Goal: Communication & Community: Answer question/provide support

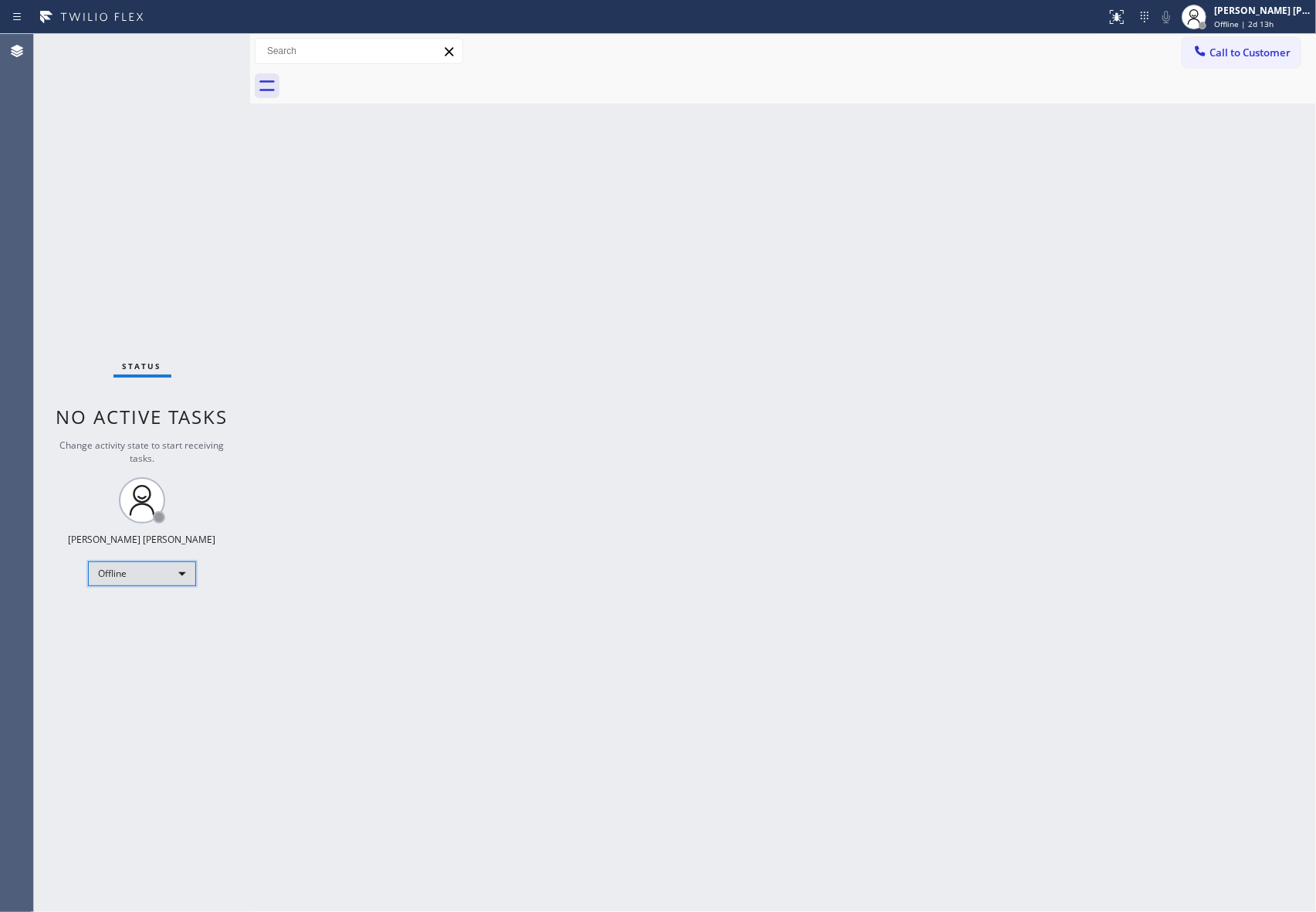
click at [173, 563] on div "Offline" at bounding box center [142, 573] width 108 height 24
click at [156, 626] on li "Unavailable" at bounding box center [141, 634] width 104 height 19
click at [192, 232] on div "Status No active tasks Change activity state to start receiving tasks. [PERSON_…" at bounding box center [142, 473] width 216 height 878
click at [1268, 61] on button "Call to Customer" at bounding box center [1242, 53] width 118 height 29
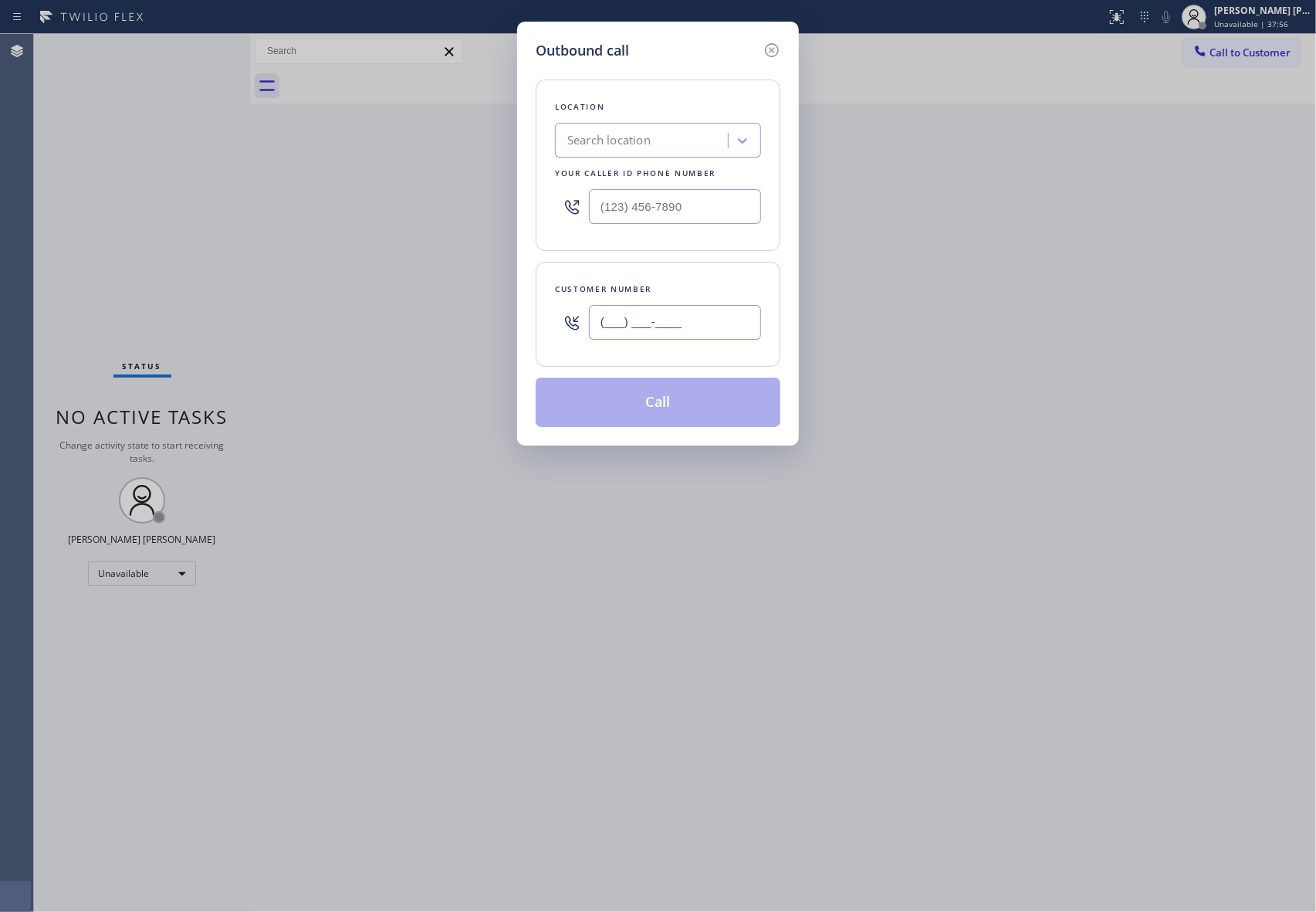
click at [693, 340] on input "(___) ___-____" at bounding box center [675, 322] width 172 height 35
paste input "310) 508-5905"
type input "[PHONE_NUMBER]"
click at [686, 141] on div "Search location" at bounding box center [647, 141] width 168 height 27
paste input "Marvel Electricians [GEOGRAPHIC_DATA]"
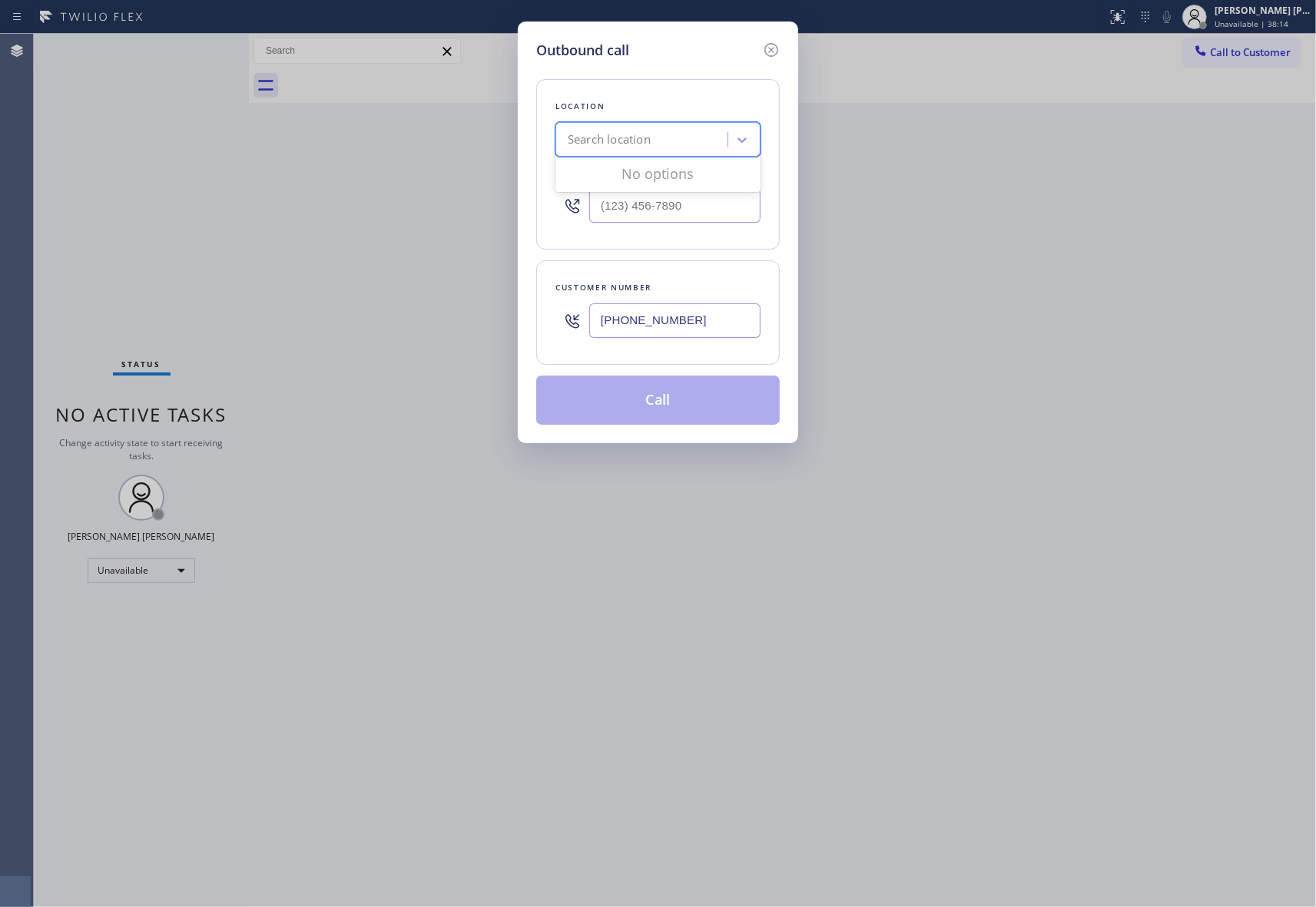
type input "Marvel Electricians [GEOGRAPHIC_DATA]"
click at [634, 179] on div "Marvel Electricians [GEOGRAPHIC_DATA]" at bounding box center [658, 180] width 205 height 43
type input "[PHONE_NUMBER]"
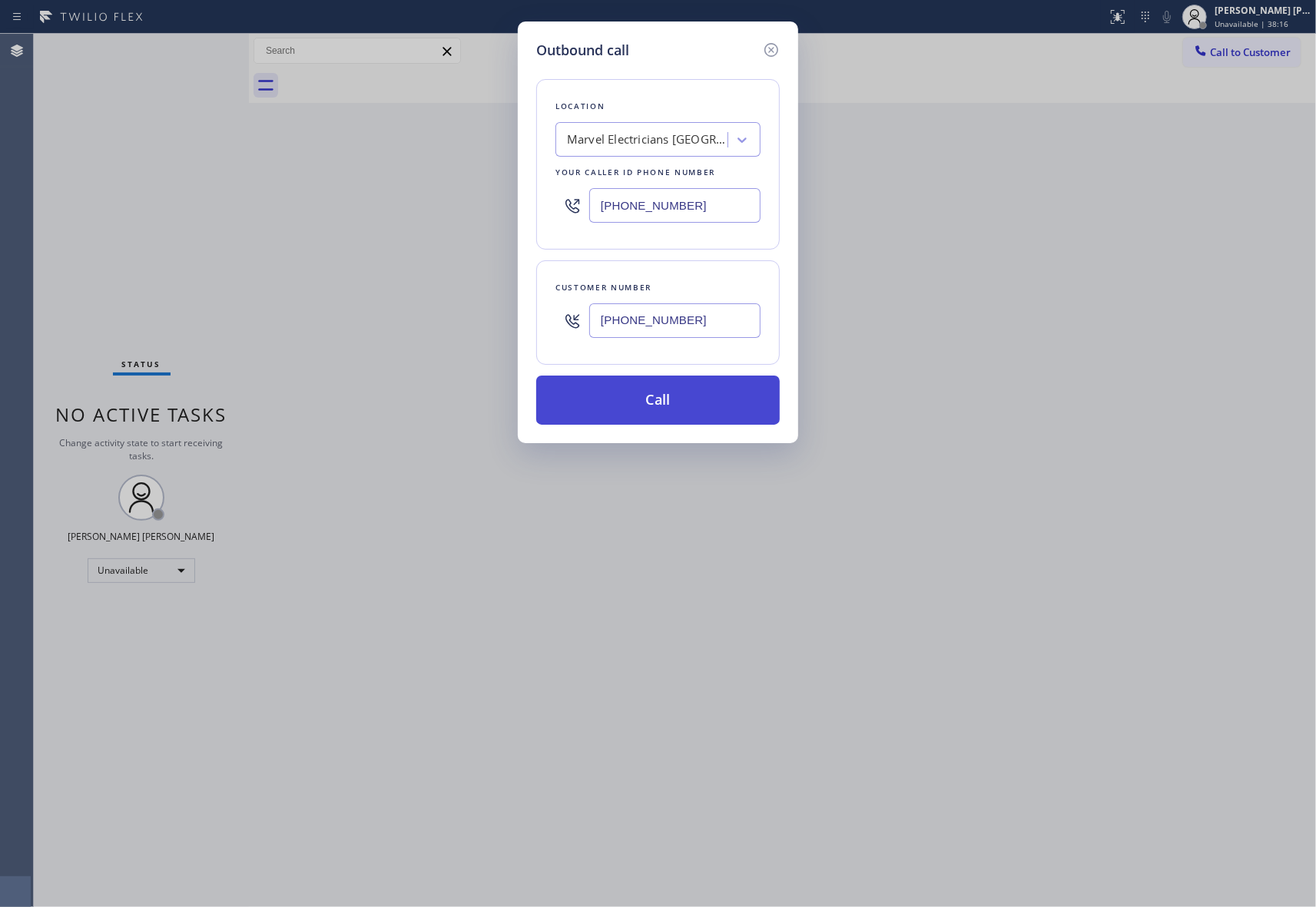
click at [684, 394] on button "Call" at bounding box center [658, 400] width 244 height 50
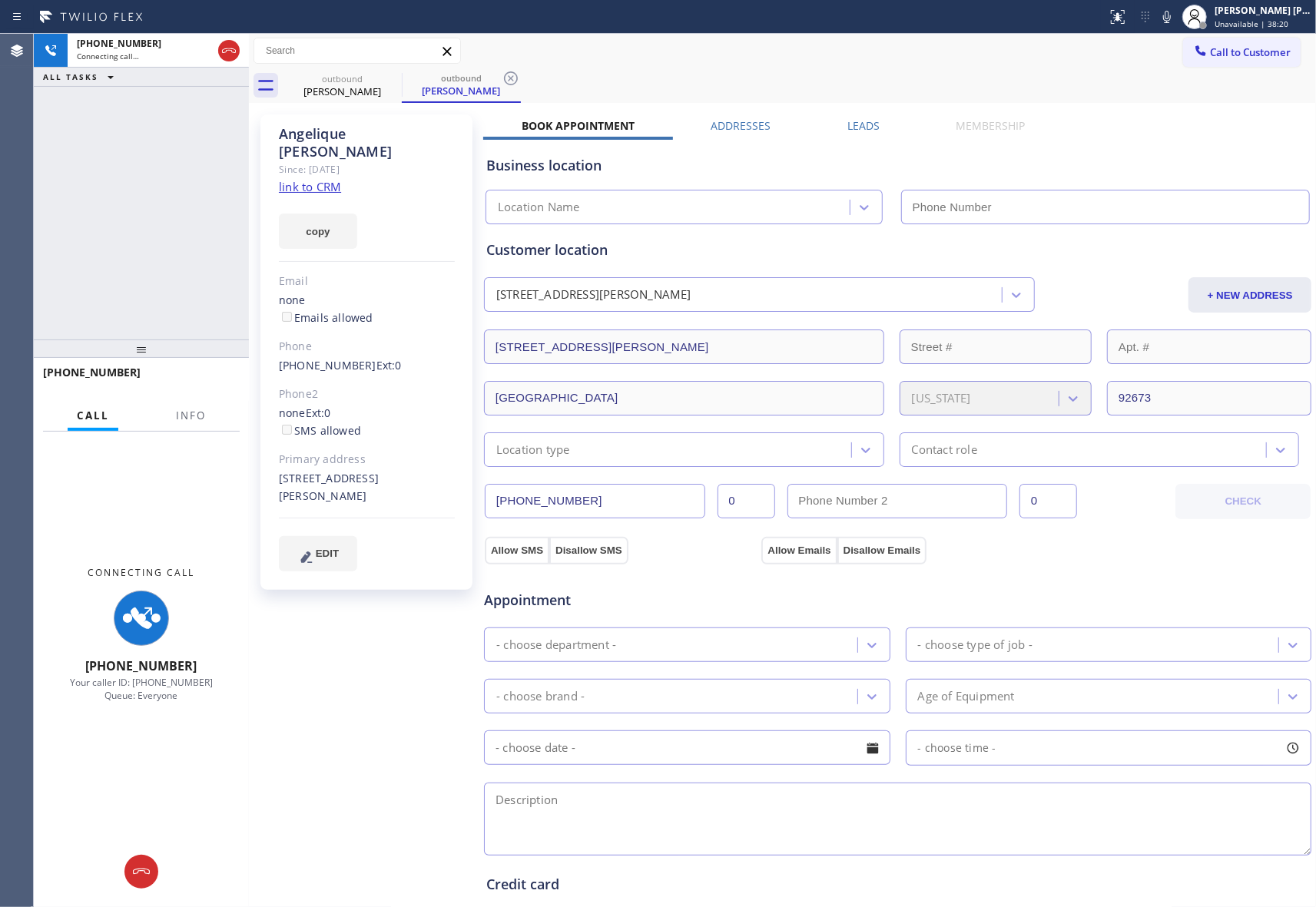
type input "[PHONE_NUMBER]"
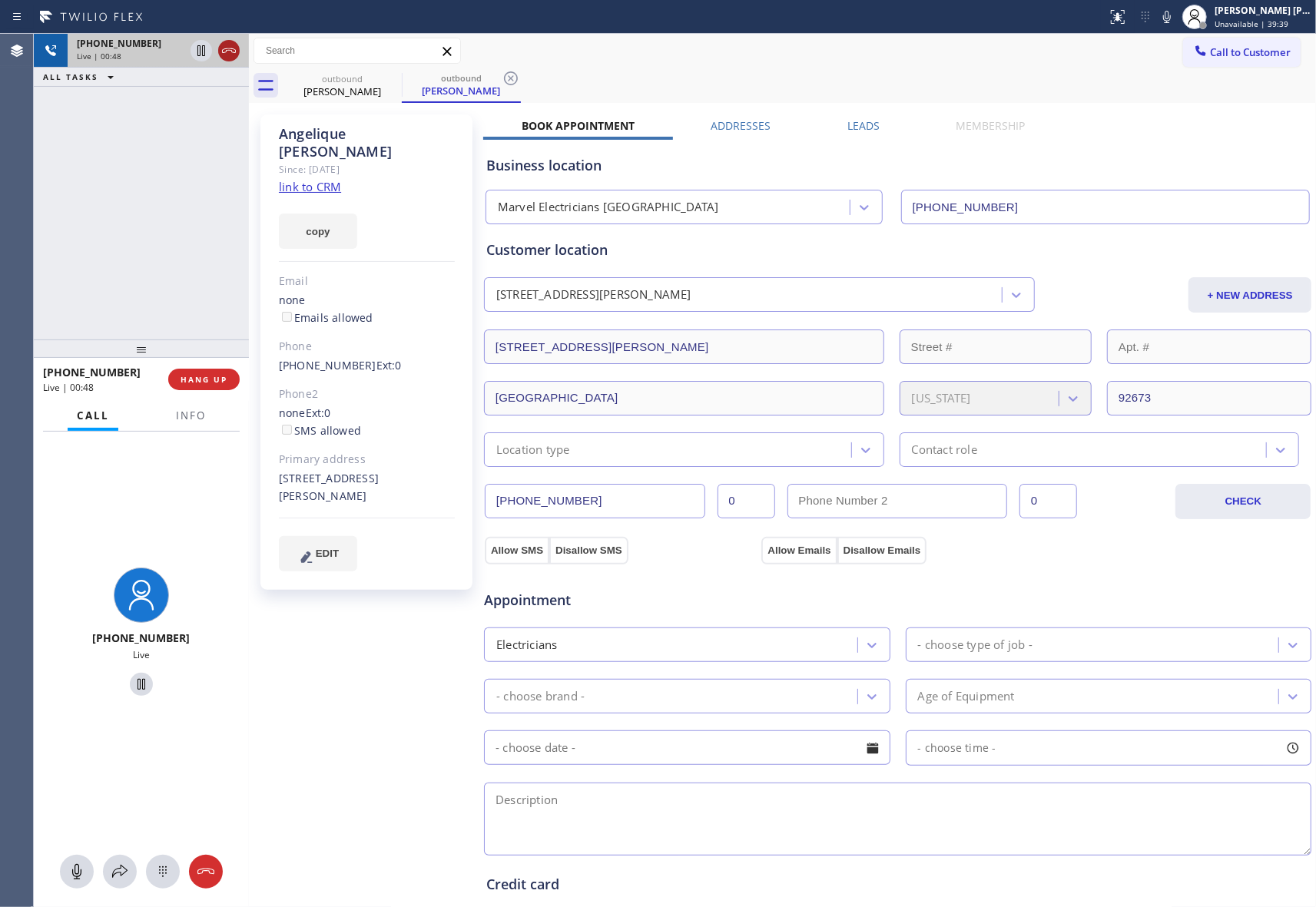
click at [229, 53] on icon at bounding box center [228, 50] width 18 height 18
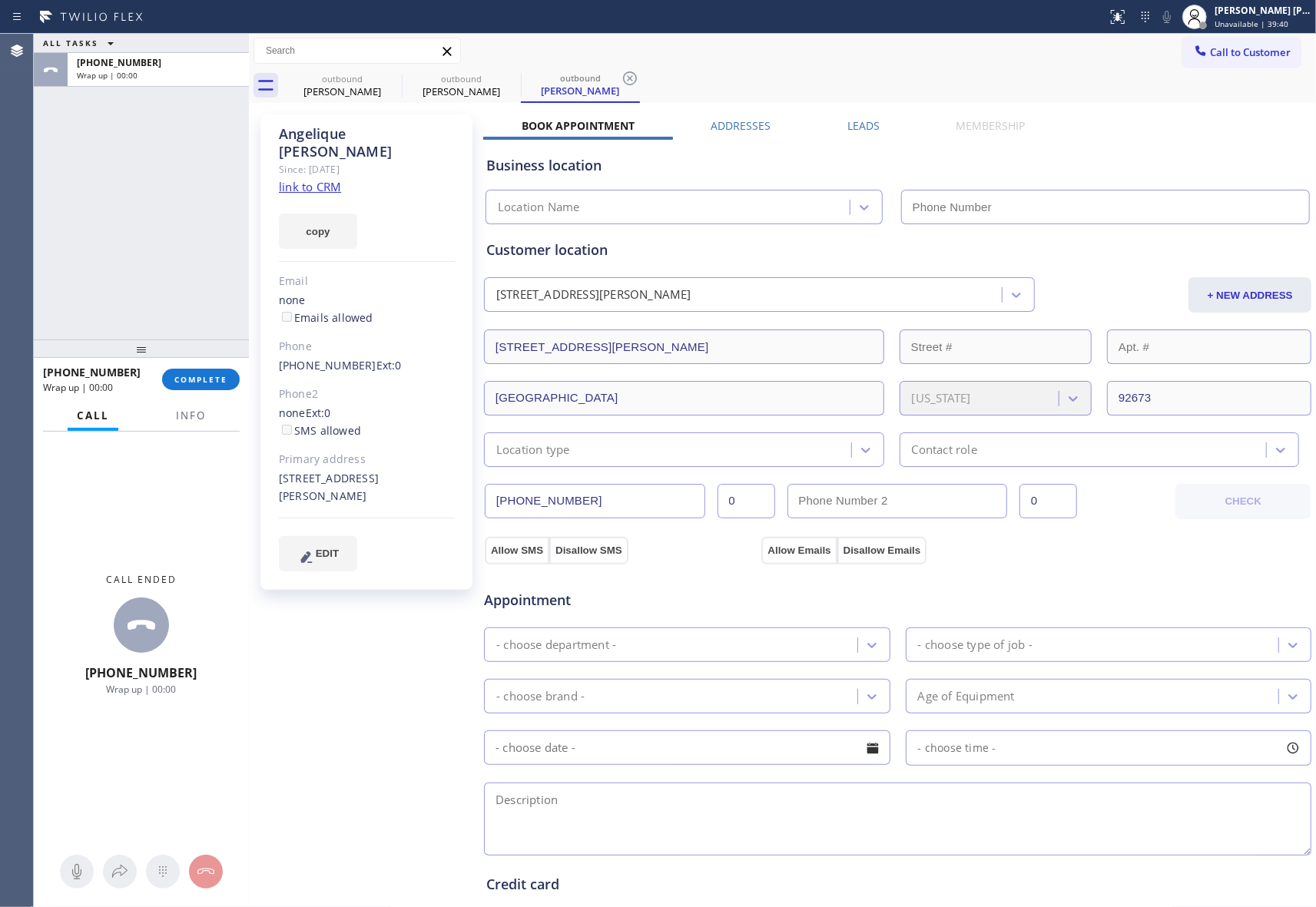
type input "[PHONE_NUMBER]"
click at [203, 384] on span "COMPLETE" at bounding box center [201, 379] width 53 height 11
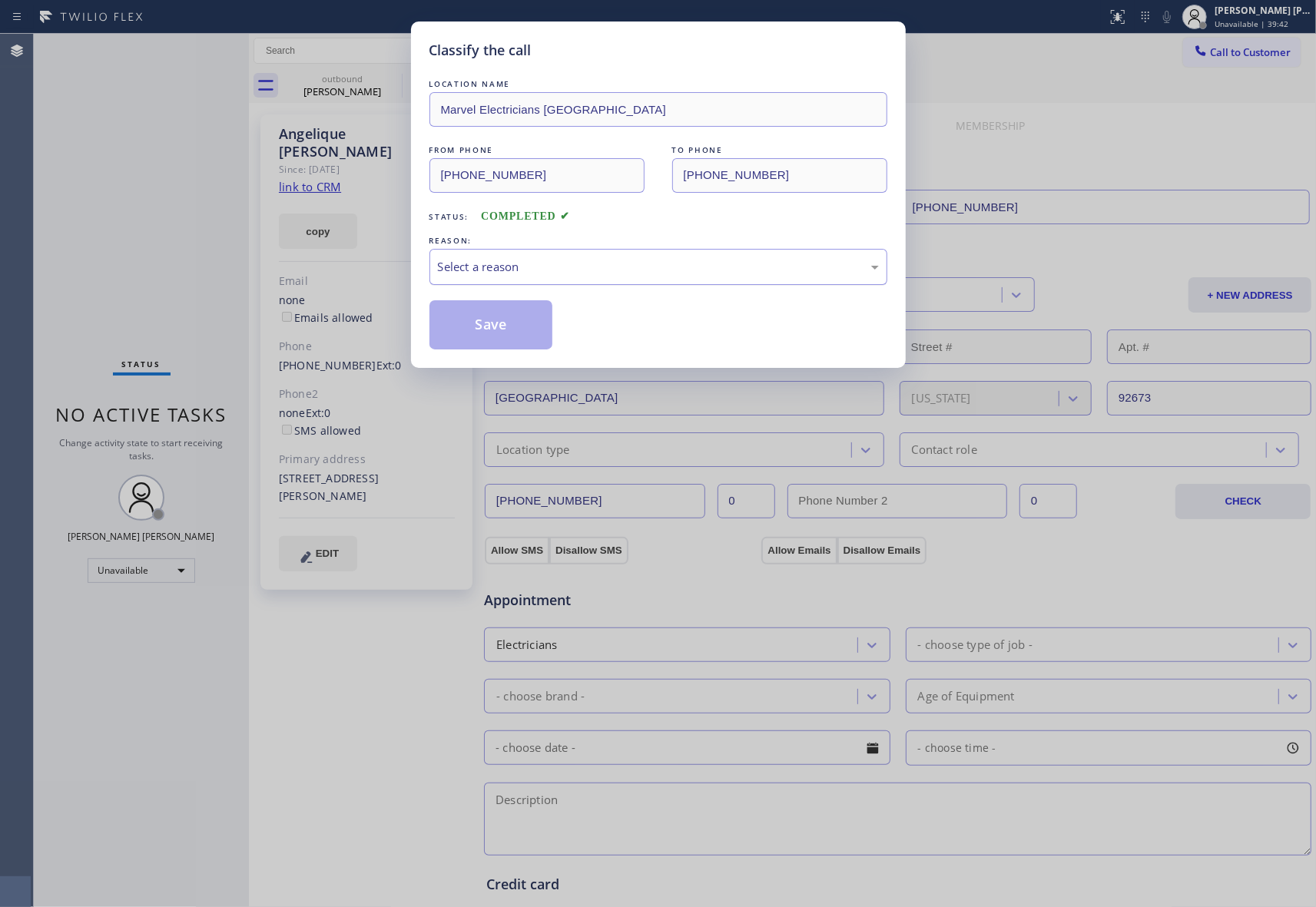
click at [582, 271] on div "Select a reason" at bounding box center [658, 267] width 441 height 17
drag, startPoint x: 517, startPoint y: 319, endPoint x: 367, endPoint y: 140, distance: 233.5
click at [514, 320] on button "Save" at bounding box center [490, 324] width 123 height 50
click at [349, 79] on div "Classify the call LOCATION NAME Marvel Electricians San Clemente FROM PHONE [PH…" at bounding box center [658, 454] width 1316 height 907
click at [388, 77] on icon at bounding box center [391, 78] width 18 height 18
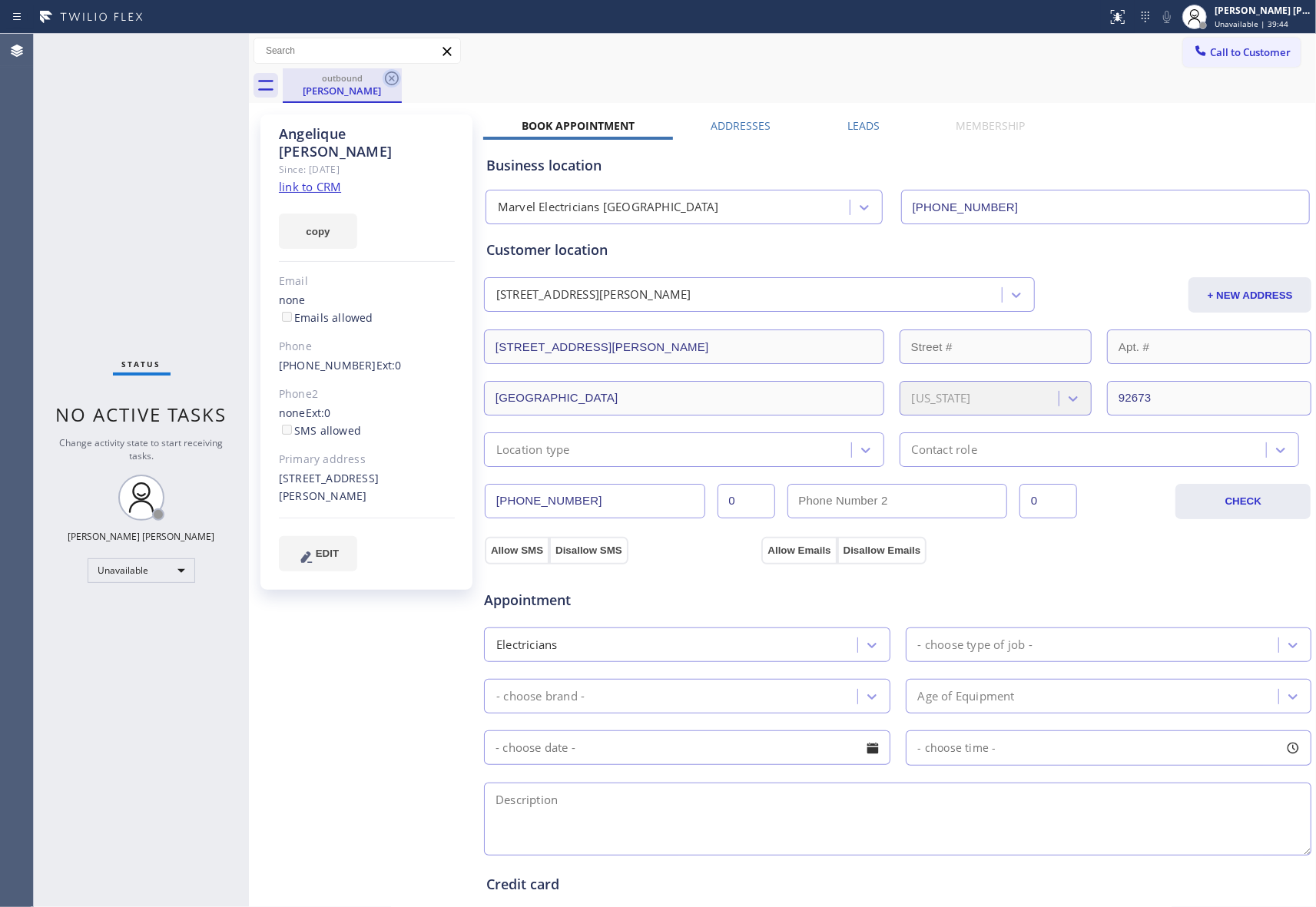
click at [383, 78] on icon at bounding box center [391, 78] width 18 height 18
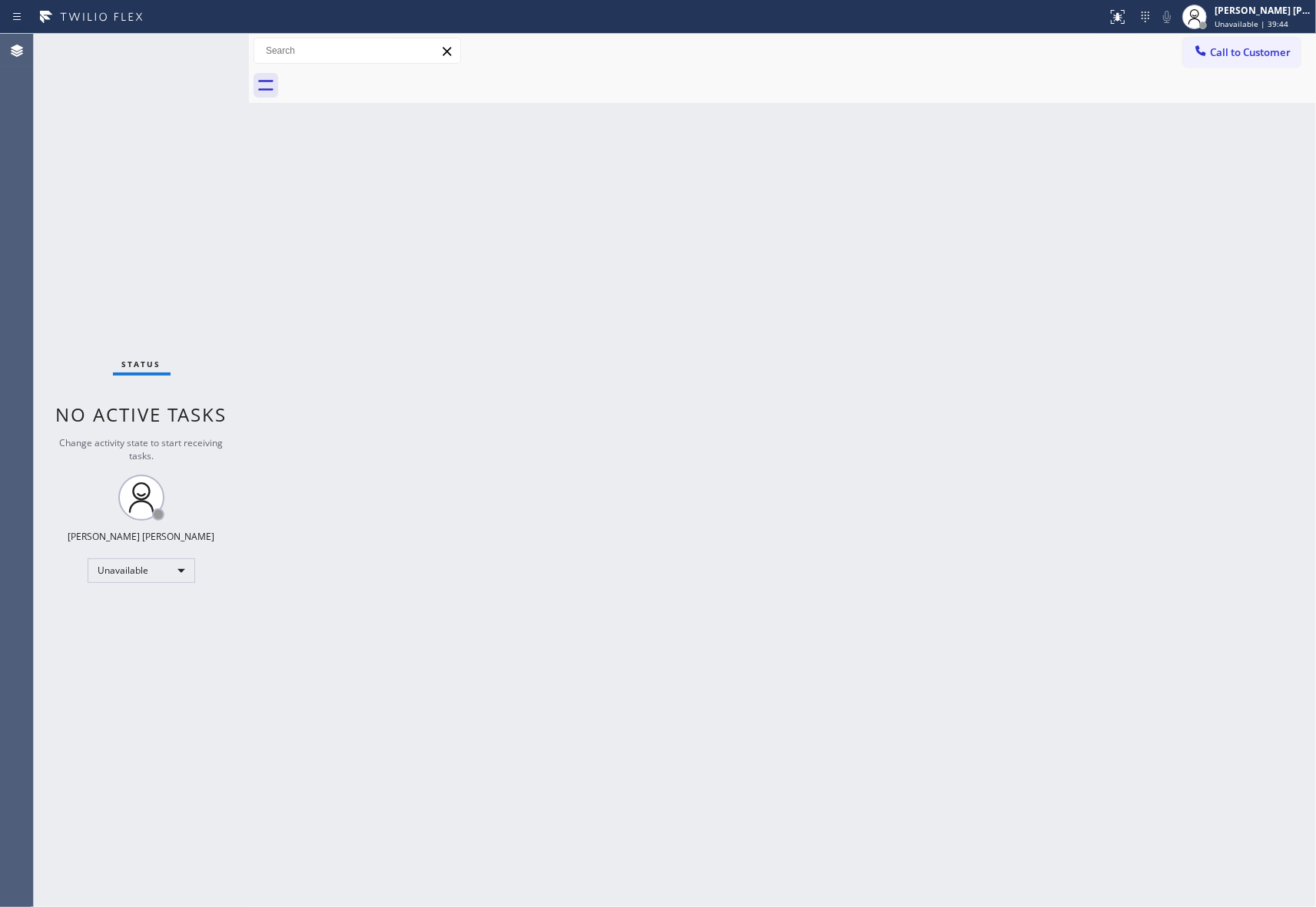
click at [383, 78] on div at bounding box center [799, 85] width 1033 height 35
click at [1233, 57] on span "Call to Customer" at bounding box center [1250, 52] width 81 height 14
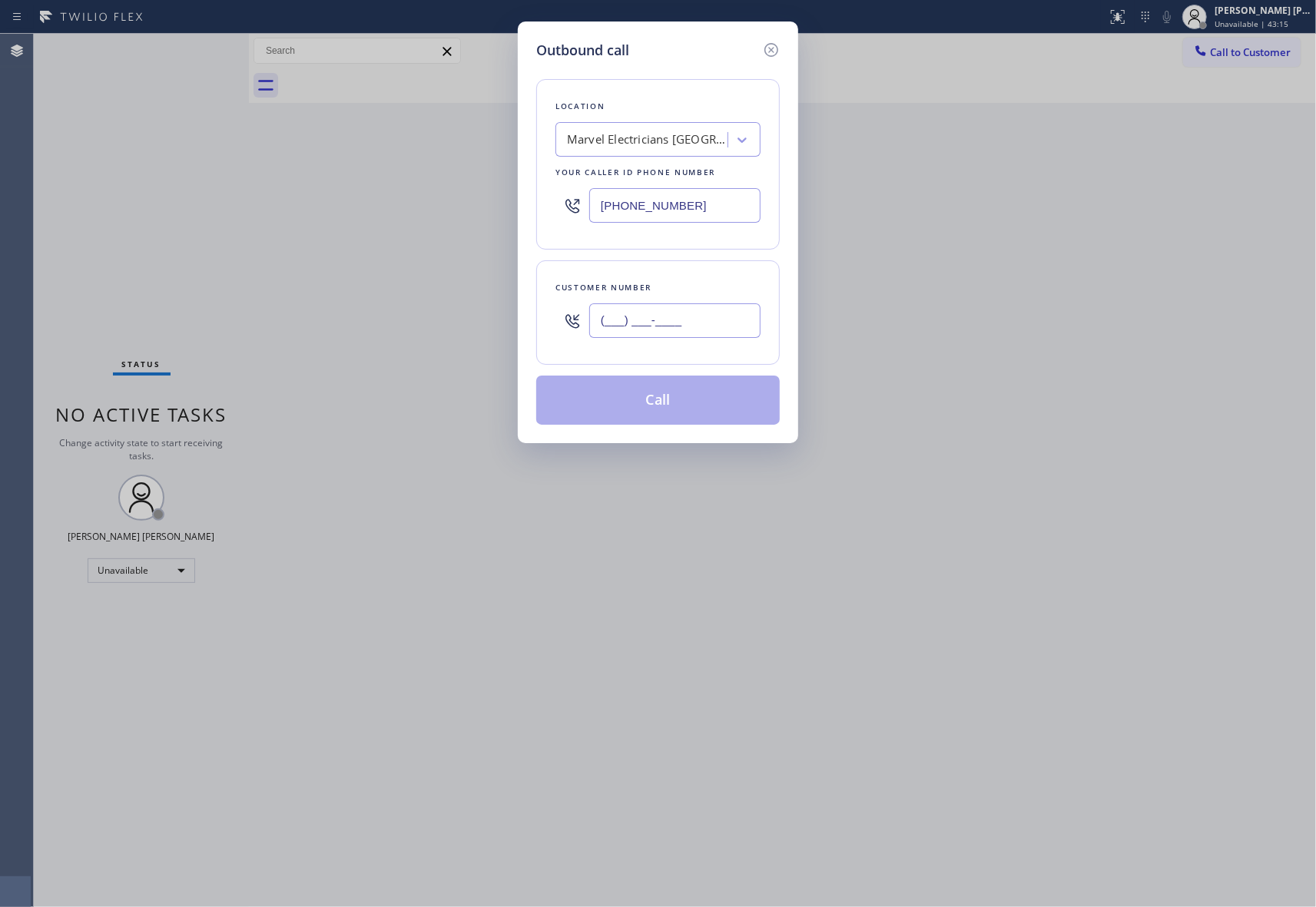
click at [708, 311] on input "(___) ___-____" at bounding box center [675, 320] width 171 height 35
paste input "214) 240-9556"
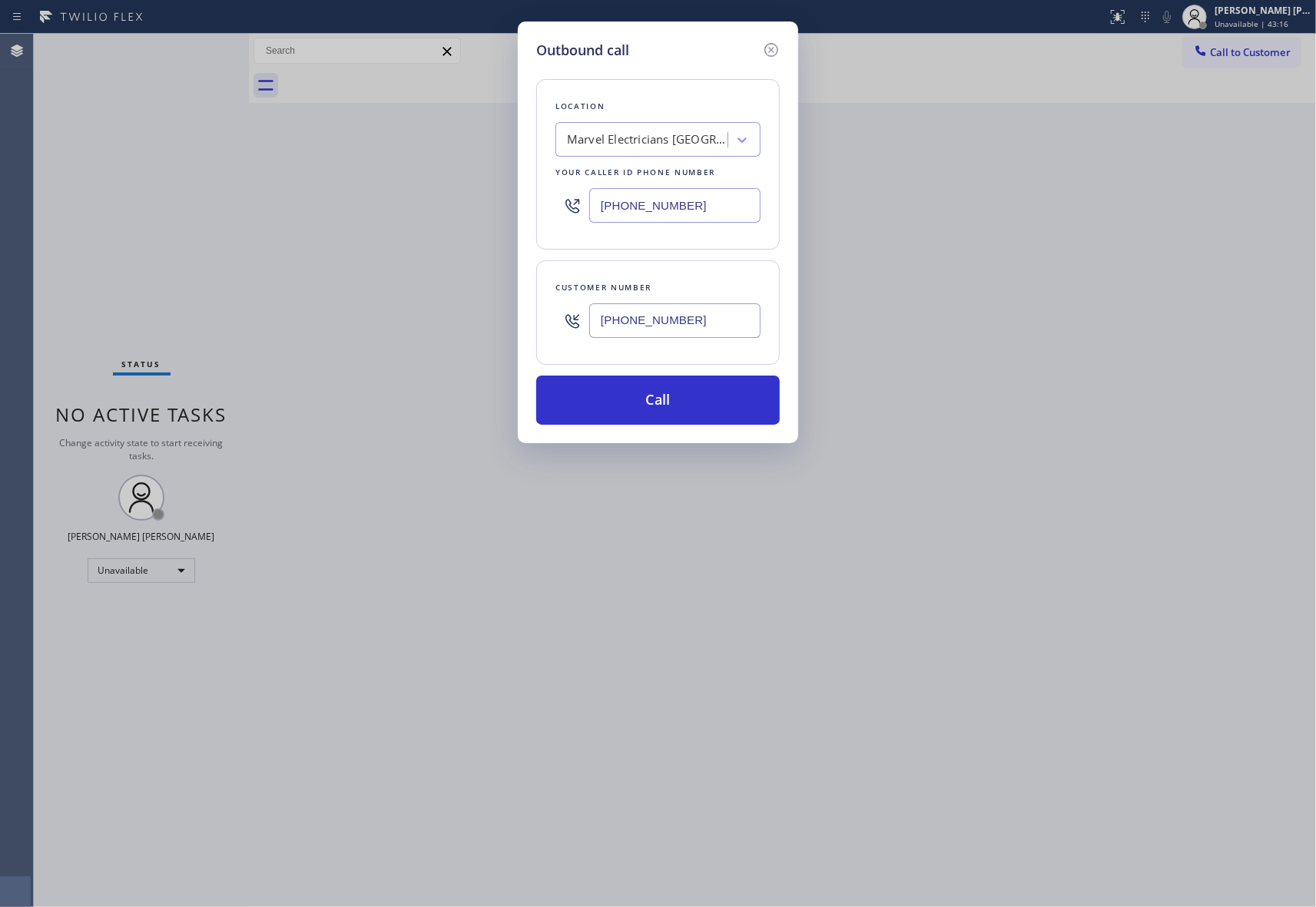
type input "[PHONE_NUMBER]"
drag, startPoint x: 602, startPoint y: 214, endPoint x: 557, endPoint y: 214, distance: 45.0
click at [560, 214] on div "[PHONE_NUMBER]" at bounding box center [658, 205] width 205 height 50
paste input "844) 735-3359"
type input "[PHONE_NUMBER]"
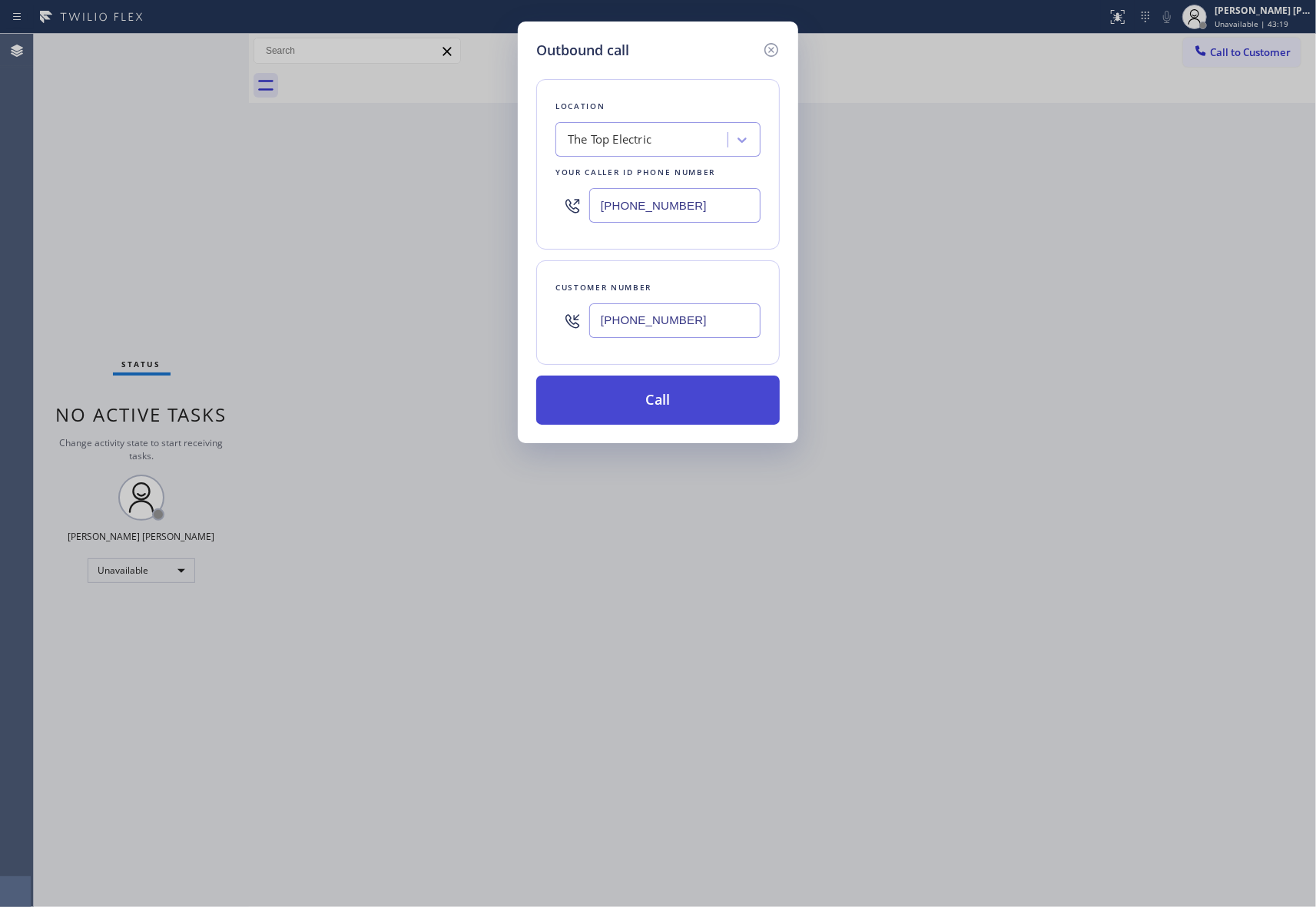
click at [703, 401] on button "Call" at bounding box center [658, 400] width 244 height 50
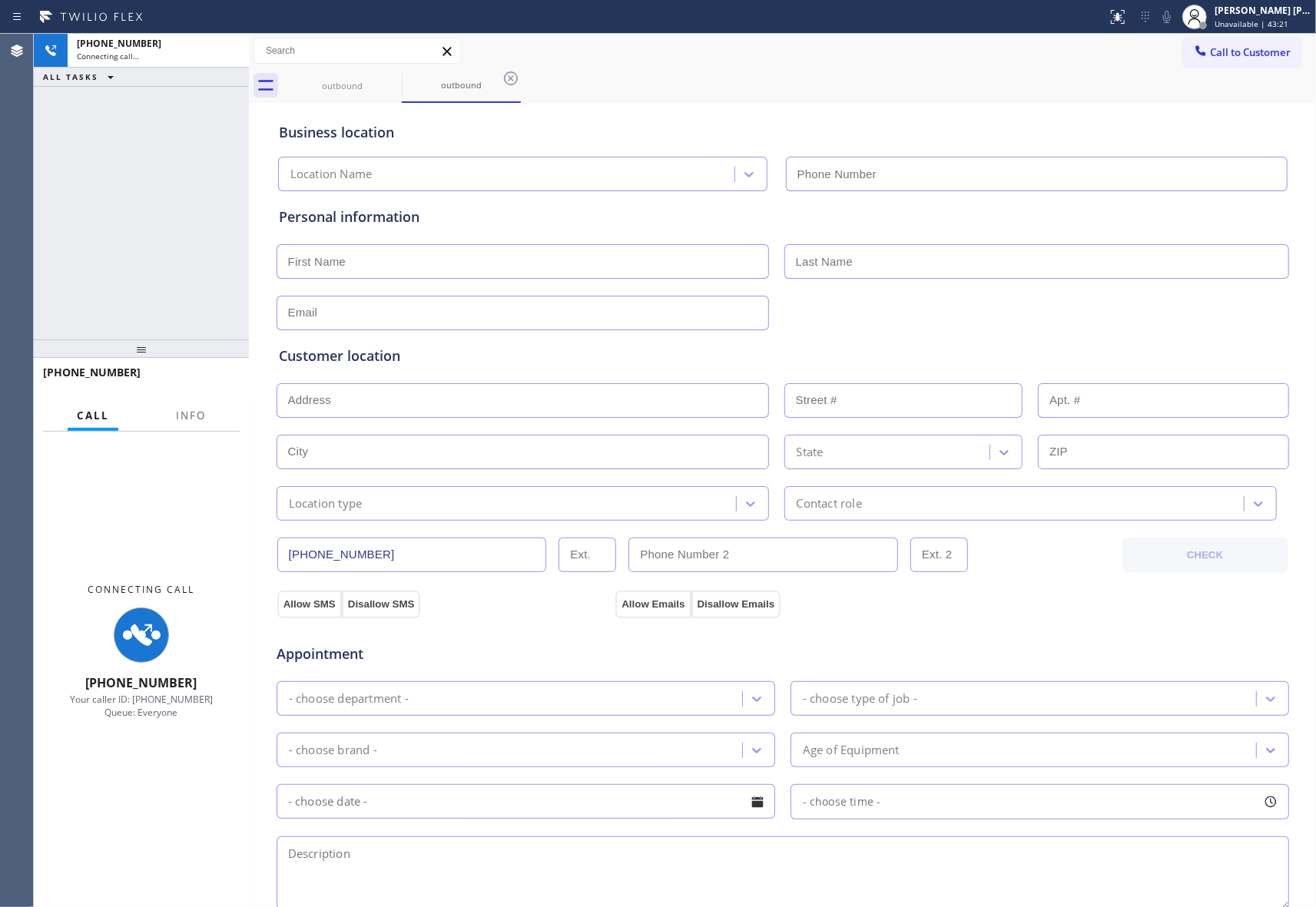
type input "[PHONE_NUMBER]"
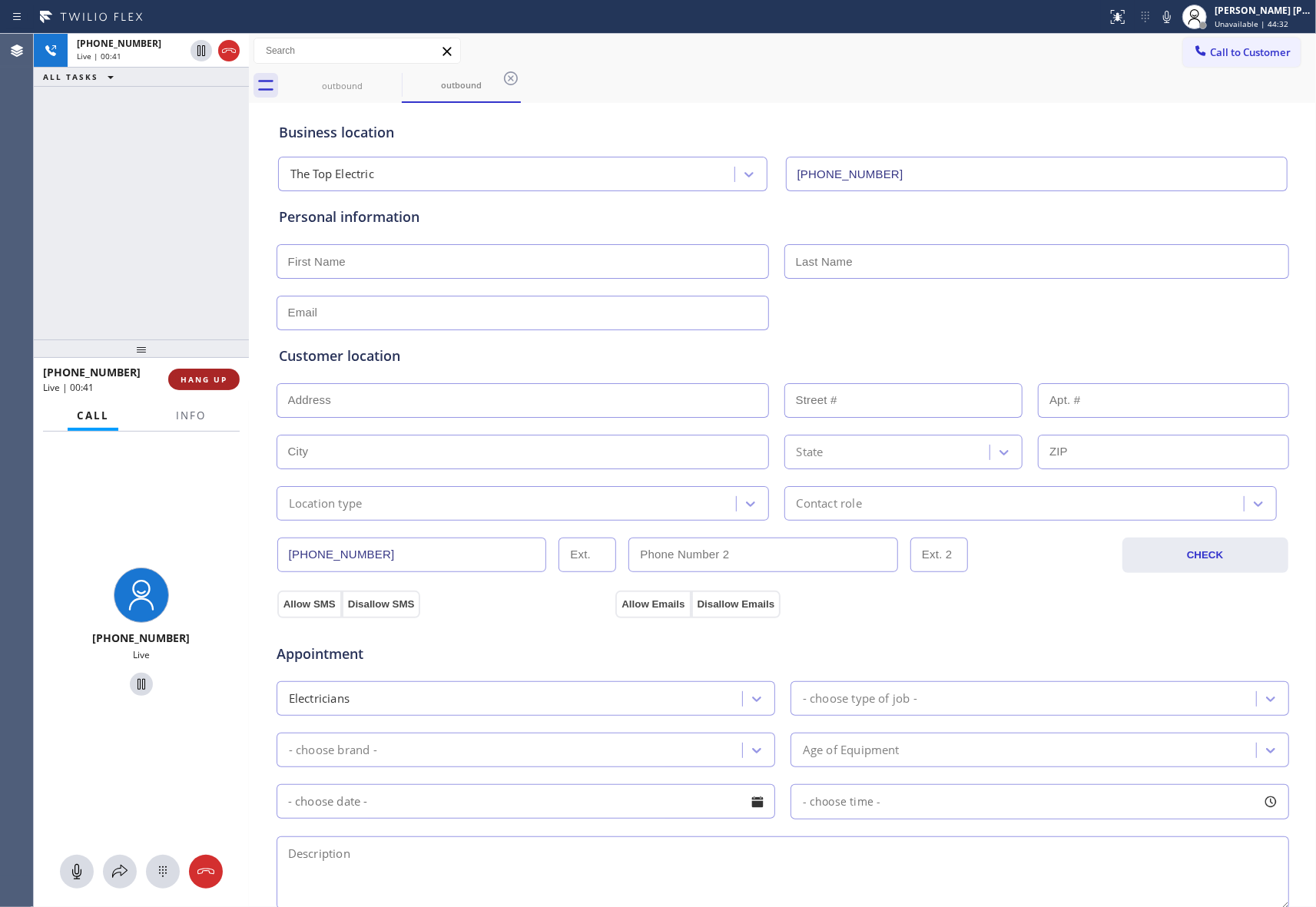
click at [204, 377] on span "HANG UP" at bounding box center [204, 379] width 47 height 11
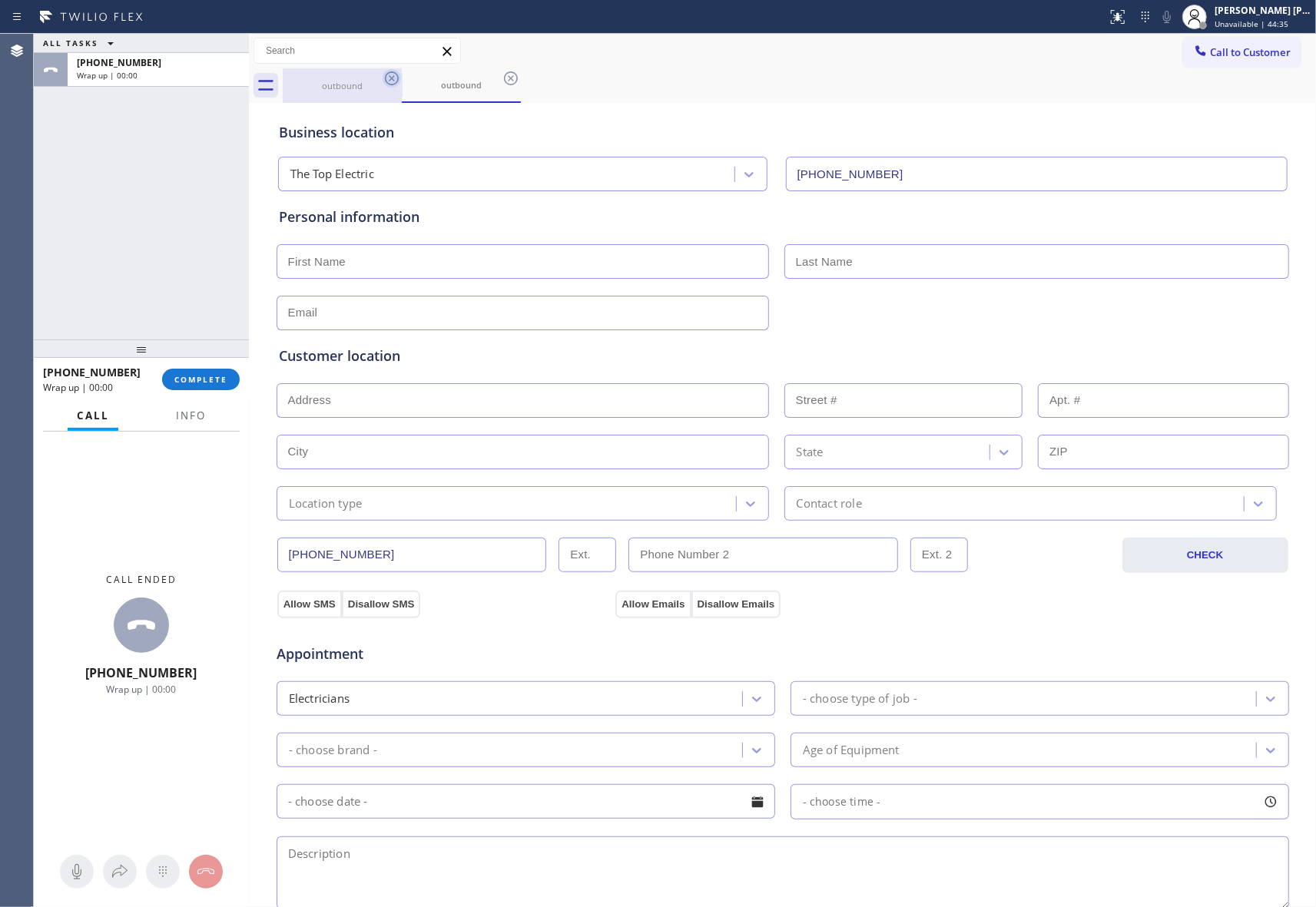
drag, startPoint x: 391, startPoint y: 84, endPoint x: 396, endPoint y: 72, distance: 13.0
click at [391, 83] on icon at bounding box center [391, 78] width 18 height 18
click at [396, 72] on icon at bounding box center [391, 78] width 18 height 18
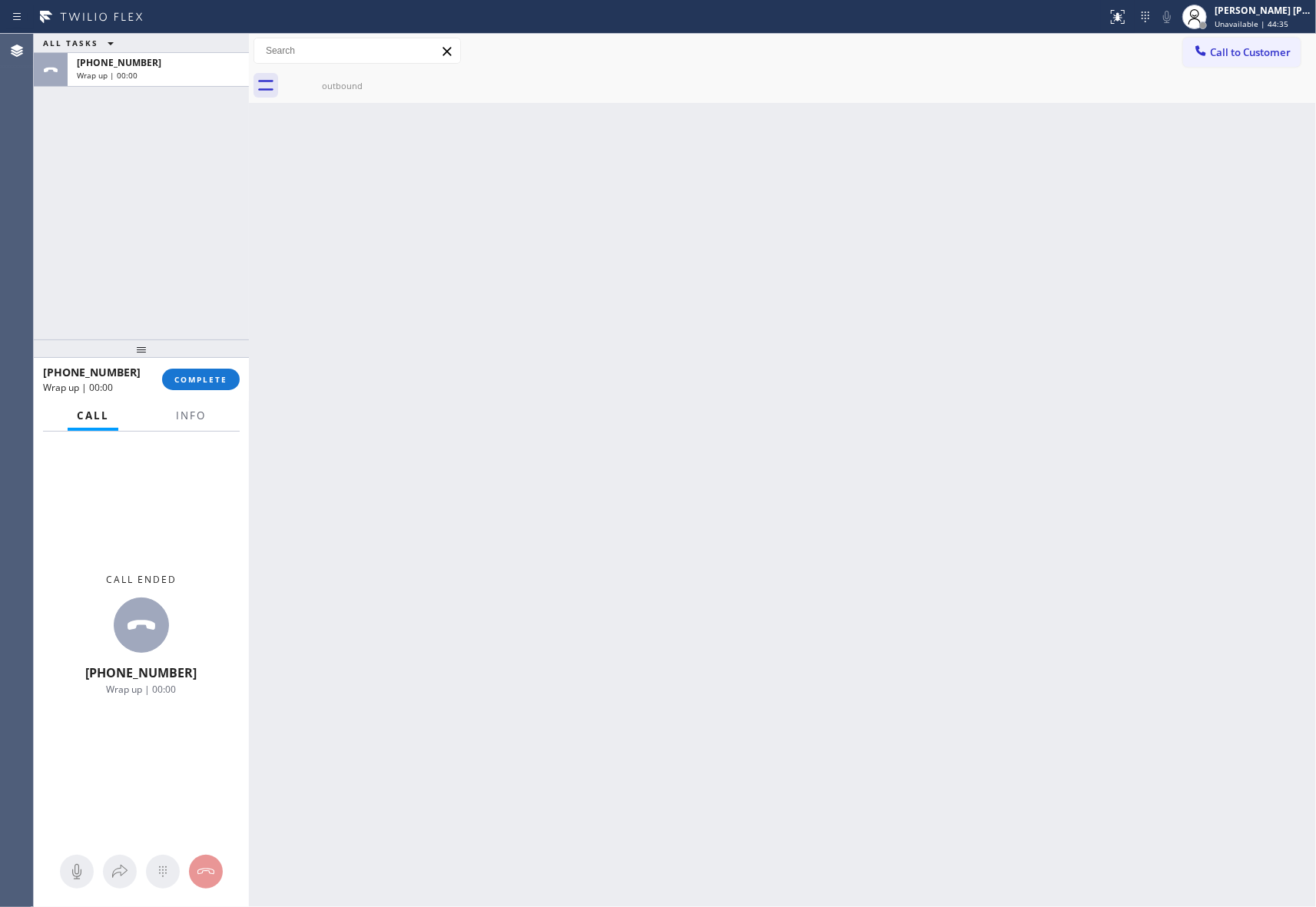
click at [396, 72] on div "outbound" at bounding box center [342, 85] width 119 height 35
click at [0, 0] on icon at bounding box center [0, 0] width 0 height 0
click at [214, 391] on div "[PHONE_NUMBER] Wrap up | 00:01 COMPLETE" at bounding box center [141, 379] width 196 height 40
click at [214, 388] on div "[PHONE_NUMBER] Wrap up | 00:02 COMPLETE" at bounding box center [141, 379] width 196 height 40
click at [214, 385] on button "COMPLETE" at bounding box center [201, 380] width 78 height 21
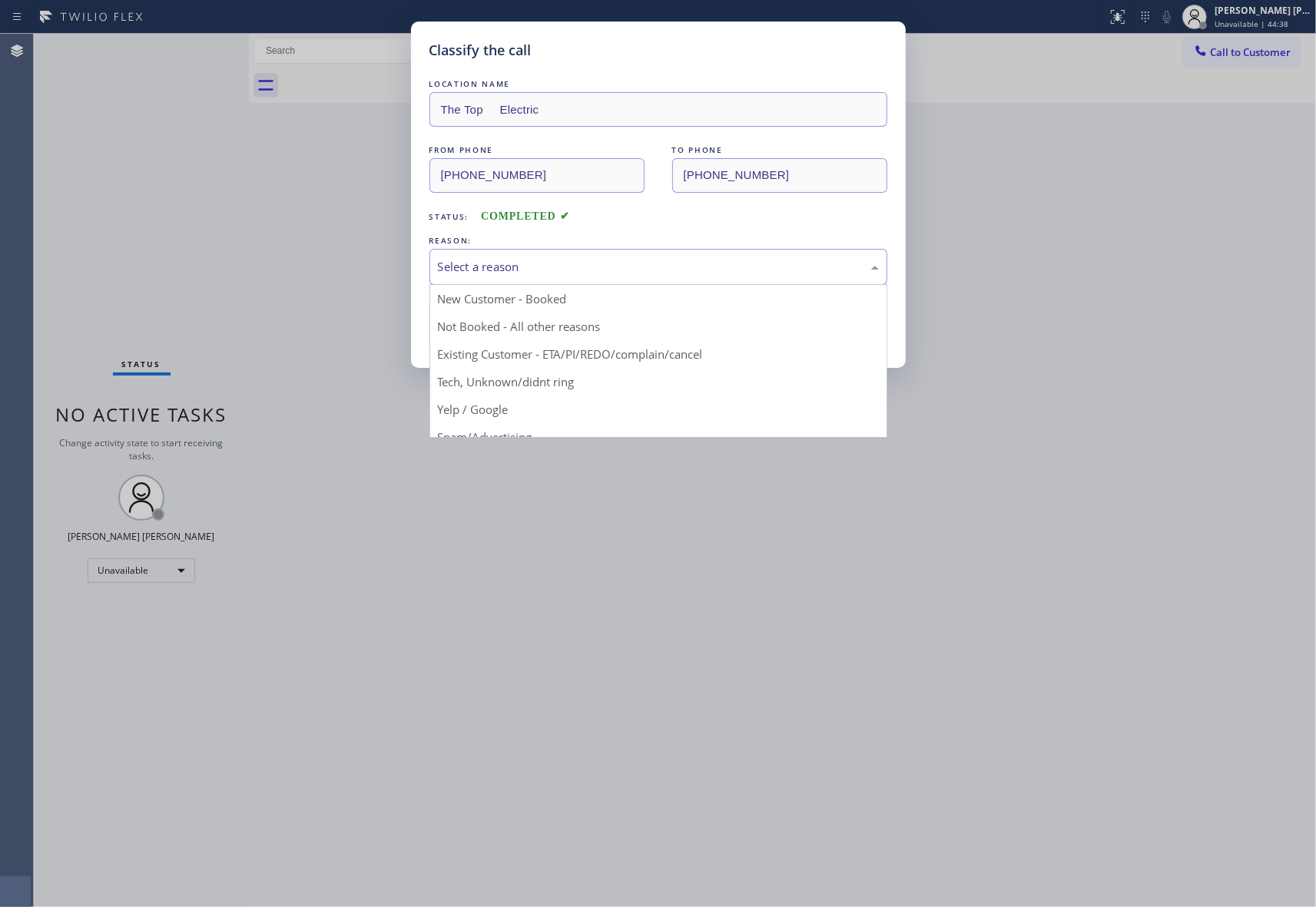
click at [609, 268] on div "Select a reason" at bounding box center [658, 267] width 441 height 17
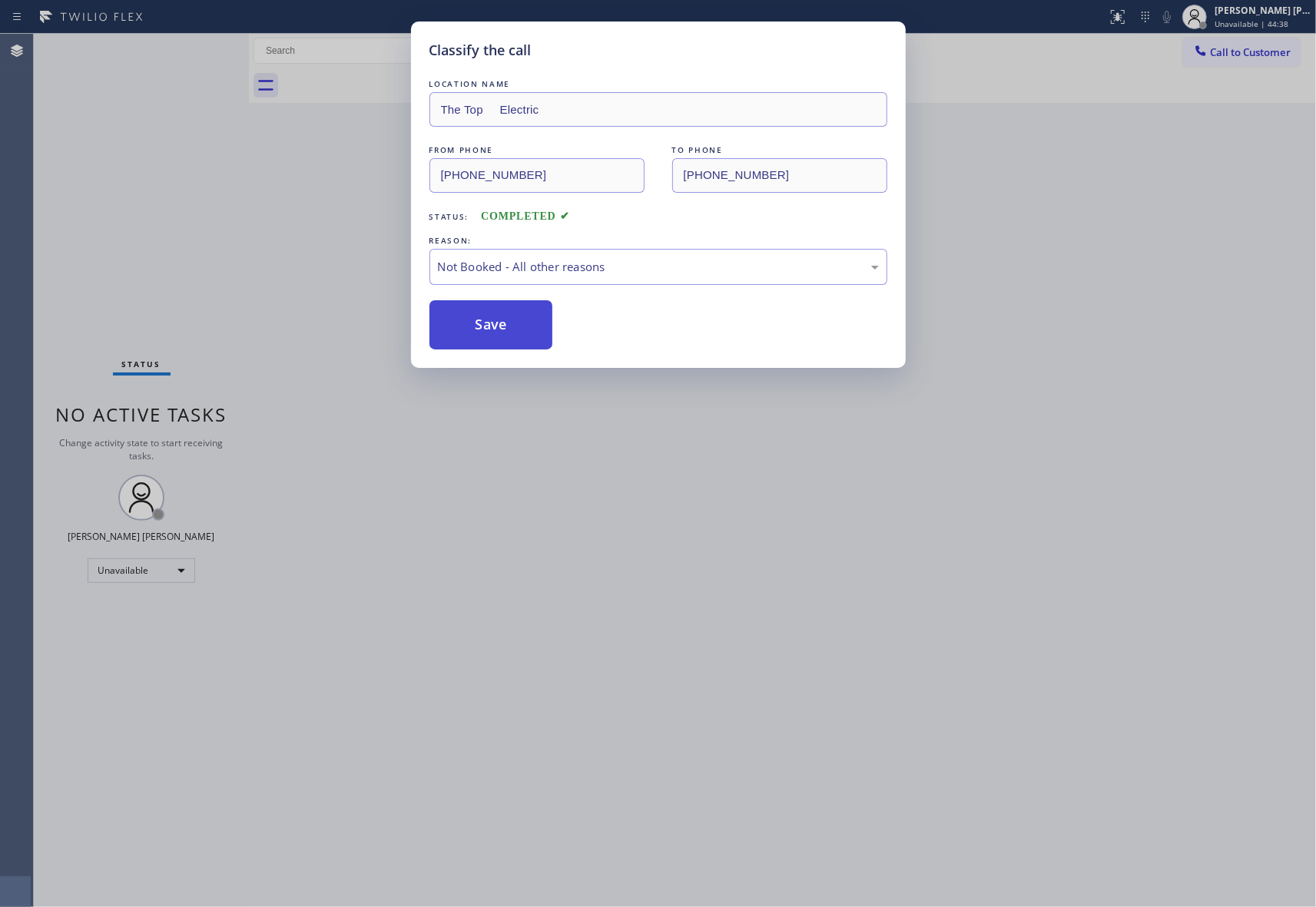
click at [510, 328] on button "Save" at bounding box center [490, 324] width 123 height 50
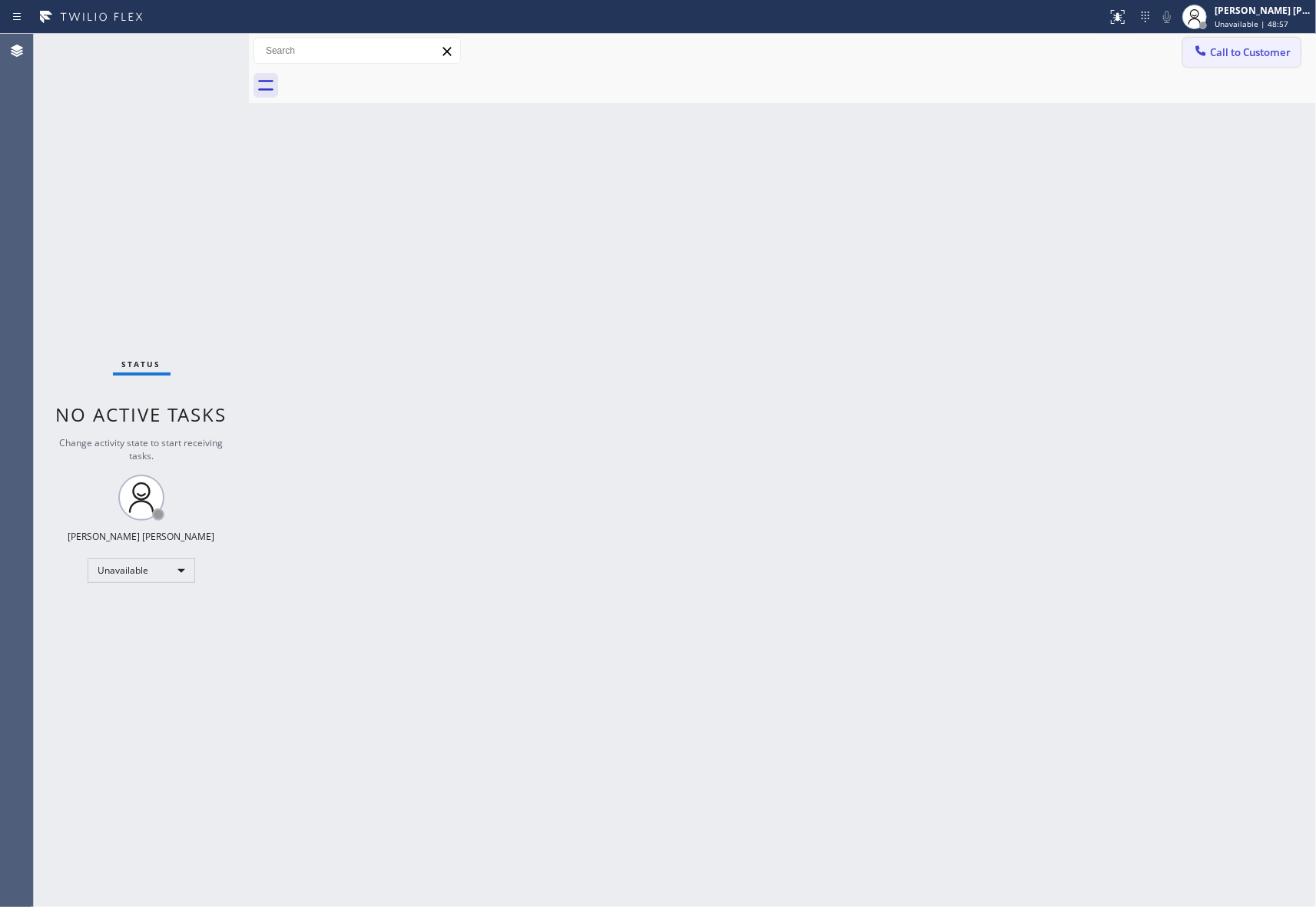
click at [1272, 48] on span "Call to Customer" at bounding box center [1250, 52] width 81 height 14
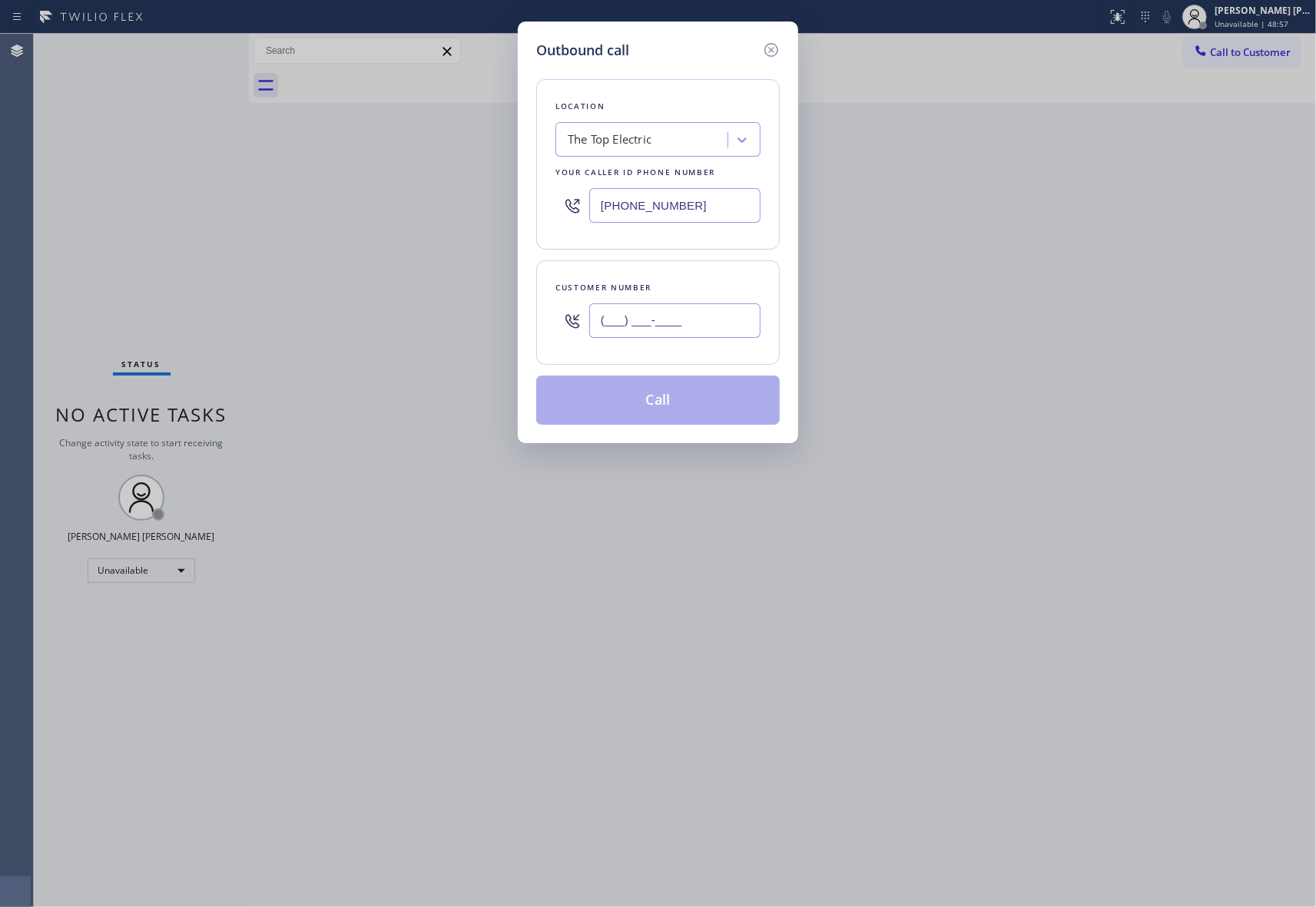
click at [686, 319] on input "(___) ___-____" at bounding box center [675, 320] width 171 height 35
paste input "604) 351-5601"
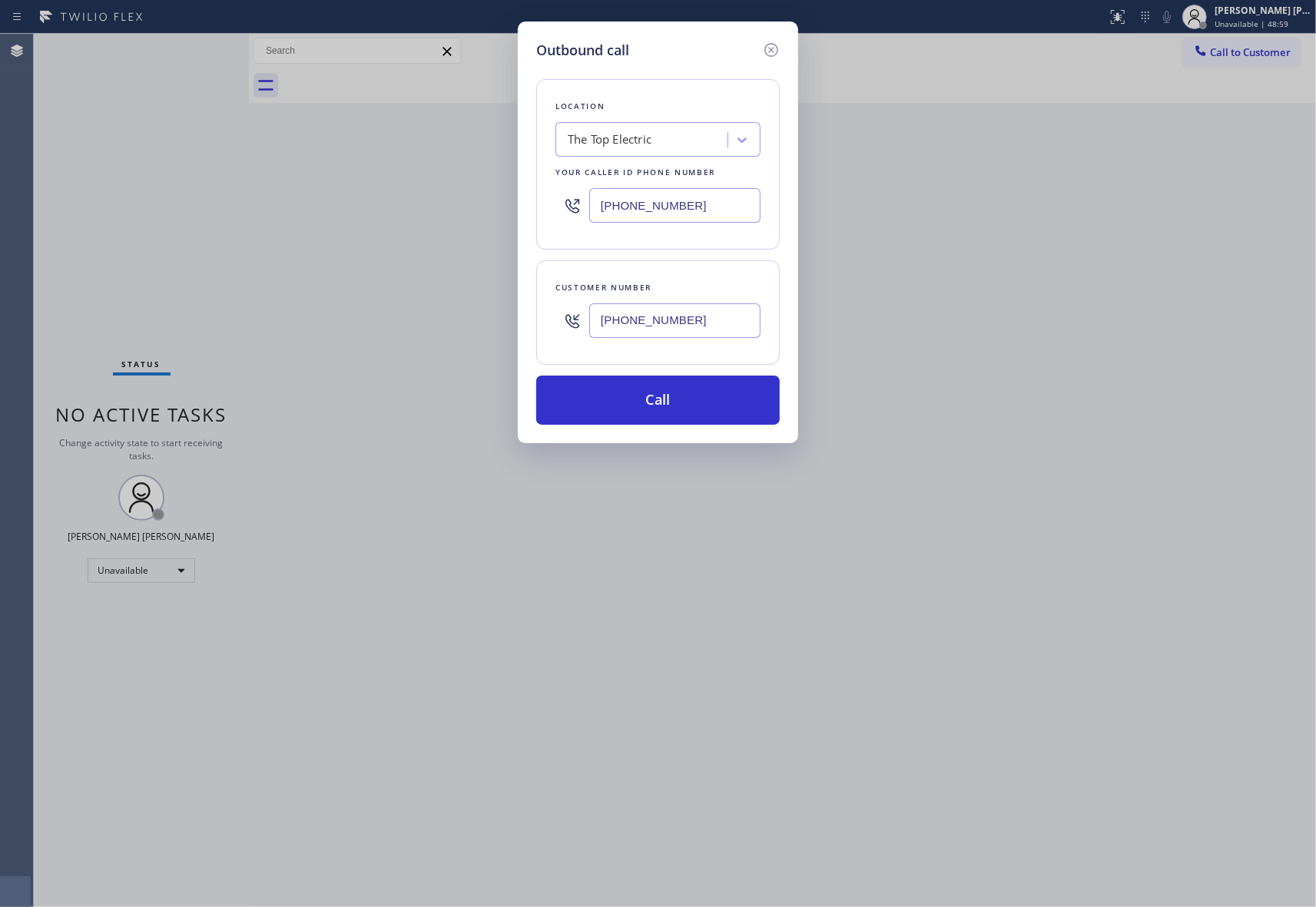
type input "[PHONE_NUMBER]"
drag, startPoint x: 557, startPoint y: 204, endPoint x: 542, endPoint y: 204, distance: 15.0
click at [542, 204] on div "Location The Top Electric Your caller id phone number [PHONE_NUMBER]" at bounding box center [658, 164] width 244 height 171
paste input "901-1746"
type input "[PHONE_NUMBER]"
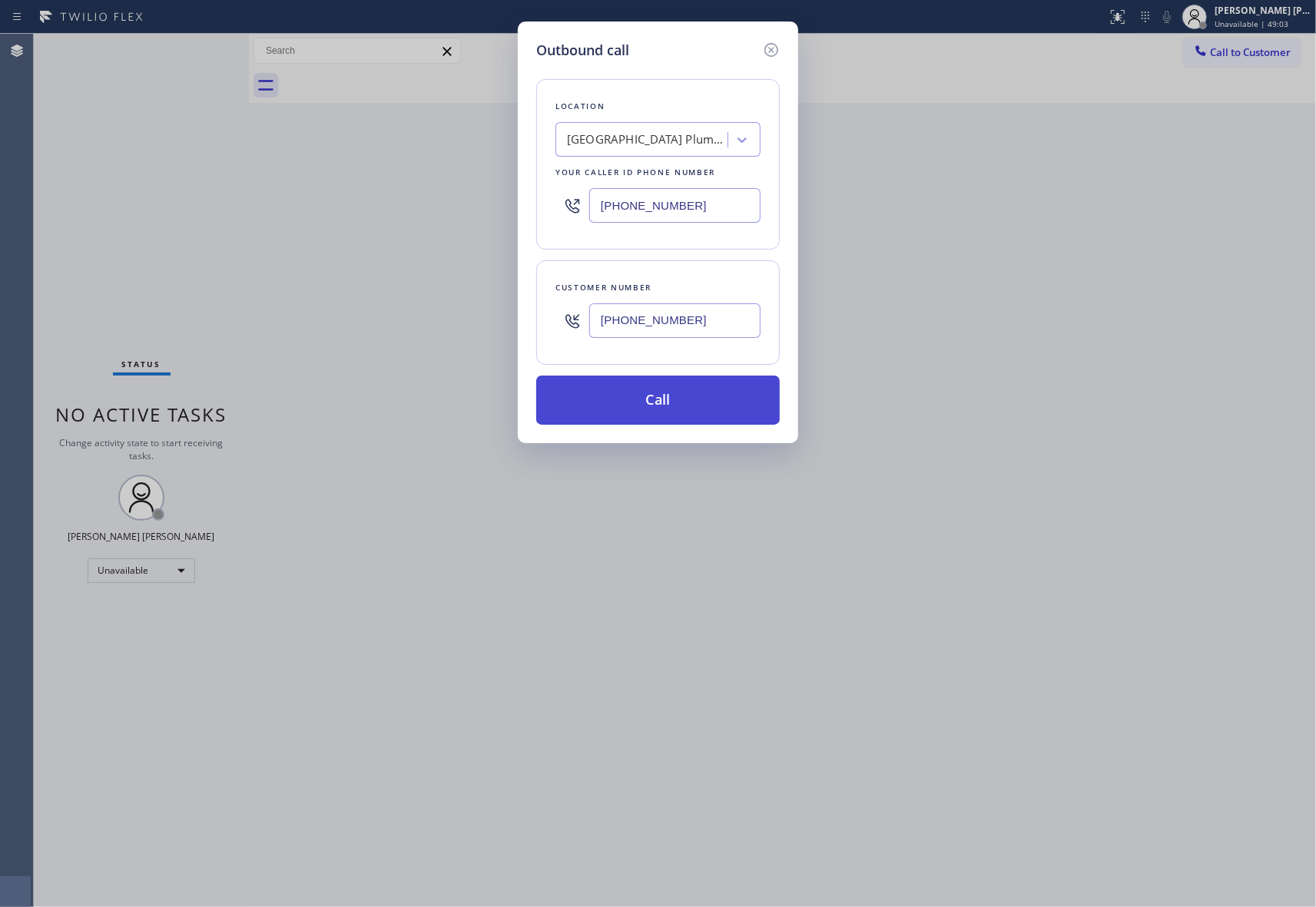
click at [723, 396] on button "Call" at bounding box center [658, 400] width 244 height 50
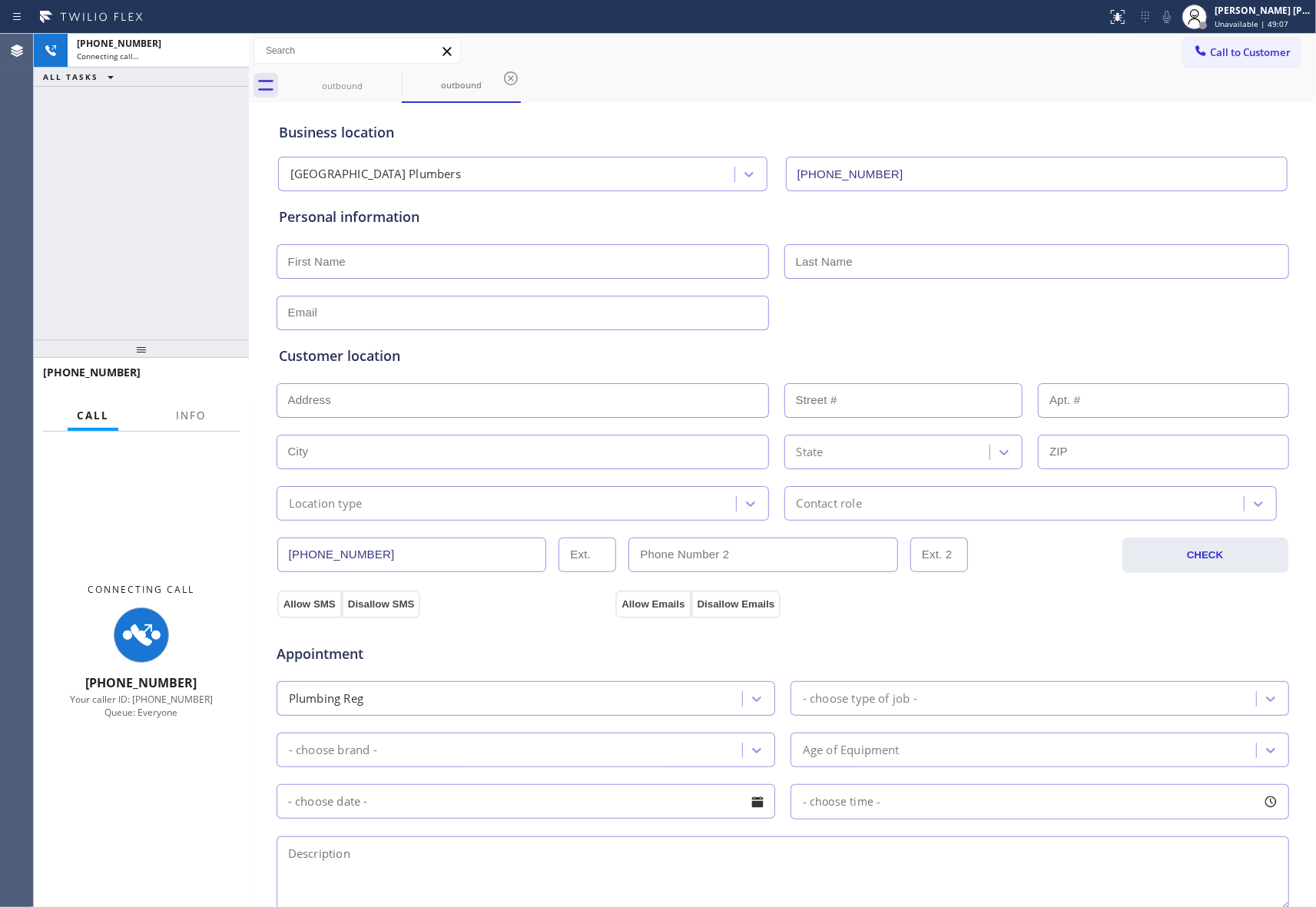
type input "[PHONE_NUMBER]"
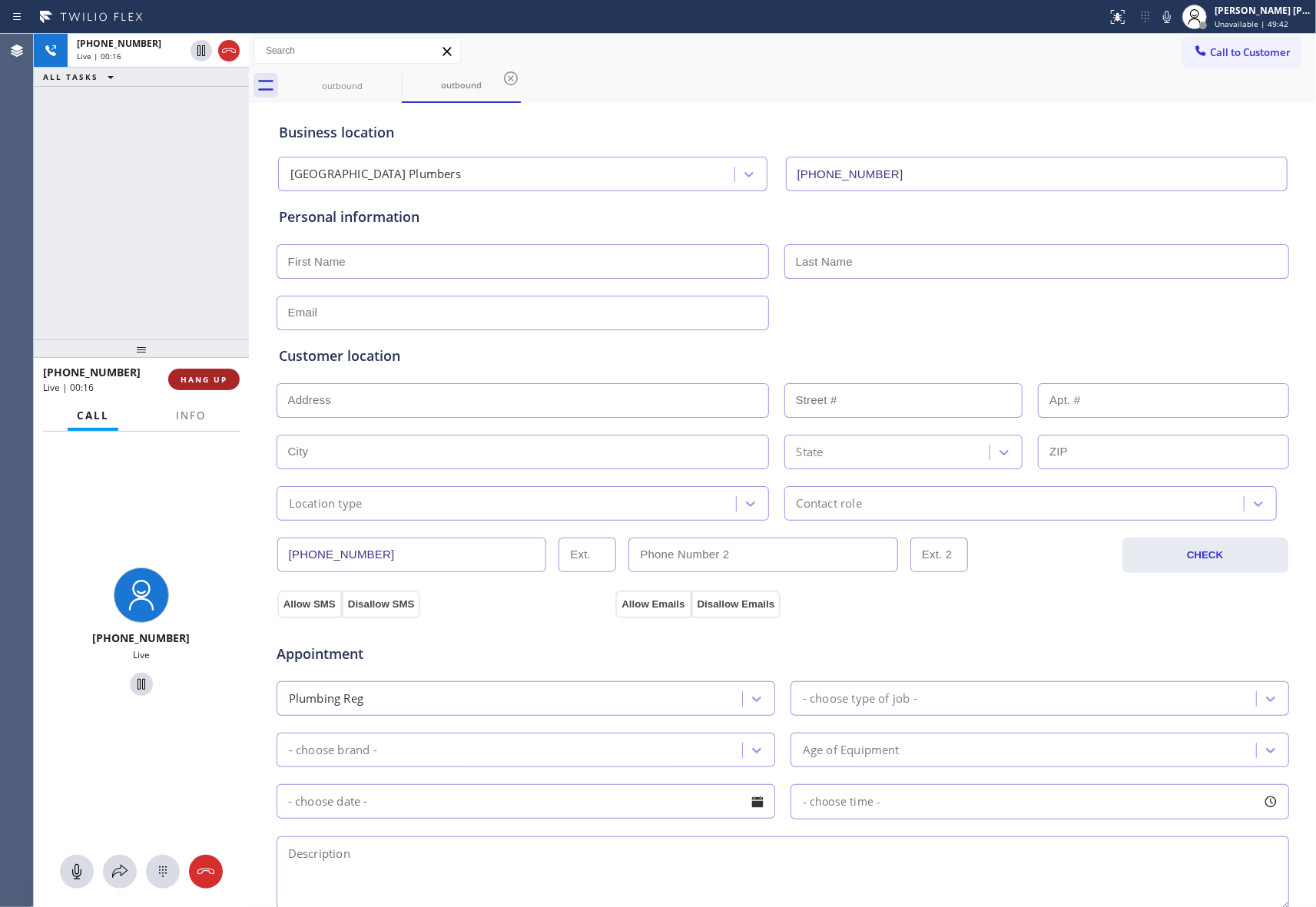
click at [211, 377] on span "HANG UP" at bounding box center [204, 379] width 47 height 11
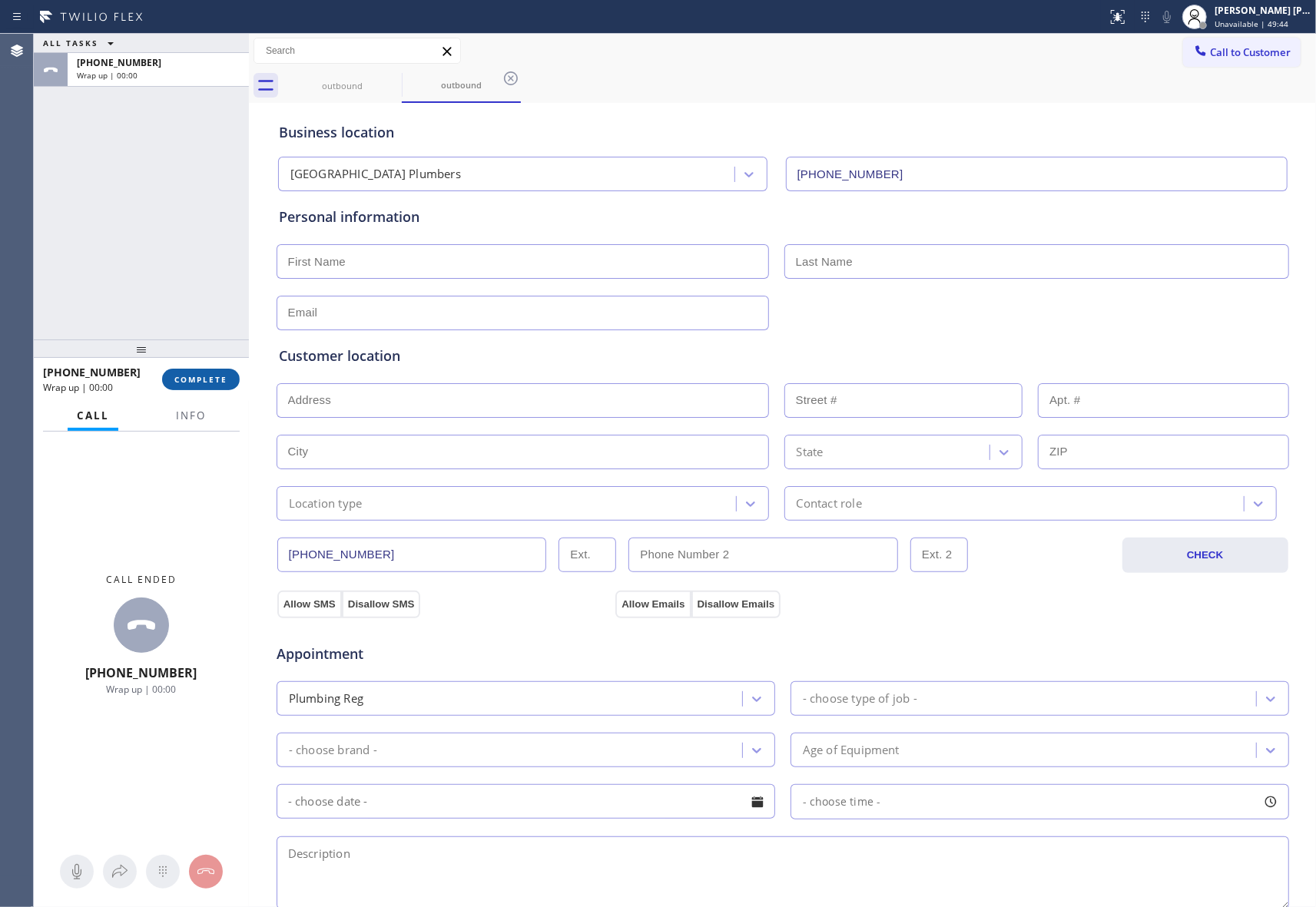
click at [208, 376] on span "COMPLETE" at bounding box center [201, 379] width 53 height 11
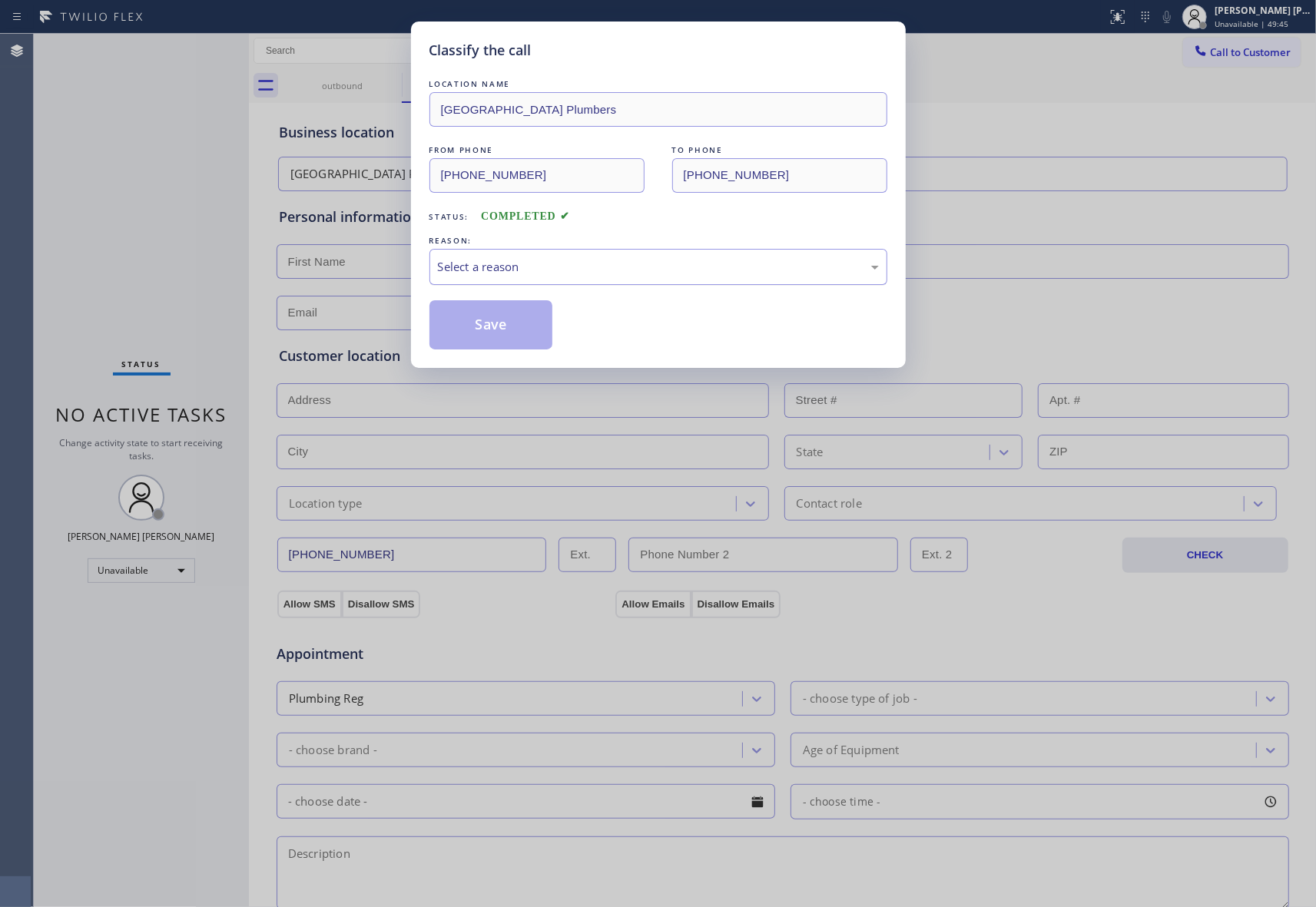
click at [539, 262] on div "Select a reason" at bounding box center [658, 267] width 441 height 17
click at [486, 326] on button "Save" at bounding box center [490, 324] width 123 height 50
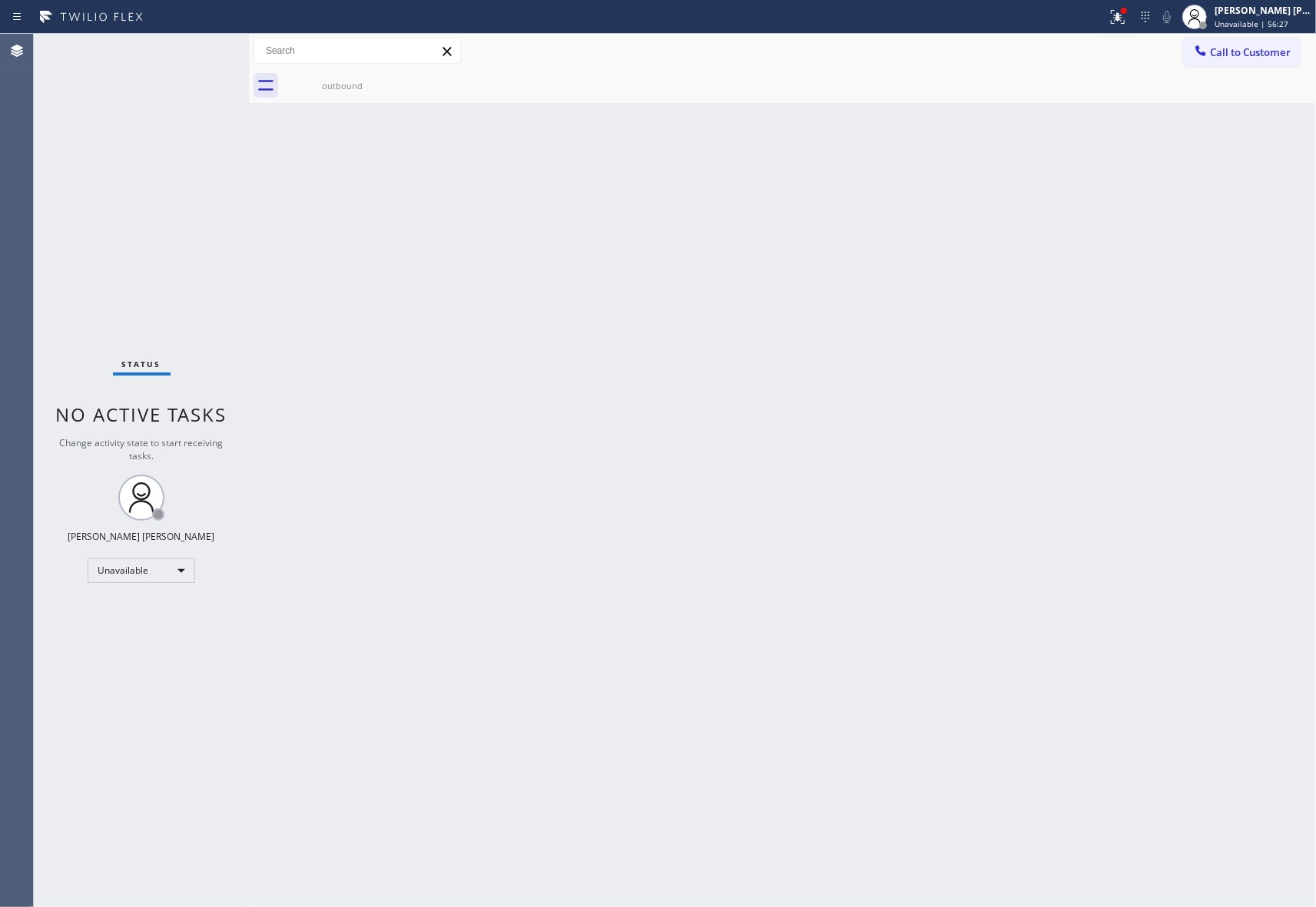
click at [1267, 47] on span "Call to Customer" at bounding box center [1250, 52] width 81 height 14
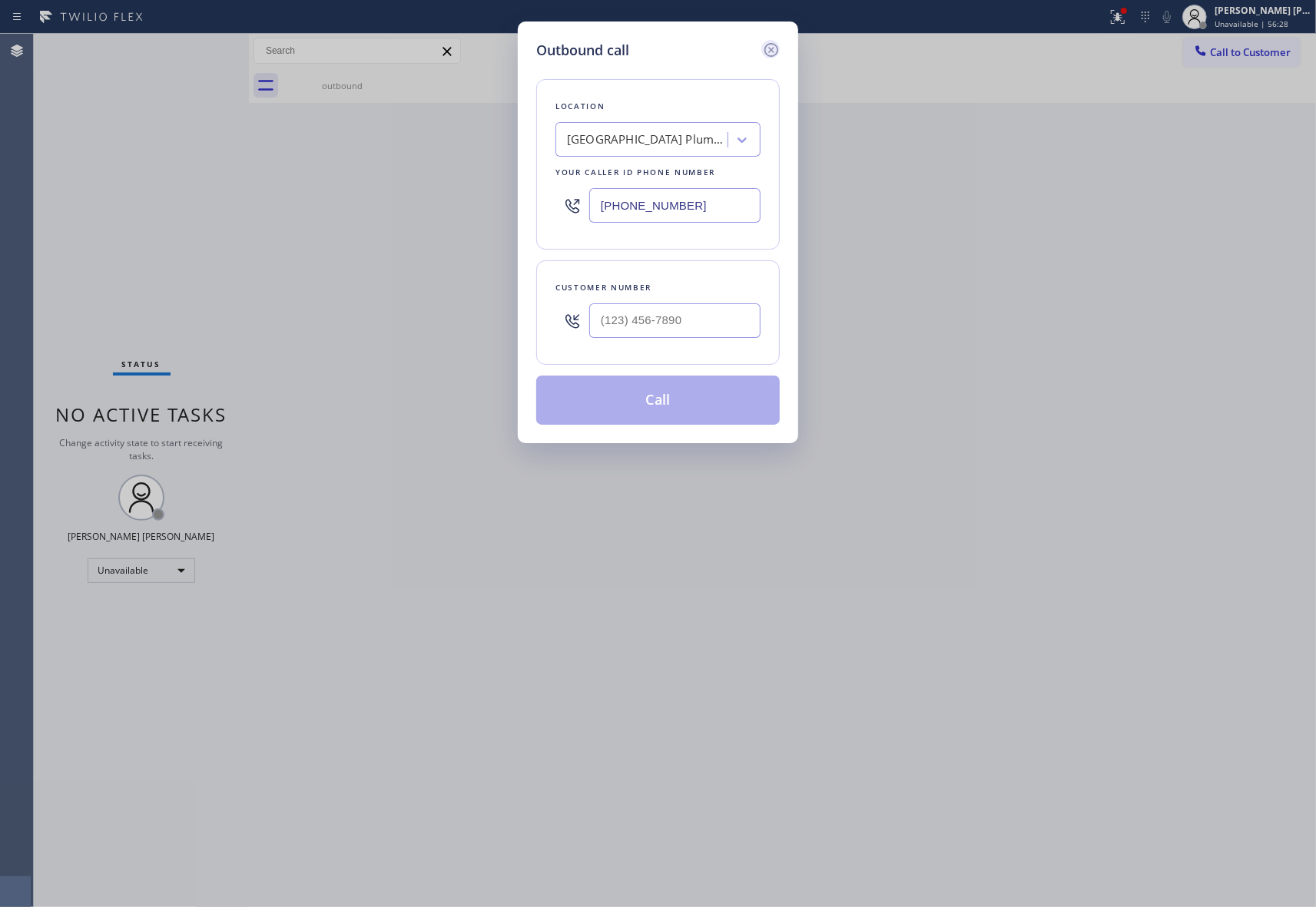
click at [773, 45] on icon at bounding box center [771, 50] width 18 height 18
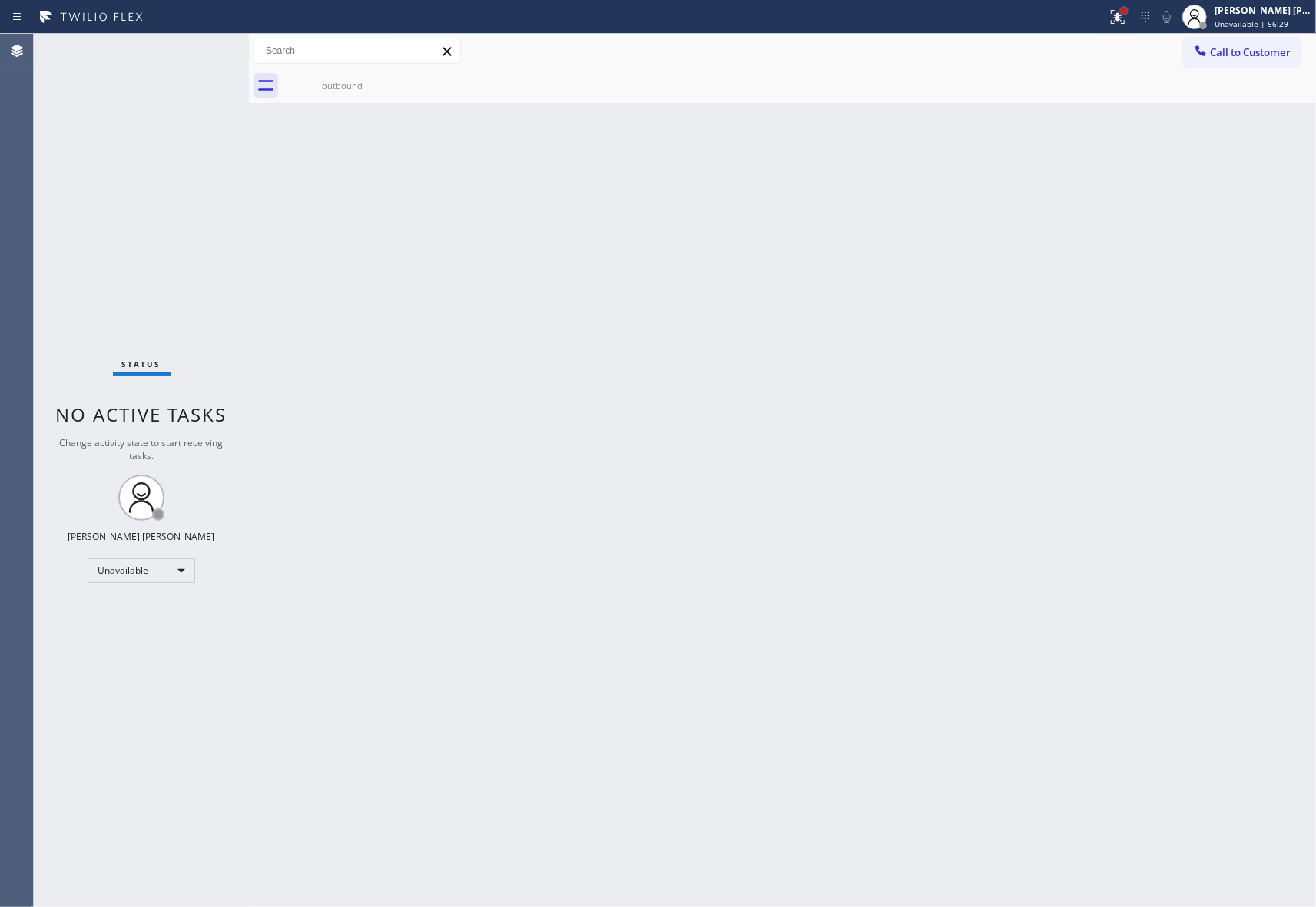
click at [1119, 13] on div at bounding box center [1123, 10] width 9 height 9
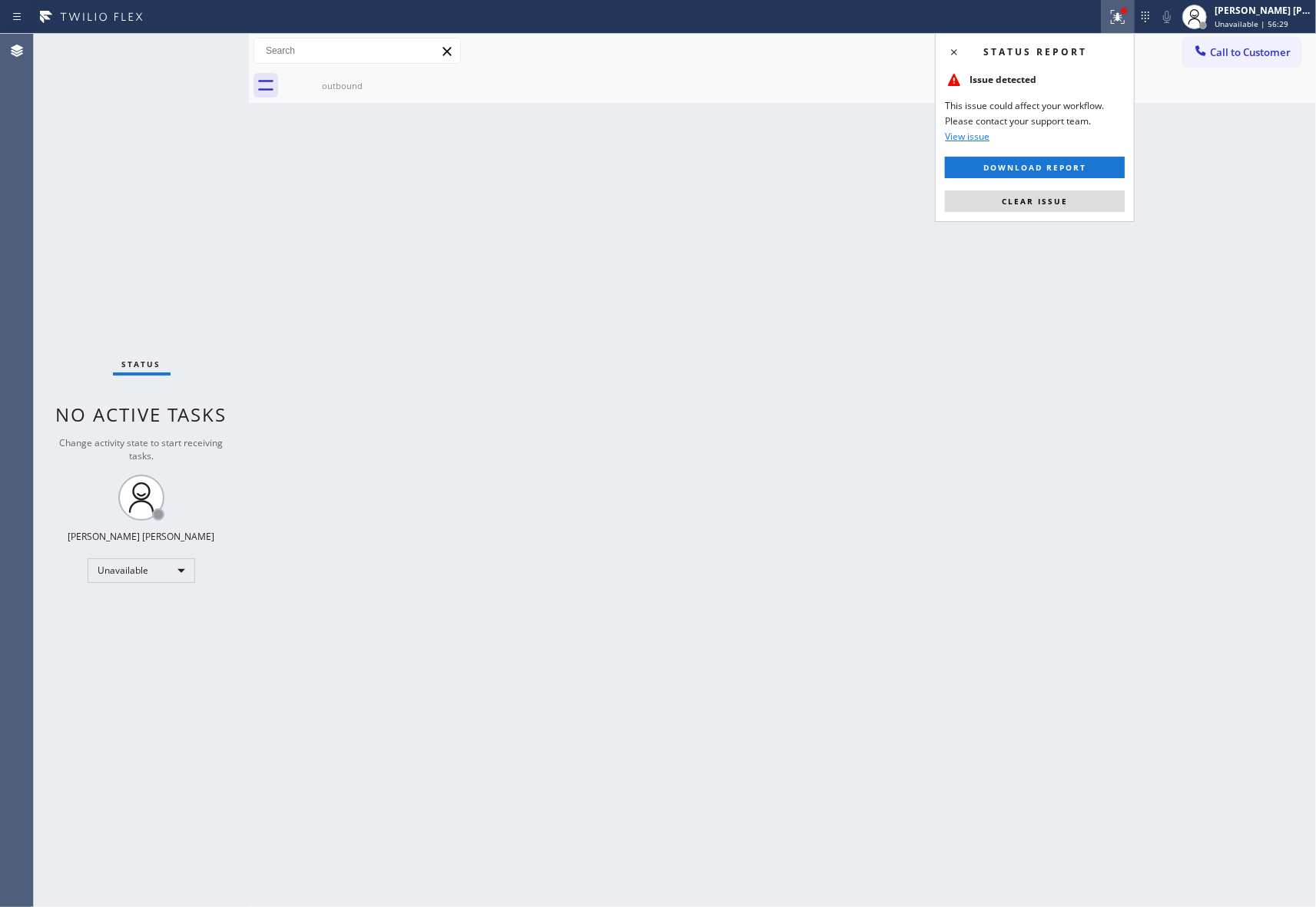
drag, startPoint x: 1077, startPoint y: 206, endPoint x: 1181, endPoint y: 81, distance: 162.6
click at [1083, 195] on button "Clear issue" at bounding box center [1034, 201] width 180 height 21
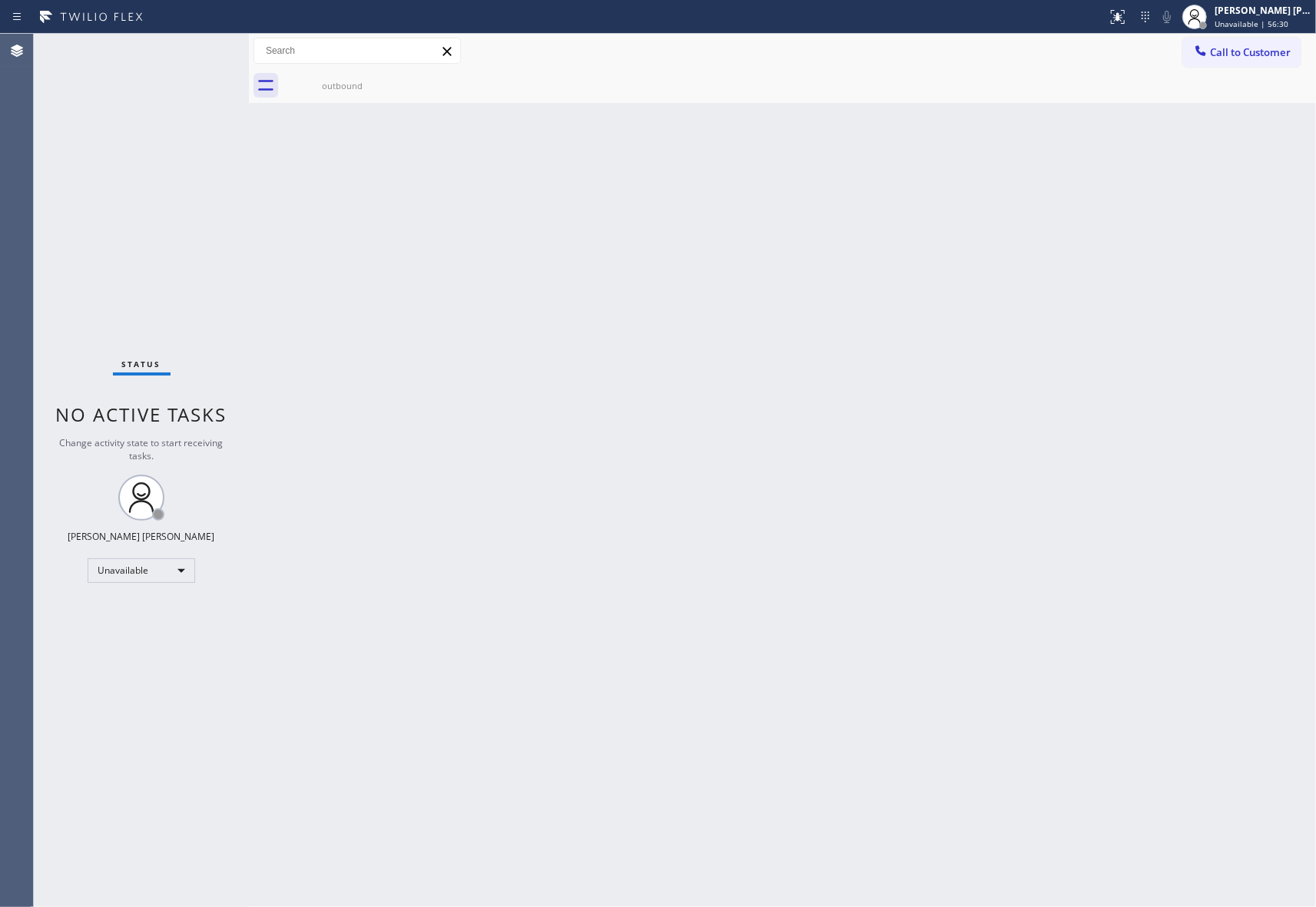
click at [1298, 38] on div "Call to Customer" at bounding box center [1241, 51] width 118 height 27
click at [1285, 47] on span "Call to Customer" at bounding box center [1250, 52] width 81 height 14
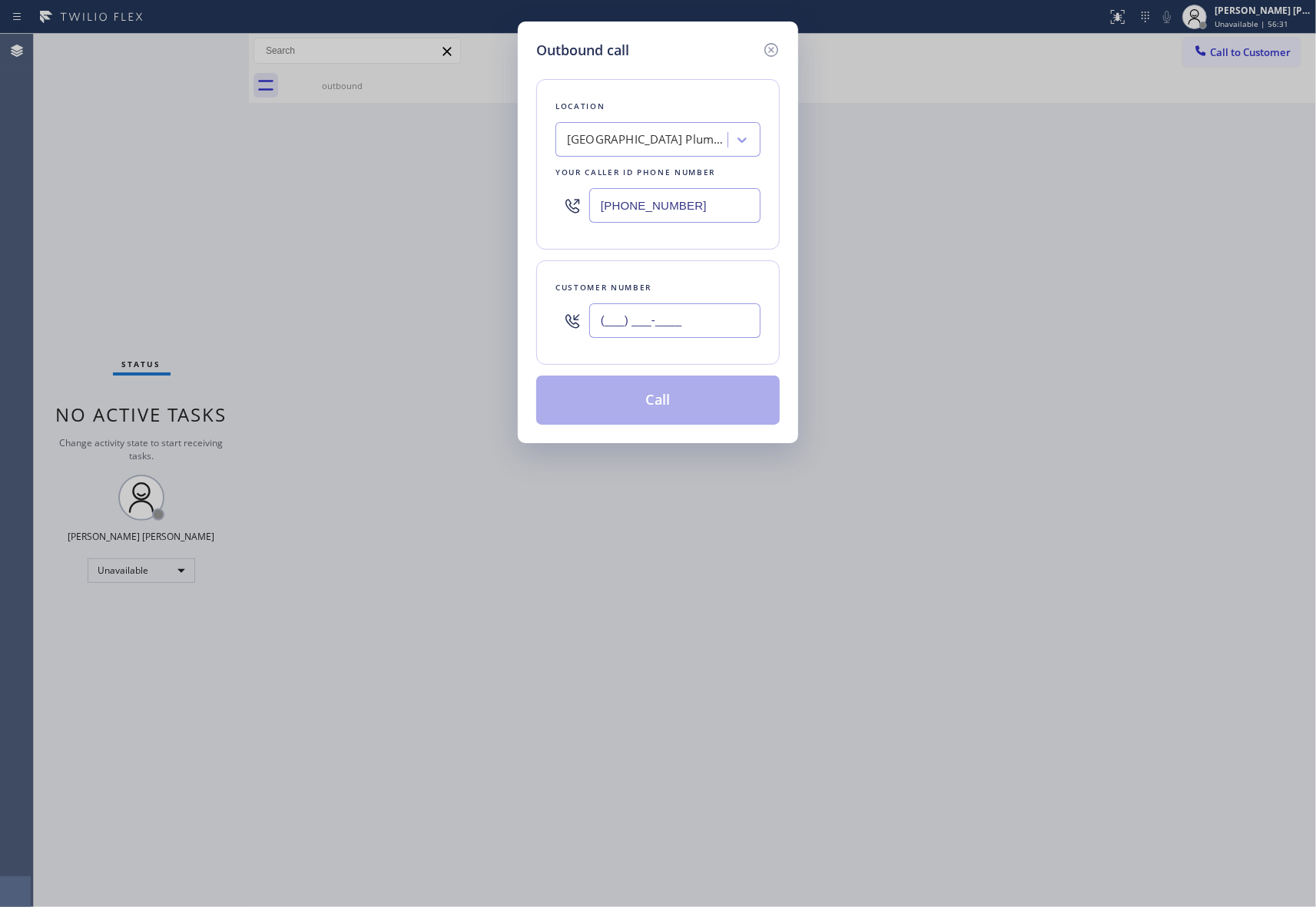
click at [708, 325] on input "(___) ___-____" at bounding box center [675, 320] width 171 height 35
paste input "206) 941-8108"
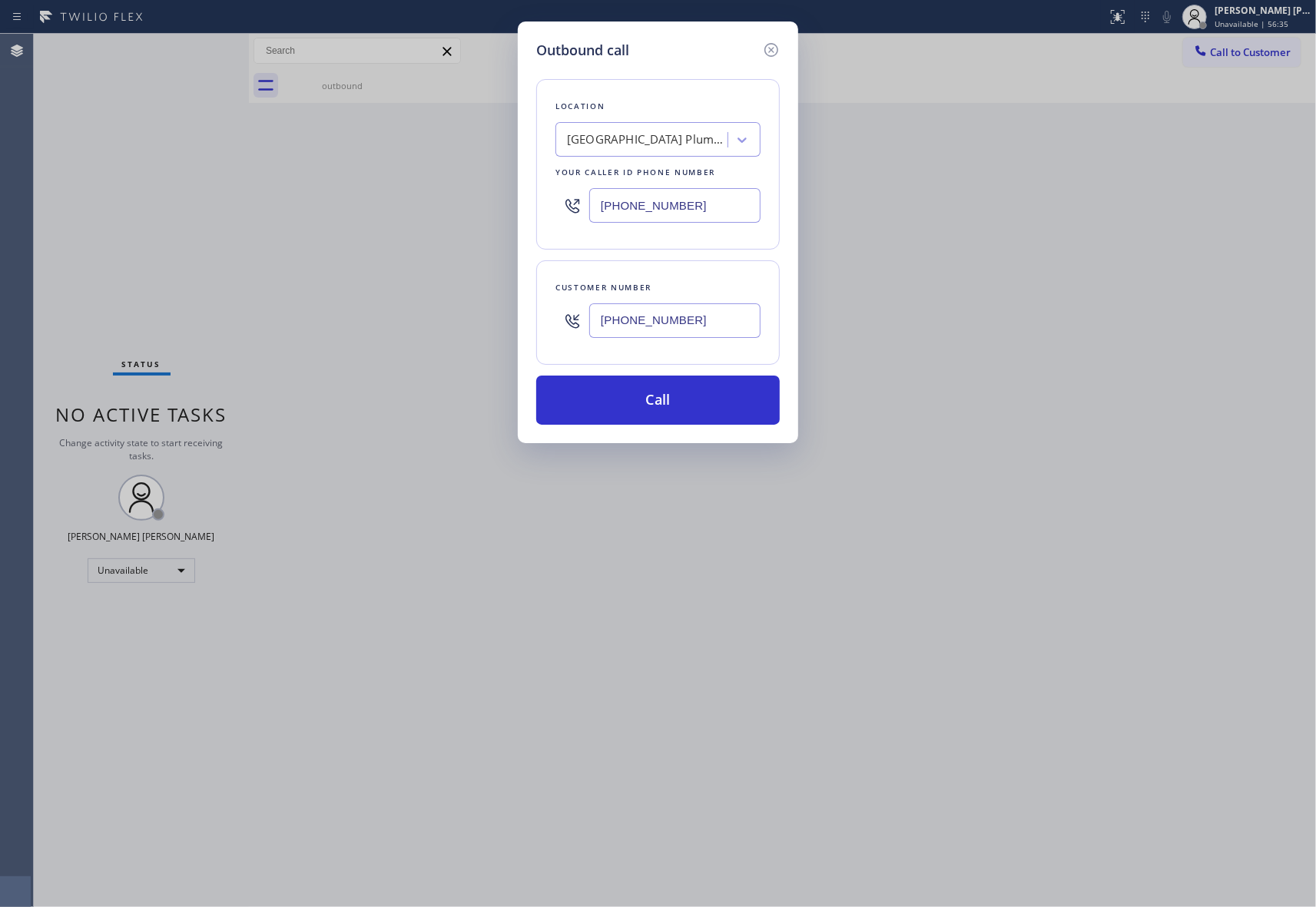
type input "[PHONE_NUMBER]"
click at [621, 133] on div "[GEOGRAPHIC_DATA] Plumbers" at bounding box center [648, 140] width 161 height 17
paste input "Seattle Viking Appliance Repair"
type input "Seattle Viking Appliance Repair"
click at [628, 175] on div "Seattle Viking Appliance Repair" at bounding box center [658, 172] width 205 height 27
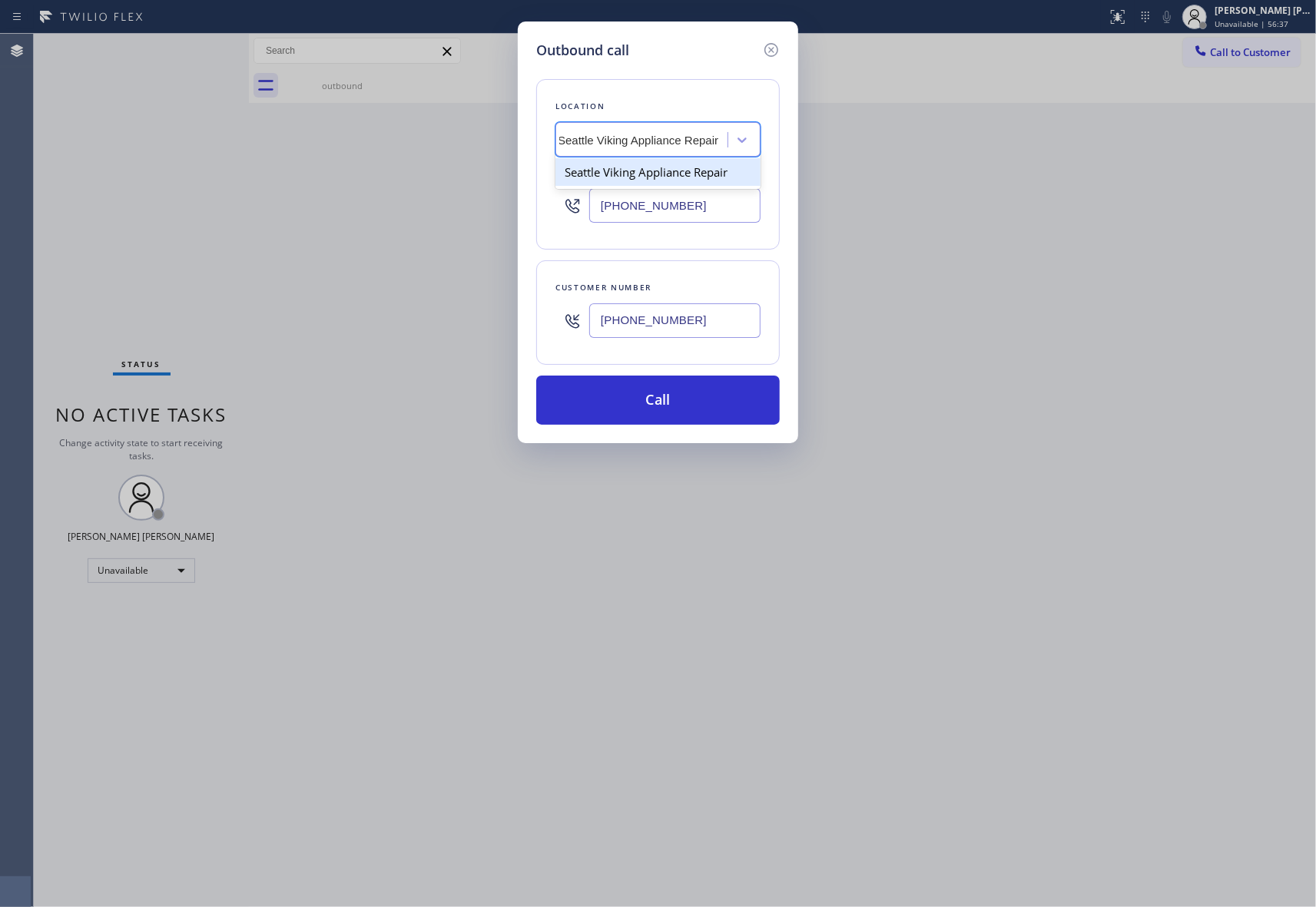
type input "[PHONE_NUMBER]"
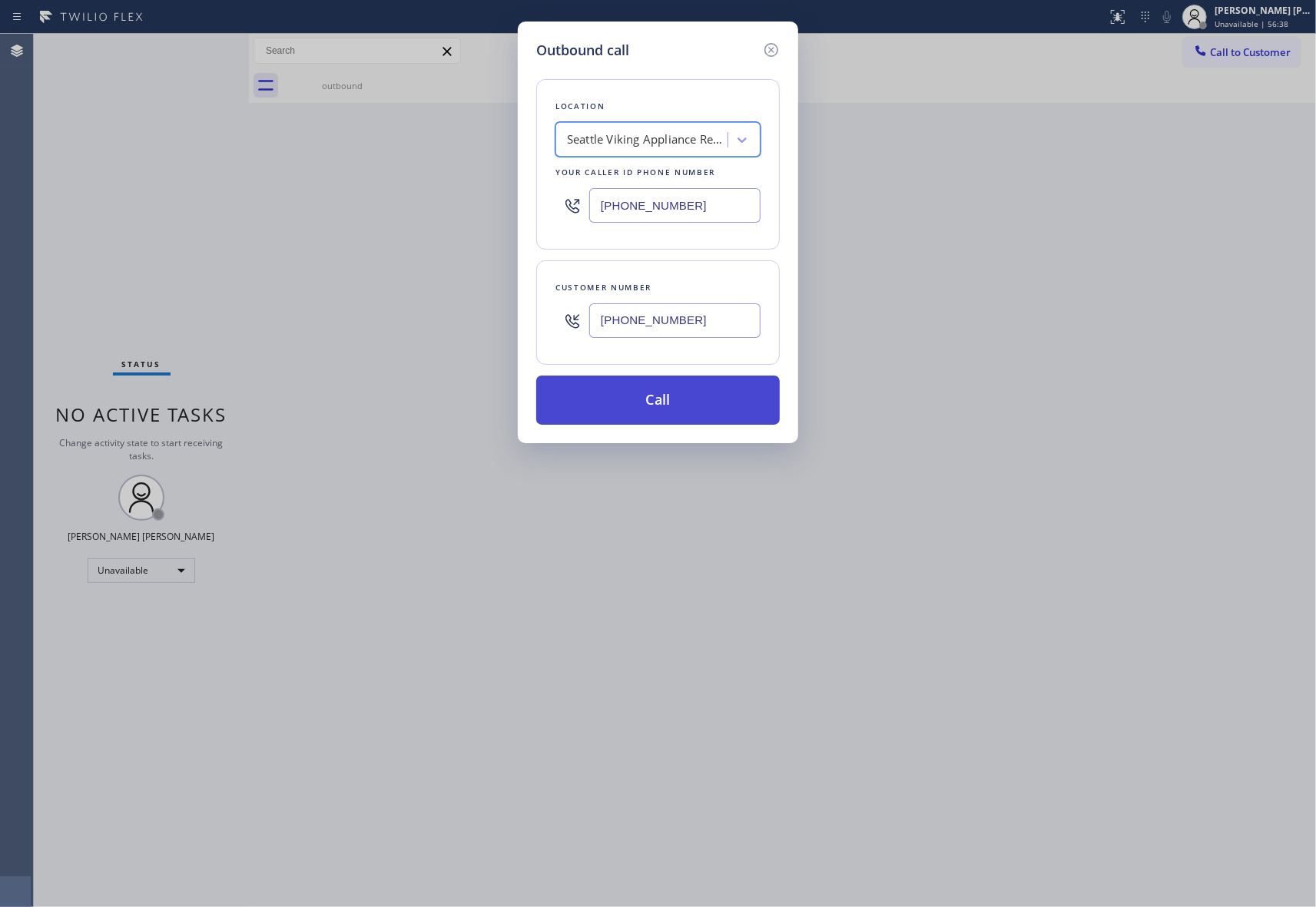
click at [656, 401] on button "Call" at bounding box center [658, 400] width 244 height 50
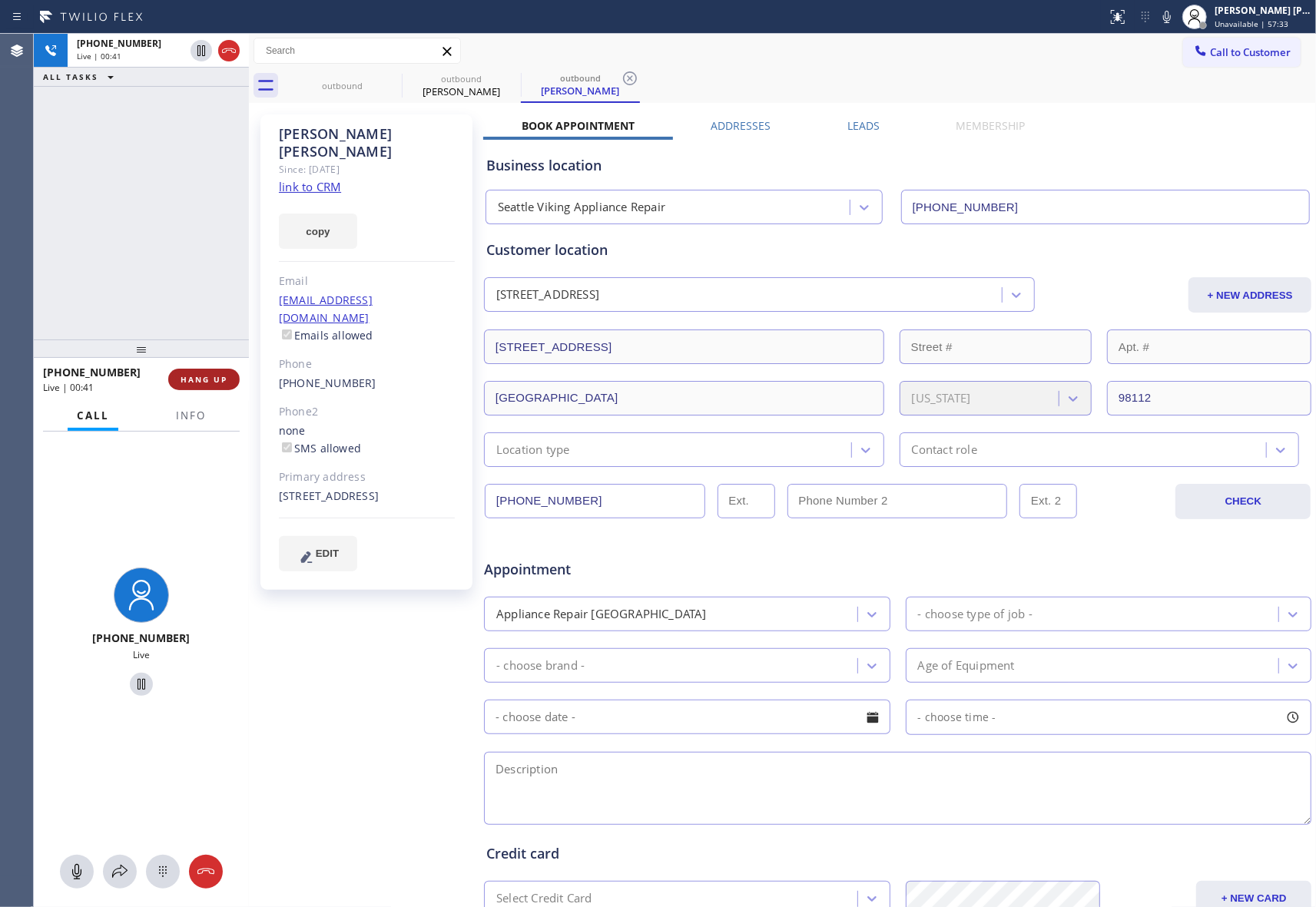
click at [208, 380] on span "HANG UP" at bounding box center [204, 379] width 47 height 11
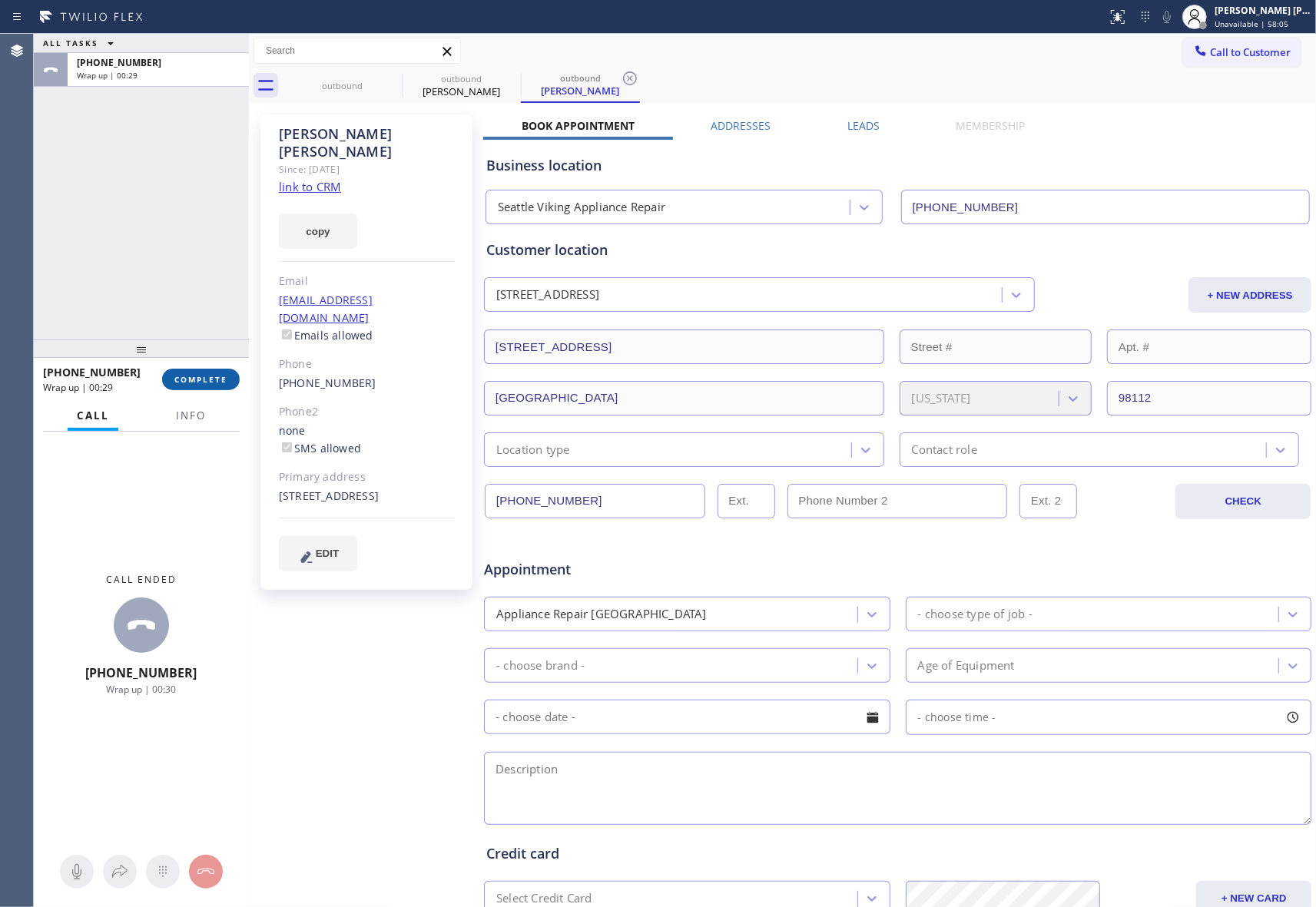
click at [209, 385] on button "COMPLETE" at bounding box center [201, 380] width 78 height 21
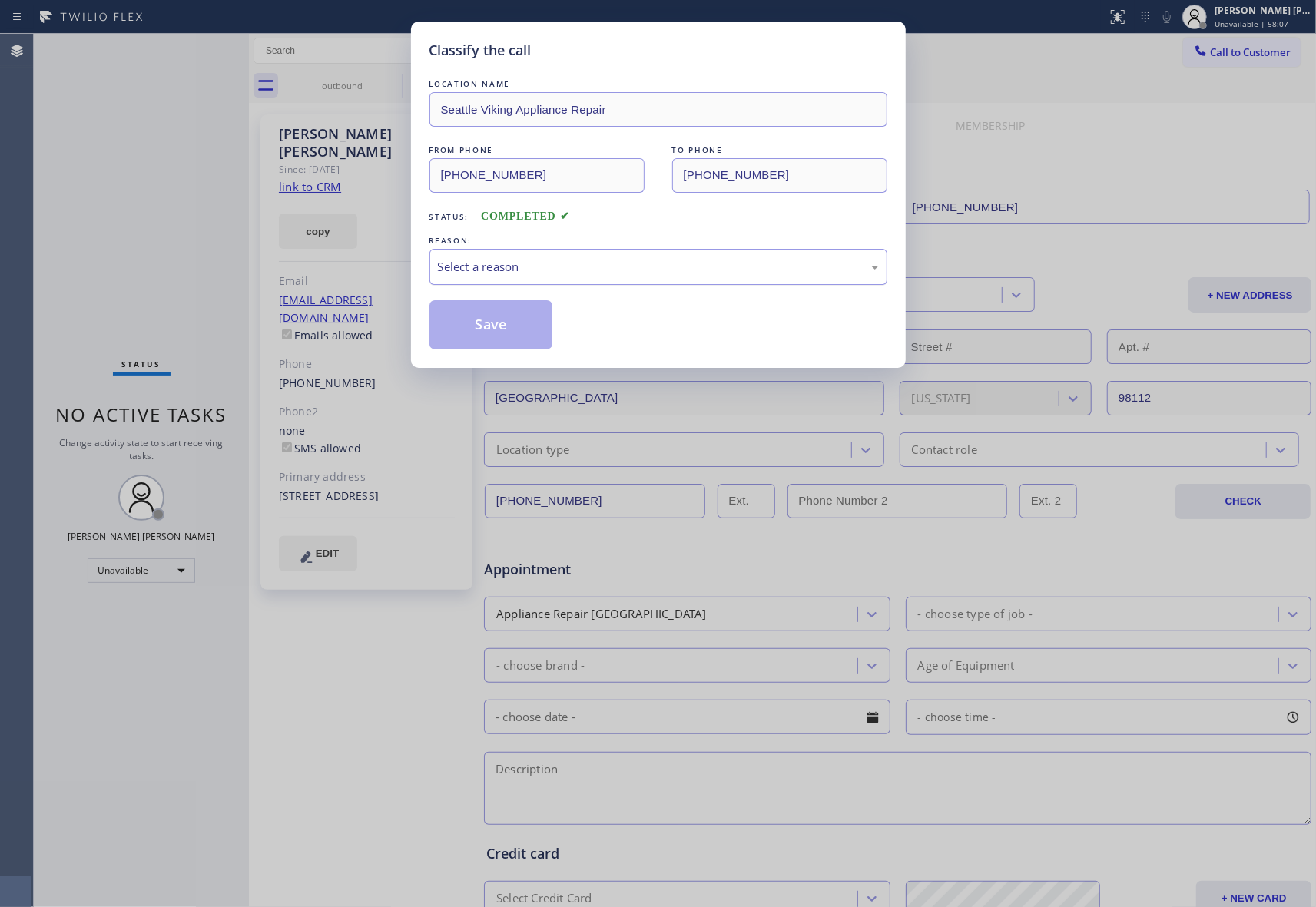
click at [630, 264] on div "Select a reason" at bounding box center [658, 267] width 441 height 17
click at [510, 320] on button "Save" at bounding box center [490, 324] width 123 height 50
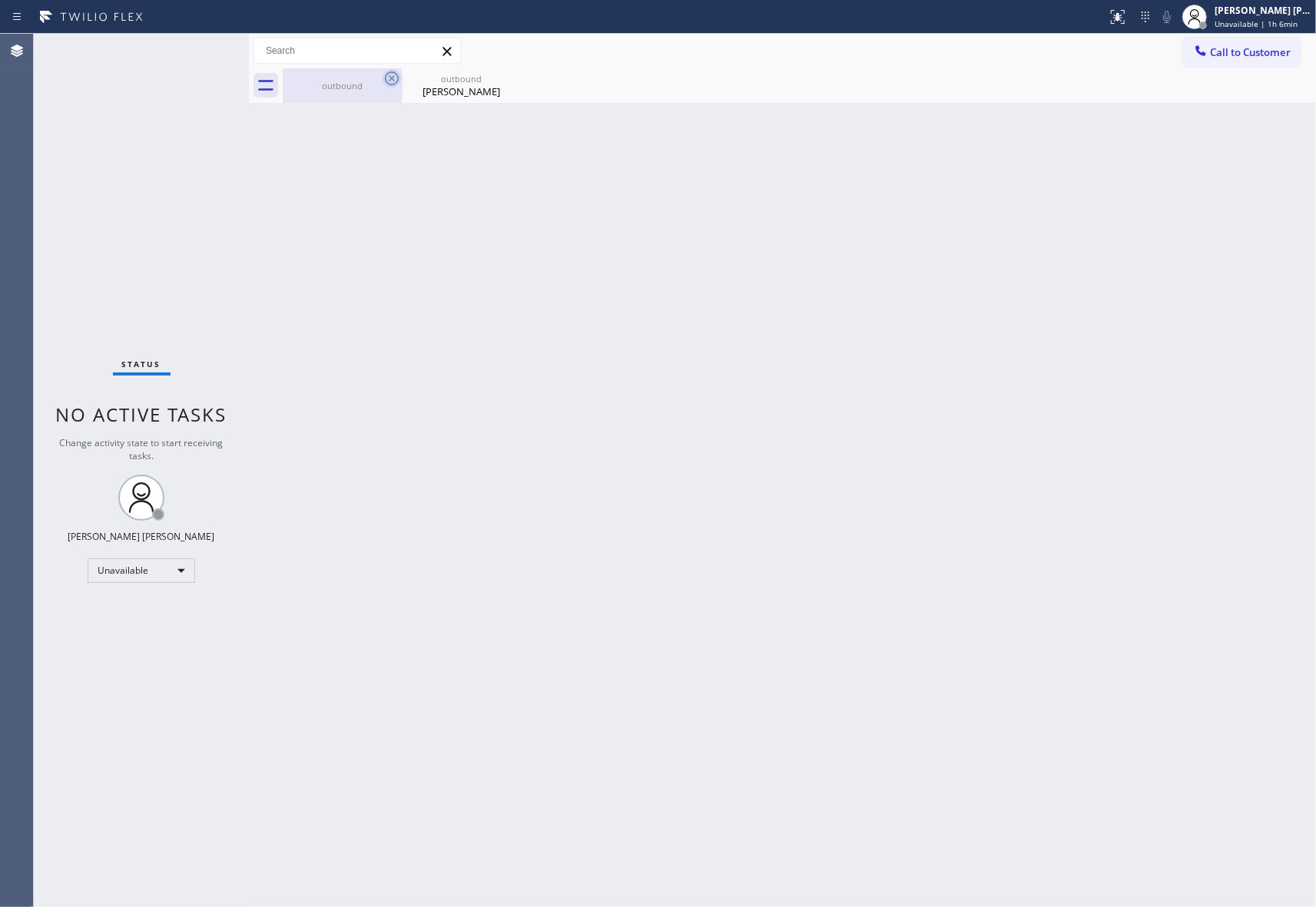
drag, startPoint x: 388, startPoint y: 99, endPoint x: 400, endPoint y: 83, distance: 20.0
click at [388, 99] on div "outbound" at bounding box center [342, 85] width 116 height 35
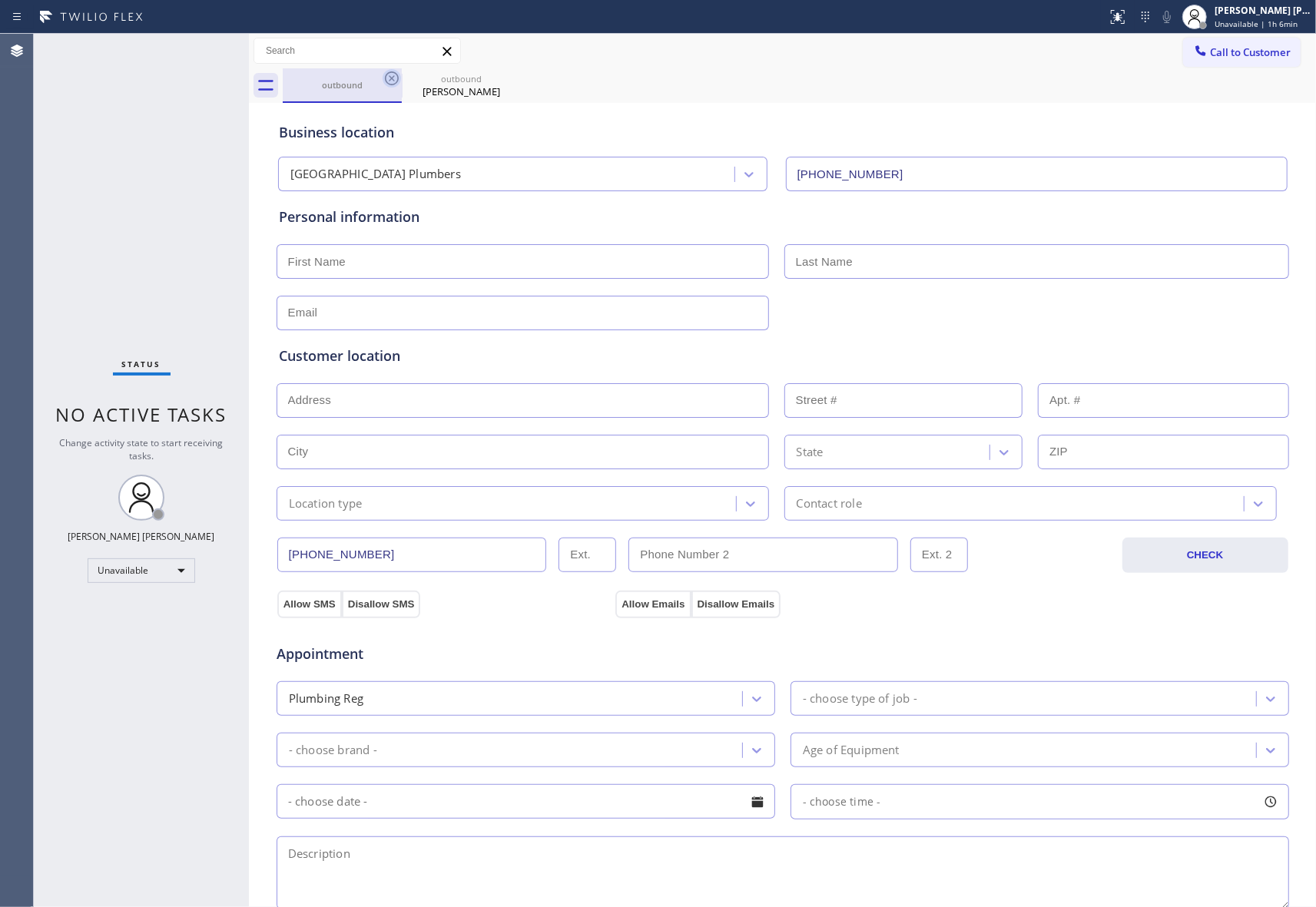
click at [400, 83] on icon at bounding box center [391, 78] width 18 height 18
type input "[PHONE_NUMBER]"
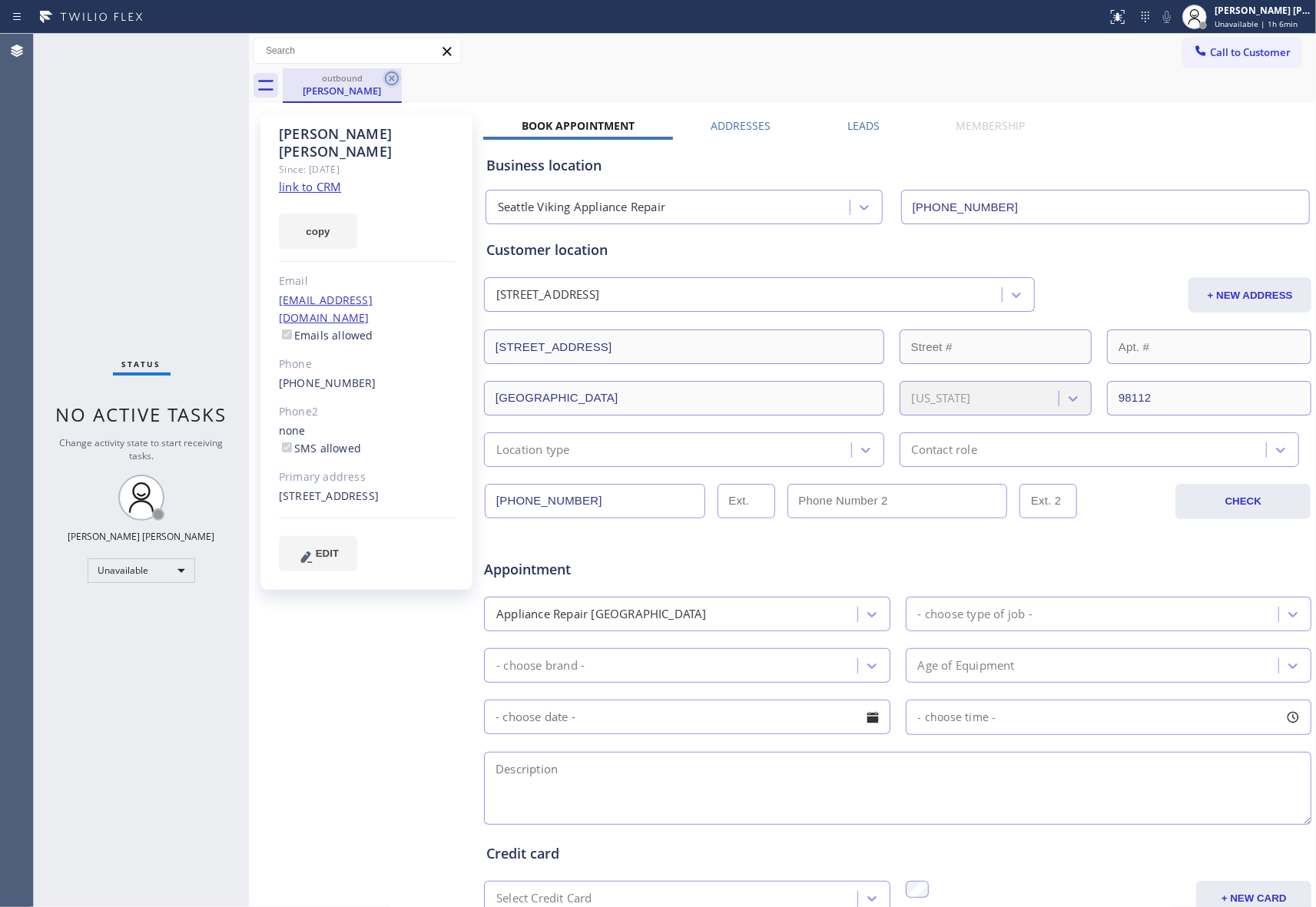
click at [385, 78] on icon at bounding box center [391, 79] width 14 height 14
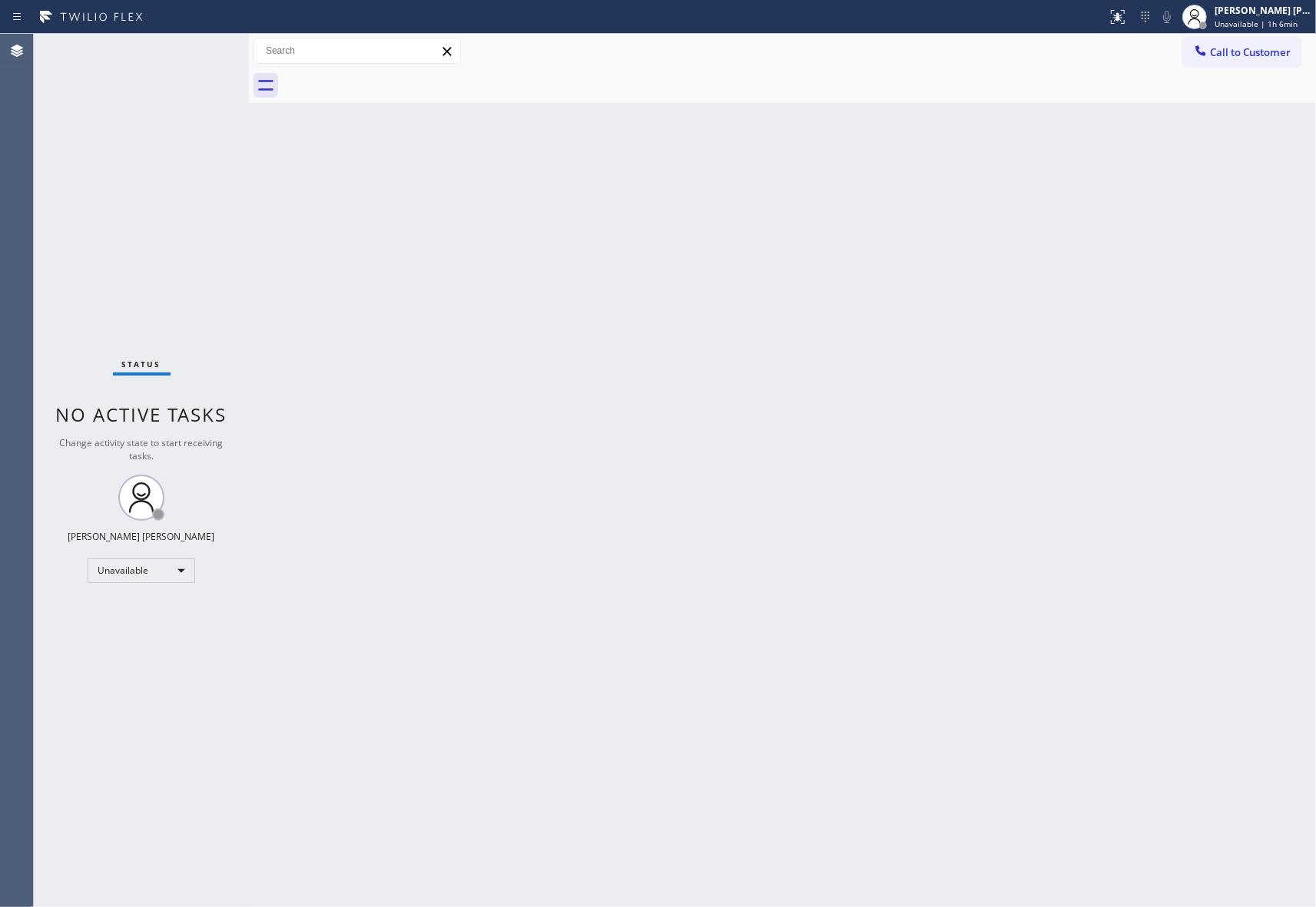
click at [385, 78] on div at bounding box center [799, 85] width 1033 height 35
click at [388, 78] on div at bounding box center [799, 85] width 1033 height 35
click at [1254, 35] on div "Call to Customer Outbound call Location [GEOGRAPHIC_DATA] Viking Appliance Repa…" at bounding box center [782, 51] width 1066 height 35
click at [1233, 43] on button "Call to Customer" at bounding box center [1241, 52] width 118 height 29
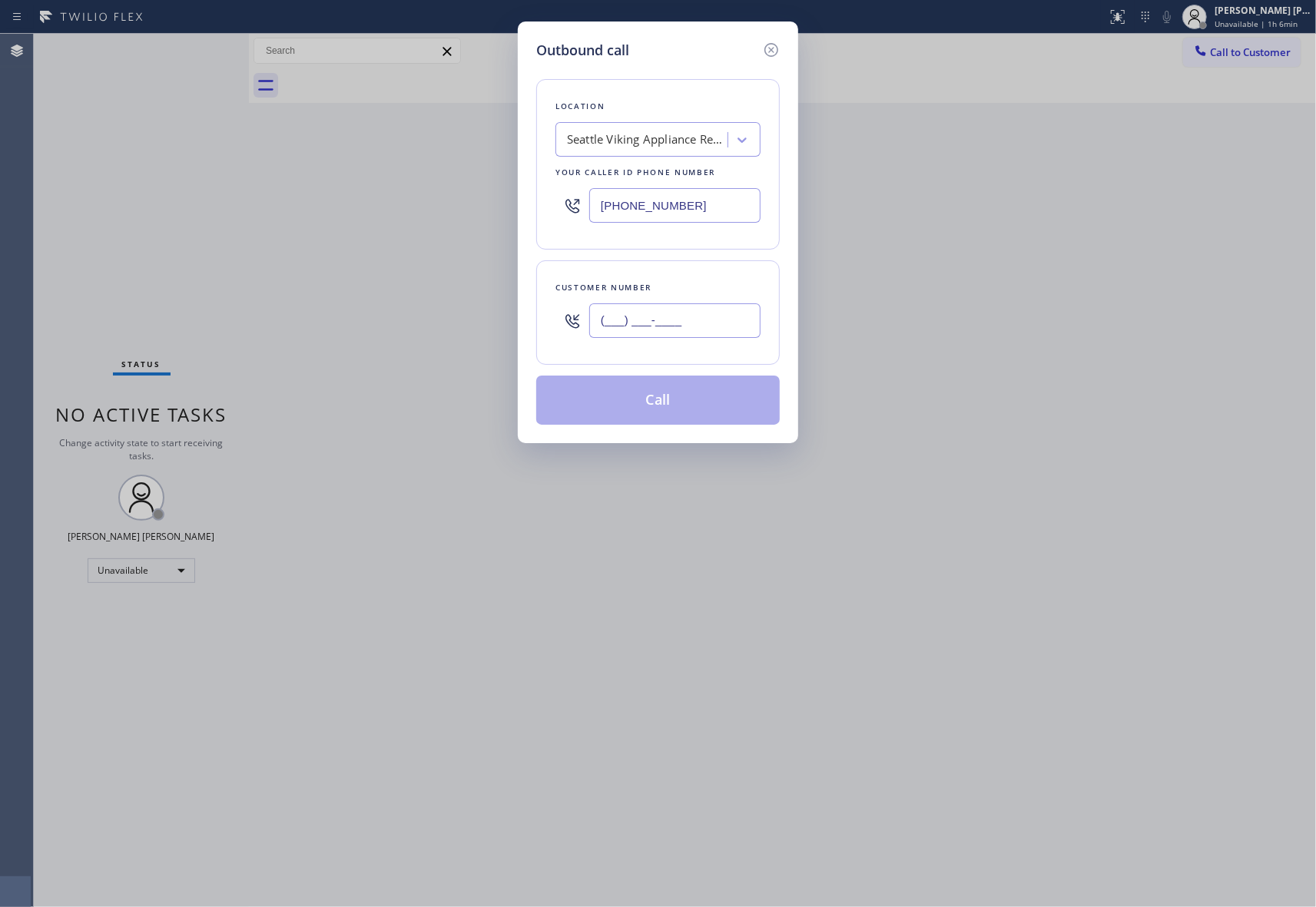
click at [656, 324] on input "(___) ___-____" at bounding box center [675, 320] width 171 height 35
paste input "626) 506-1244"
type input "[PHONE_NUMBER]"
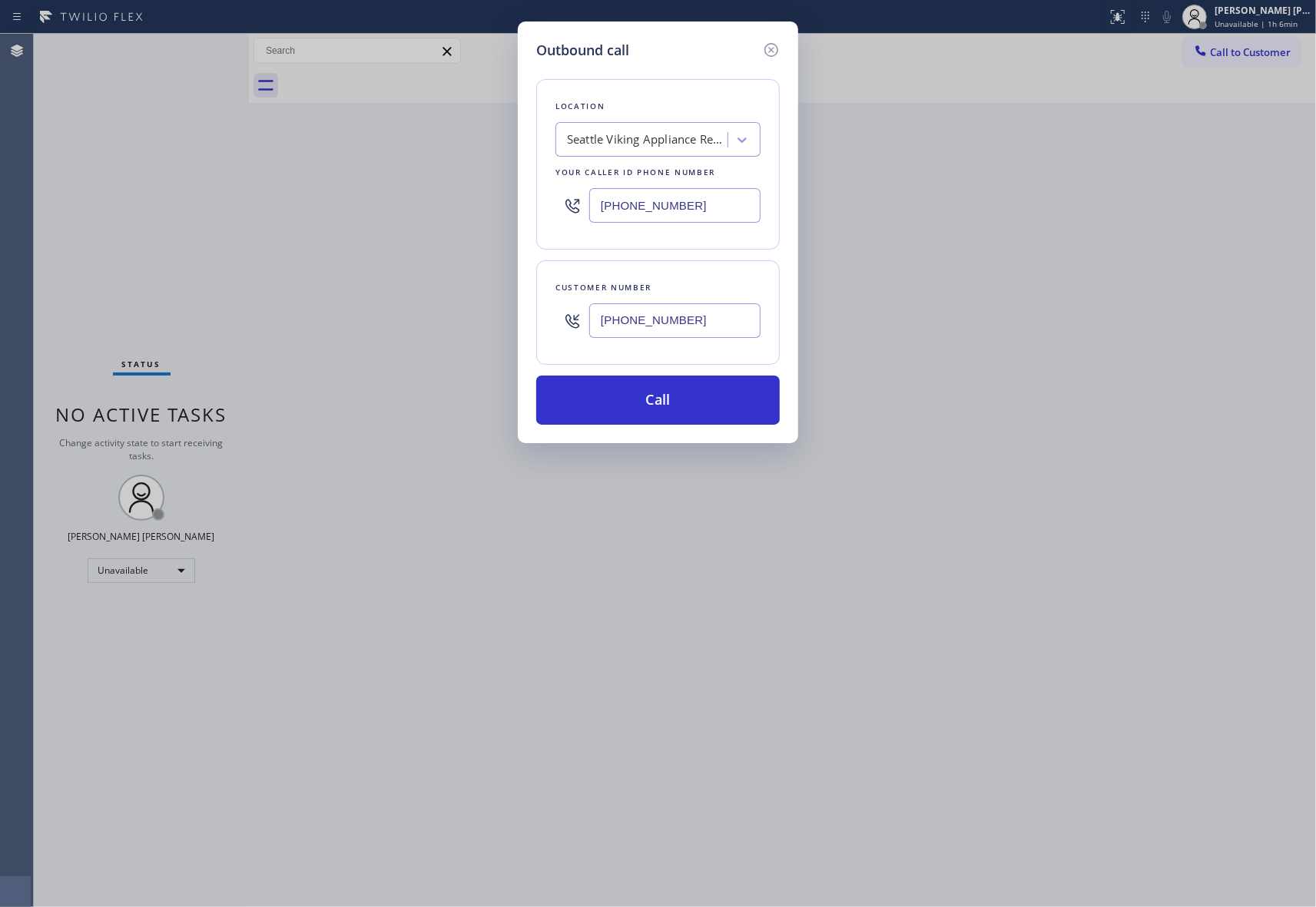
click at [648, 126] on div "Seattle Viking Appliance Repair" at bounding box center [644, 140] width 167 height 27
paste input "Air Duct Cleaning [GEOGRAPHIC_DATA]"
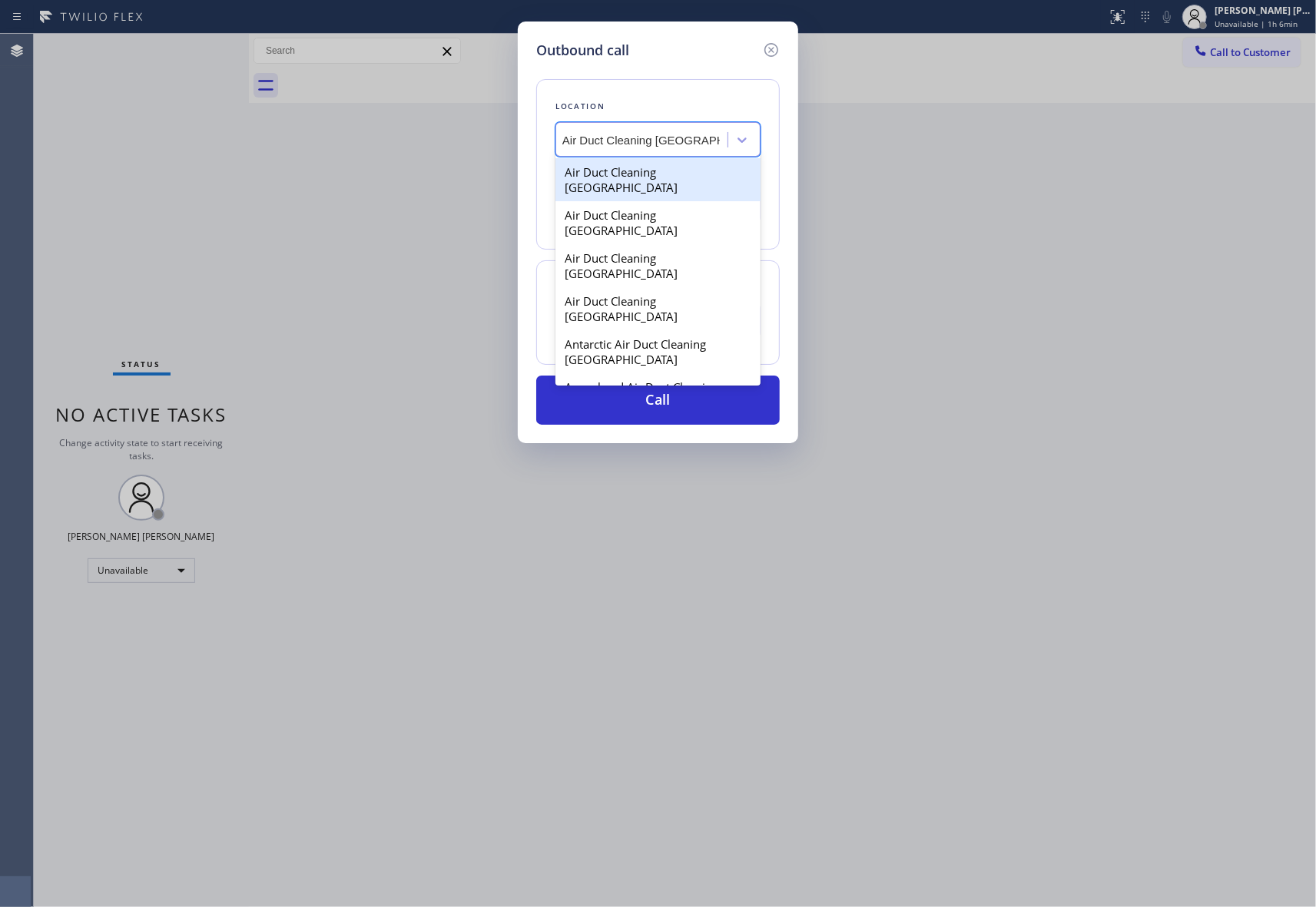
type input "Air Duct Cleaning [GEOGRAPHIC_DATA]"
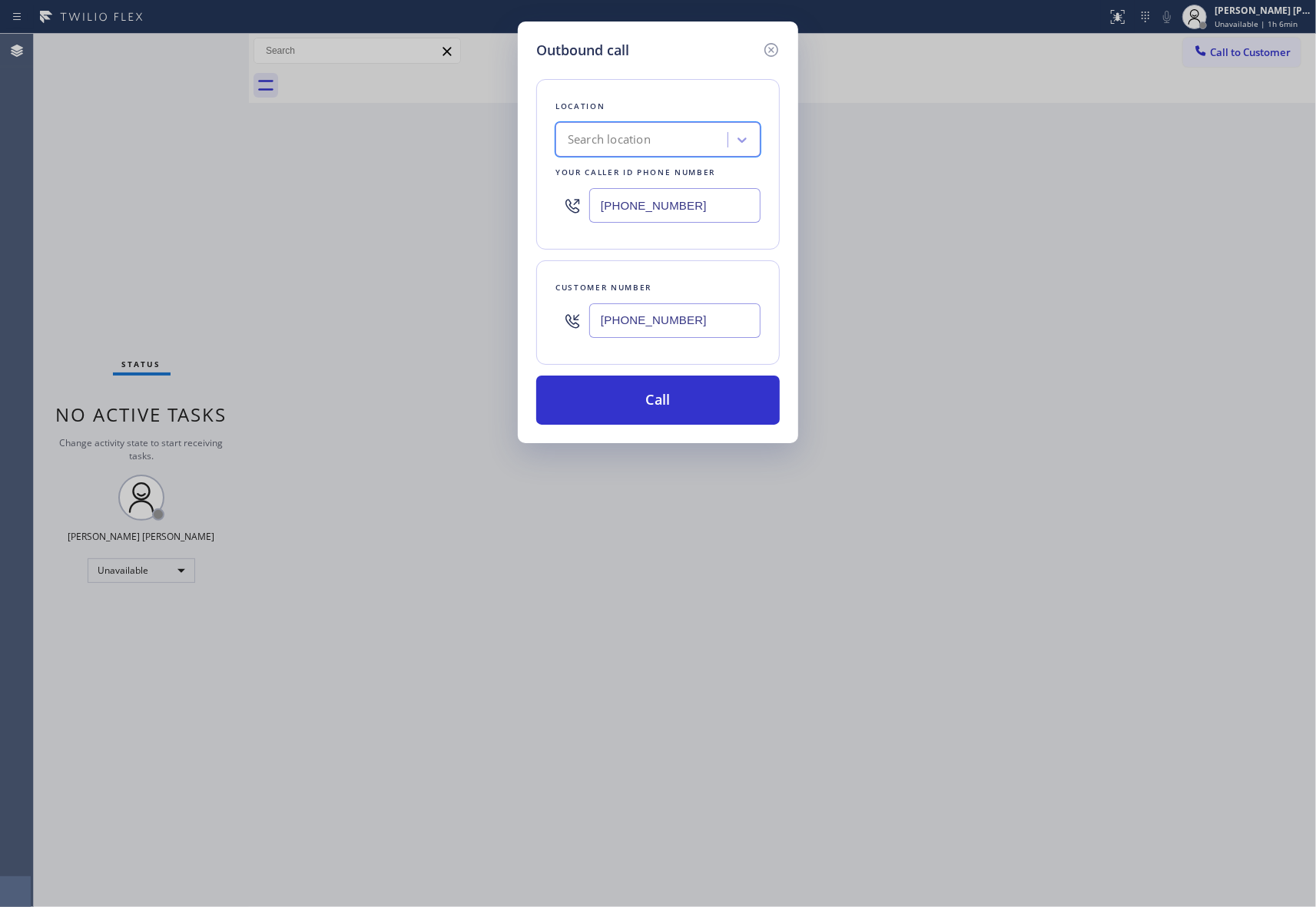
scroll to position [0, 0]
drag, startPoint x: 679, startPoint y: 198, endPoint x: 428, endPoint y: 182, distance: 251.5
click at [424, 182] on div "Outbound call Location Search location Your caller id phone number [PHONE_NUMBE…" at bounding box center [658, 454] width 1316 height 907
paste input "855) 900-0015"
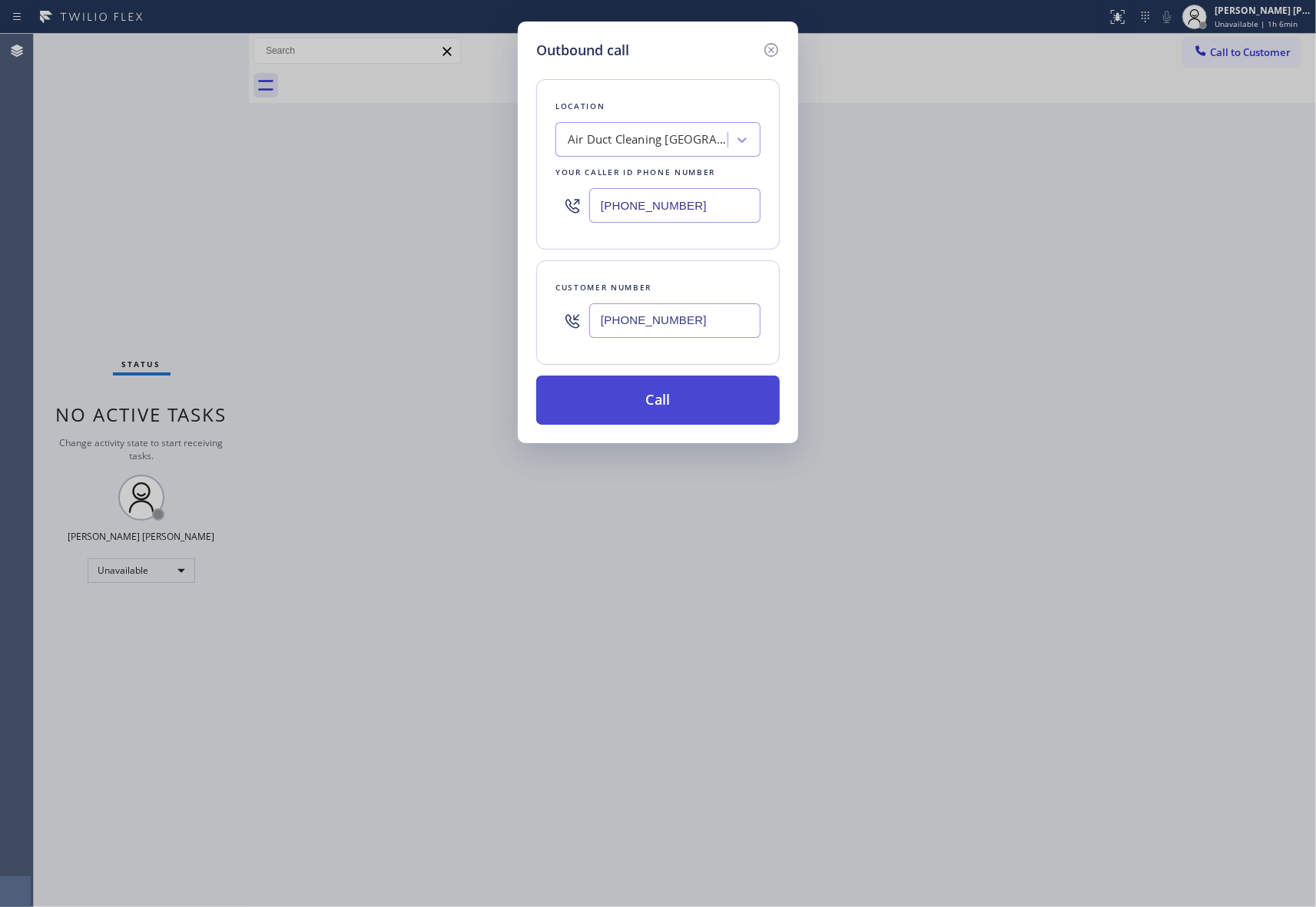
type input "[PHONE_NUMBER]"
click at [707, 406] on button "Call" at bounding box center [658, 400] width 244 height 50
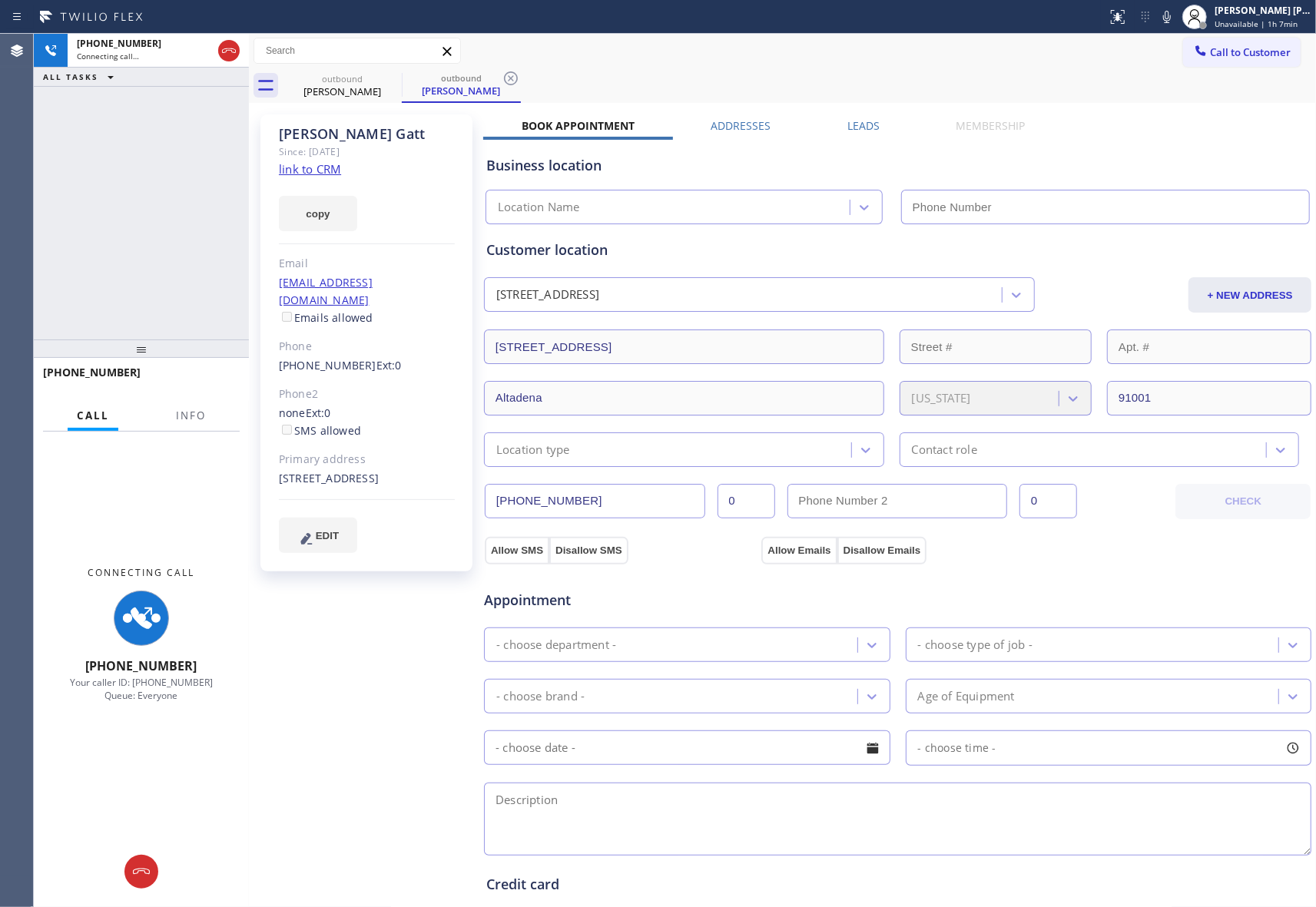
type input "[PHONE_NUMBER]"
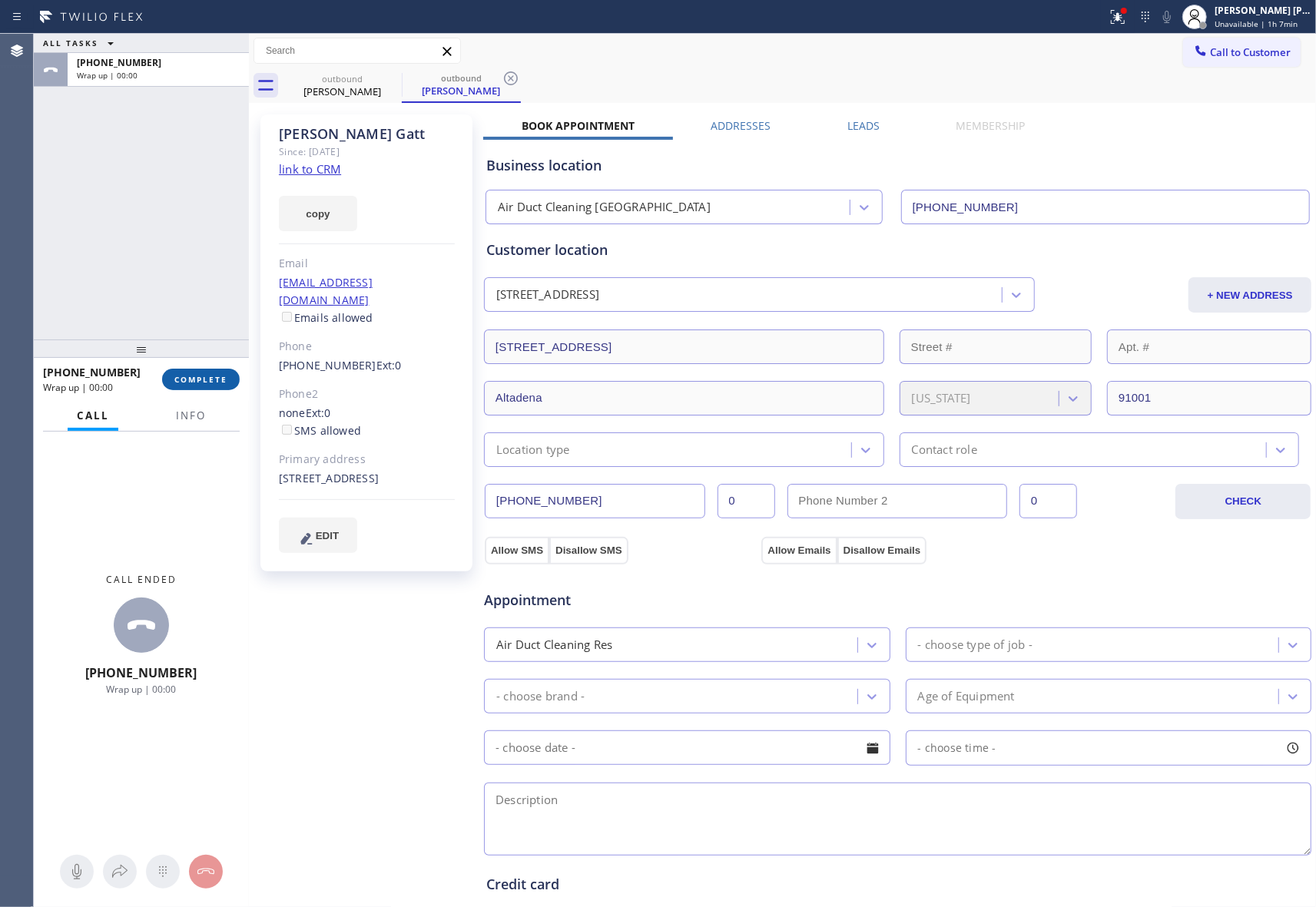
click at [212, 378] on span "COMPLETE" at bounding box center [201, 379] width 53 height 11
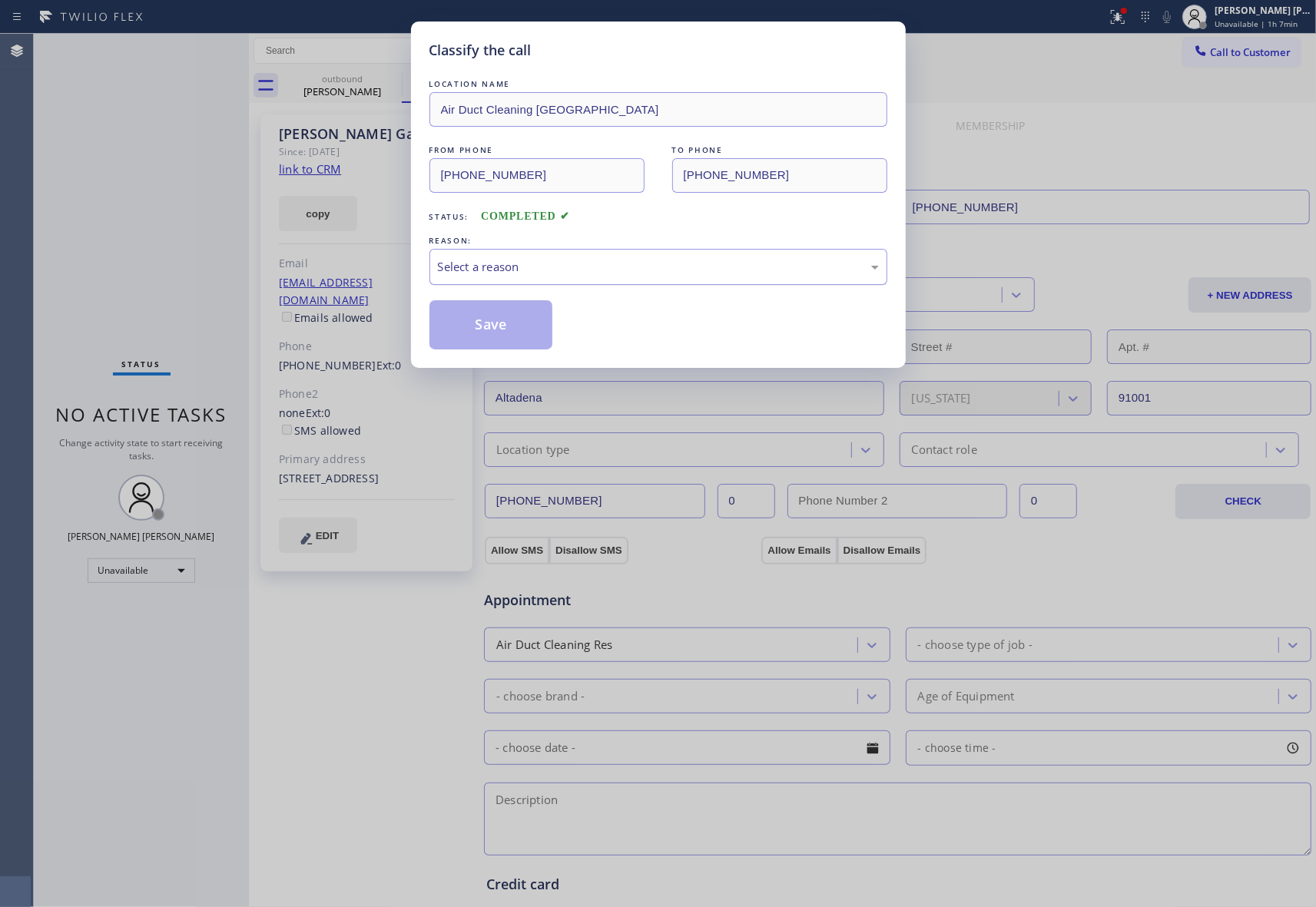
click at [523, 265] on div "Select a reason" at bounding box center [658, 267] width 441 height 17
click at [479, 319] on button "Save" at bounding box center [490, 324] width 123 height 50
click at [336, 82] on div "Classify the call LOCATION NAME Air Duct Cleaning [GEOGRAPHIC_DATA] FROM PHONE …" at bounding box center [658, 454] width 1316 height 907
click at [403, 84] on div "[PERSON_NAME]" at bounding box center [460, 90] width 116 height 14
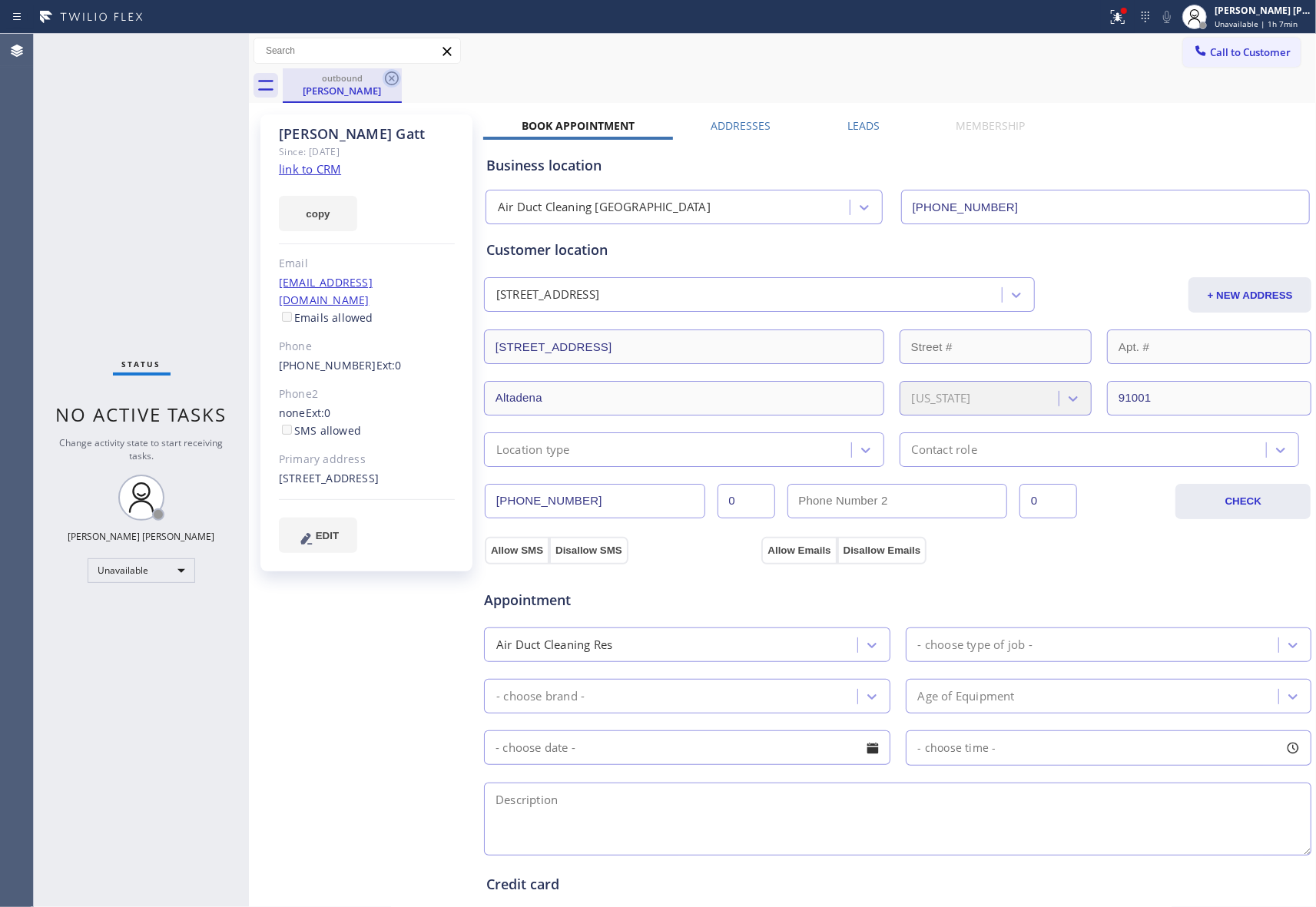
click at [388, 80] on icon at bounding box center [391, 78] width 18 height 18
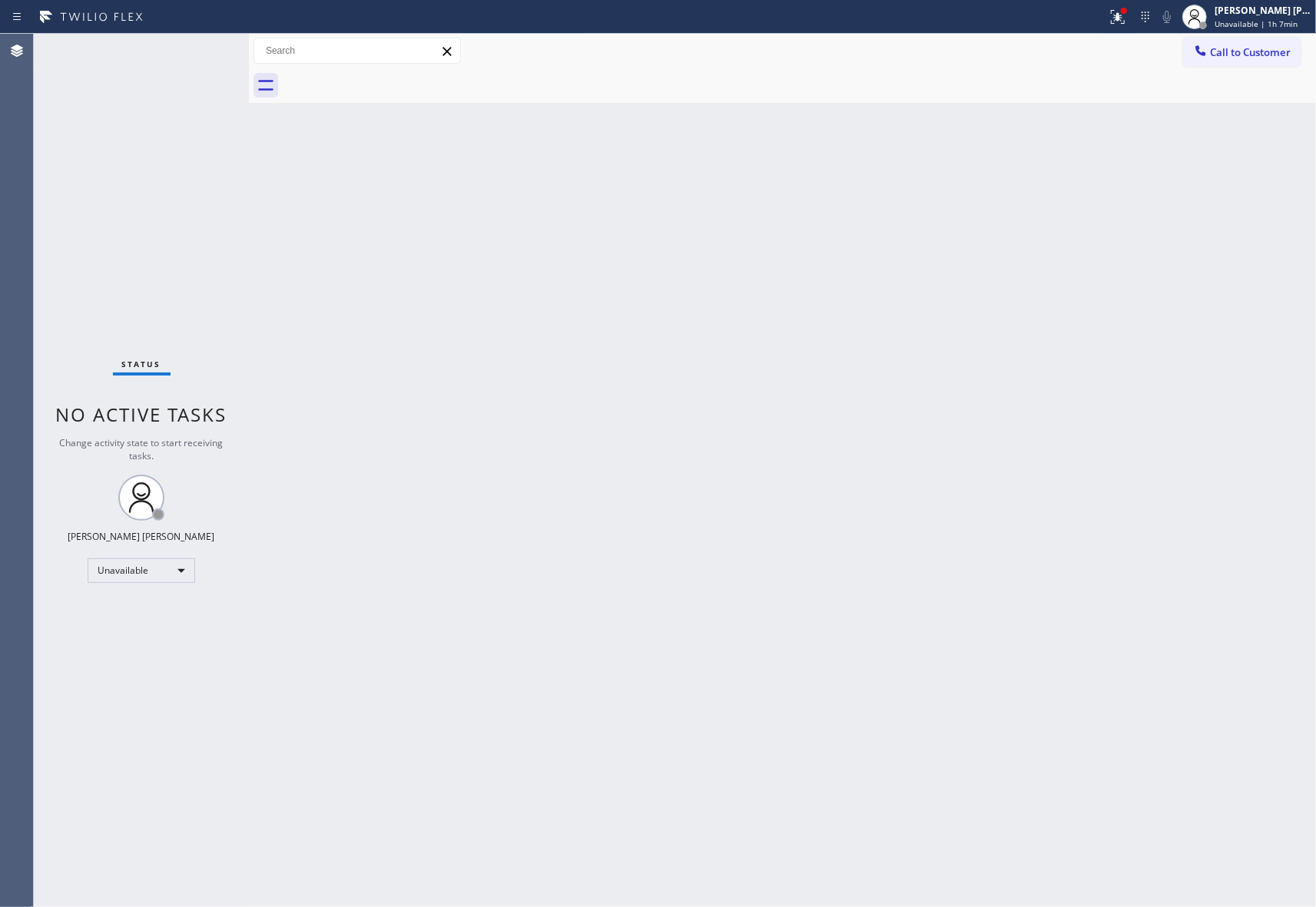
click at [390, 80] on div at bounding box center [799, 85] width 1033 height 35
click at [1126, 17] on icon at bounding box center [1117, 17] width 18 height 18
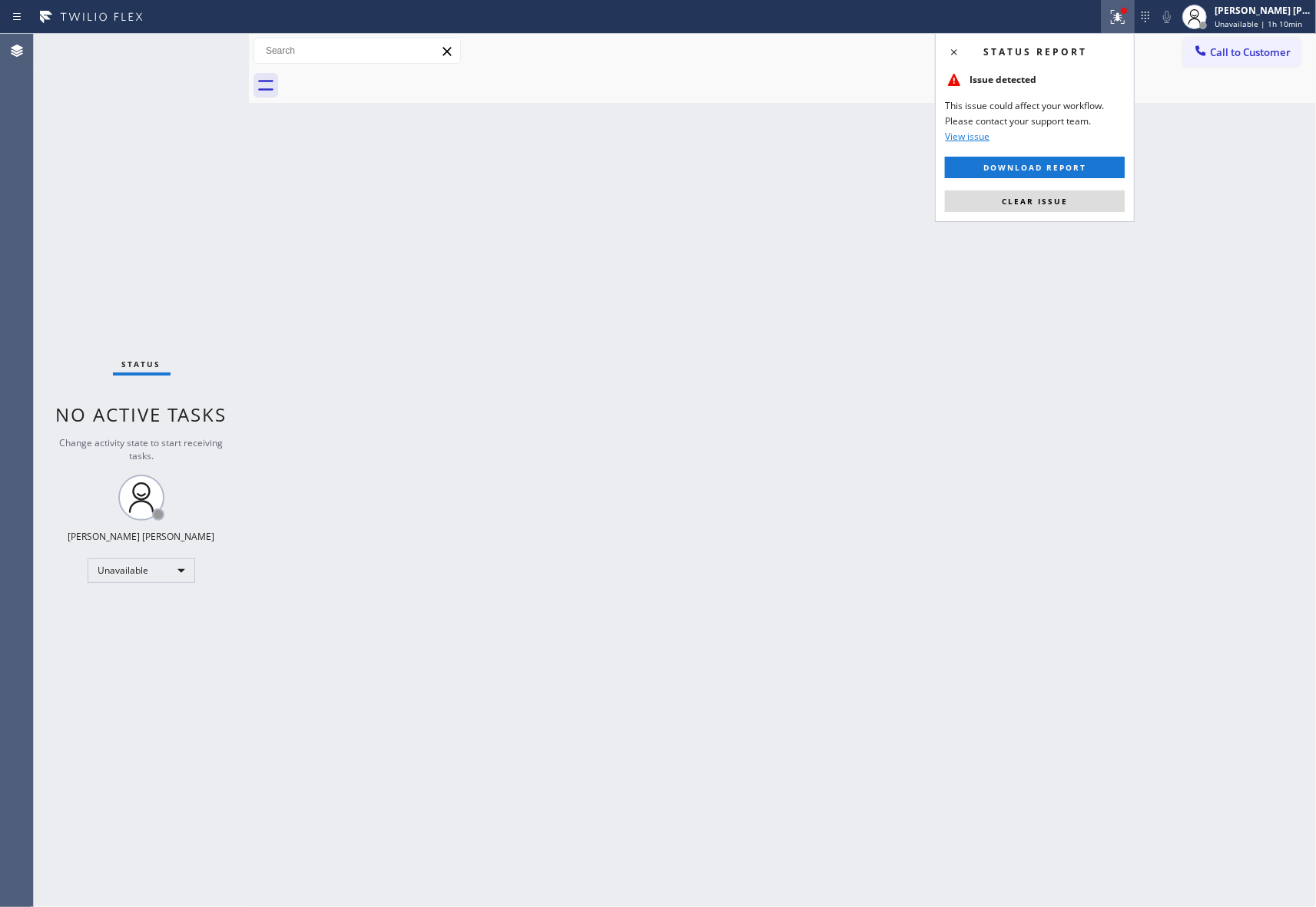
drag, startPoint x: 1043, startPoint y: 208, endPoint x: 1170, endPoint y: 96, distance: 169.3
click at [1043, 207] on button "Clear issue" at bounding box center [1034, 201] width 180 height 21
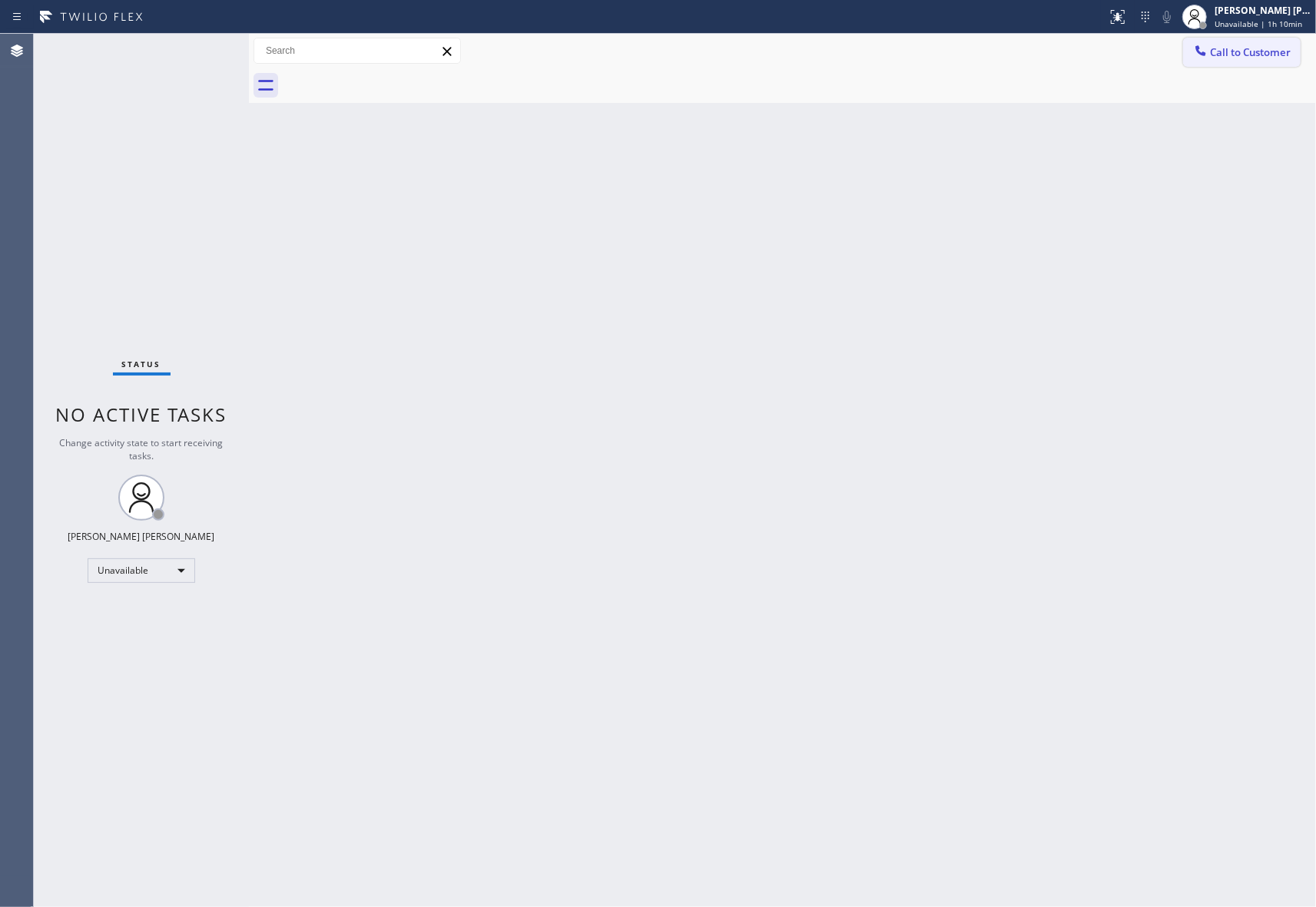
click at [1229, 50] on span "Call to Customer" at bounding box center [1250, 52] width 81 height 14
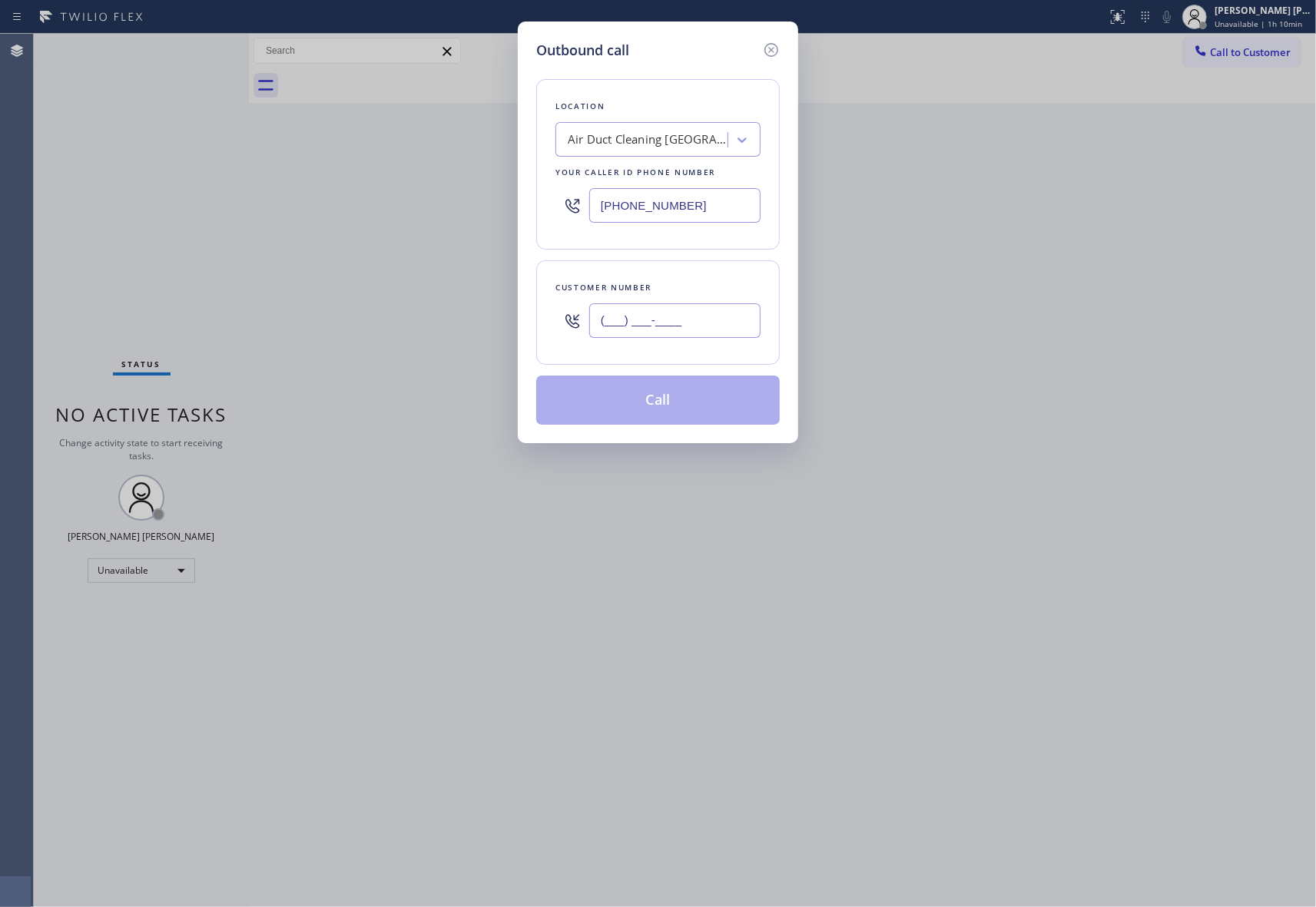
click at [745, 326] on input "(___) ___-____" at bounding box center [675, 320] width 171 height 35
paste input "310) 963-6029"
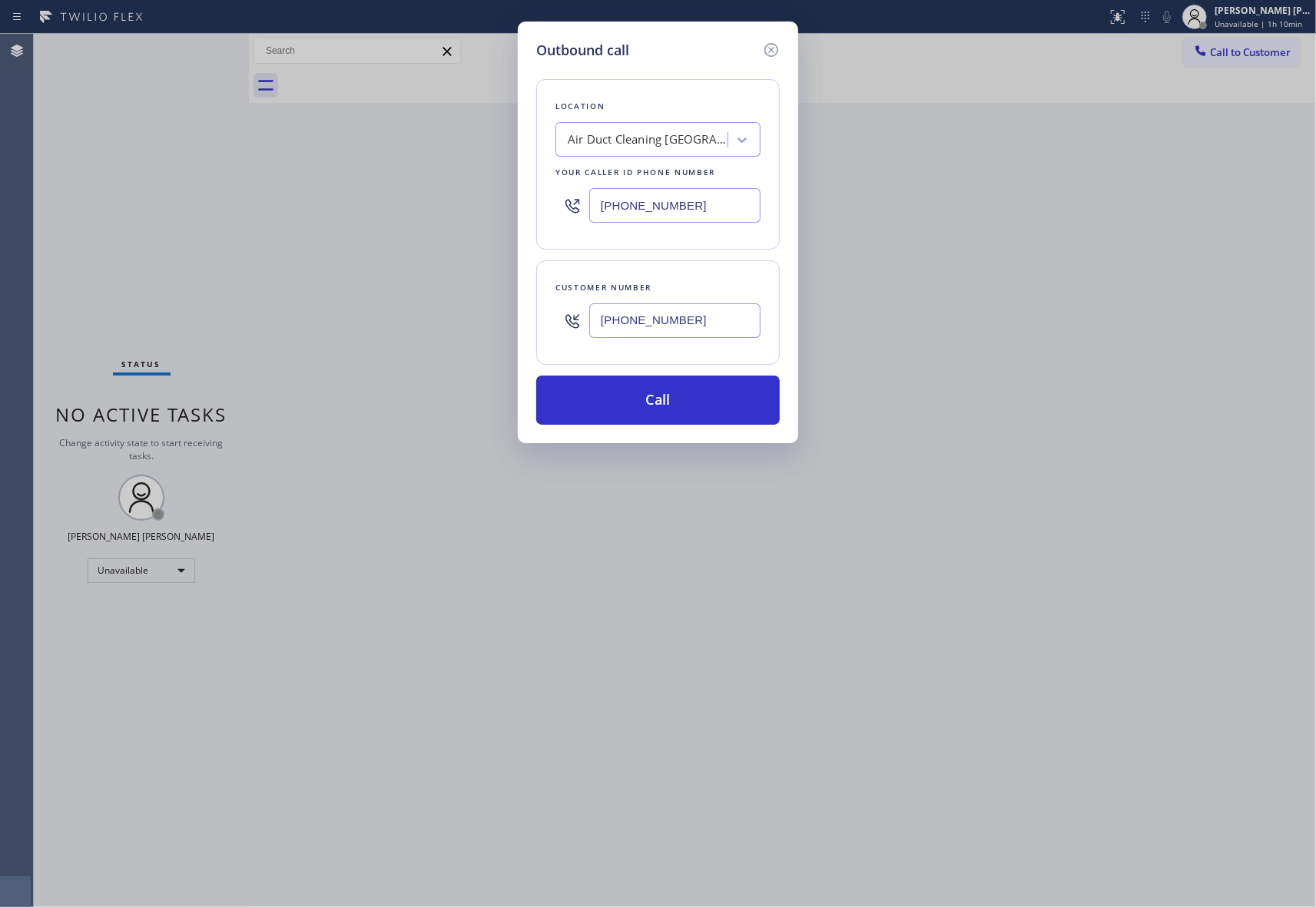
type input "[PHONE_NUMBER]"
click at [645, 123] on div "Air Duct Cleaning [GEOGRAPHIC_DATA]" at bounding box center [658, 140] width 205 height 35
paste input "800) 452-7197"
type input "800) 452-7197"
drag, startPoint x: 579, startPoint y: 222, endPoint x: 461, endPoint y: 222, distance: 118.0
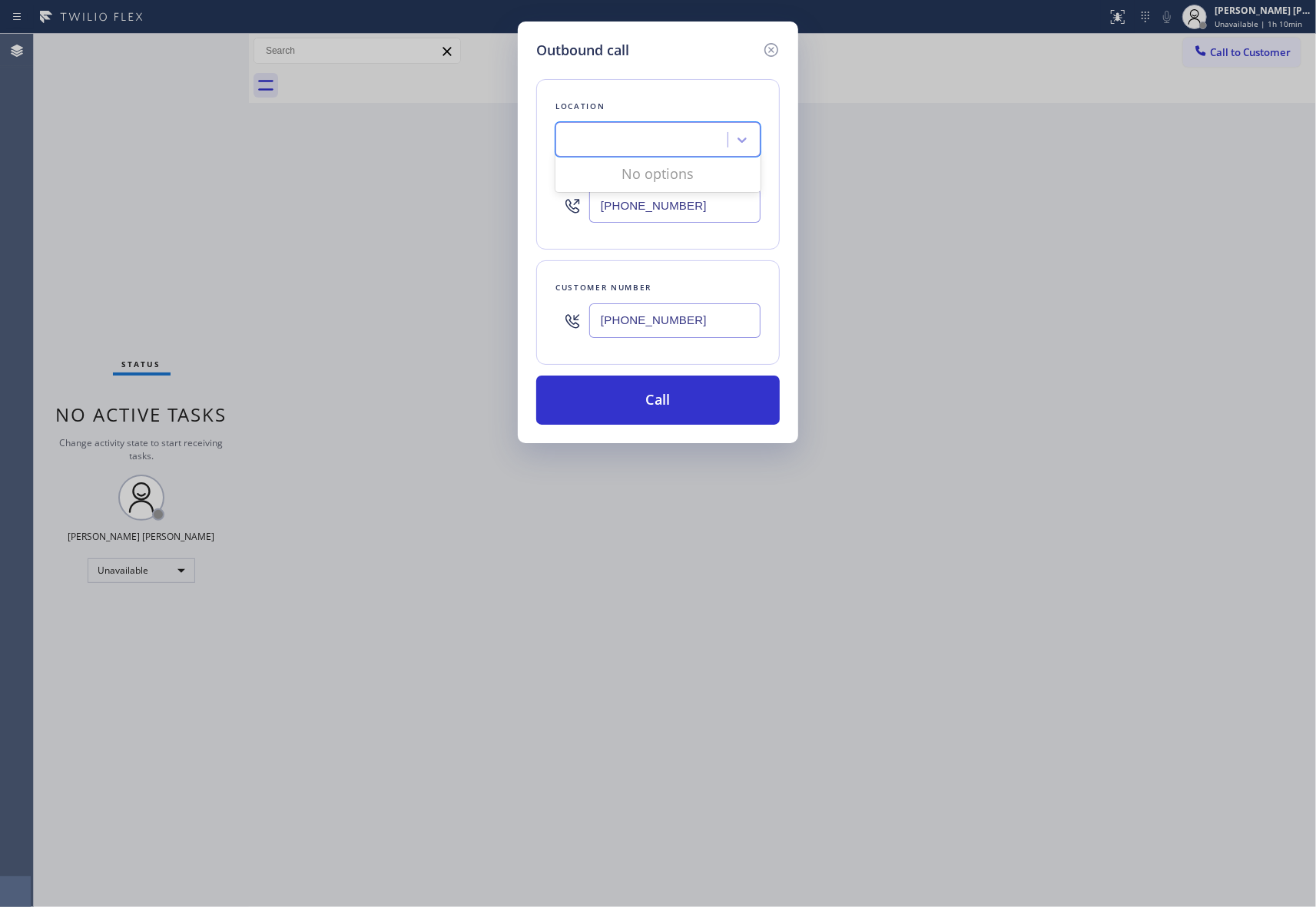
click at [461, 222] on div "Outbound call Location option [GEOGRAPHIC_DATA] Viking Appliance Repair, select…" at bounding box center [658, 454] width 1316 height 907
paste input "00) 452-7197"
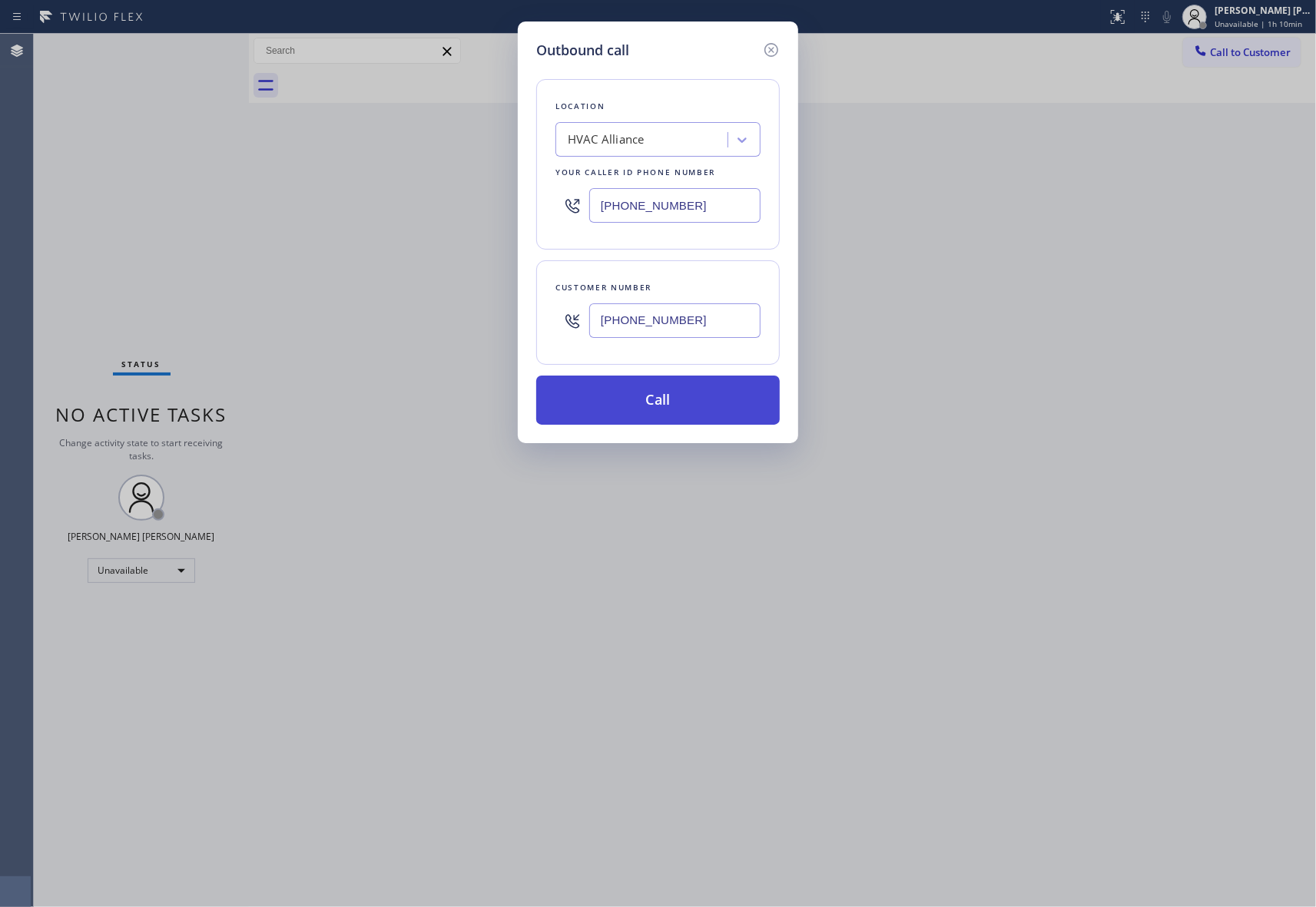
type input "[PHONE_NUMBER]"
click at [674, 407] on button "Call" at bounding box center [658, 400] width 244 height 50
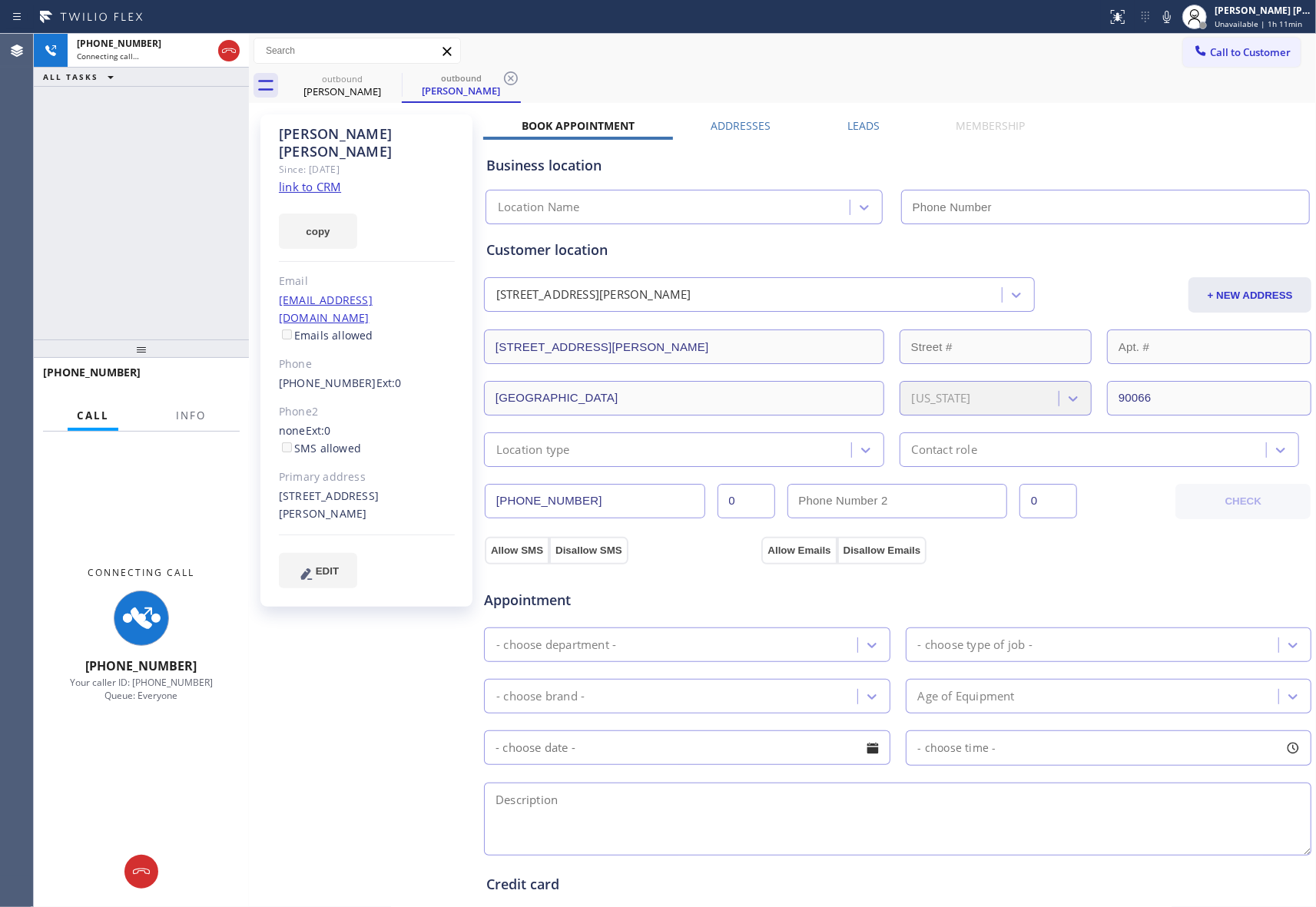
type input "[PHONE_NUMBER]"
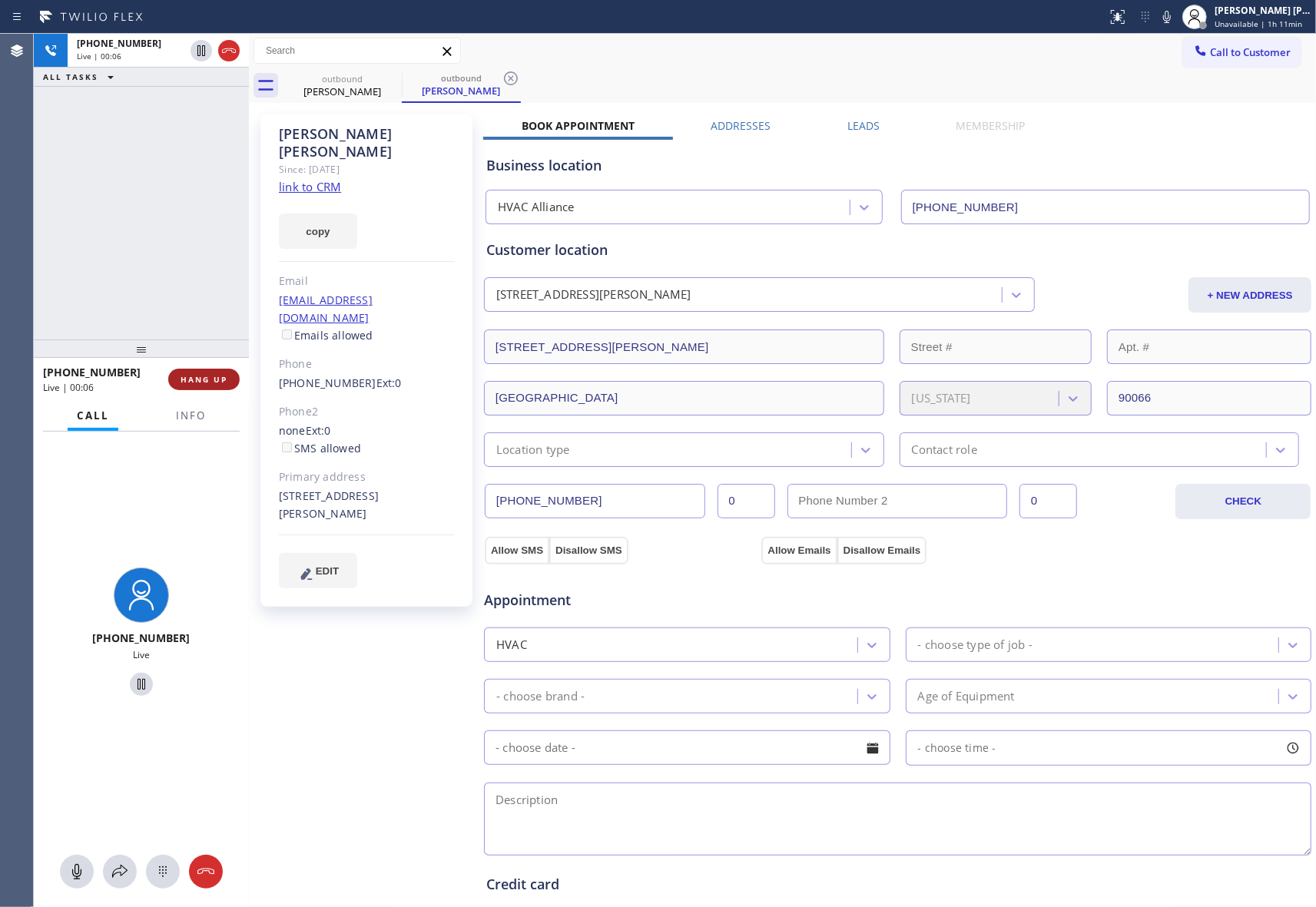
click at [221, 378] on span "HANG UP" at bounding box center [204, 379] width 47 height 11
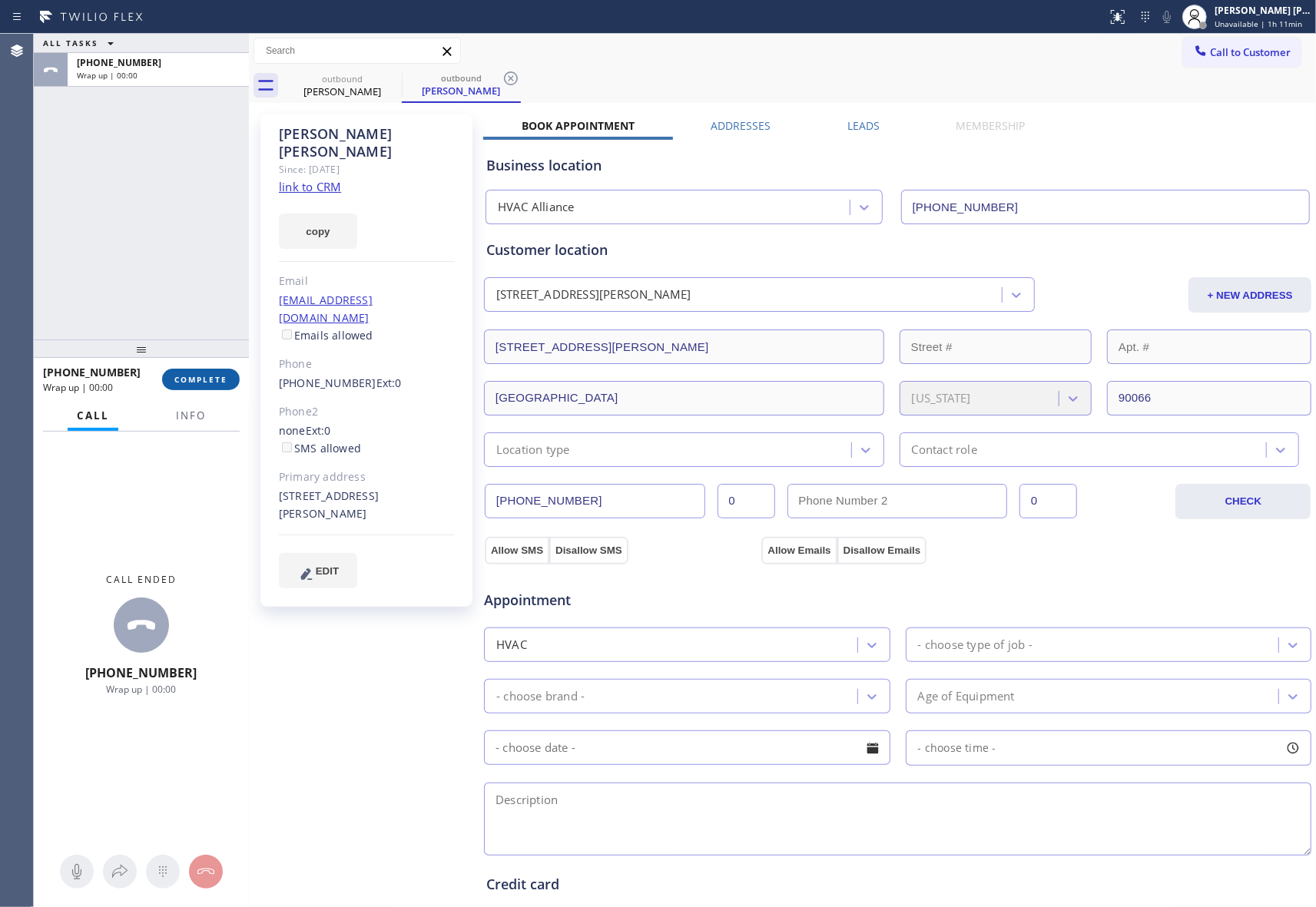
click at [221, 378] on span "COMPLETE" at bounding box center [201, 379] width 53 height 11
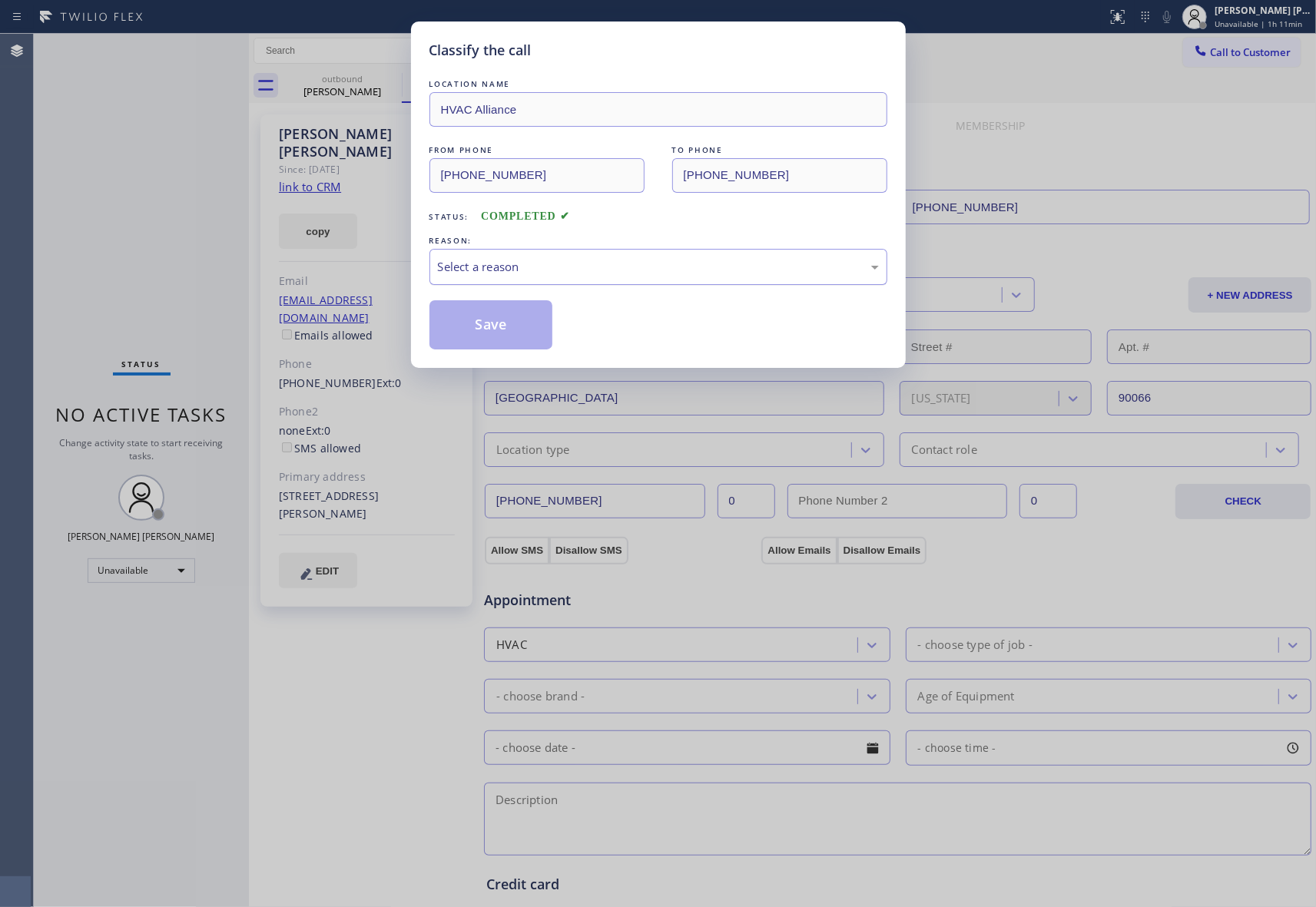
click at [683, 267] on div "Select a reason" at bounding box center [658, 267] width 441 height 17
click at [489, 327] on button "Save" at bounding box center [490, 324] width 123 height 50
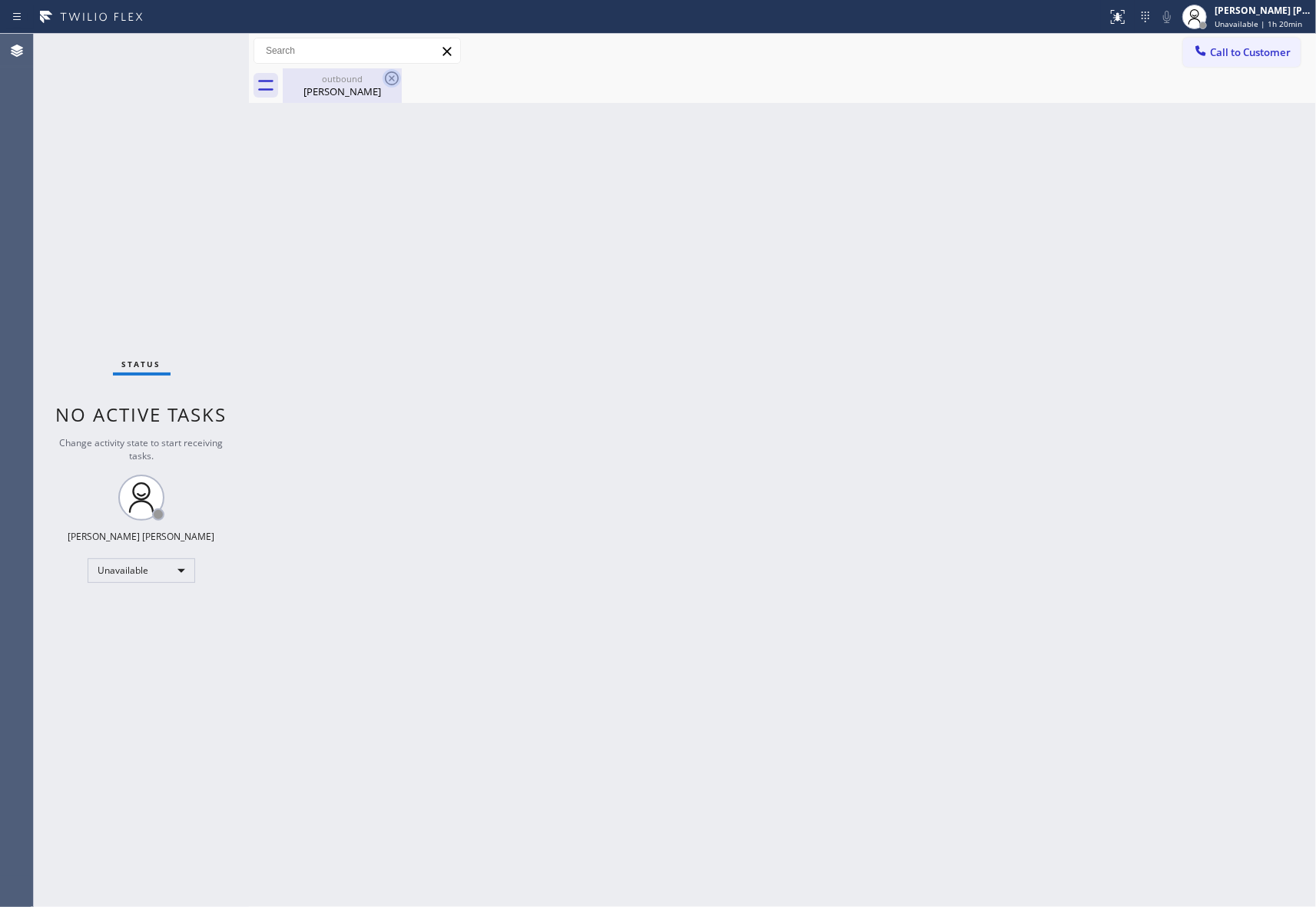
drag, startPoint x: 351, startPoint y: 83, endPoint x: 400, endPoint y: 78, distance: 49.3
click at [352, 84] on div "outbound [PERSON_NAME]" at bounding box center [342, 85] width 116 height 35
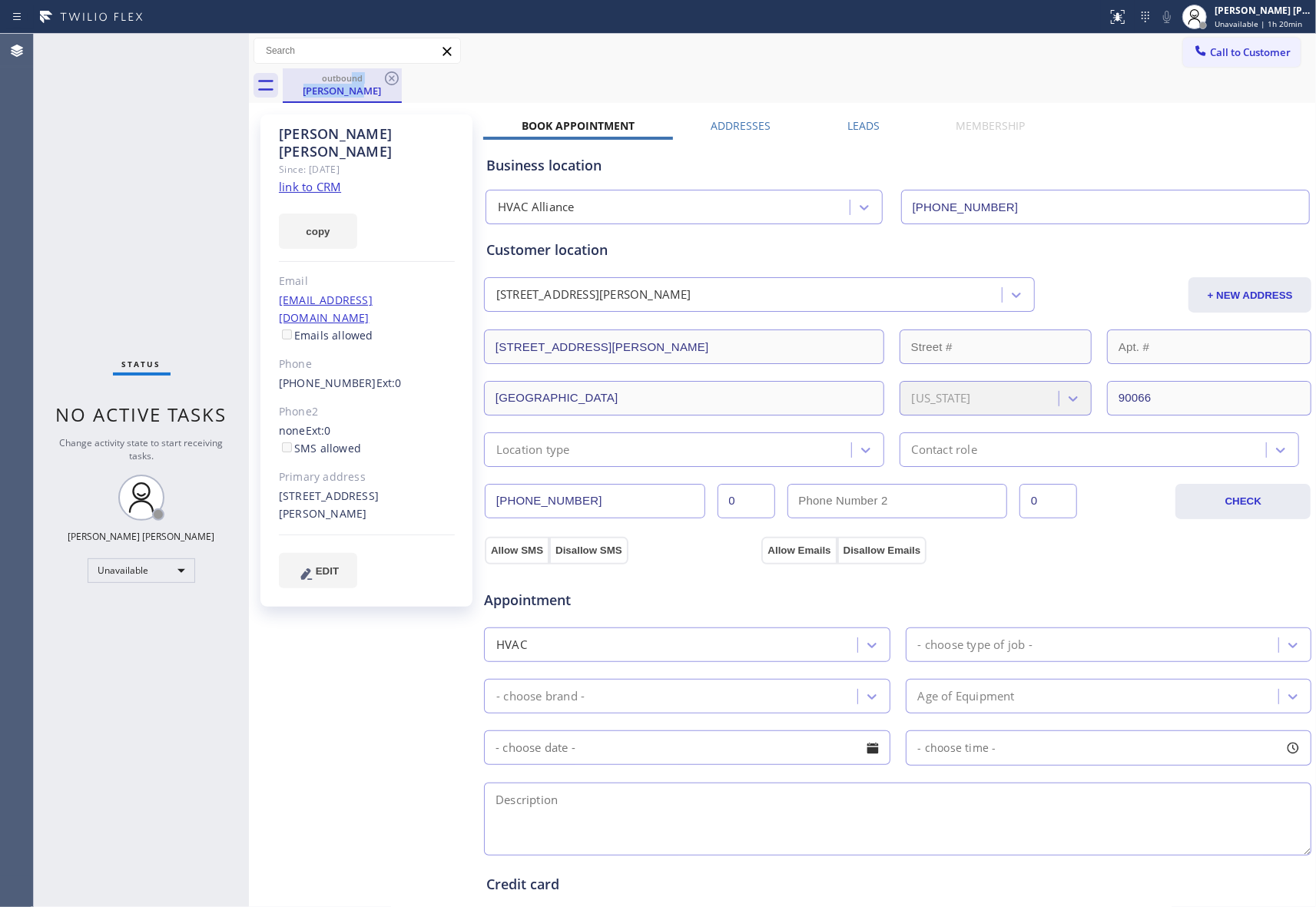
click at [381, 77] on div "outbound" at bounding box center [342, 78] width 116 height 12
click at [393, 77] on icon at bounding box center [391, 79] width 14 height 14
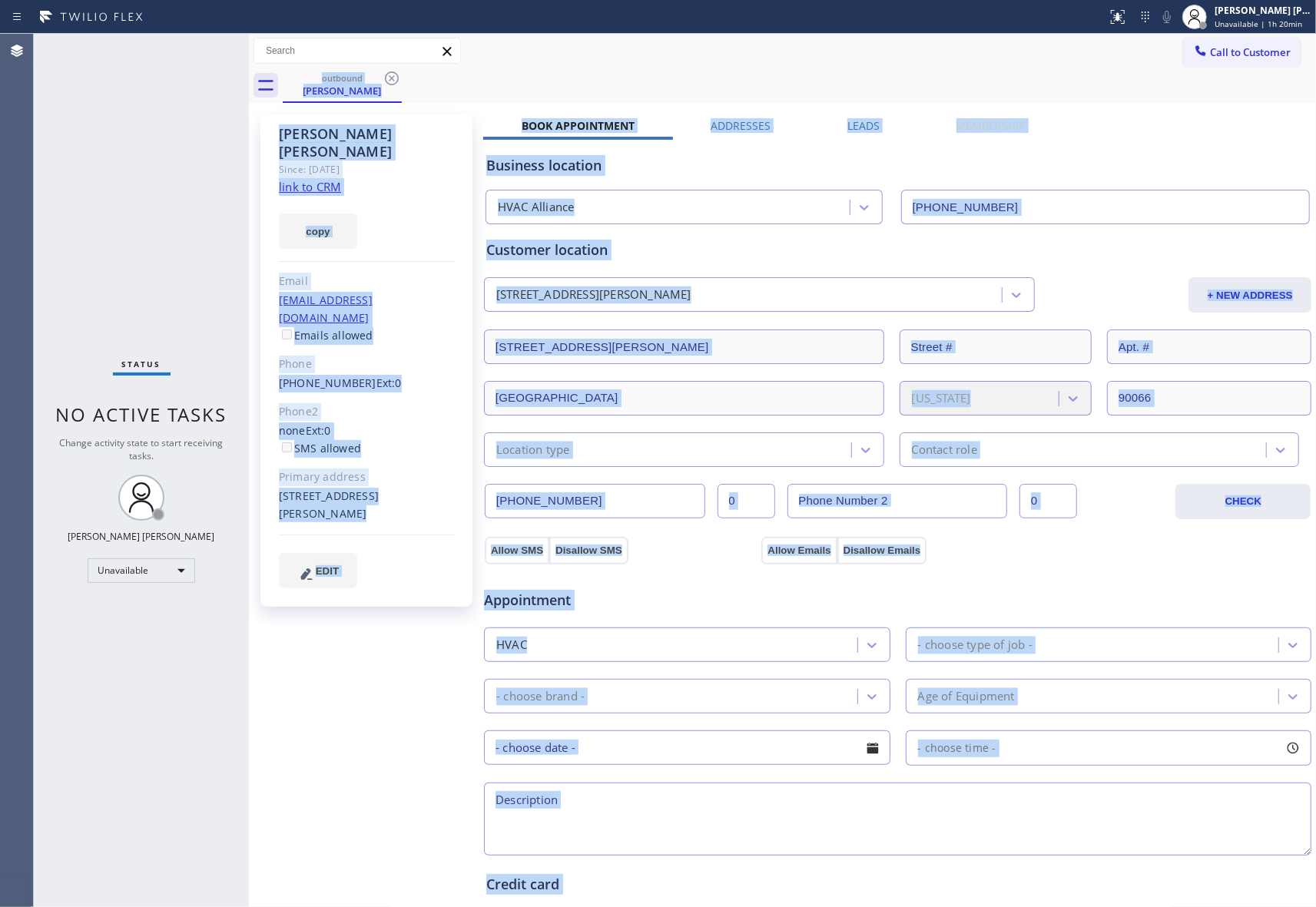
click at [394, 77] on div "outbound [PERSON_NAME]" at bounding box center [799, 85] width 1033 height 35
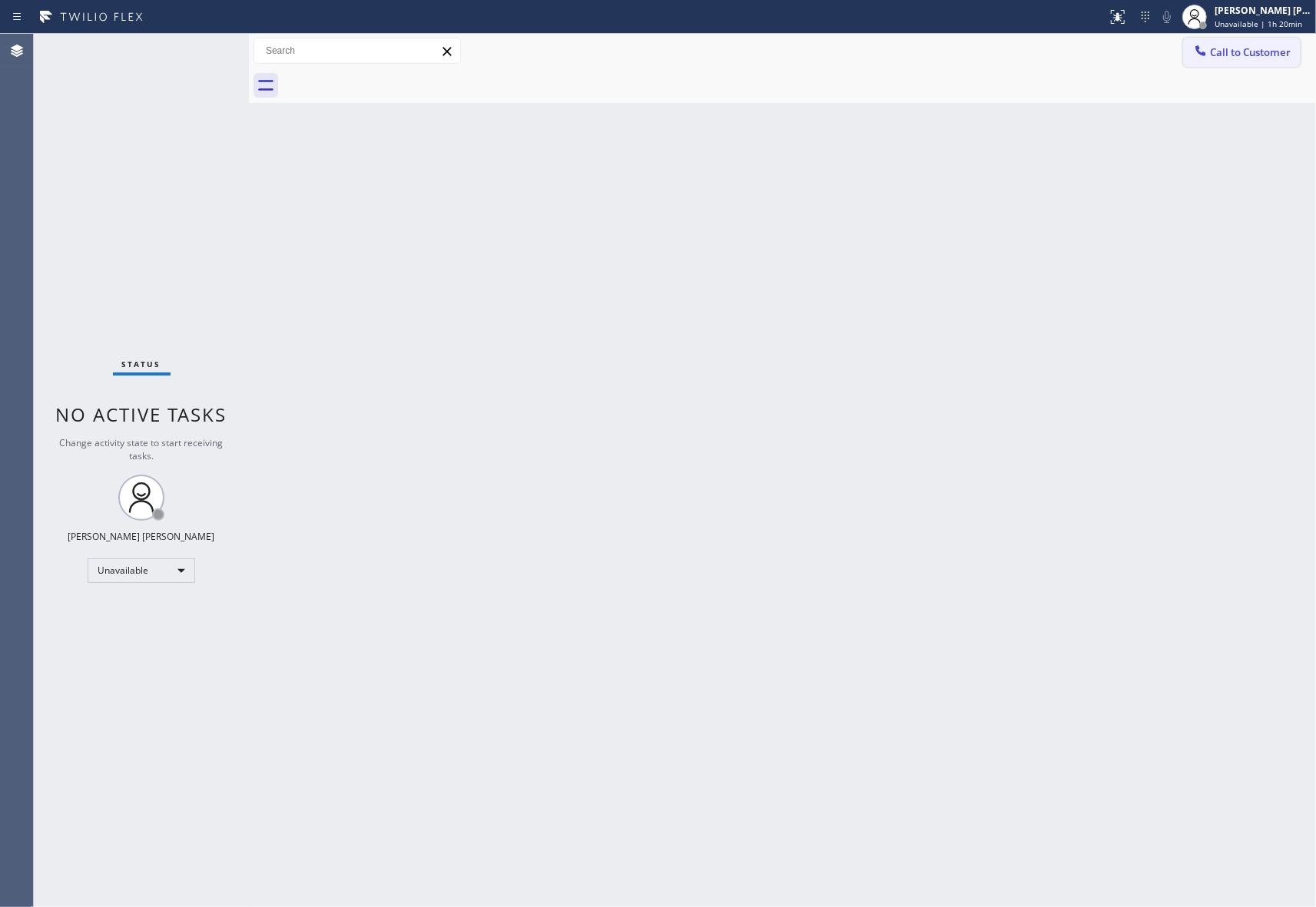
click at [1258, 57] on span "Call to Customer" at bounding box center [1250, 52] width 81 height 14
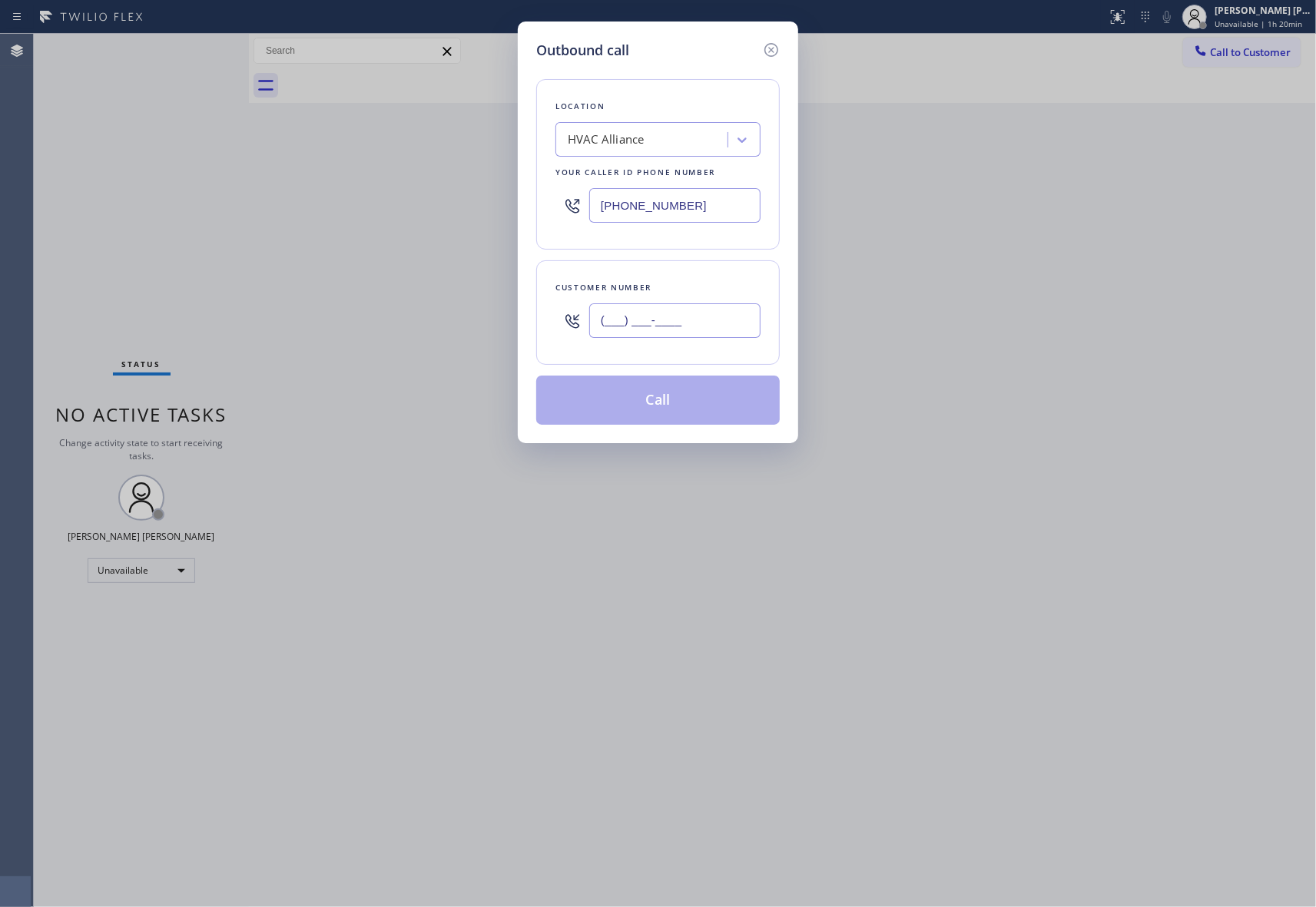
click at [700, 329] on input "(___) ___-____" at bounding box center [675, 320] width 171 height 35
paste input "text"
type input "(___) ___-____"
drag, startPoint x: 707, startPoint y: 320, endPoint x: 336, endPoint y: 284, distance: 372.7
click at [336, 284] on div "Outbound call Location HVAC Alliance Your caller id phone number [PHONE_NUMBER]…" at bounding box center [658, 454] width 1316 height 907
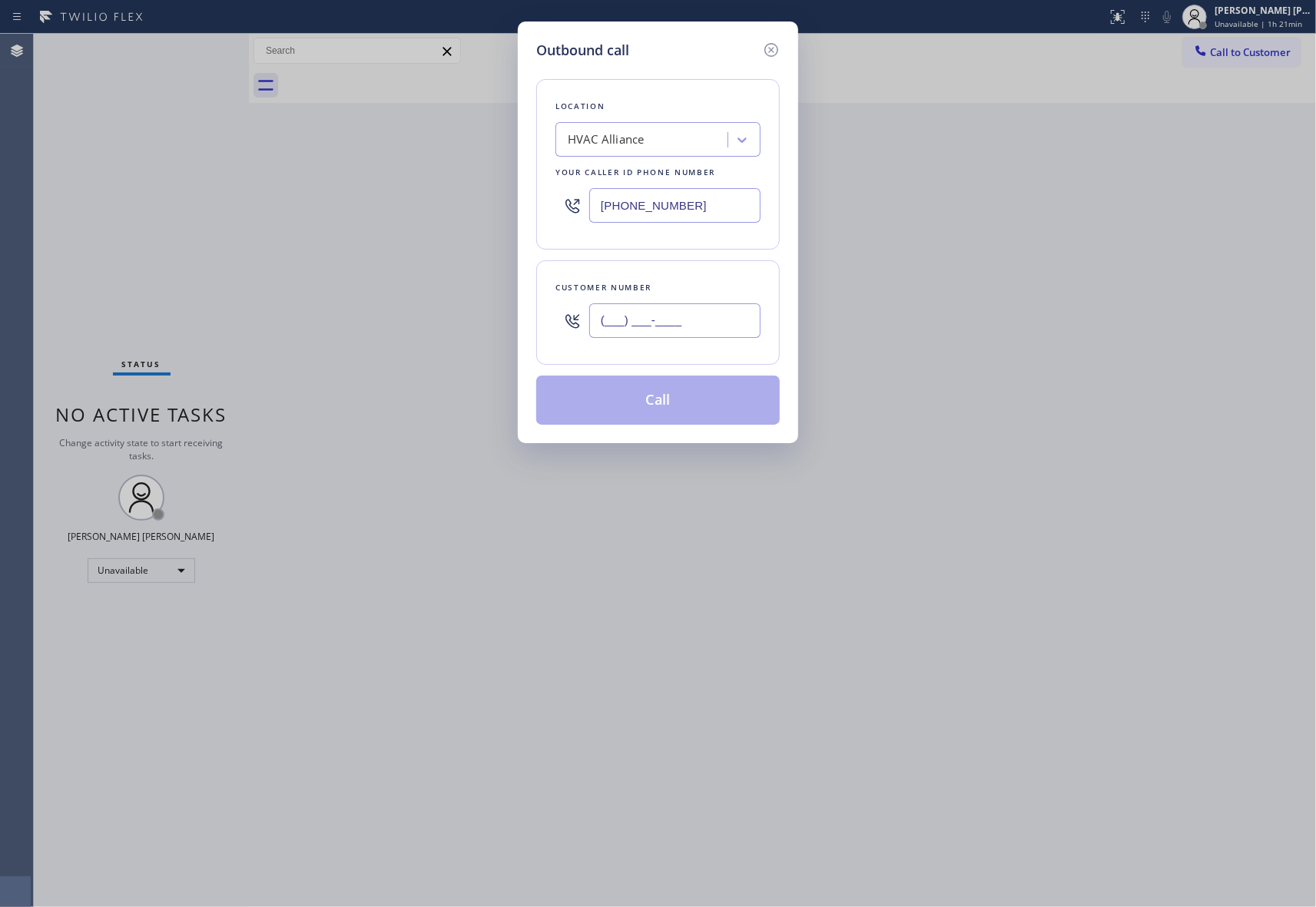
paste input "310) 739-1995"
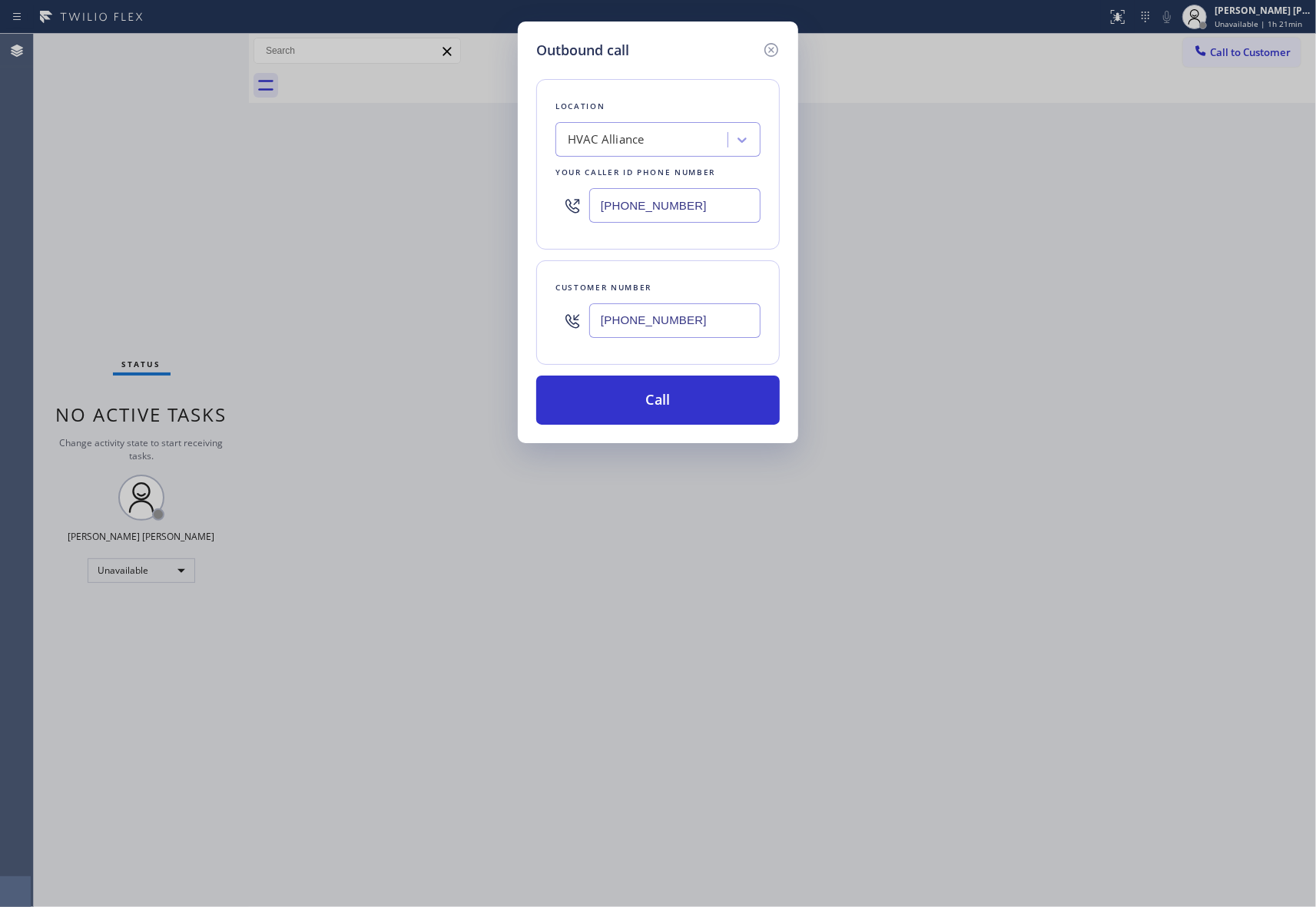
type input "[PHONE_NUMBER]"
drag, startPoint x: 629, startPoint y: 200, endPoint x: 422, endPoint y: 203, distance: 207.0
click at [419, 203] on div "Outbound call Location HVAC Alliance Your caller id phone number [PHONE_NUMBER]…" at bounding box center [658, 454] width 1316 height 907
paste input "55) 731-4952"
type input "[PHONE_NUMBER]"
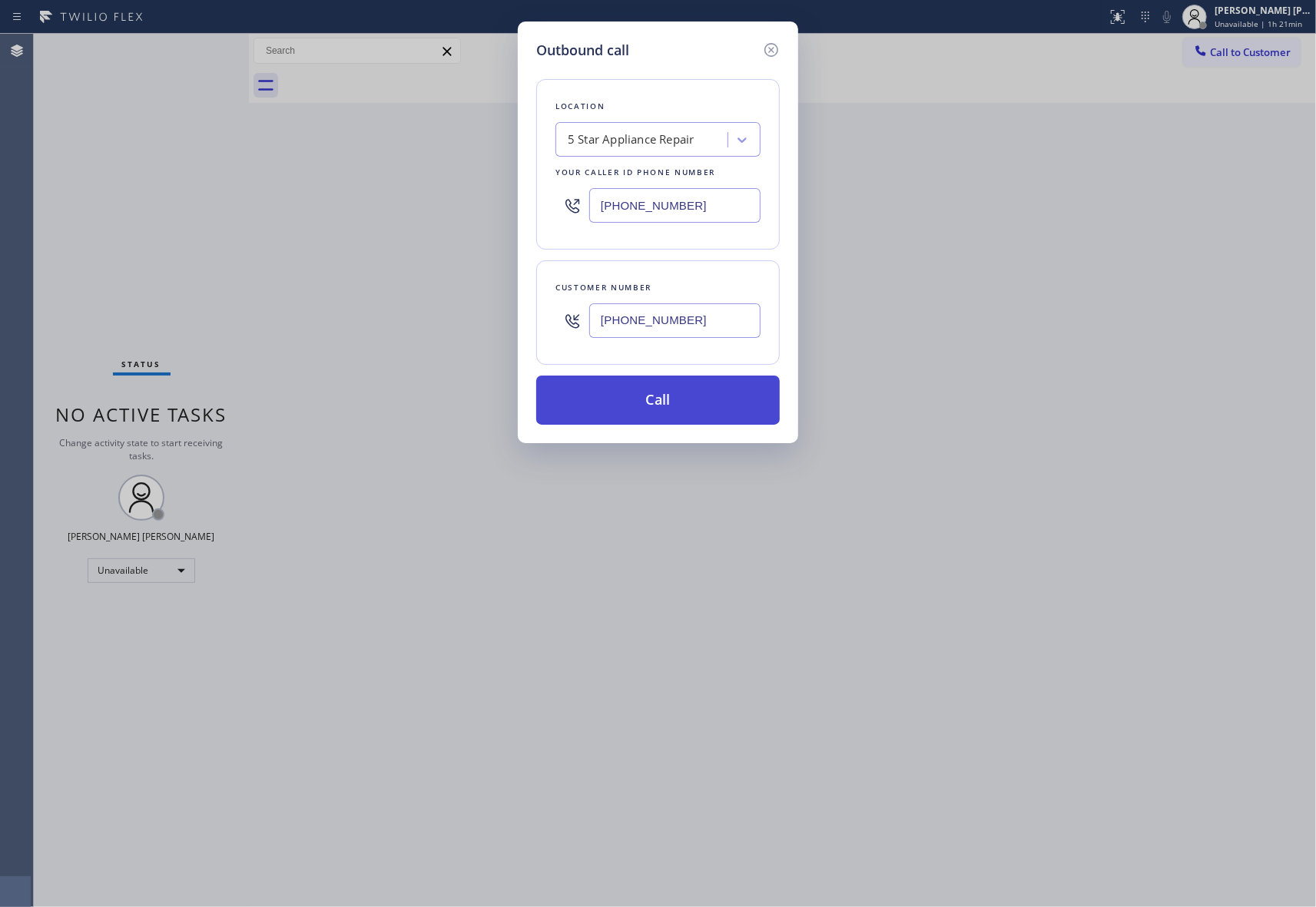
click at [678, 394] on button "Call" at bounding box center [658, 400] width 244 height 50
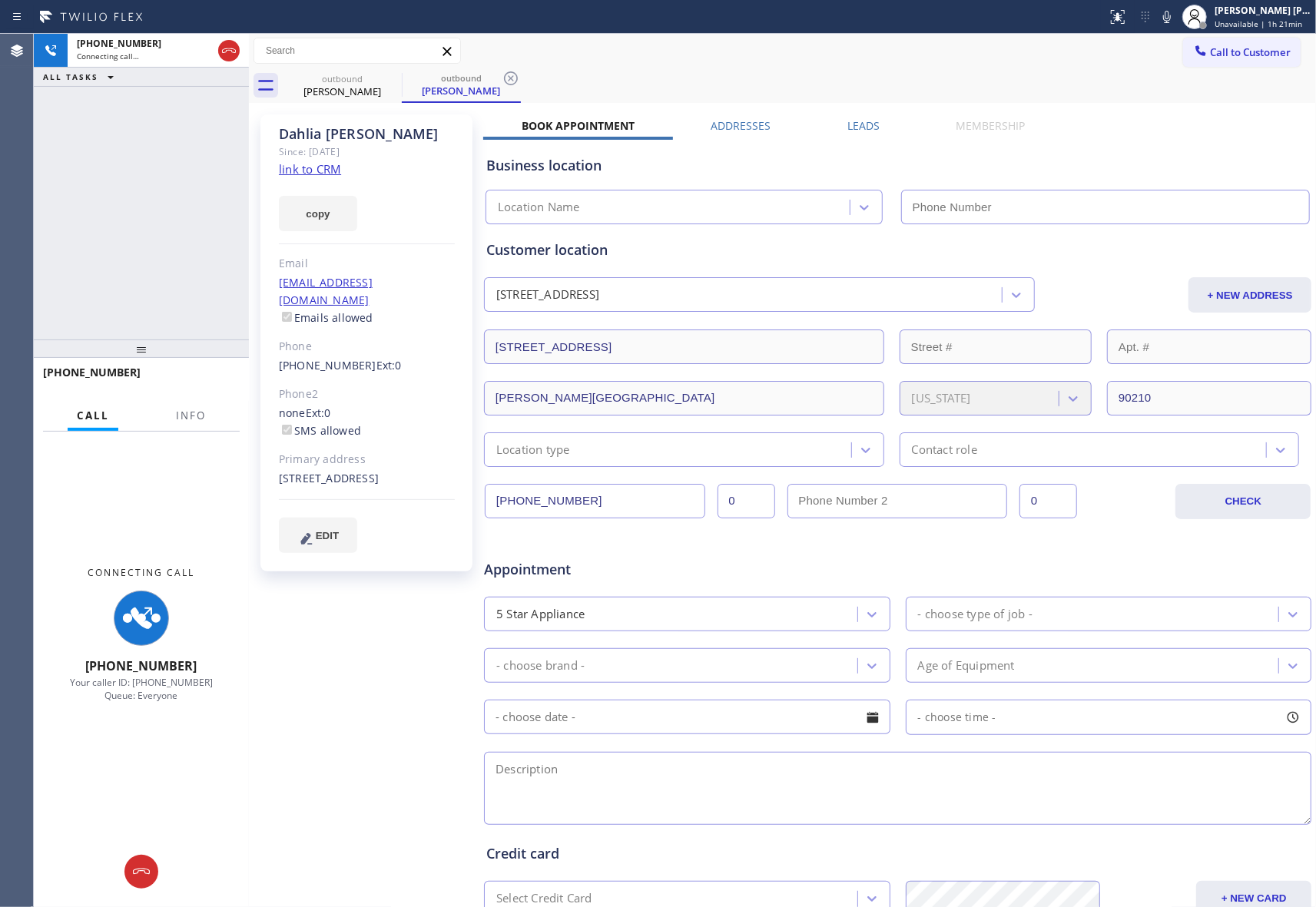
type input "[PHONE_NUMBER]"
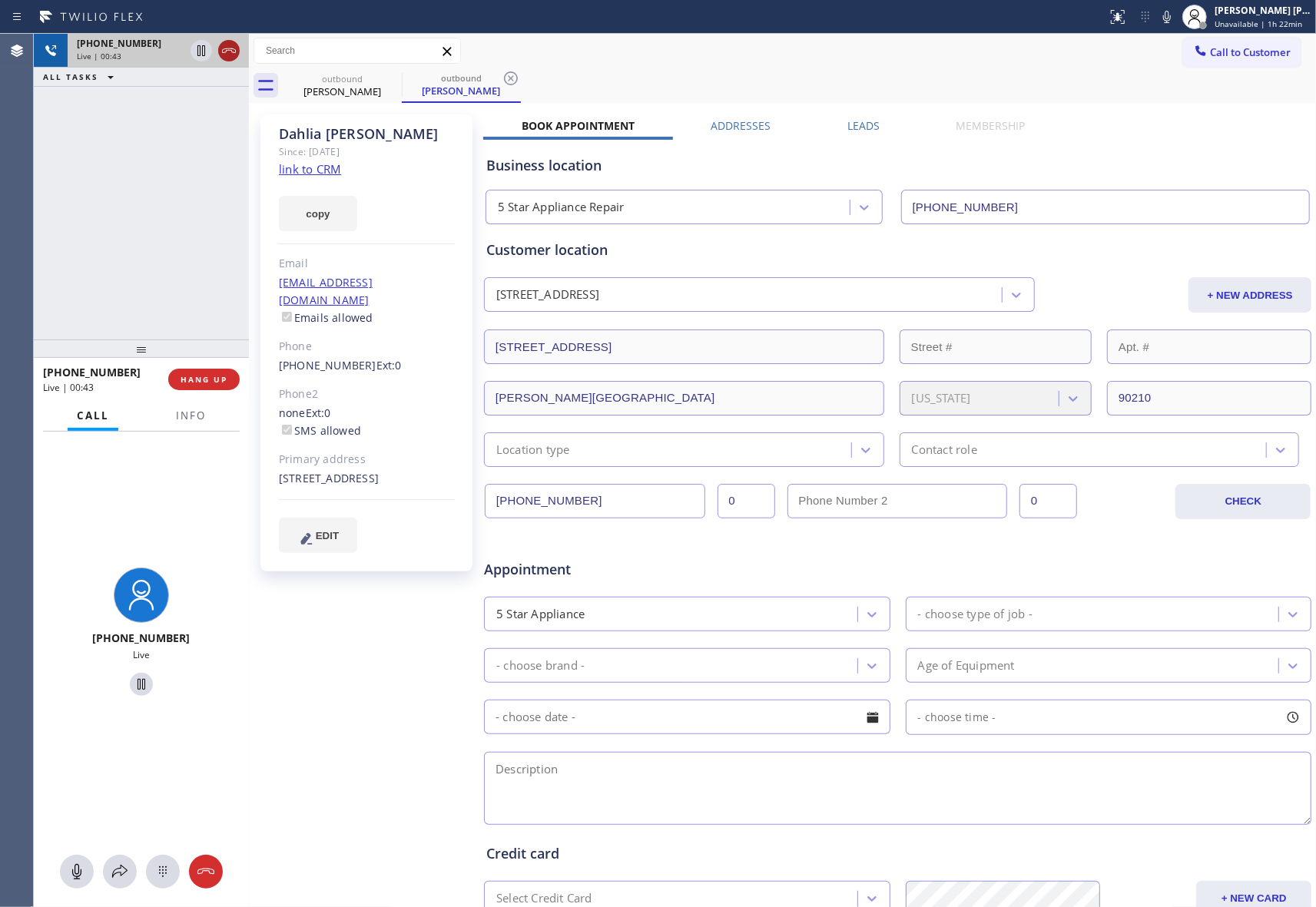
click at [222, 50] on icon at bounding box center [228, 50] width 18 height 18
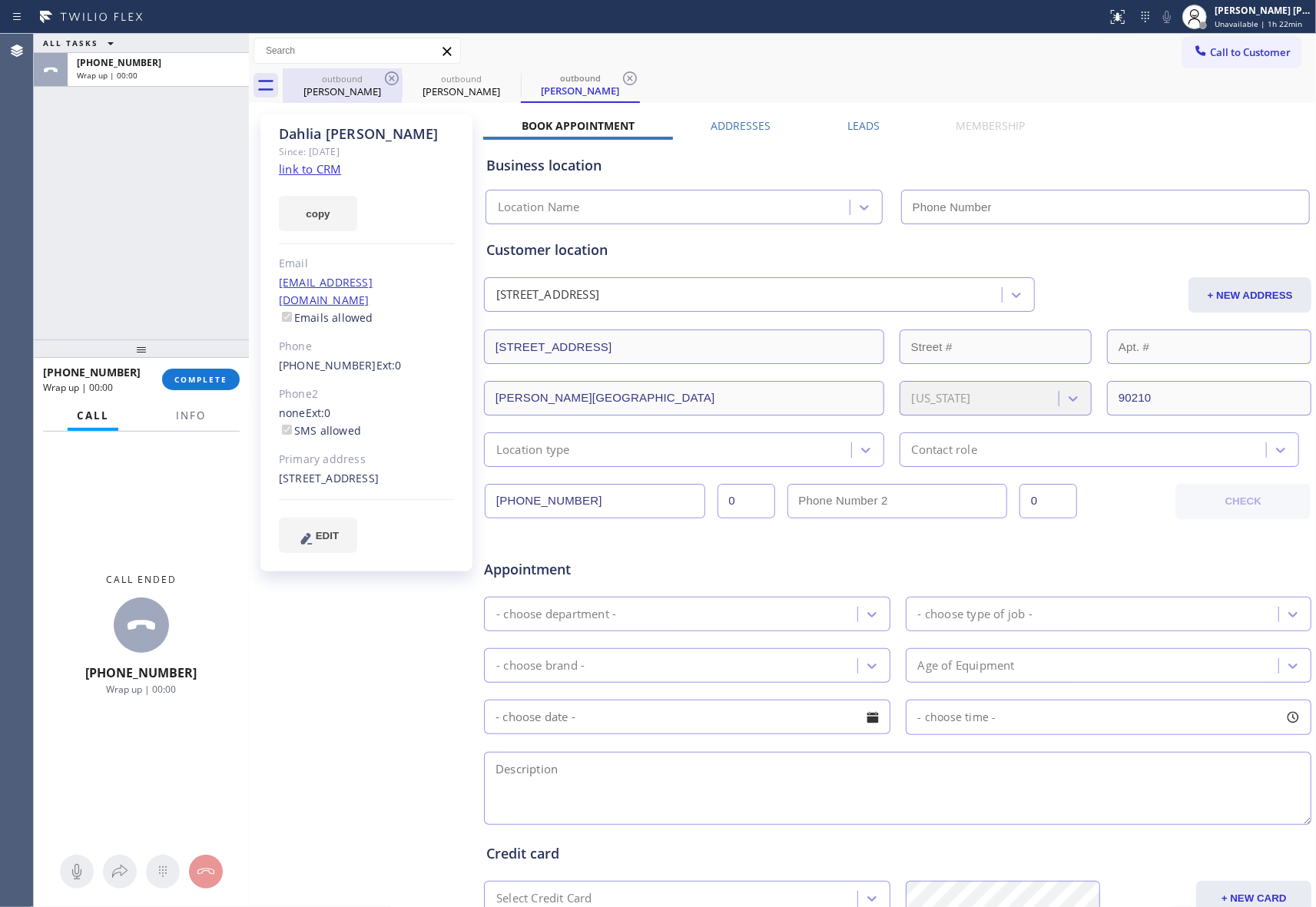
click at [413, 81] on div "outbound" at bounding box center [460, 79] width 116 height 12
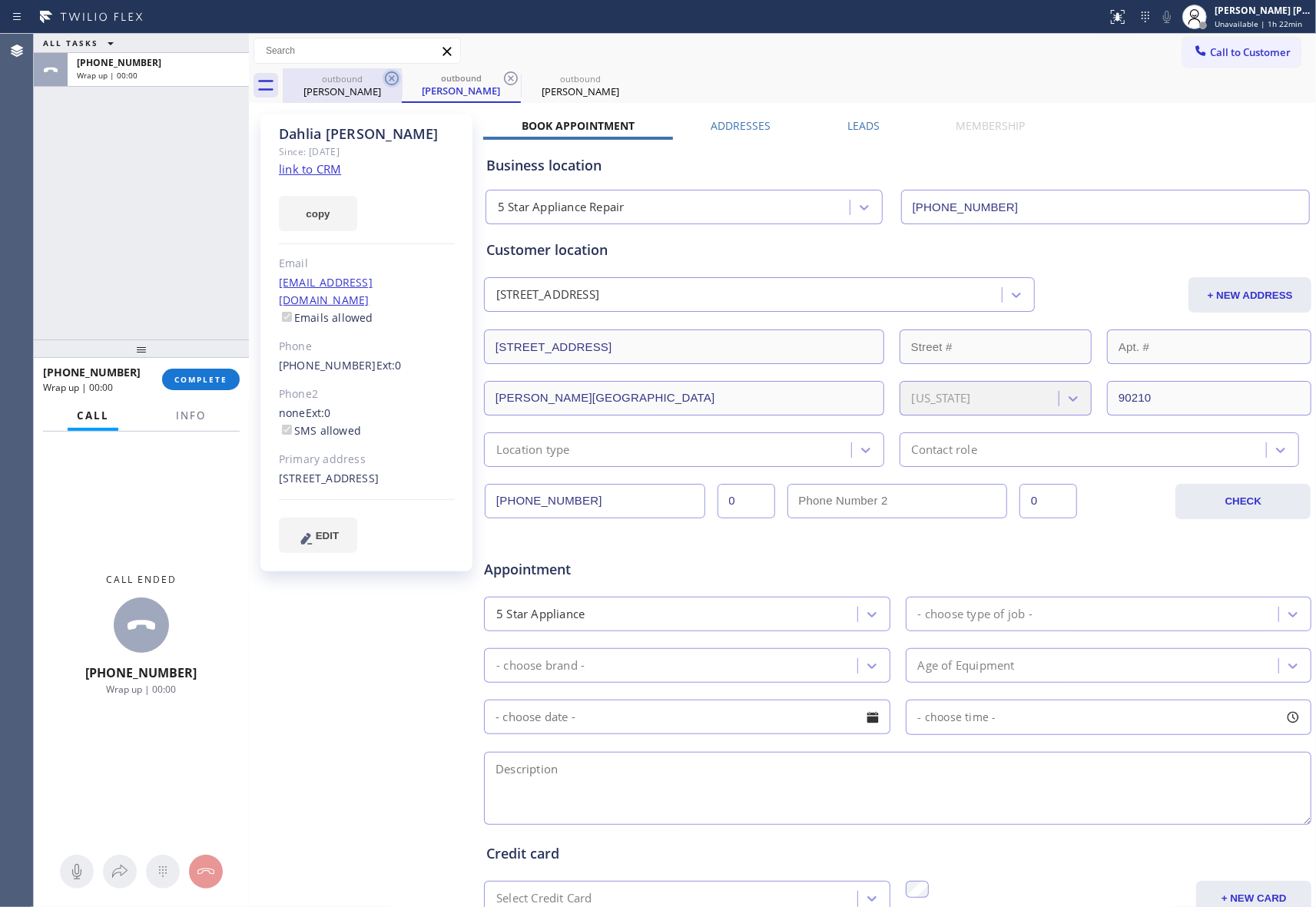
click at [385, 83] on icon at bounding box center [391, 78] width 18 height 18
click at [394, 83] on icon at bounding box center [391, 79] width 14 height 14
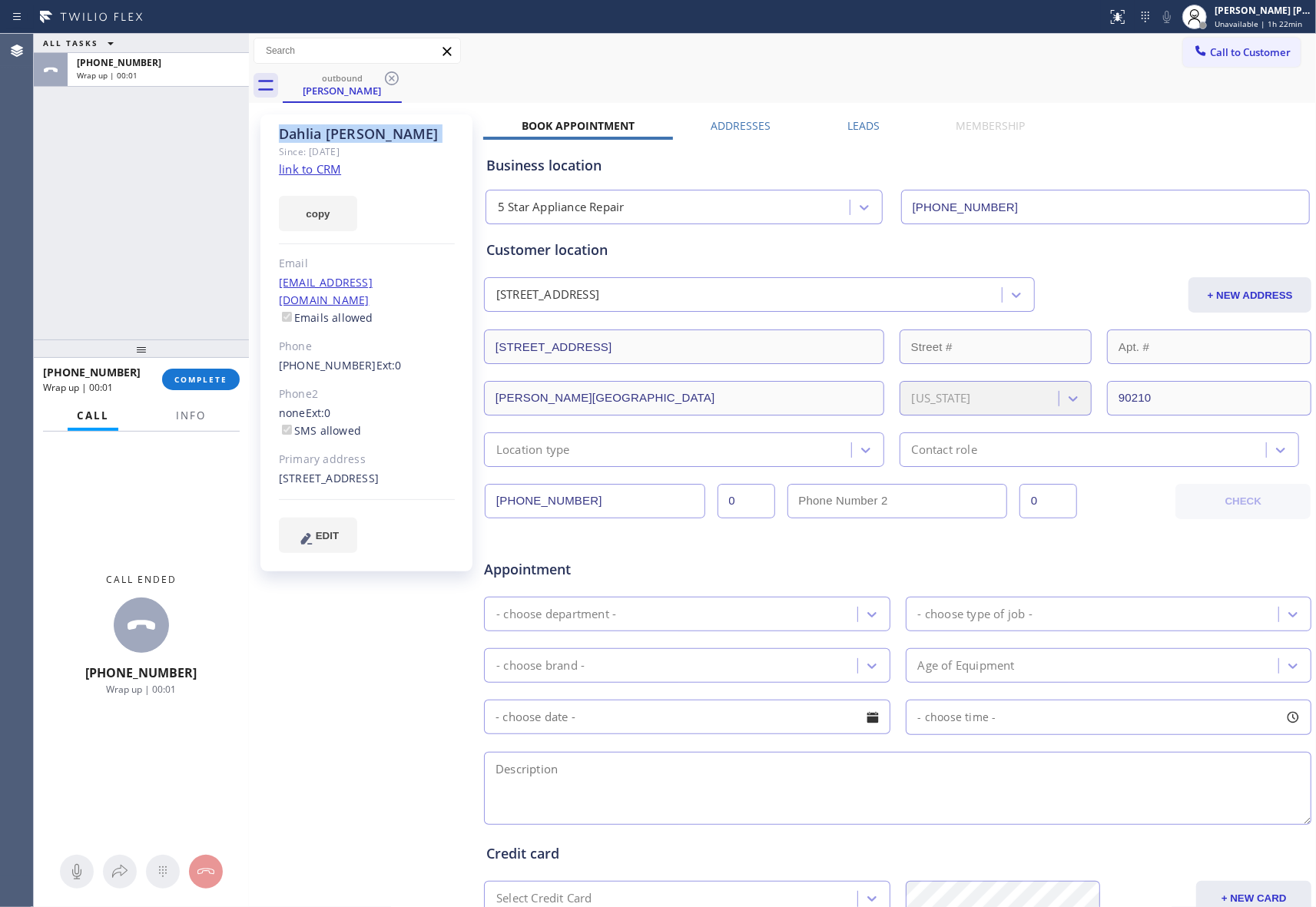
click at [394, 83] on icon at bounding box center [391, 79] width 14 height 14
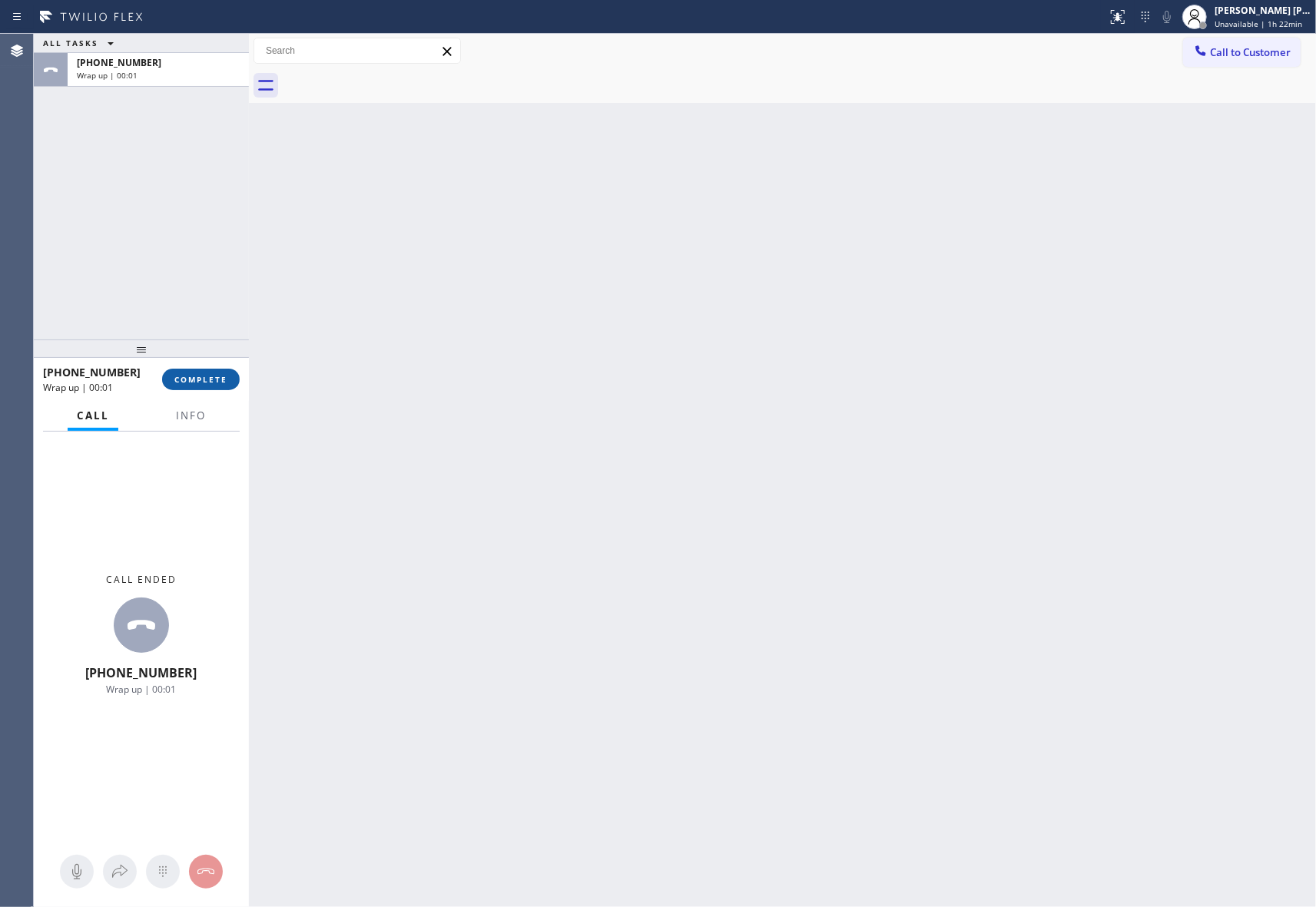
click at [222, 385] on button "COMPLETE" at bounding box center [201, 380] width 78 height 21
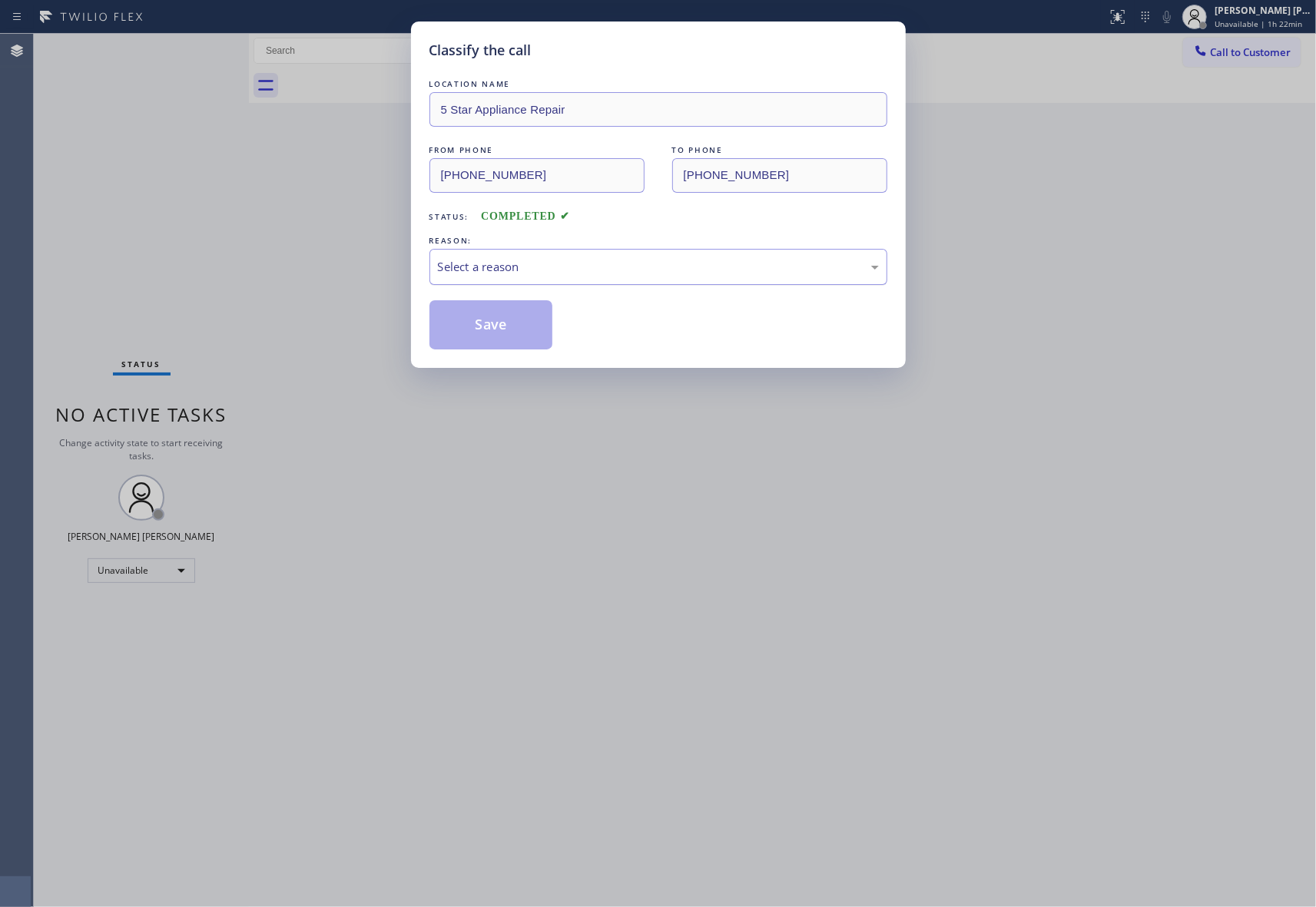
click at [622, 266] on div "Select a reason" at bounding box center [658, 267] width 441 height 17
click at [480, 326] on button "Save" at bounding box center [490, 324] width 123 height 50
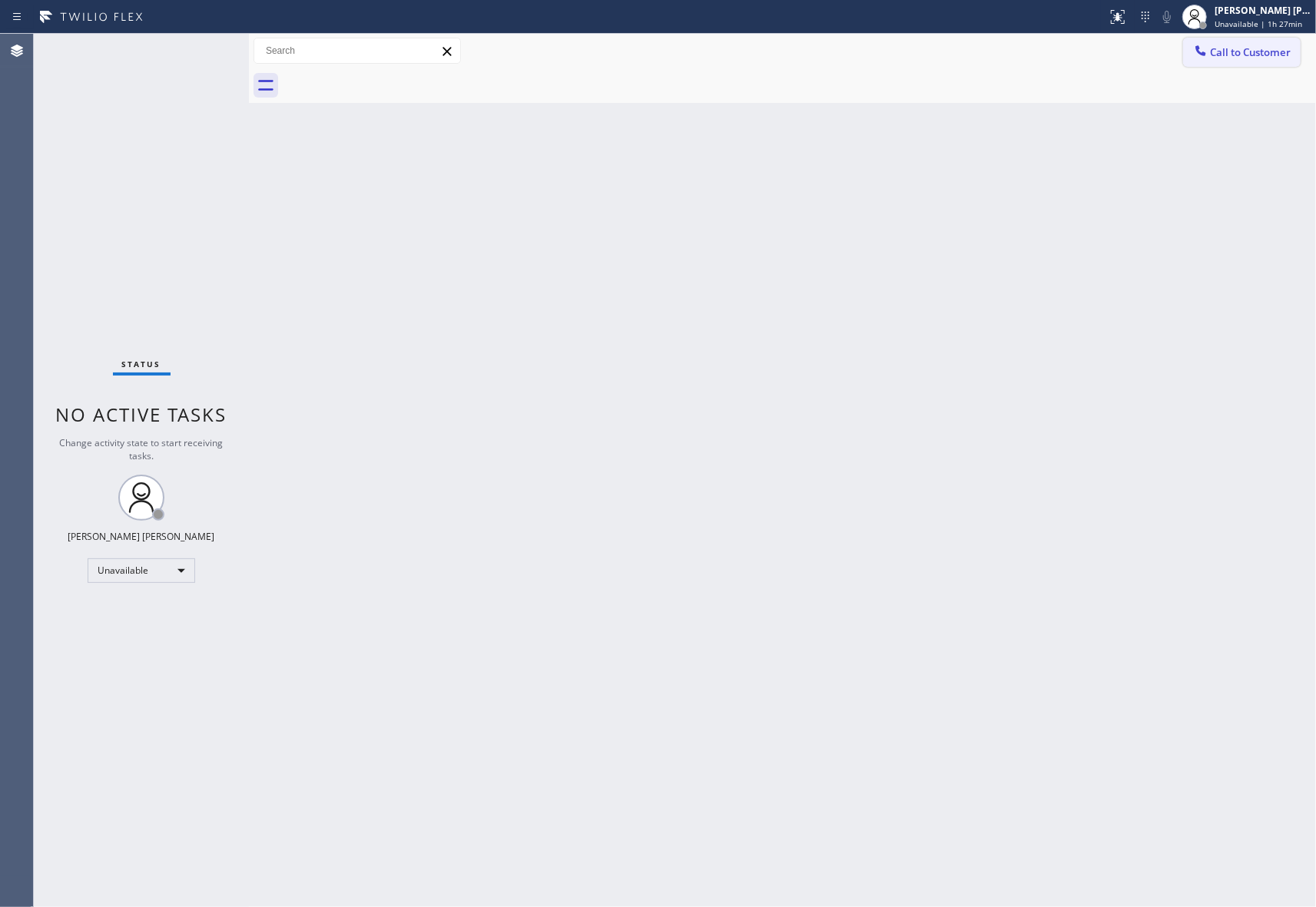
click at [1247, 50] on span "Call to Customer" at bounding box center [1250, 52] width 81 height 14
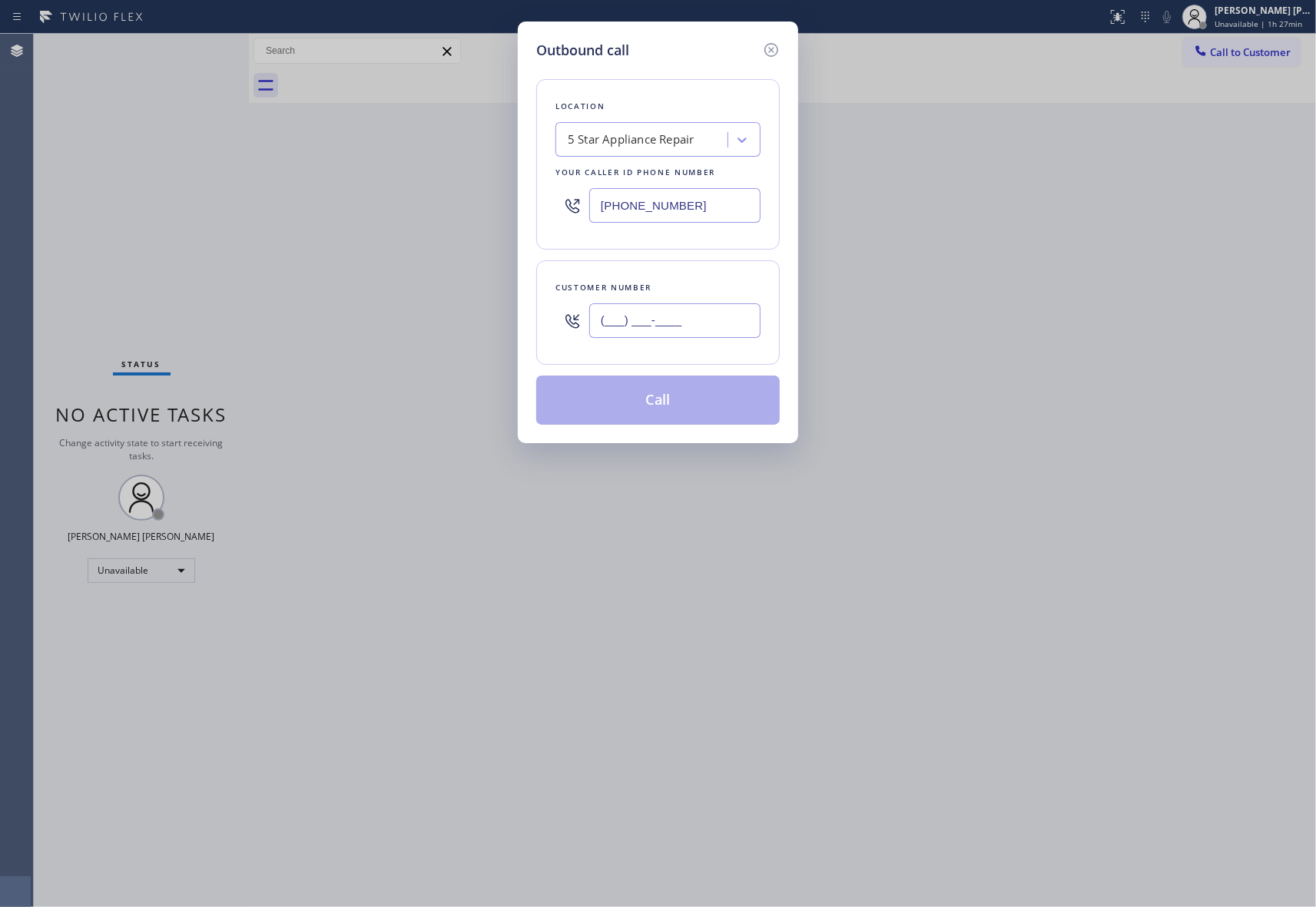
click at [705, 322] on input "(___) ___-____" at bounding box center [675, 320] width 171 height 35
paste input "917) 846-3289"
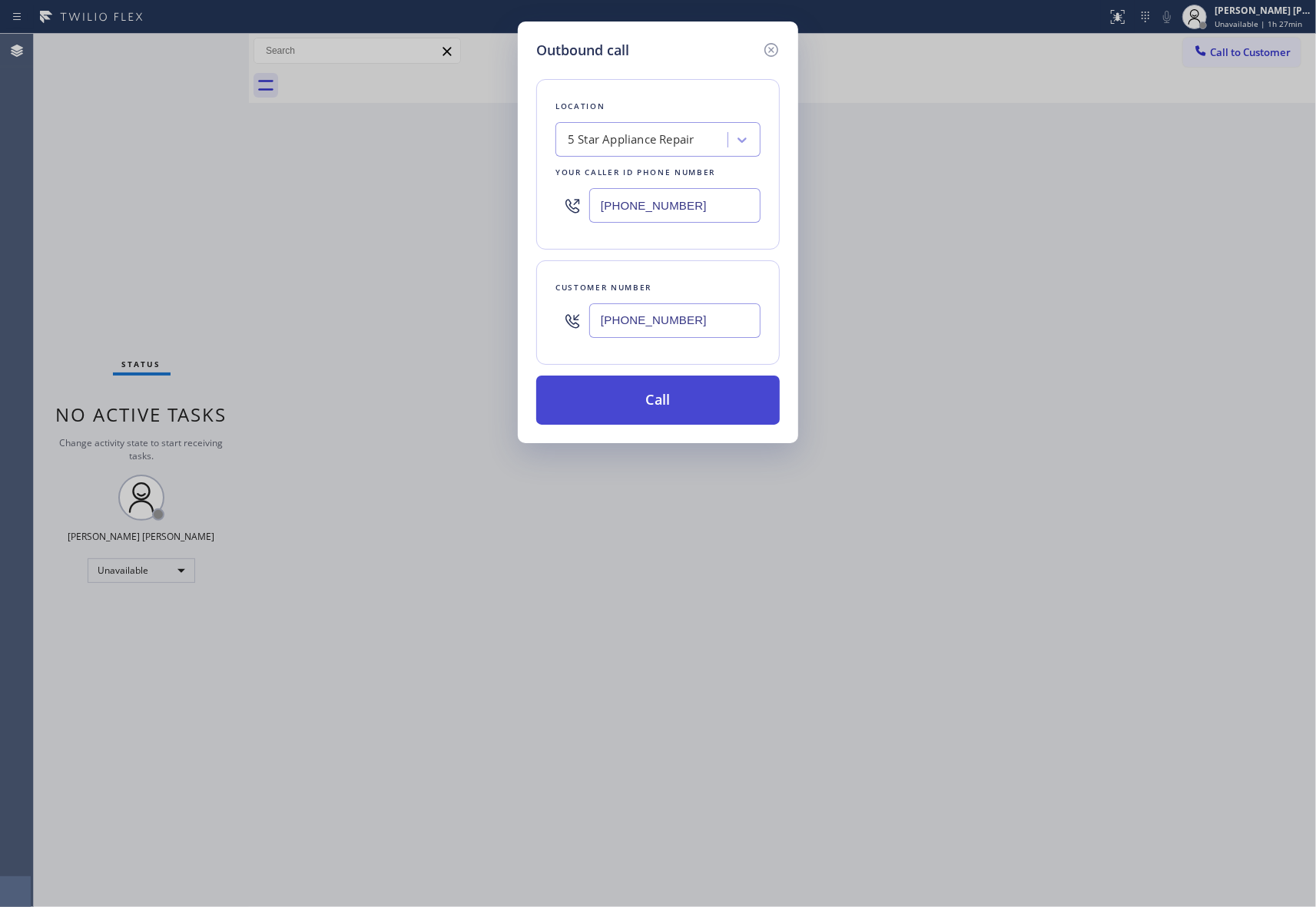
type input "[PHONE_NUMBER]"
click at [708, 406] on button "Call" at bounding box center [658, 400] width 244 height 50
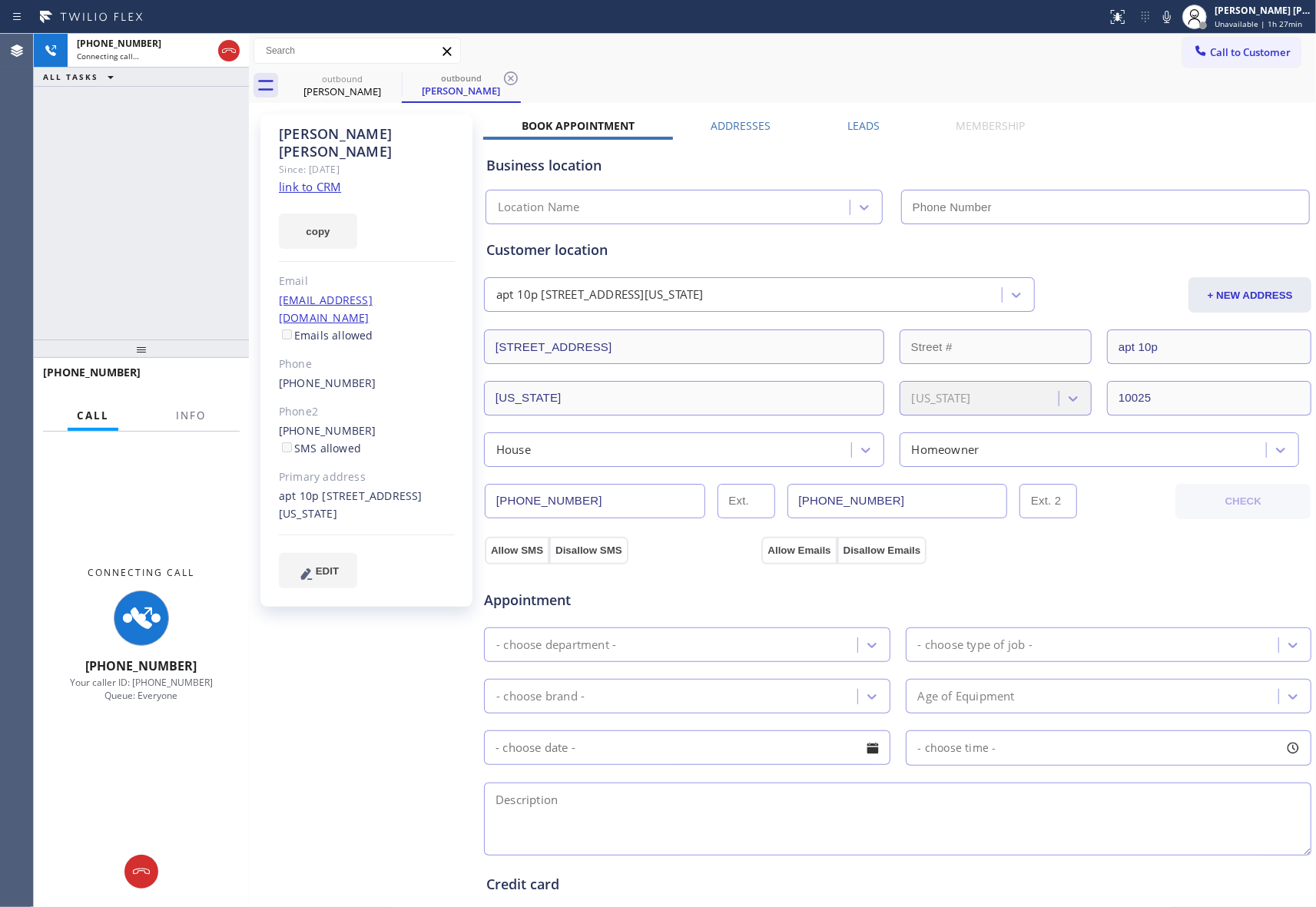
type input "[PHONE_NUMBER]"
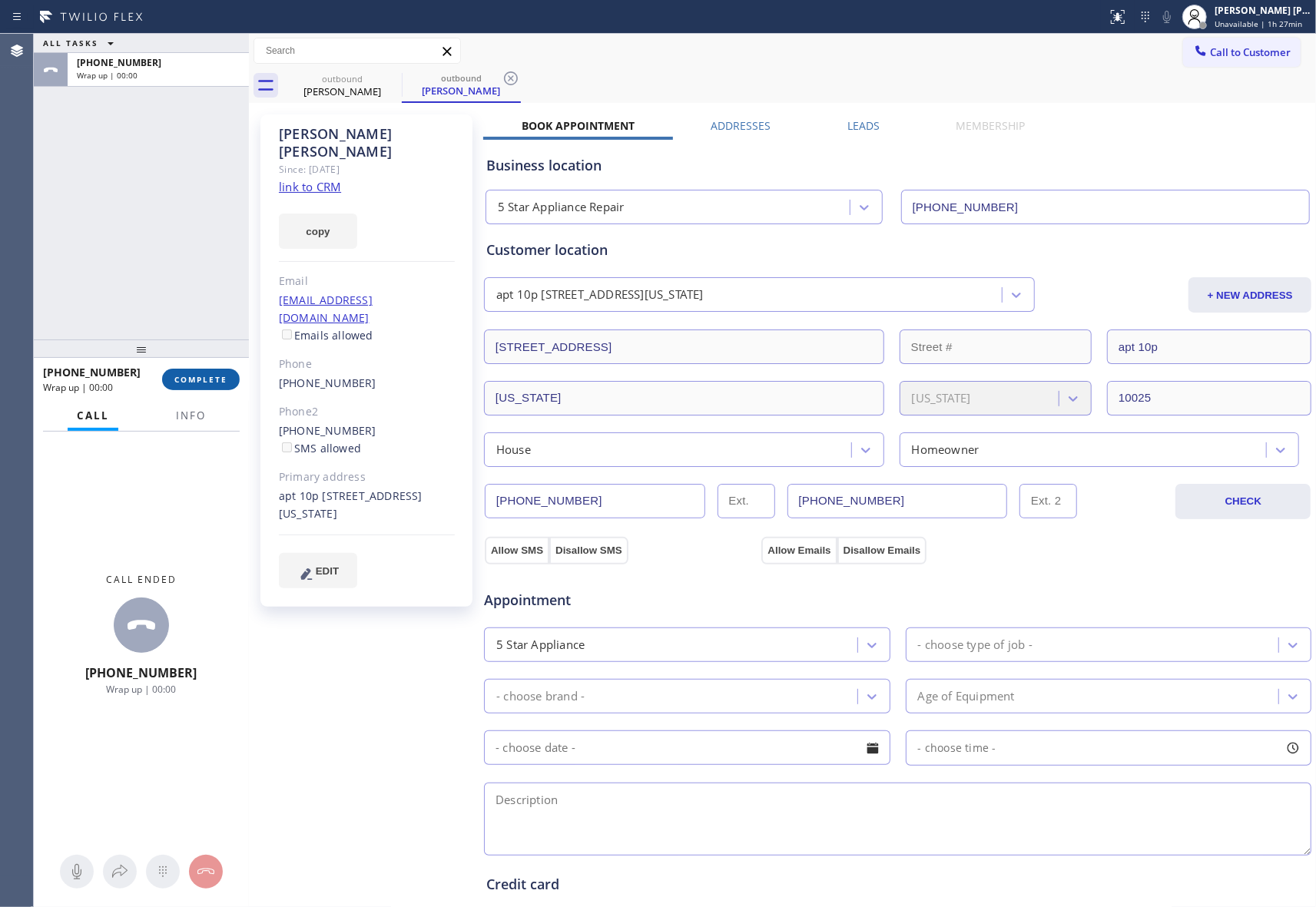
click at [204, 385] on button "COMPLETE" at bounding box center [201, 380] width 78 height 21
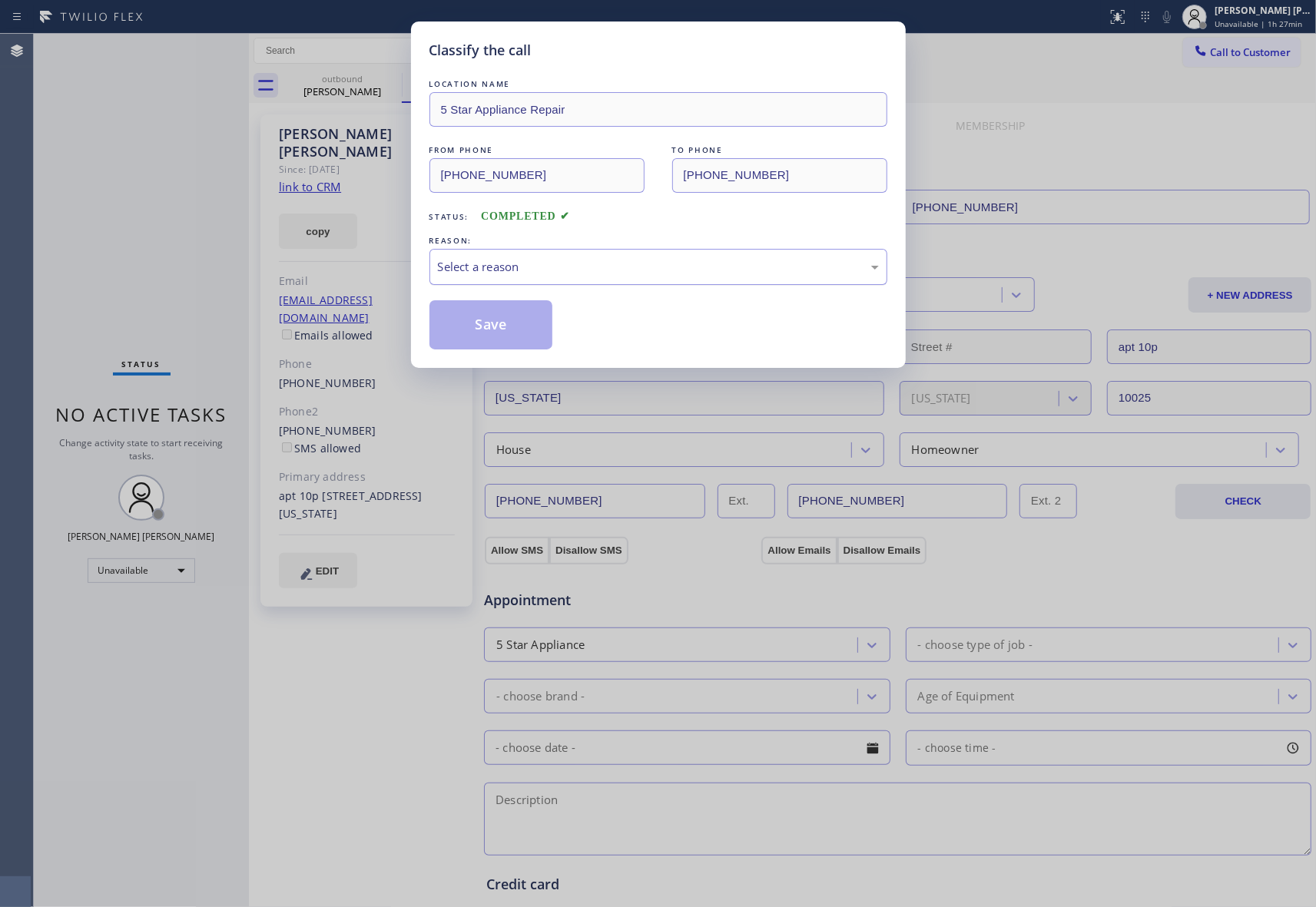
click at [527, 262] on div "Select a reason" at bounding box center [658, 267] width 441 height 17
click at [502, 324] on button "Save" at bounding box center [490, 324] width 123 height 50
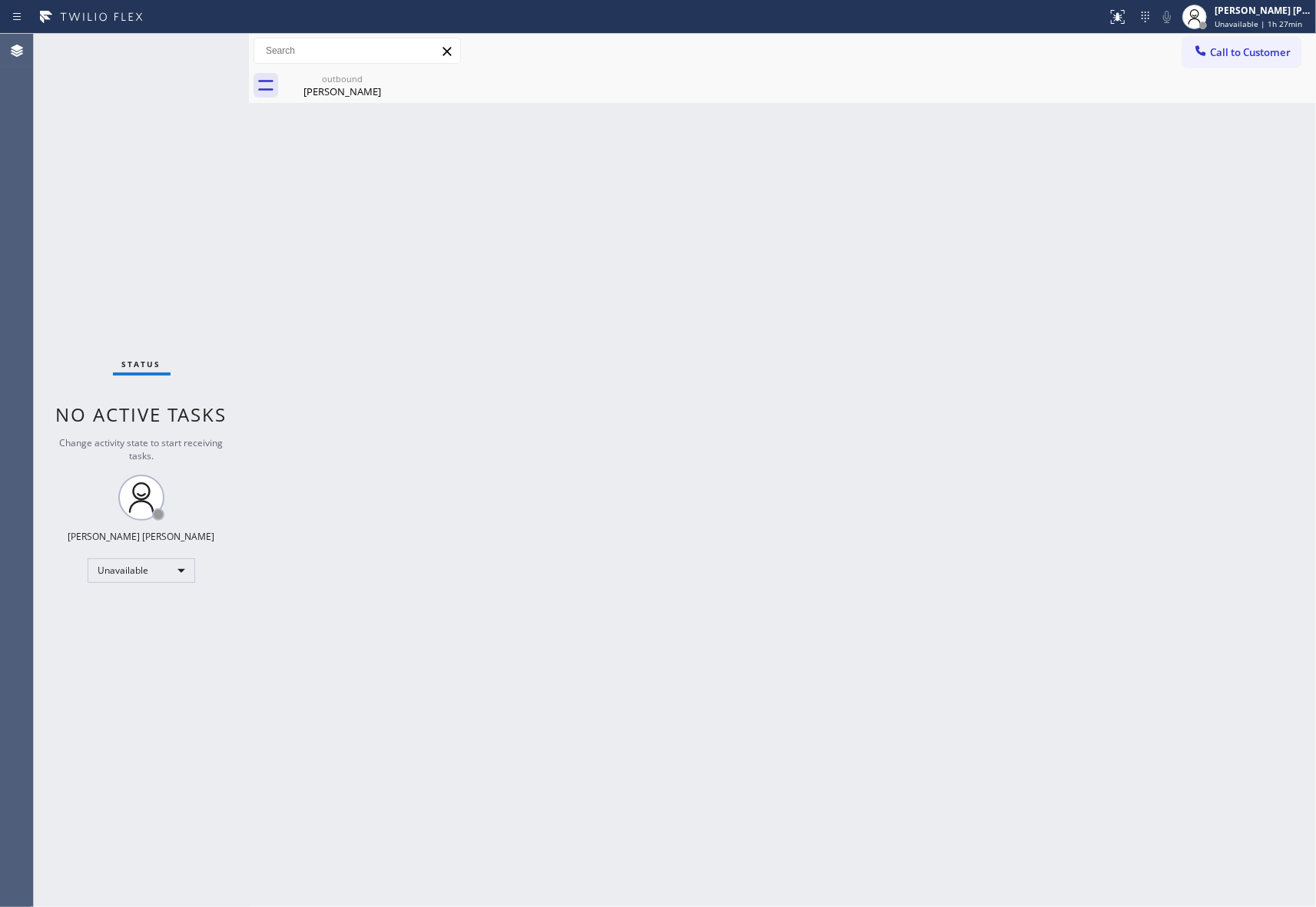
drag, startPoint x: 370, startPoint y: 87, endPoint x: 409, endPoint y: 77, distance: 40.3
click at [385, 84] on div "outbound [PERSON_NAME]" at bounding box center [342, 85] width 119 height 35
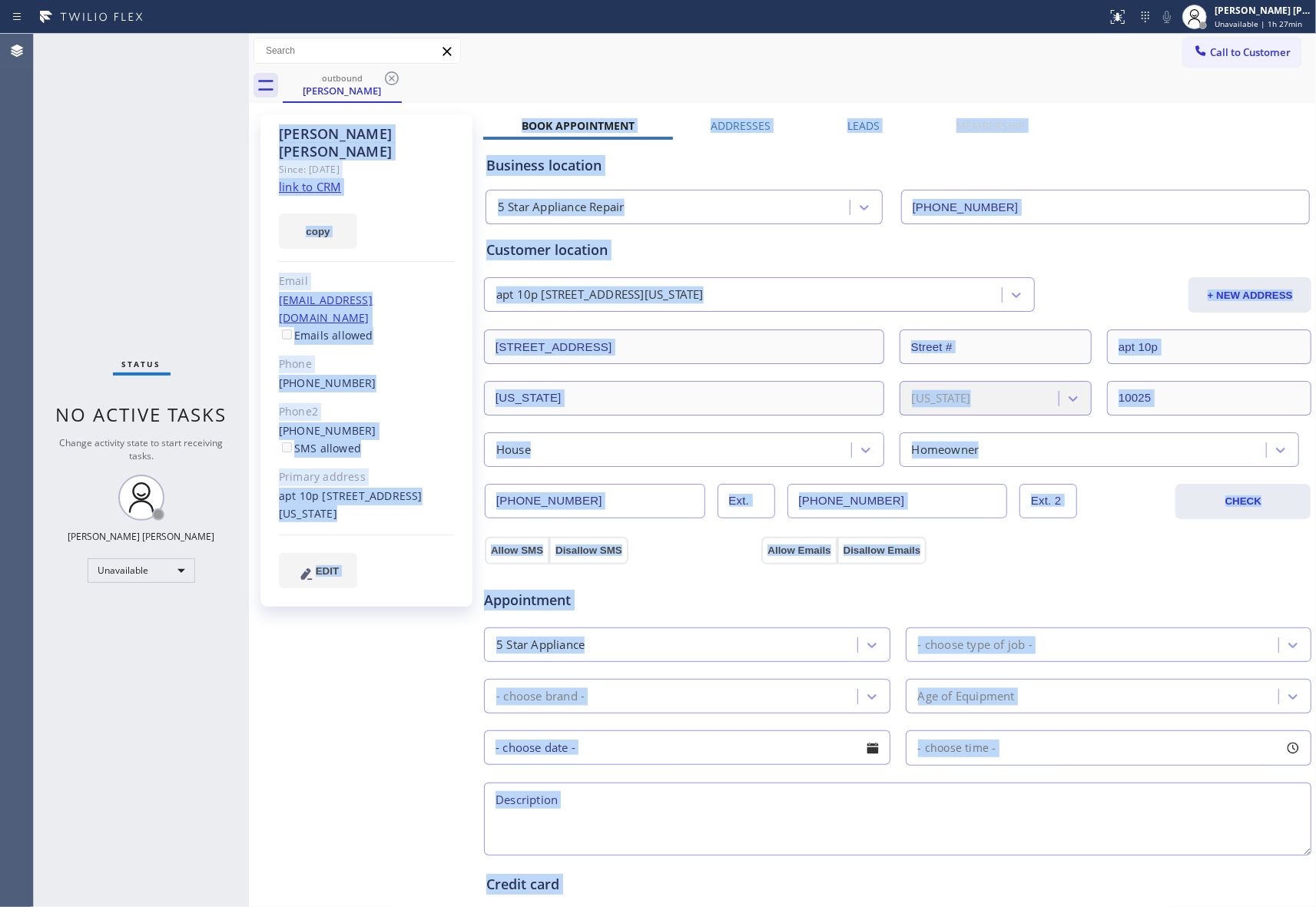
click at [406, 74] on div "outbound [PERSON_NAME]" at bounding box center [799, 85] width 1033 height 35
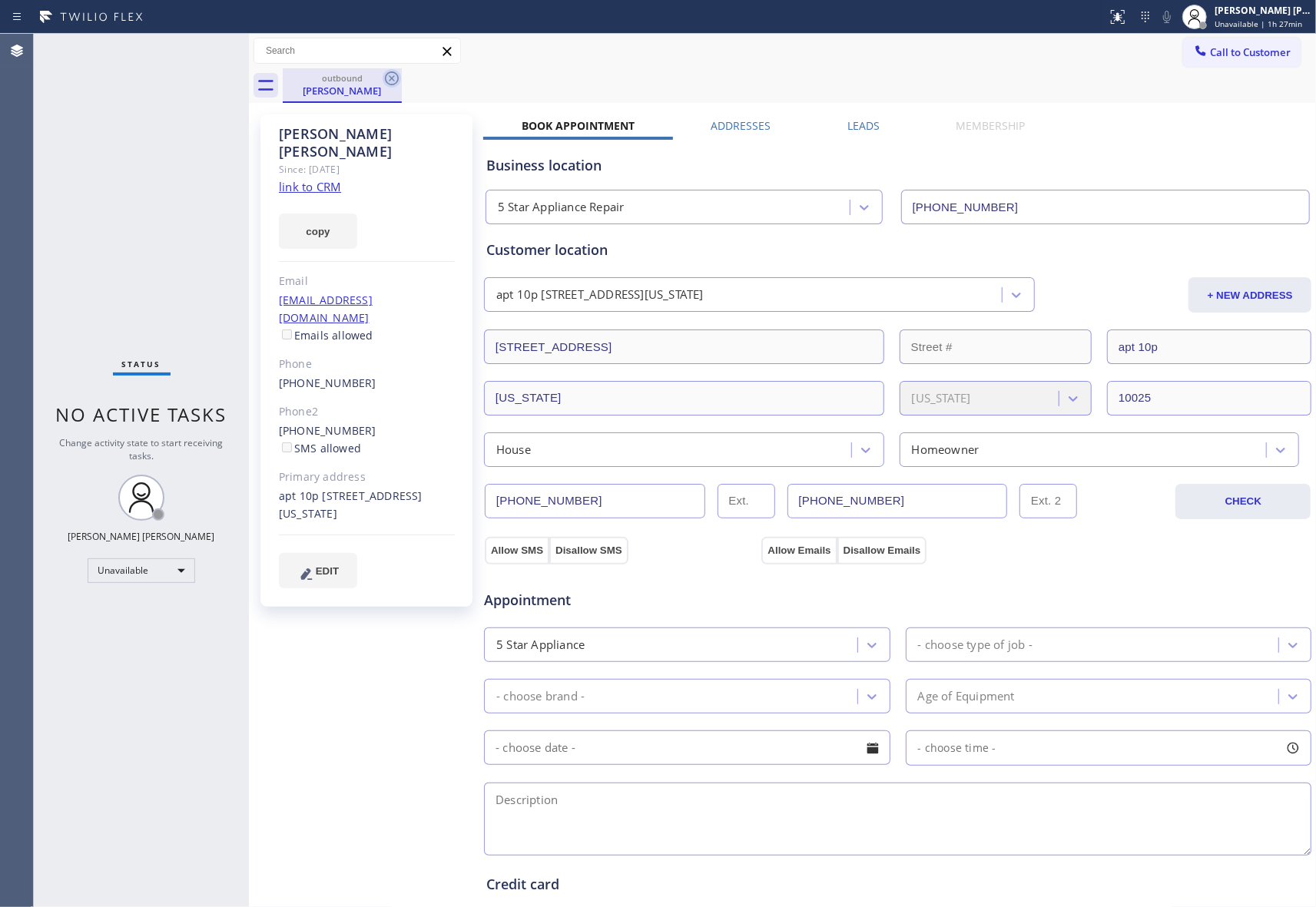
click at [394, 77] on icon at bounding box center [391, 78] width 18 height 18
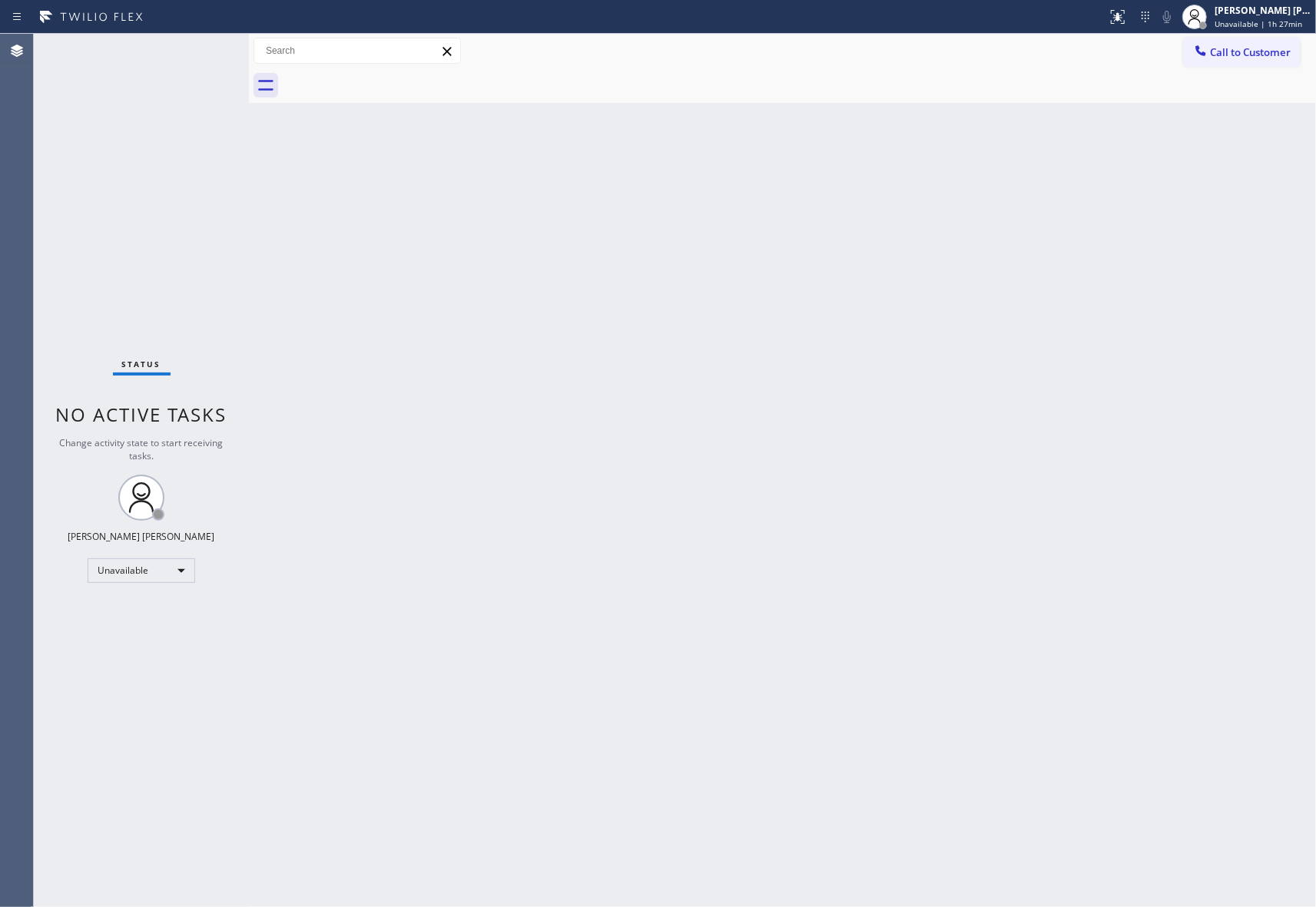
click at [394, 77] on div at bounding box center [799, 85] width 1033 height 35
click at [1258, 46] on span "Call to Customer" at bounding box center [1250, 52] width 81 height 14
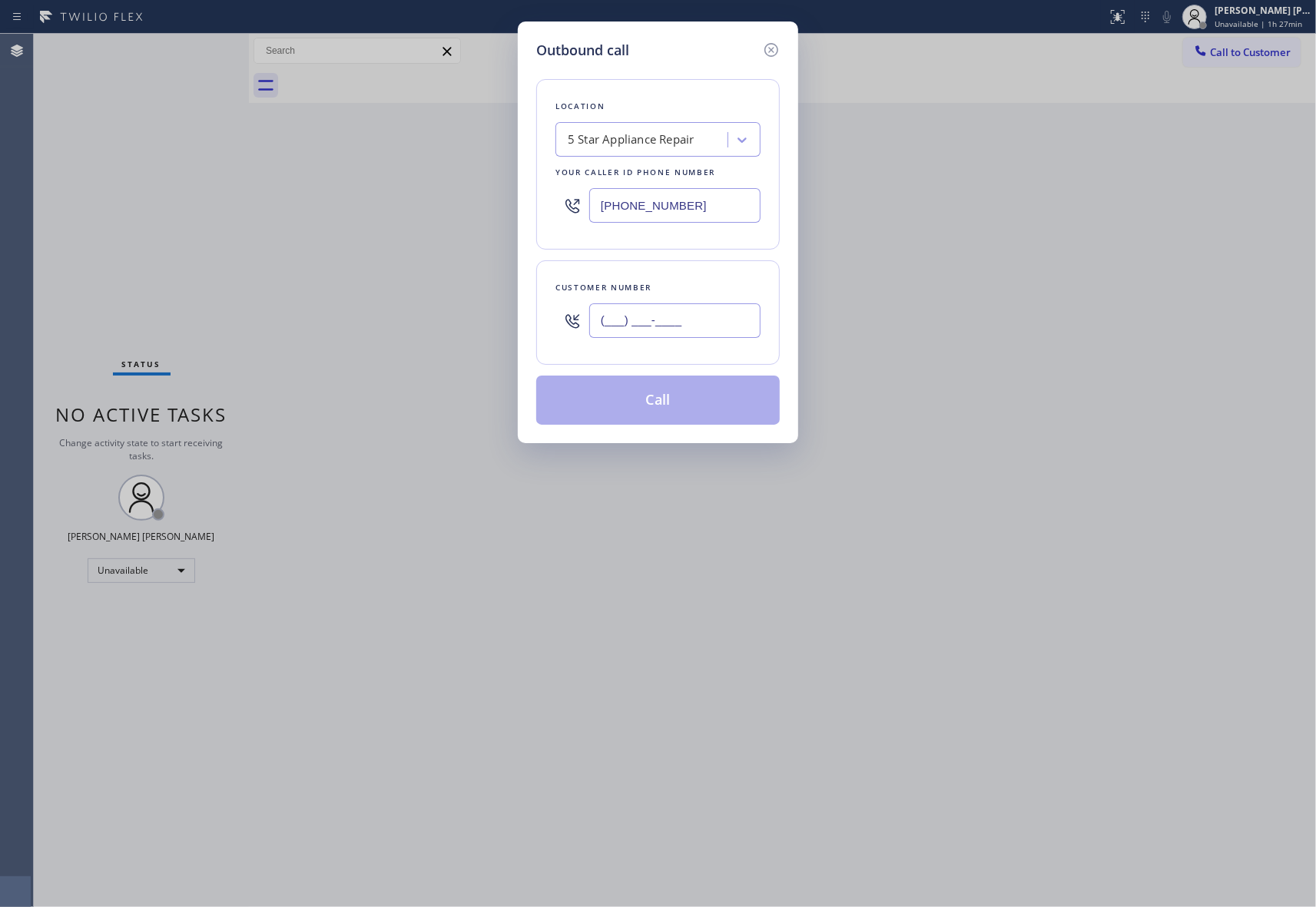
click at [689, 336] on input "(___) ___-____" at bounding box center [675, 320] width 171 height 35
paste input "212) 222-9367"
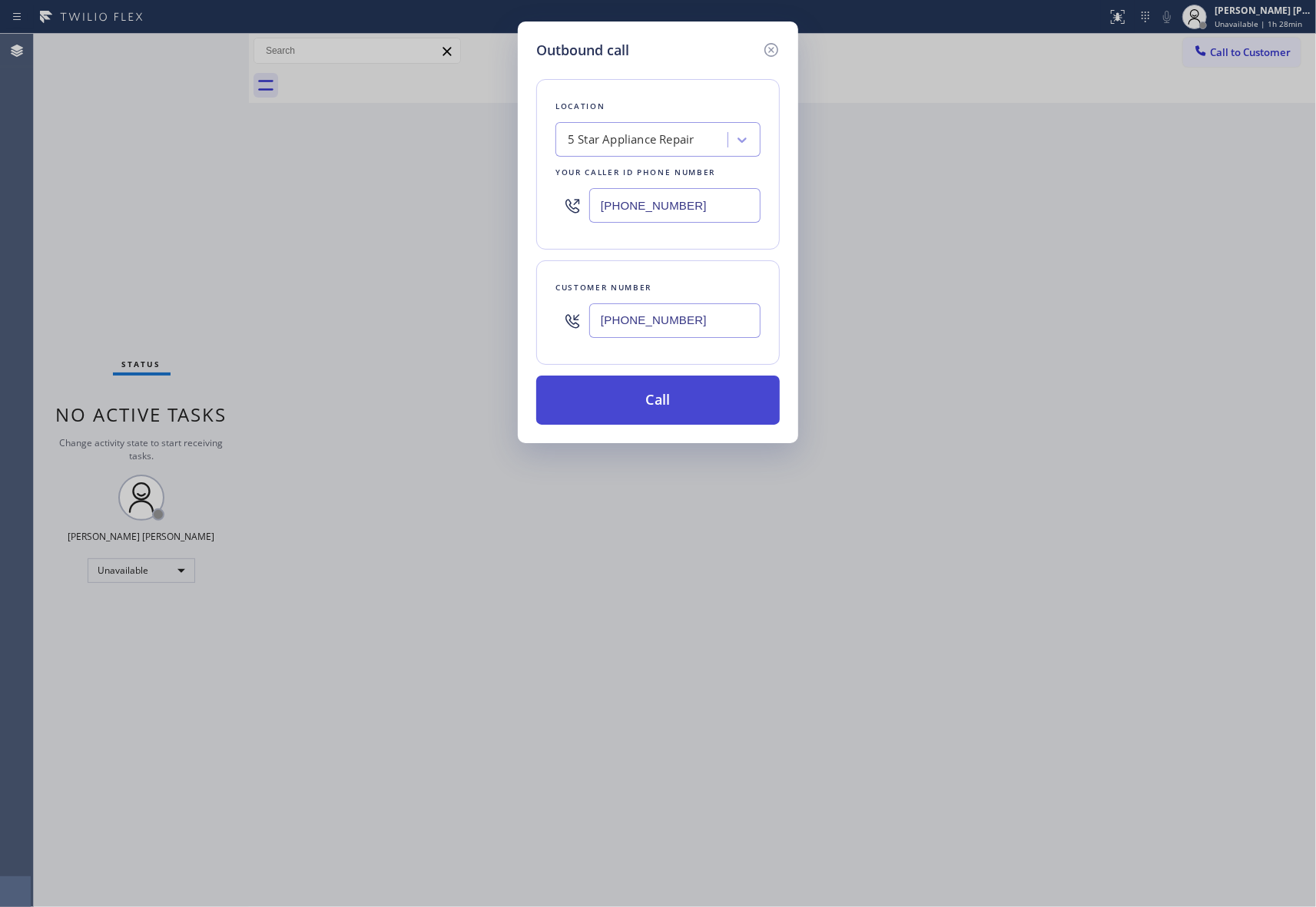
type input "[PHONE_NUMBER]"
click at [686, 409] on button "Call" at bounding box center [658, 400] width 244 height 50
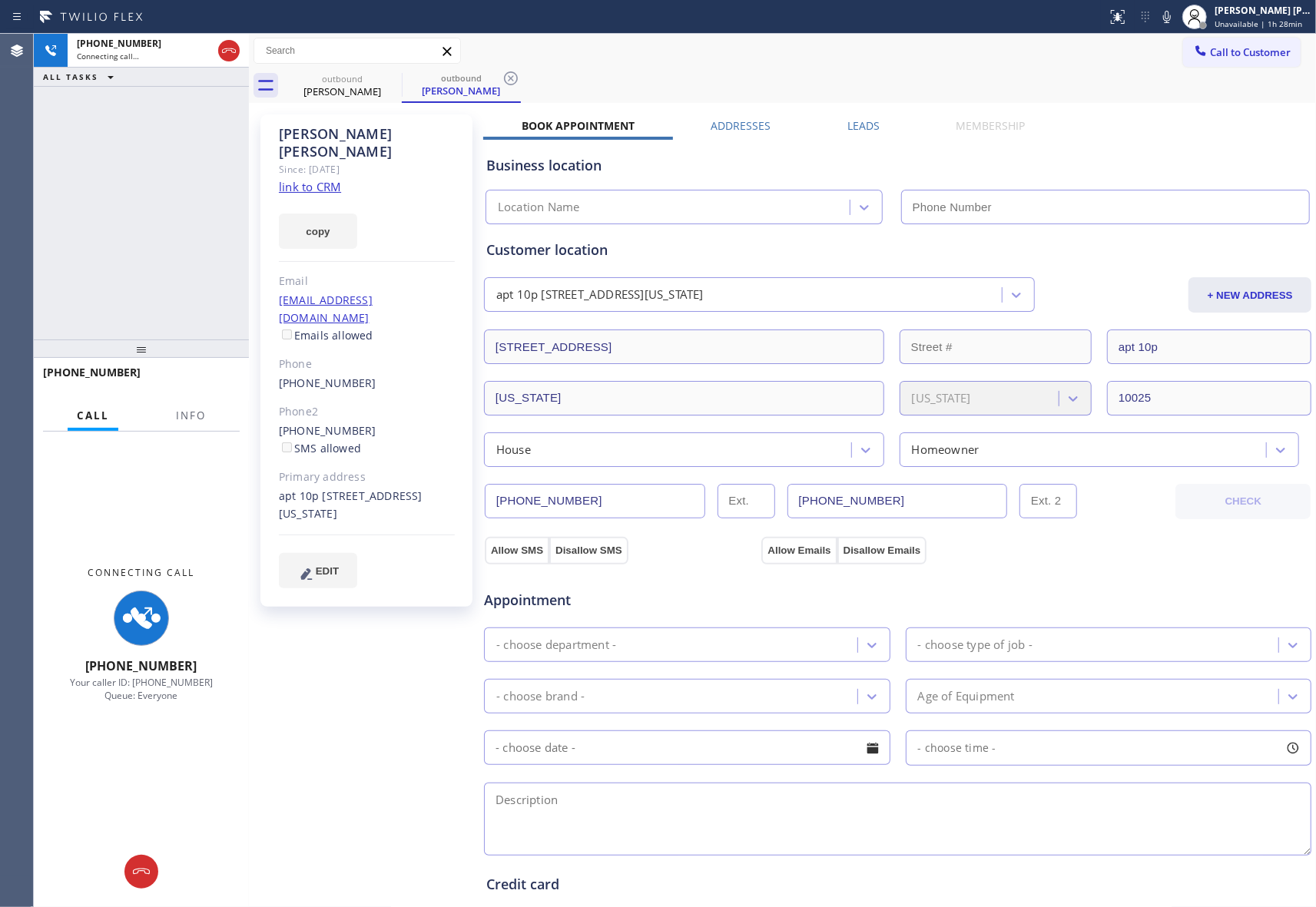
type input "[PHONE_NUMBER]"
drag, startPoint x: 364, startPoint y: 394, endPoint x: 271, endPoint y: 401, distance: 93.3
click at [271, 401] on div "[PERSON_NAME] Since: [DATE] link to CRM copy Email [EMAIL_ADDRESS][DOMAIN_NAME]…" at bounding box center [366, 360] width 212 height 492
copy link "[PHONE_NUMBER]"
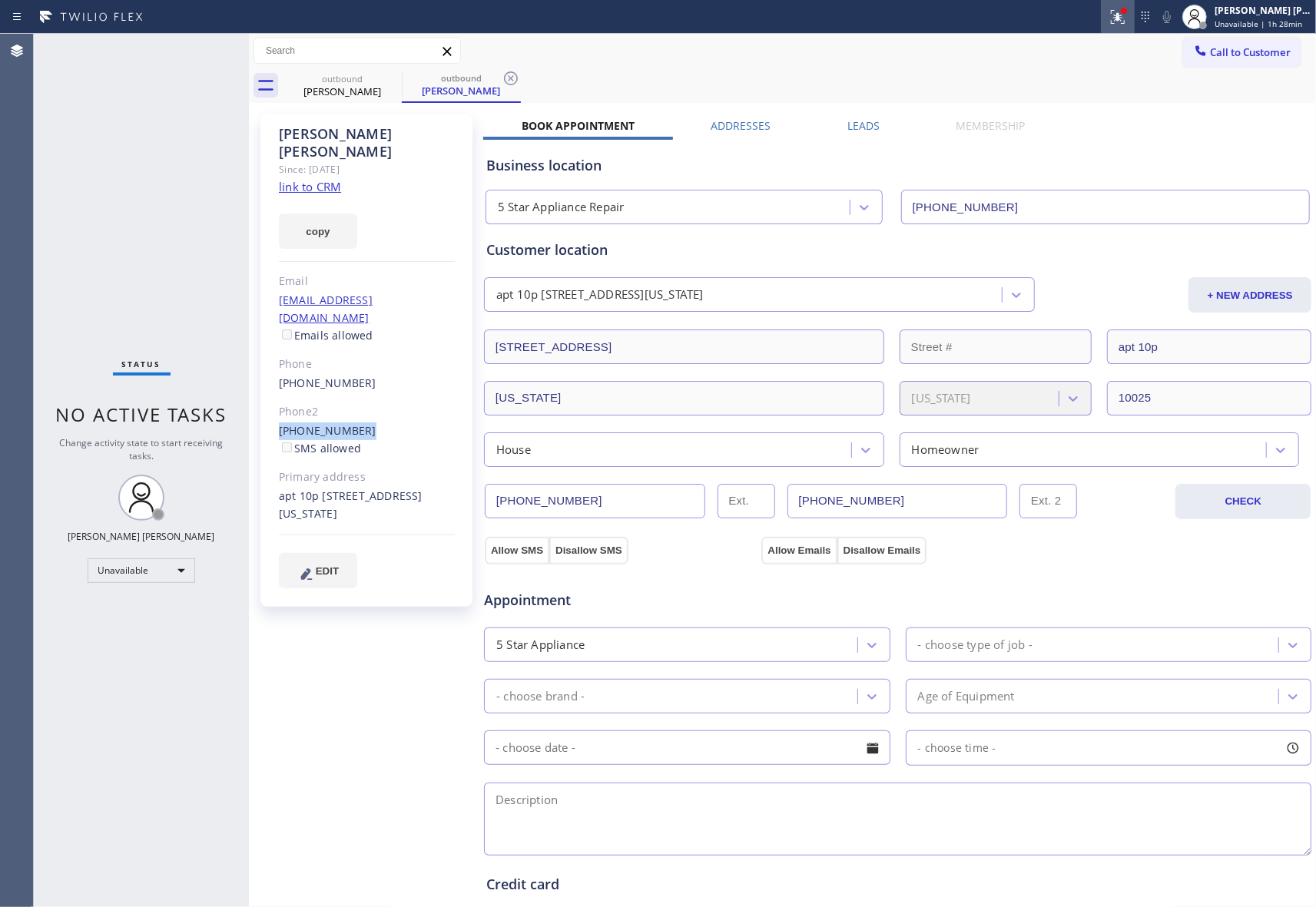
click at [1116, 4] on button at bounding box center [1117, 17] width 34 height 34
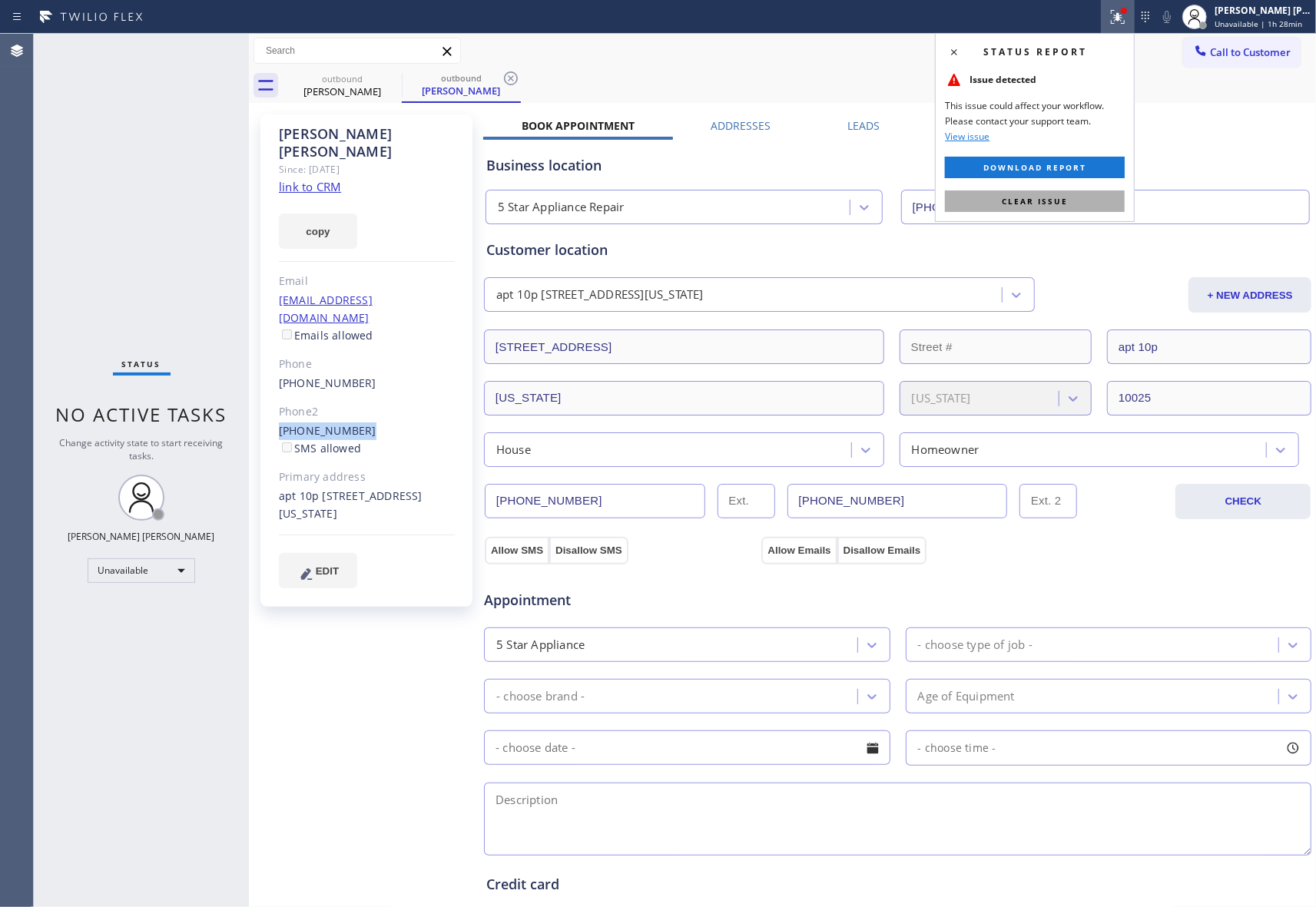
click at [1082, 198] on button "Clear issue" at bounding box center [1034, 201] width 180 height 21
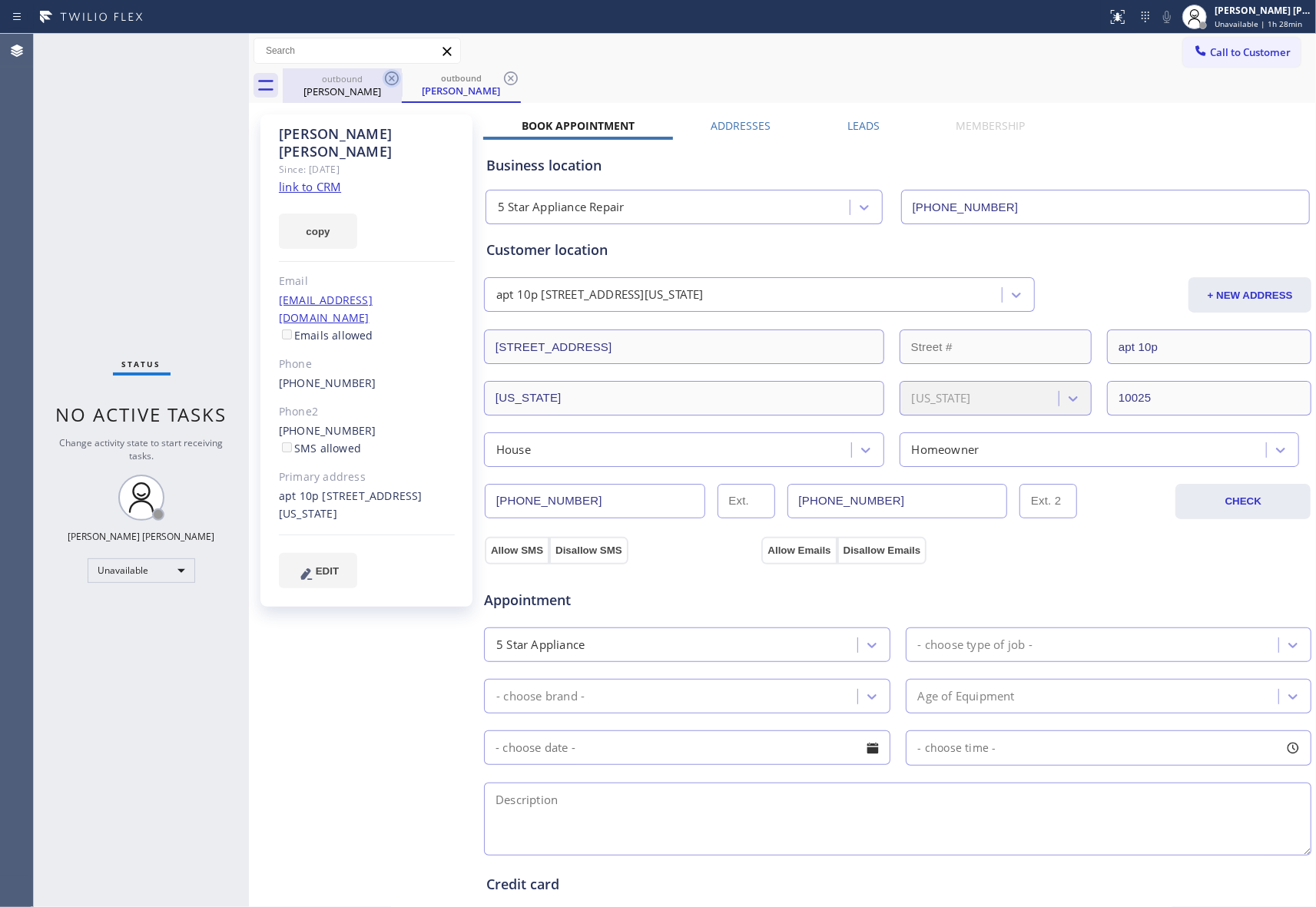
click at [398, 86] on icon at bounding box center [391, 78] width 18 height 18
click at [397, 77] on icon at bounding box center [391, 79] width 14 height 14
click at [504, 77] on icon at bounding box center [511, 79] width 14 height 14
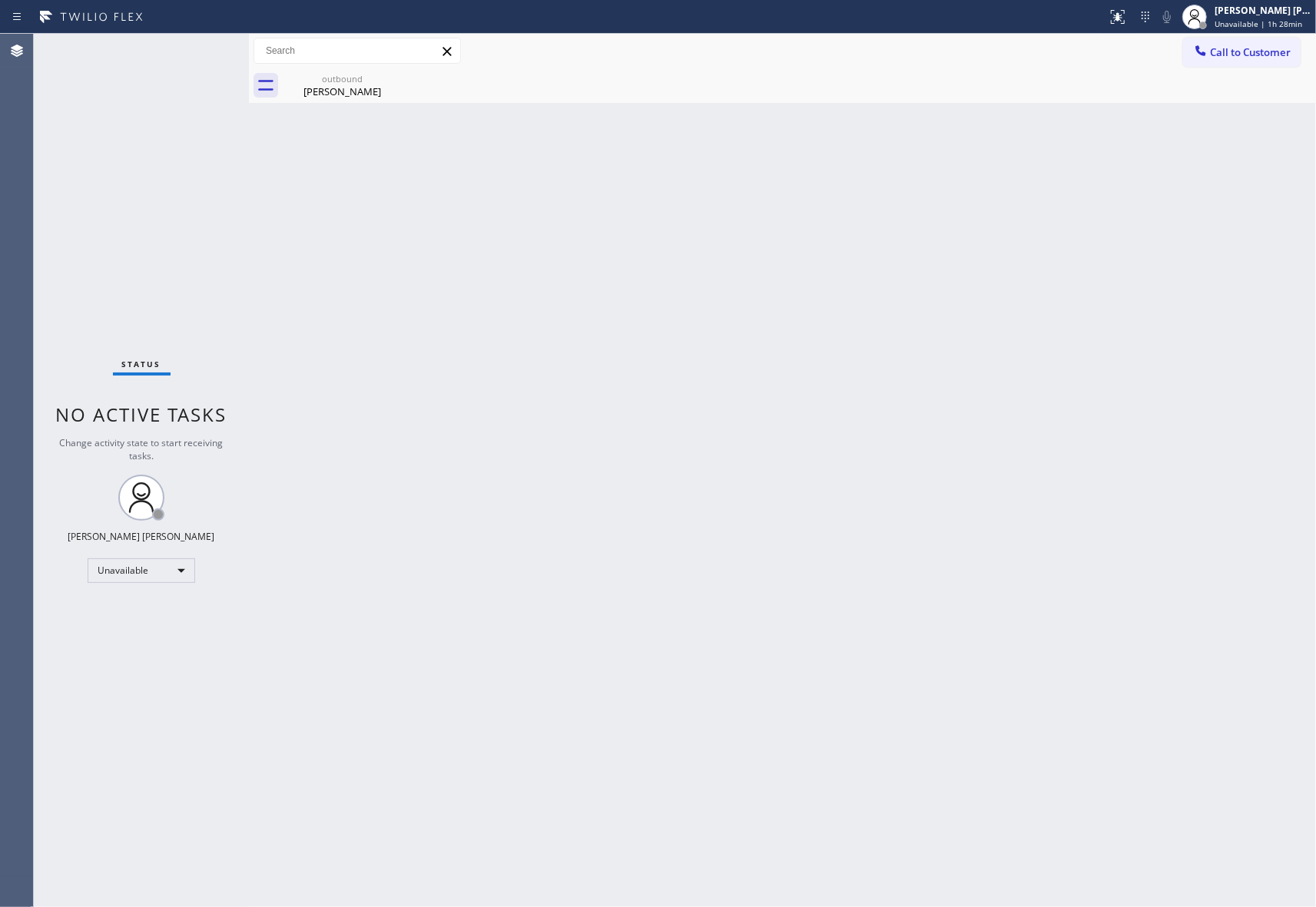
click at [0, 0] on icon at bounding box center [0, 0] width 0 height 0
click at [336, 90] on div "[PERSON_NAME]" at bounding box center [342, 91] width 116 height 14
click at [1244, 56] on span "Call to Customer" at bounding box center [1250, 52] width 81 height 14
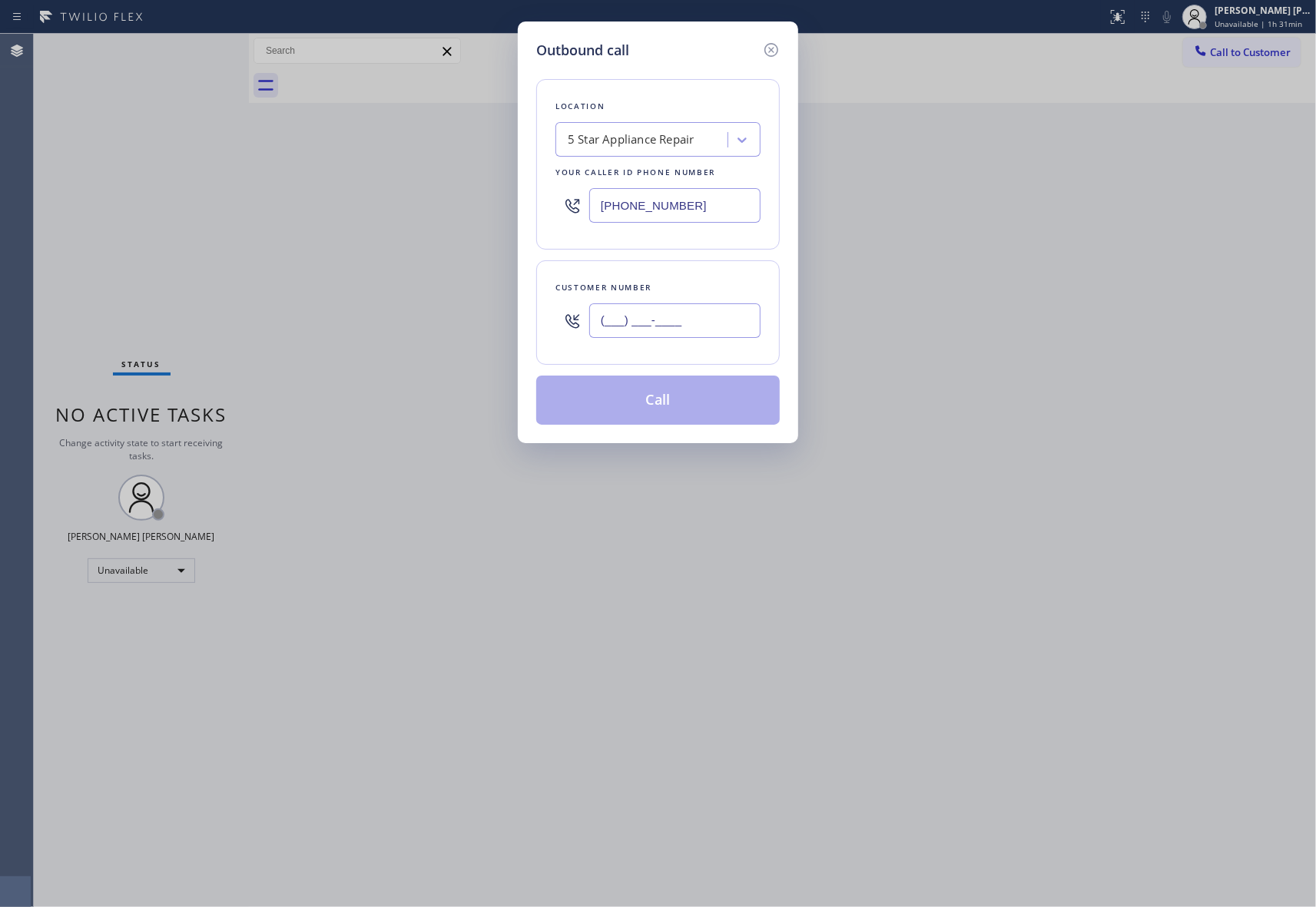
click at [692, 333] on input "(___) ___-____" at bounding box center [675, 320] width 171 height 35
paste input "310) 245-1233"
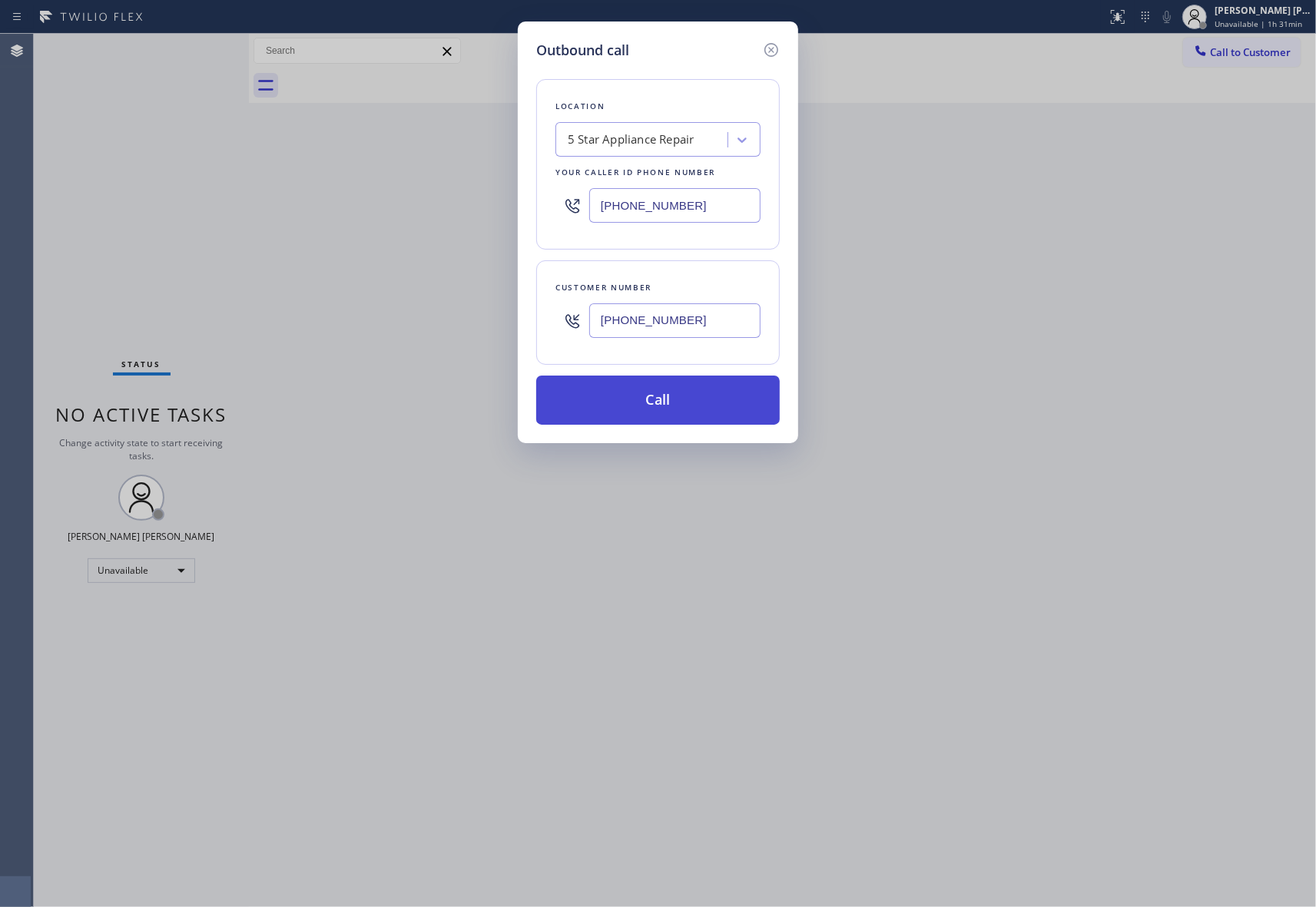
type input "[PHONE_NUMBER]"
click at [711, 409] on button "Call" at bounding box center [658, 400] width 244 height 50
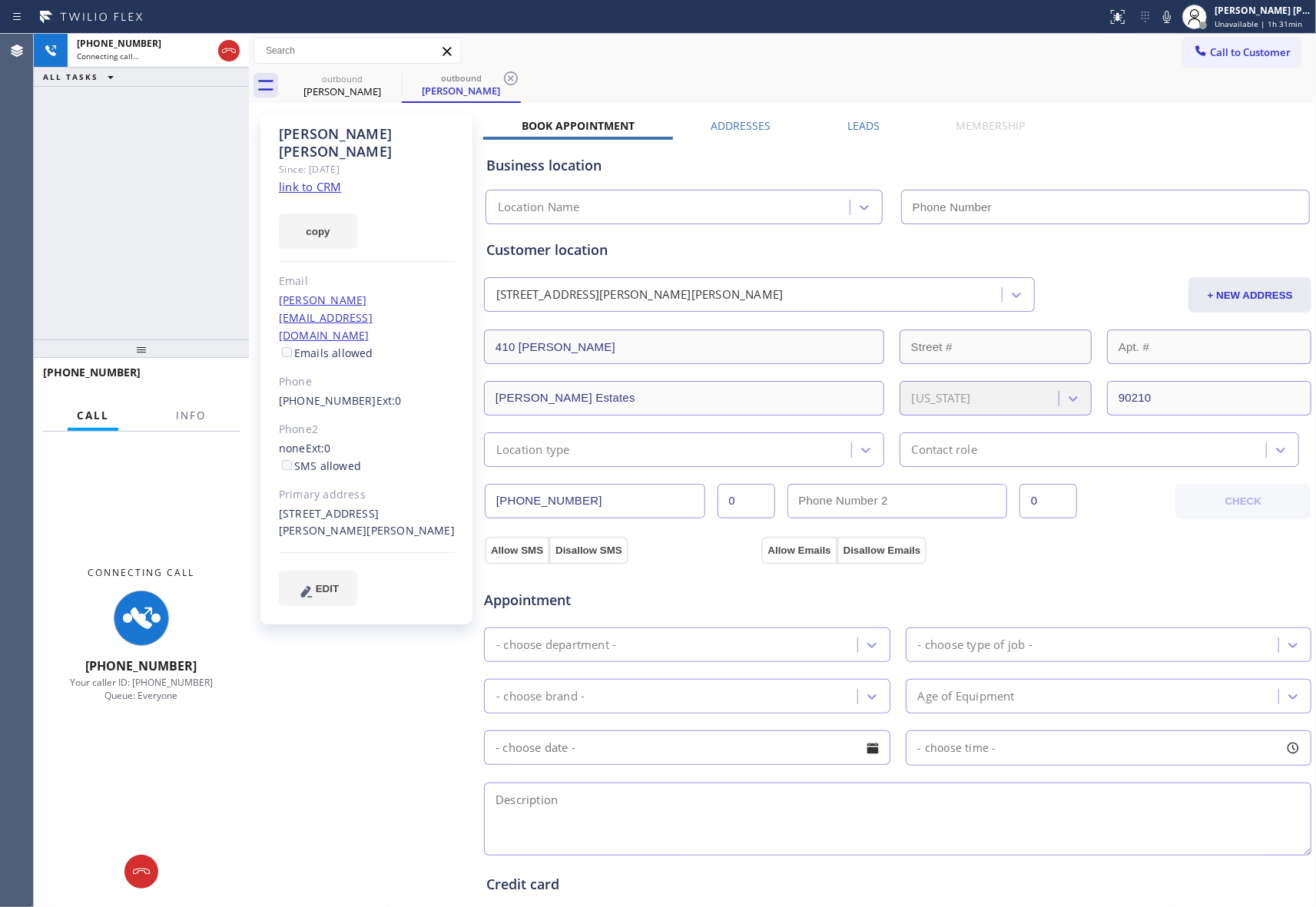
type input "[PHONE_NUMBER]"
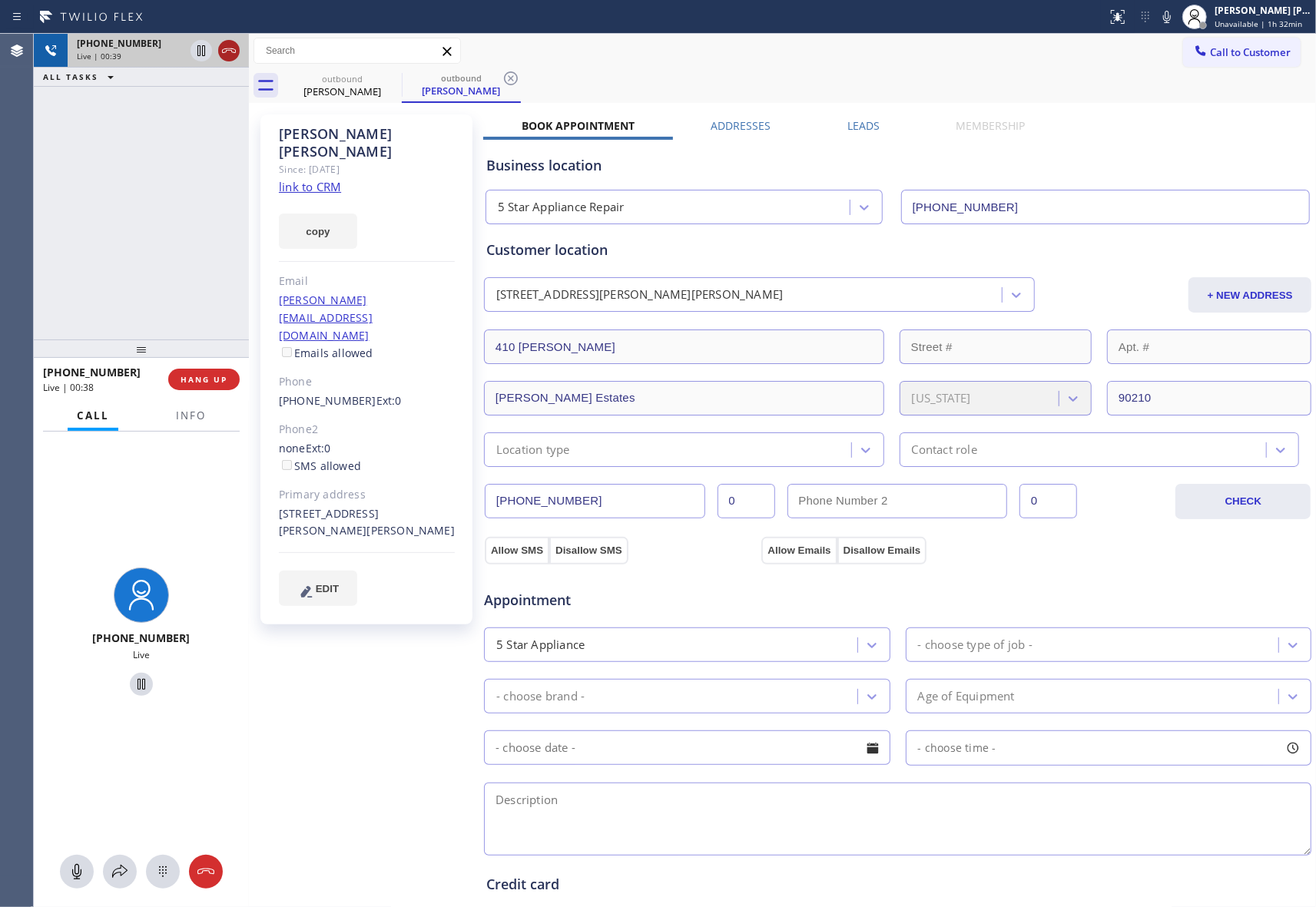
click at [233, 48] on icon at bounding box center [228, 50] width 18 height 18
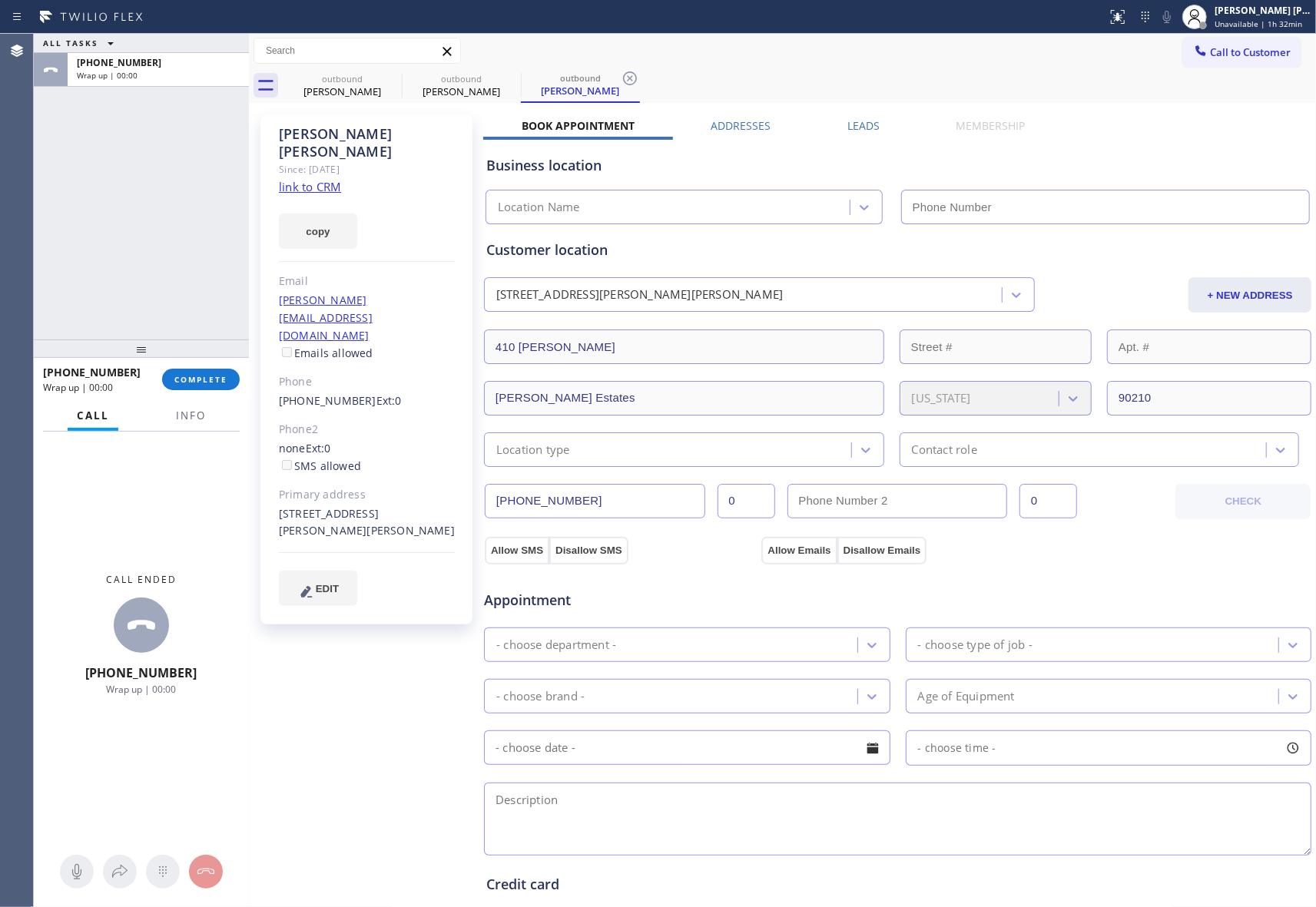
type input "[PHONE_NUMBER]"
drag, startPoint x: 382, startPoint y: 87, endPoint x: 386, endPoint y: 80, distance: 8.1
click at [0, 0] on div at bounding box center [0, 0] width 0 height 0
click at [504, 80] on icon at bounding box center [511, 79] width 14 height 14
click at [386, 80] on icon at bounding box center [391, 79] width 14 height 14
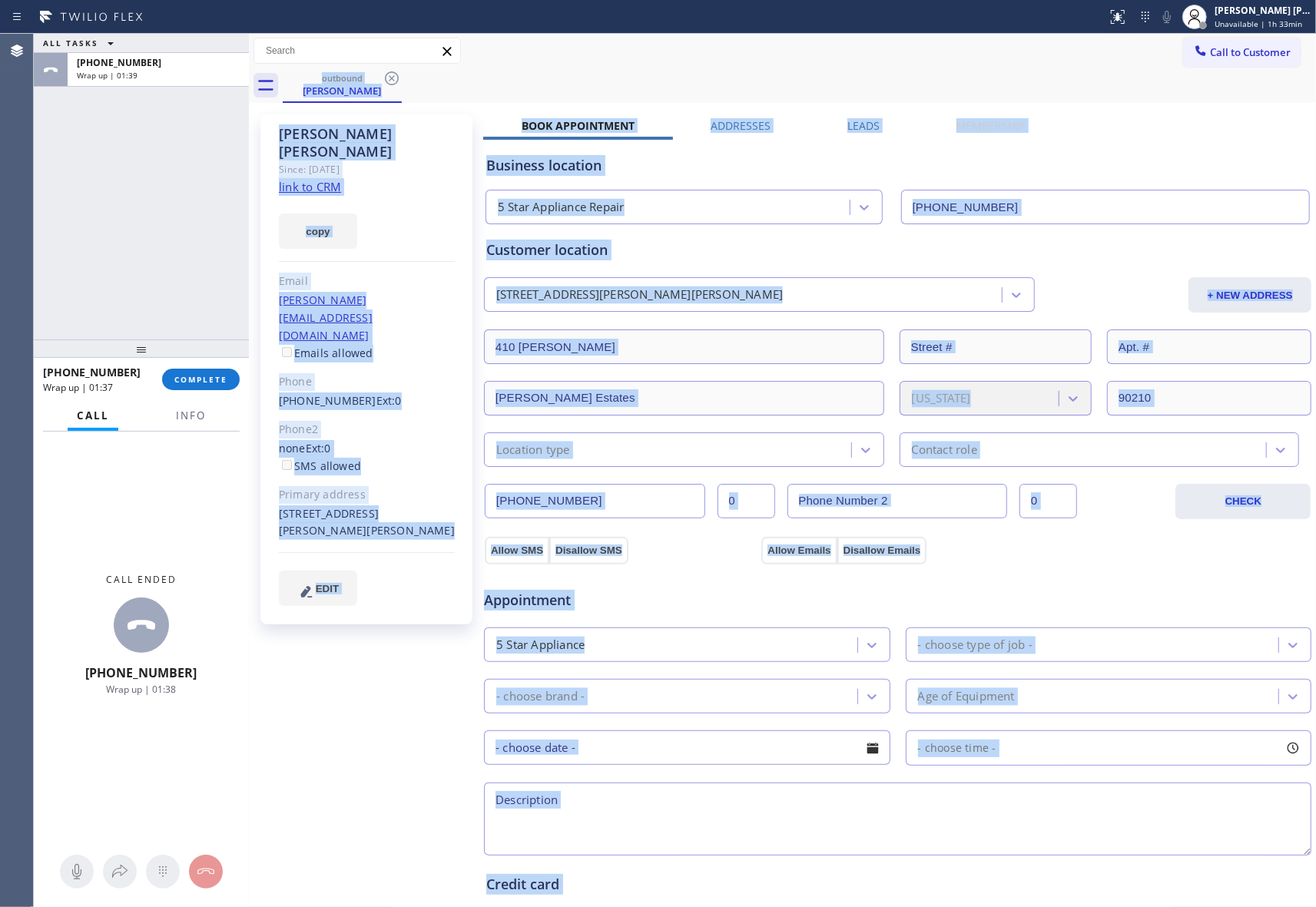
click at [386, 80] on div "outbound [PERSON_NAME]" at bounding box center [799, 85] width 1033 height 35
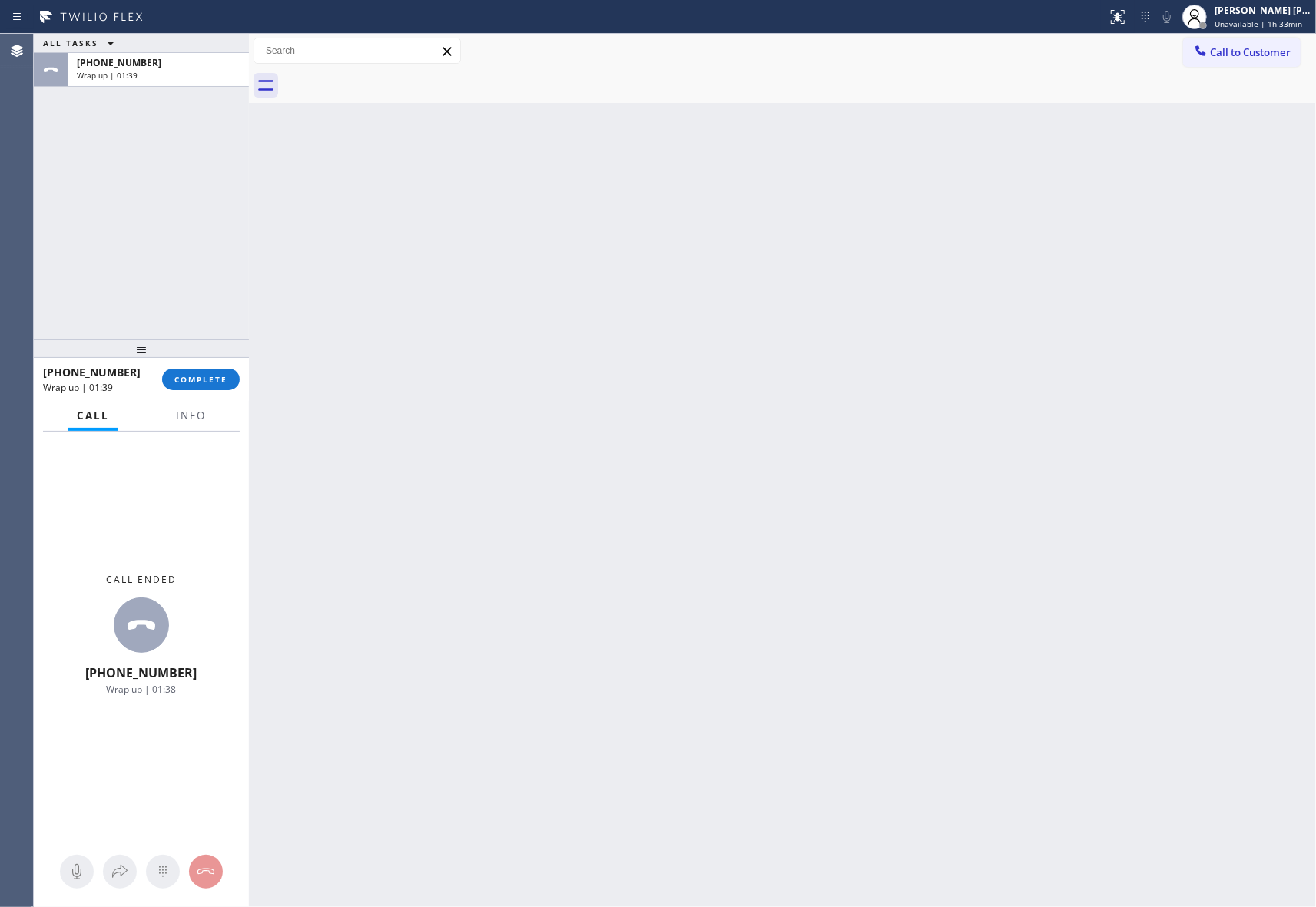
click at [386, 80] on div at bounding box center [799, 85] width 1033 height 35
click at [194, 384] on span "COMPLETE" at bounding box center [201, 379] width 53 height 11
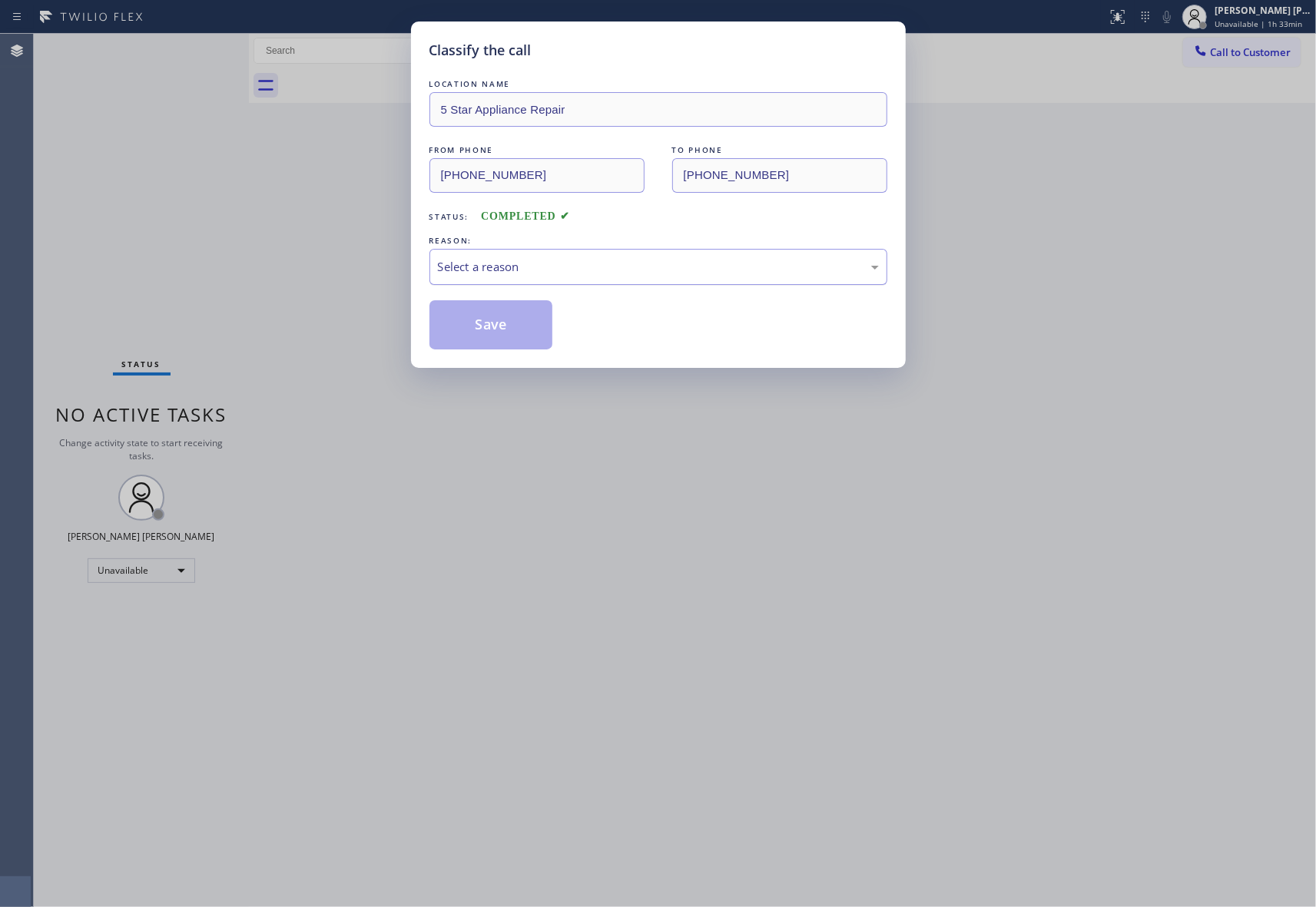
click at [572, 267] on div "Select a reason" at bounding box center [658, 267] width 441 height 17
click at [510, 332] on button "Save" at bounding box center [490, 324] width 123 height 50
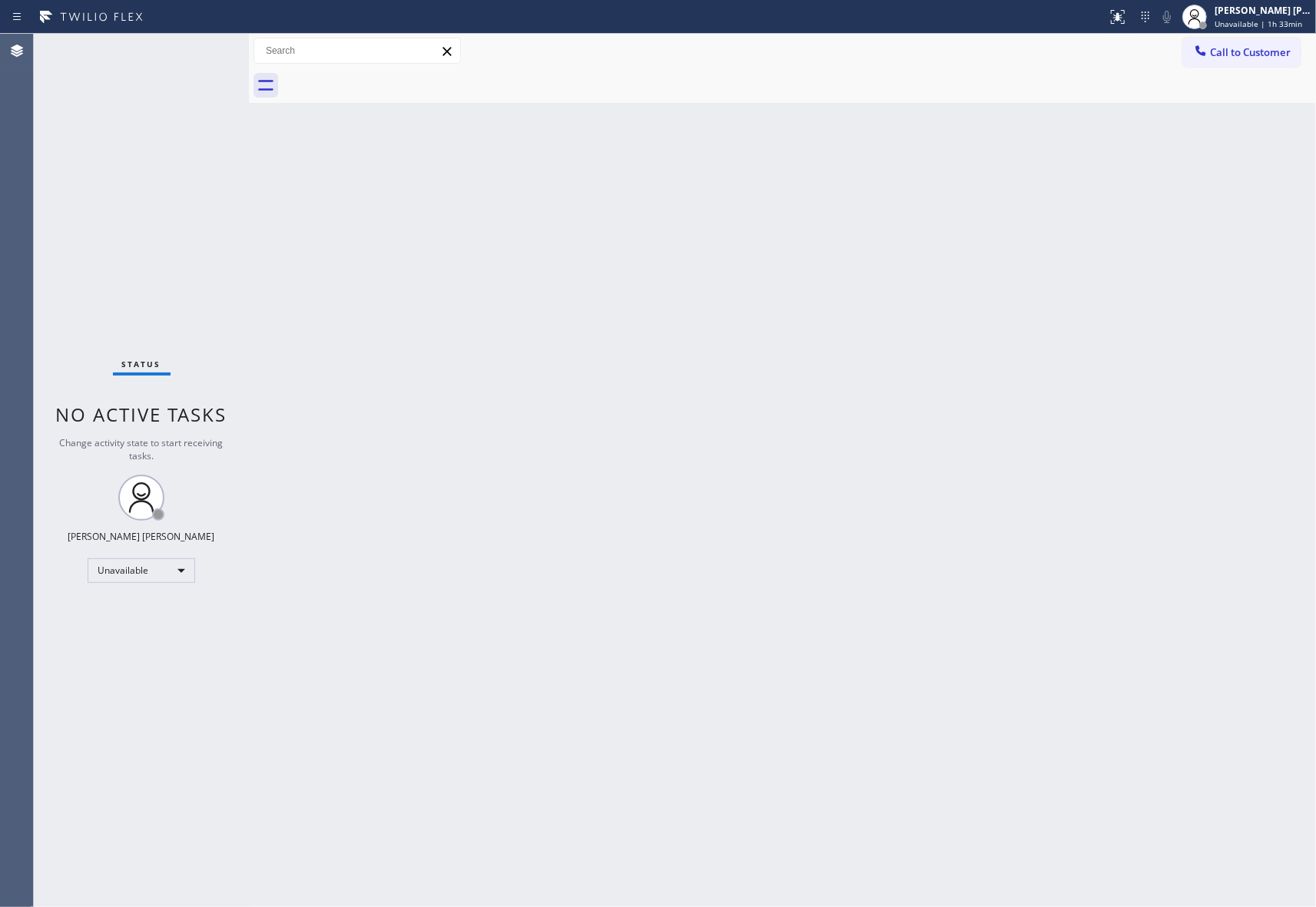
click at [1258, 52] on span "Call to Customer" at bounding box center [1250, 52] width 81 height 14
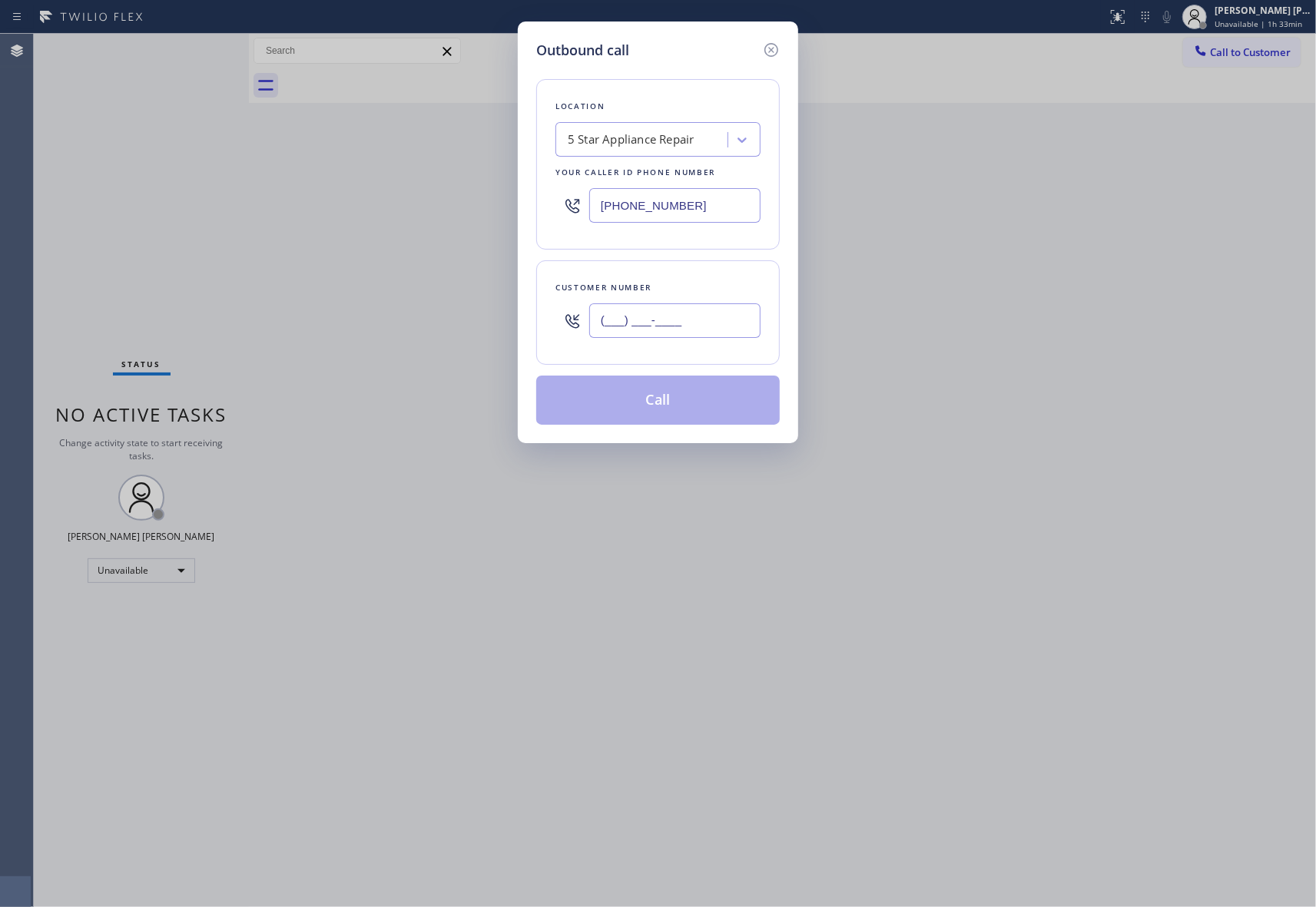
click at [671, 328] on input "(___) ___-____" at bounding box center [675, 320] width 171 height 35
paste input "619) 807-3387"
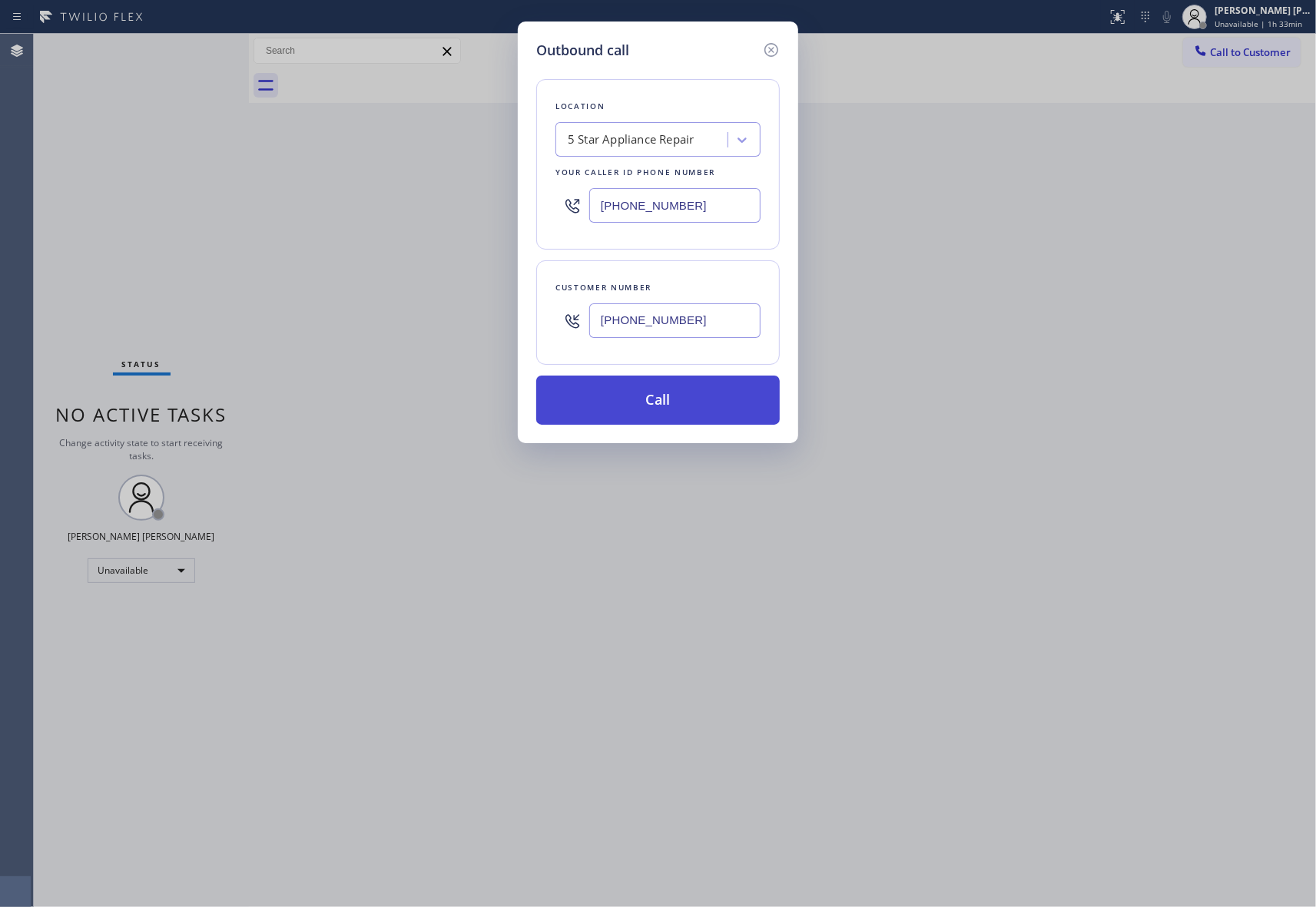
type input "[PHONE_NUMBER]"
click at [692, 404] on button "Call" at bounding box center [658, 400] width 244 height 50
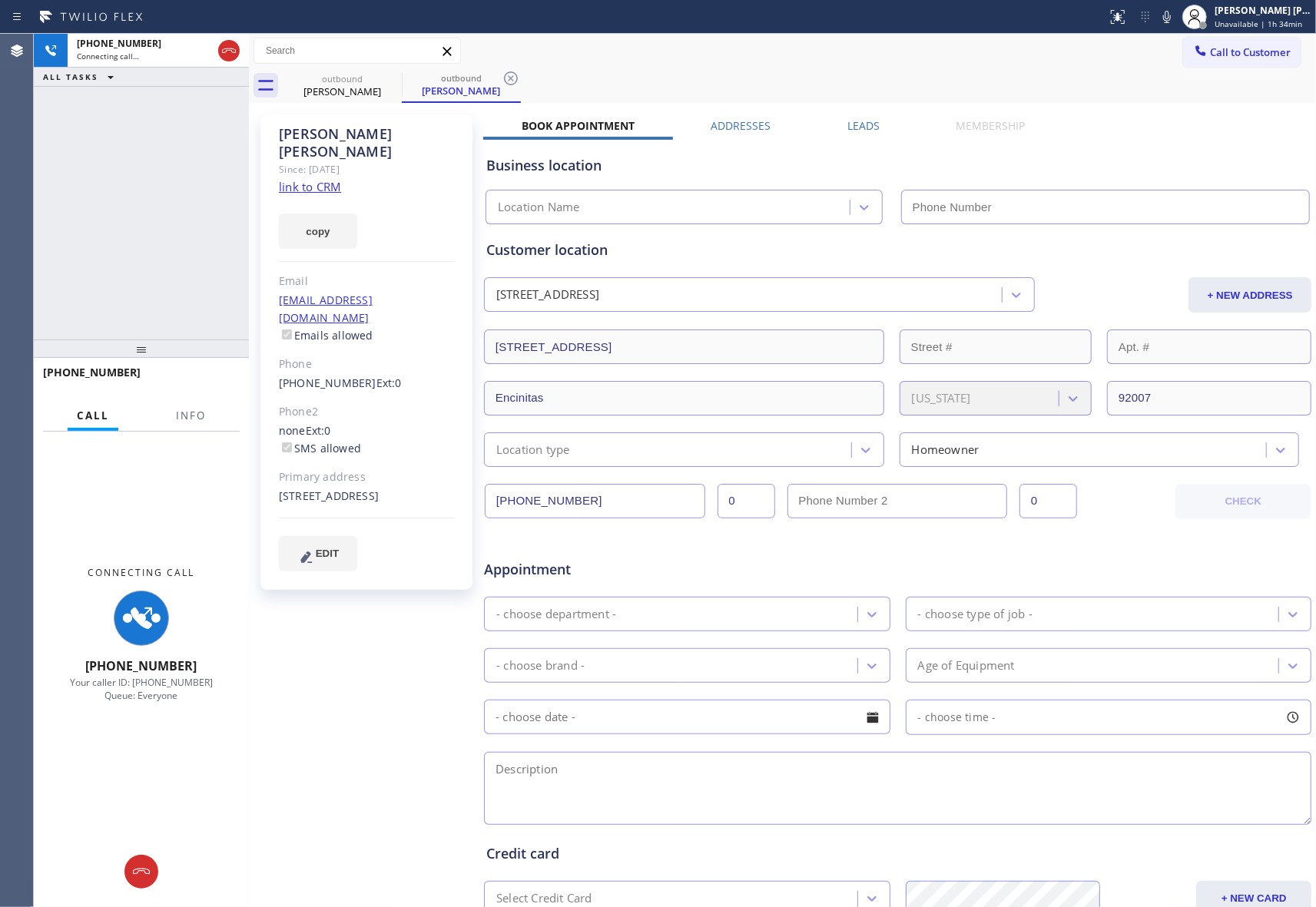
type input "[PHONE_NUMBER]"
click at [869, 130] on label "Leads" at bounding box center [862, 125] width 32 height 15
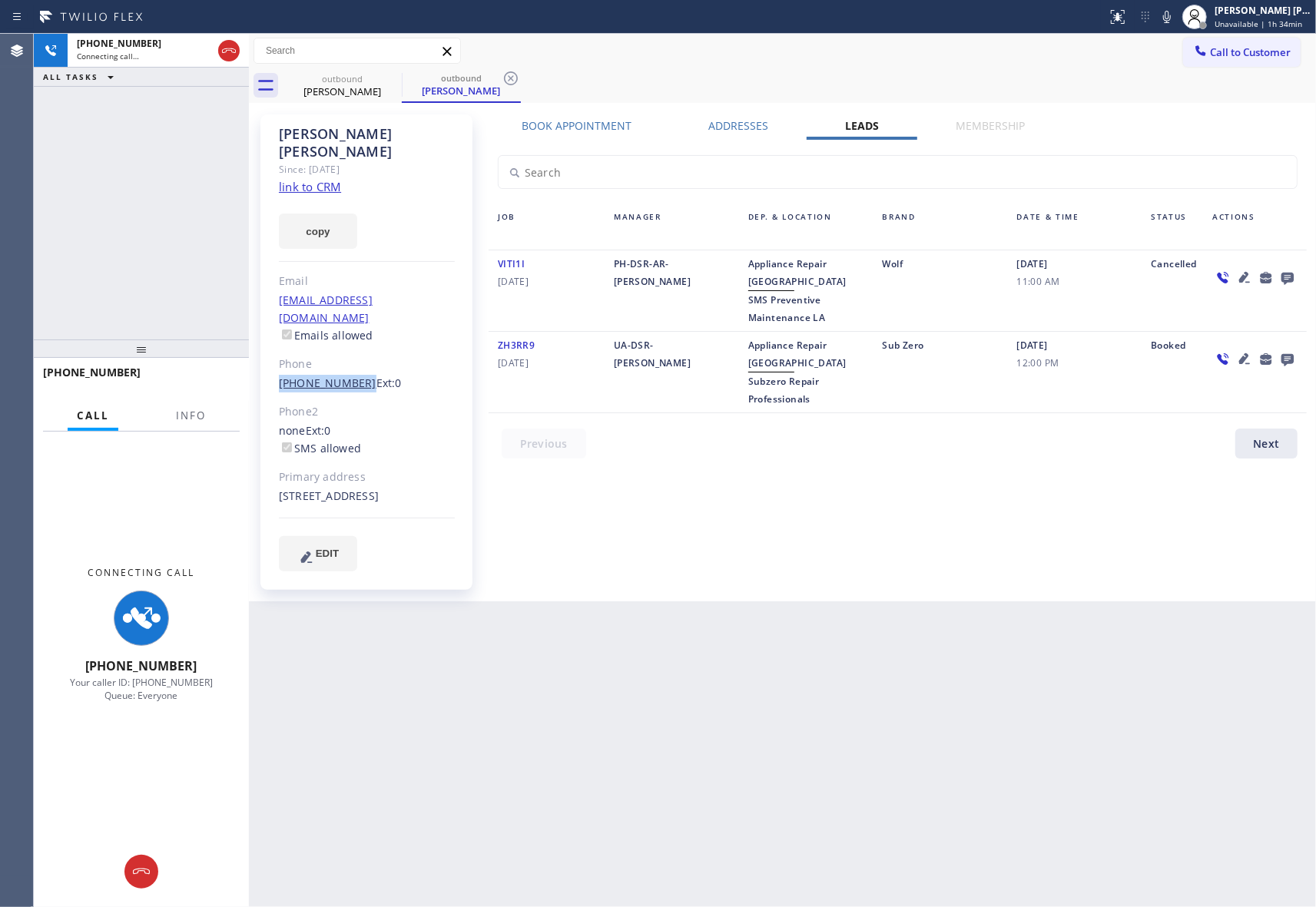
drag, startPoint x: 274, startPoint y: 351, endPoint x: 354, endPoint y: 353, distance: 80.0
click at [354, 353] on div "[PERSON_NAME] Since: [DATE] link to CRM copy Email [EMAIL_ADDRESS][DOMAIN_NAME]…" at bounding box center [366, 353] width 212 height 476
copy link "[PHONE_NUMBER]"
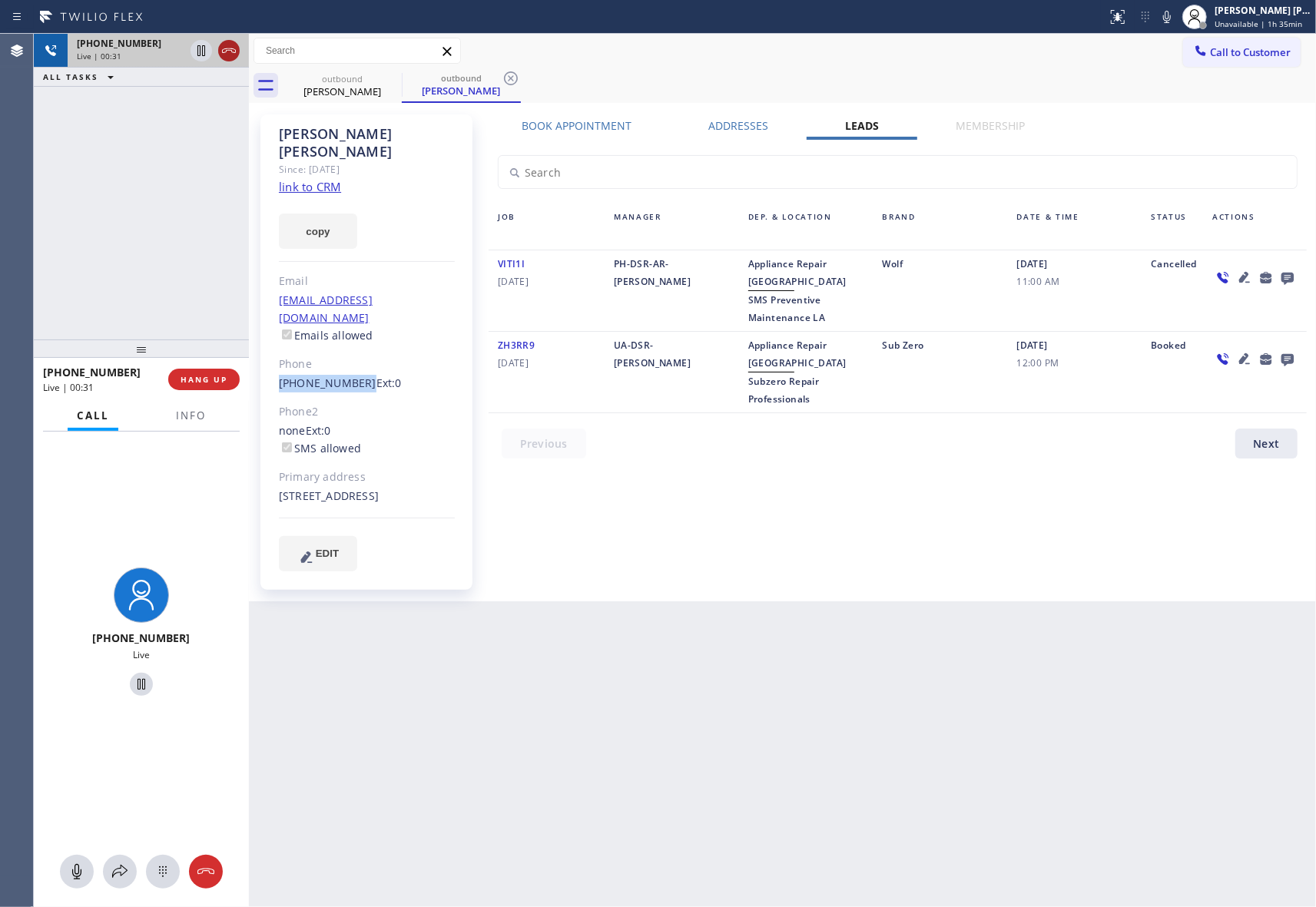
click at [229, 43] on icon at bounding box center [228, 50] width 18 height 18
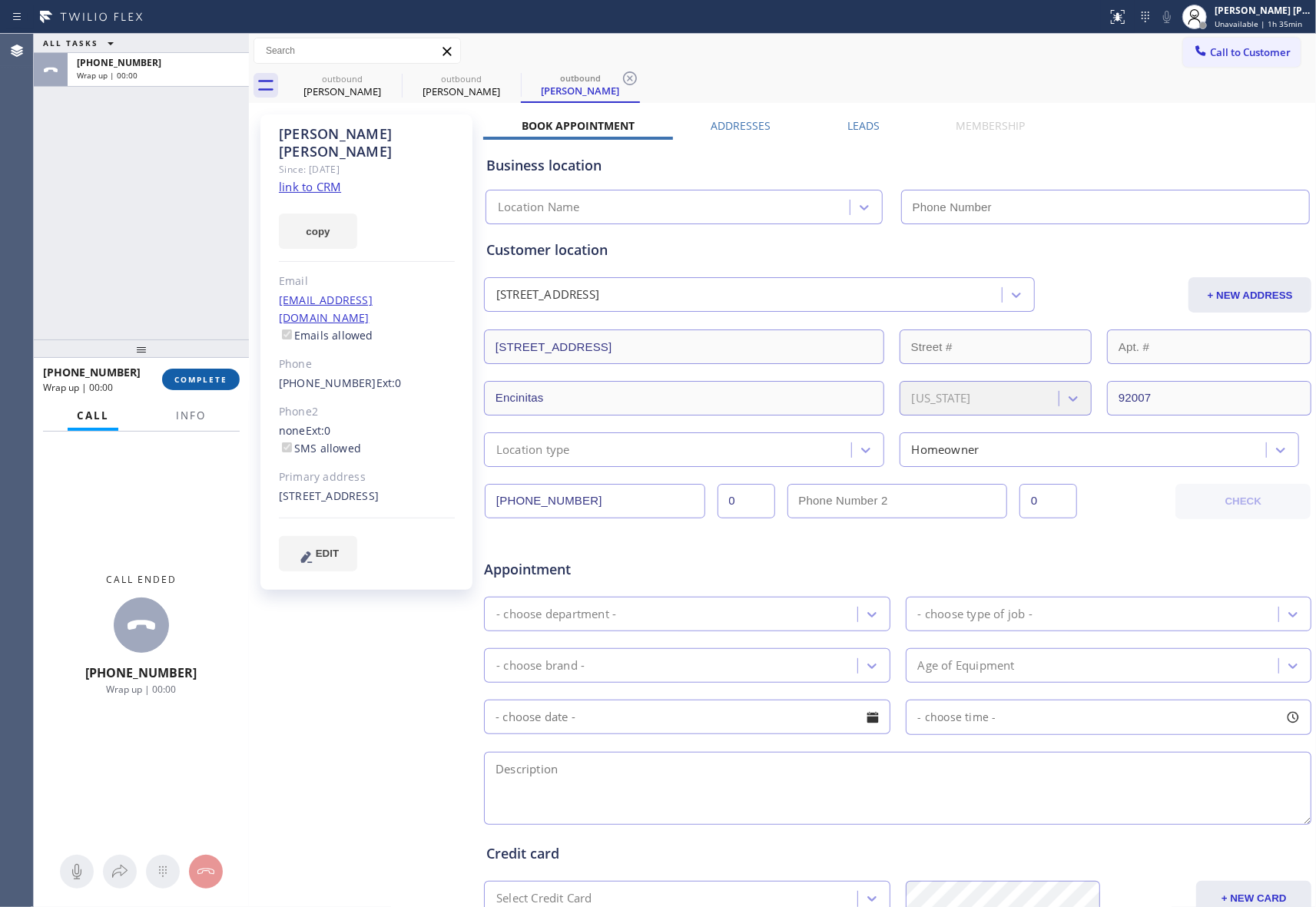
type input "[PHONE_NUMBER]"
drag, startPoint x: 219, startPoint y: 370, endPoint x: 224, endPoint y: 378, distance: 9.4
click at [219, 372] on button "COMPLETE" at bounding box center [201, 380] width 78 height 21
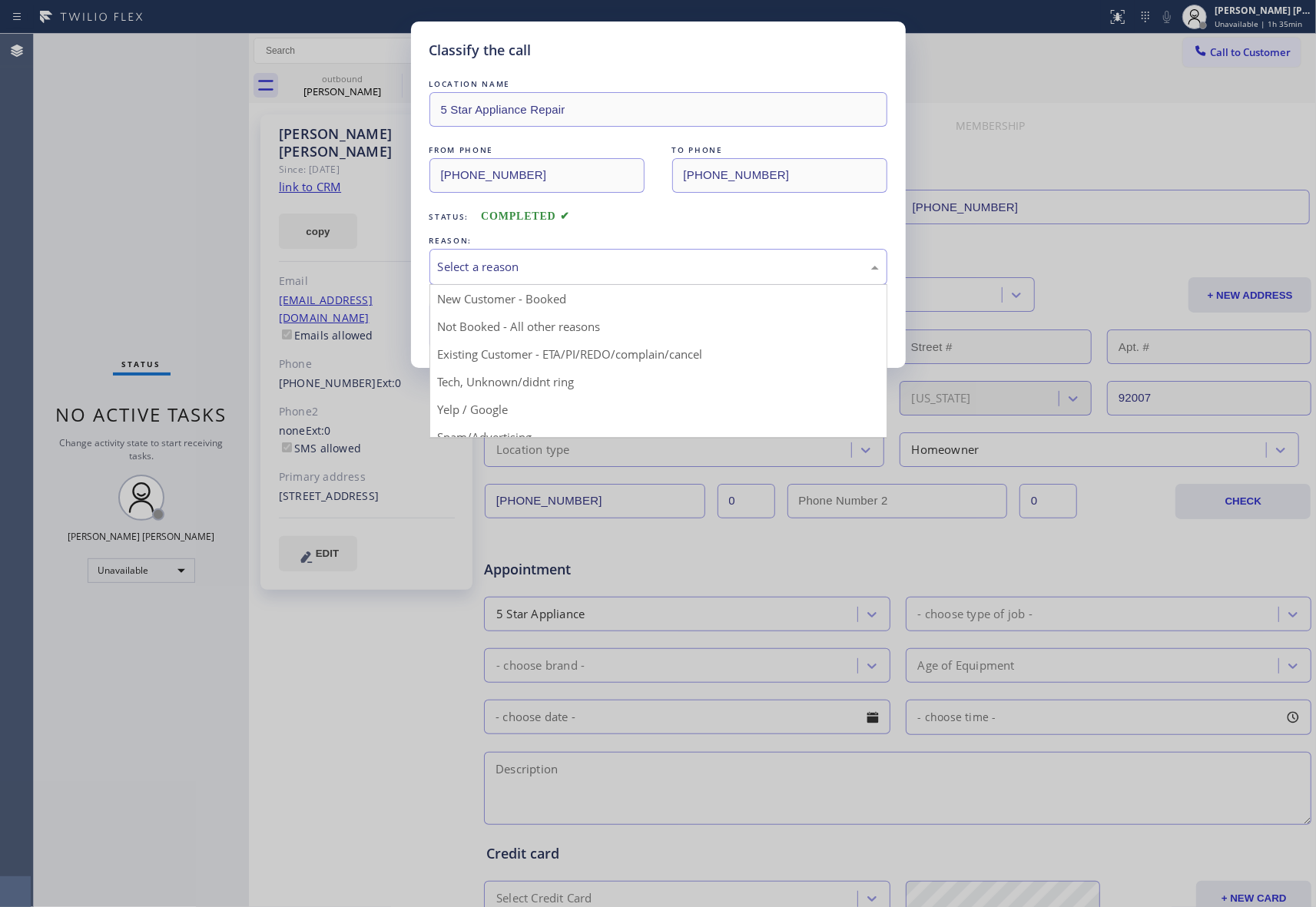
click at [557, 265] on div "Select a reason" at bounding box center [658, 267] width 441 height 17
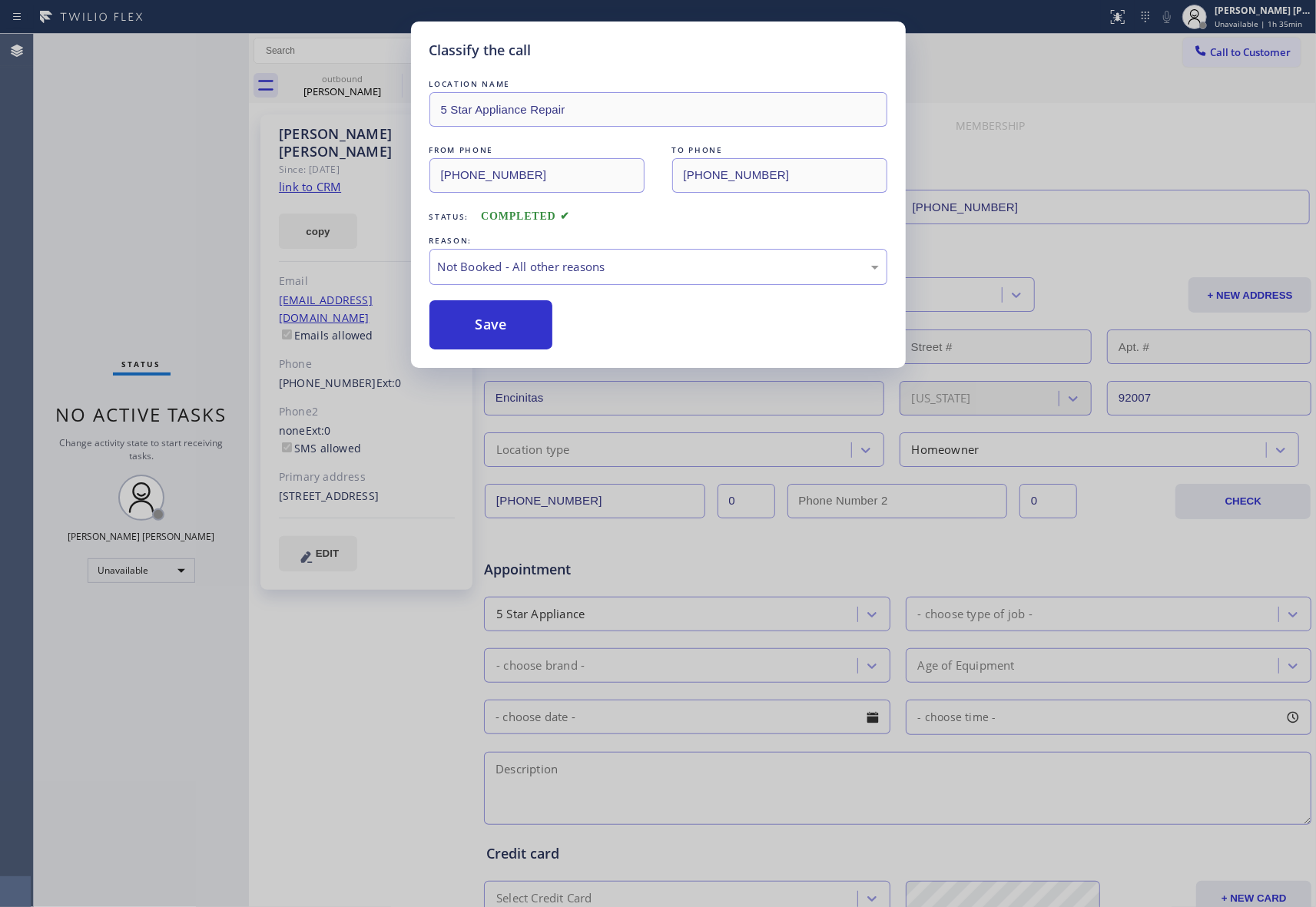
click at [483, 323] on button "Save" at bounding box center [490, 324] width 123 height 50
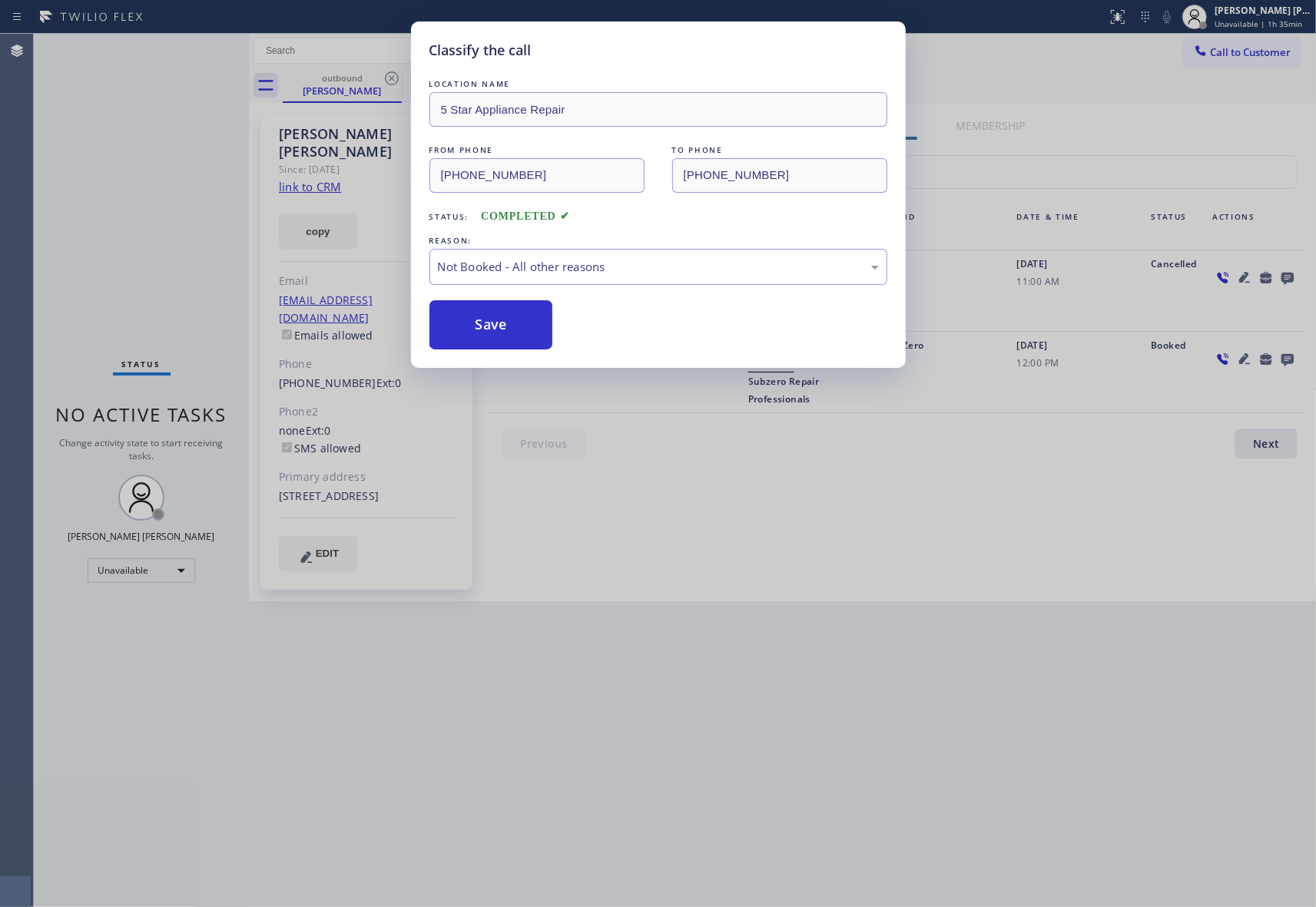
click at [348, 84] on div "Classify the call LOCATION NAME 5 Star Appliance Repair FROM PHONE [PHONE_NUMBE…" at bounding box center [658, 454] width 1316 height 907
click at [390, 76] on div "Classify the call LOCATION NAME Marvel Electricians [GEOGRAPHIC_DATA] FROM PHON…" at bounding box center [675, 470] width 1282 height 873
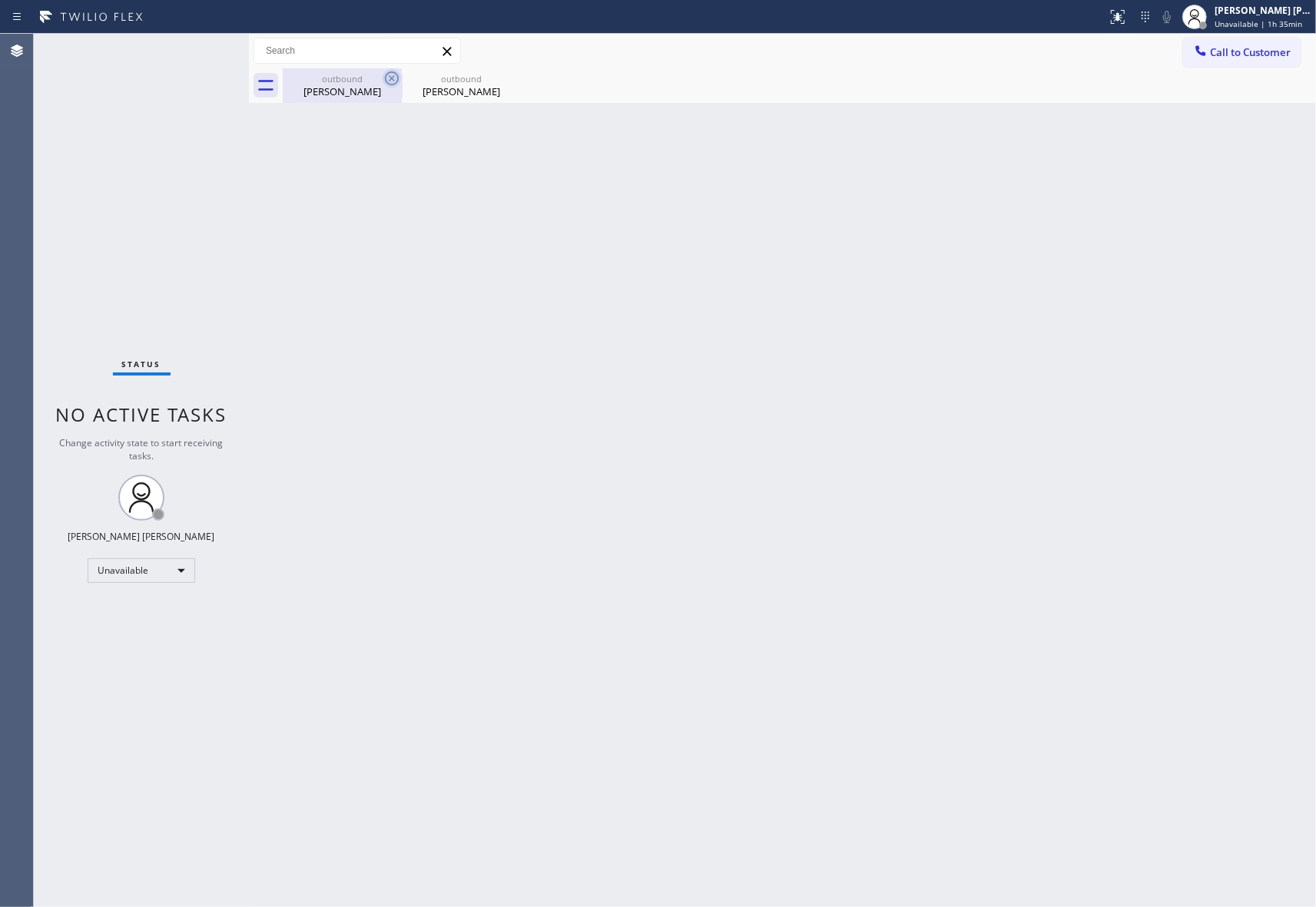
drag, startPoint x: 365, startPoint y: 82, endPoint x: 386, endPoint y: 79, distance: 21.2
click at [373, 81] on div "outbound" at bounding box center [342, 79] width 116 height 12
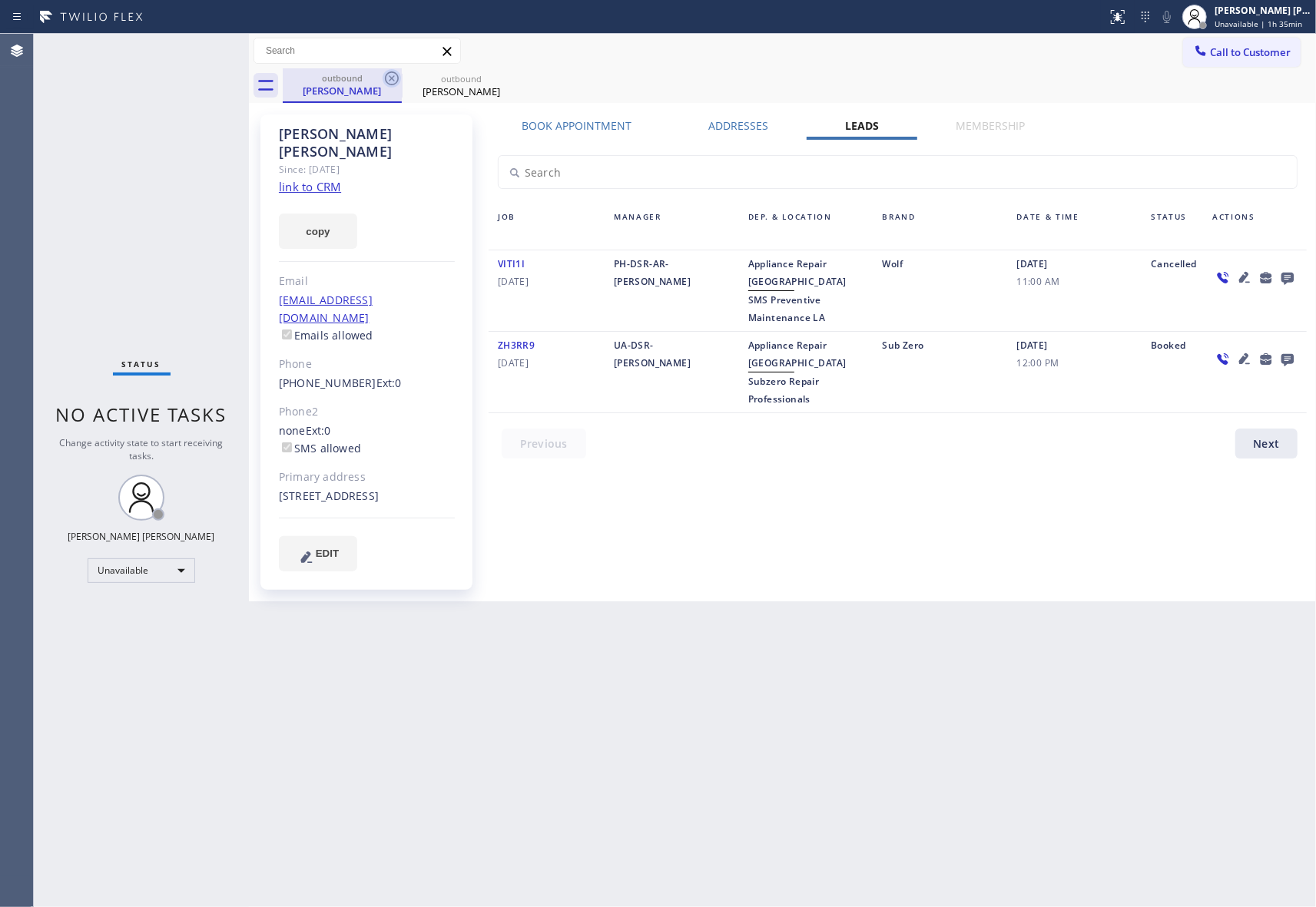
click at [399, 74] on icon at bounding box center [391, 78] width 18 height 18
click at [504, 74] on icon at bounding box center [511, 79] width 14 height 14
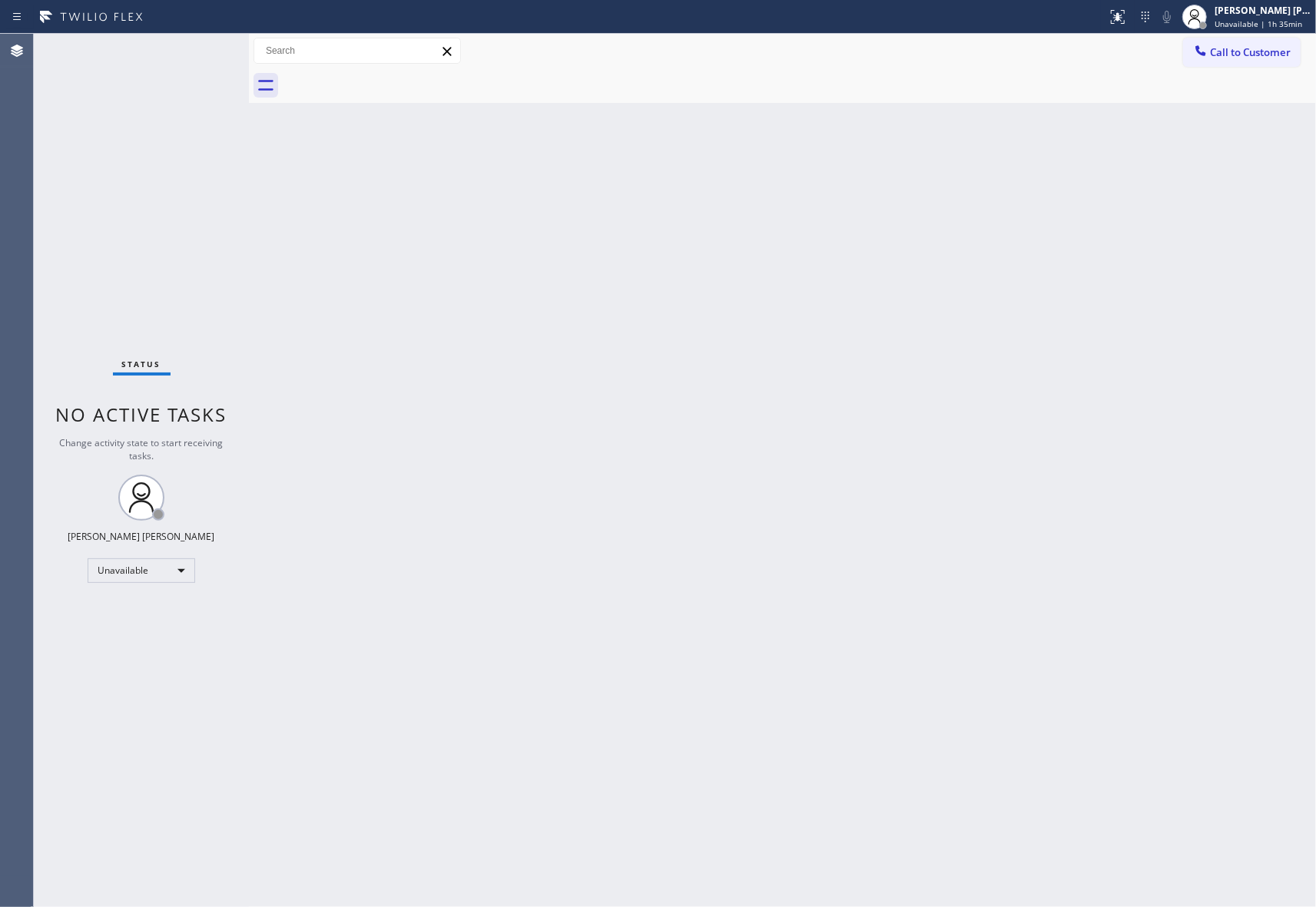
click at [396, 74] on div at bounding box center [799, 85] width 1033 height 35
click at [1260, 57] on span "Call to Customer" at bounding box center [1250, 52] width 81 height 14
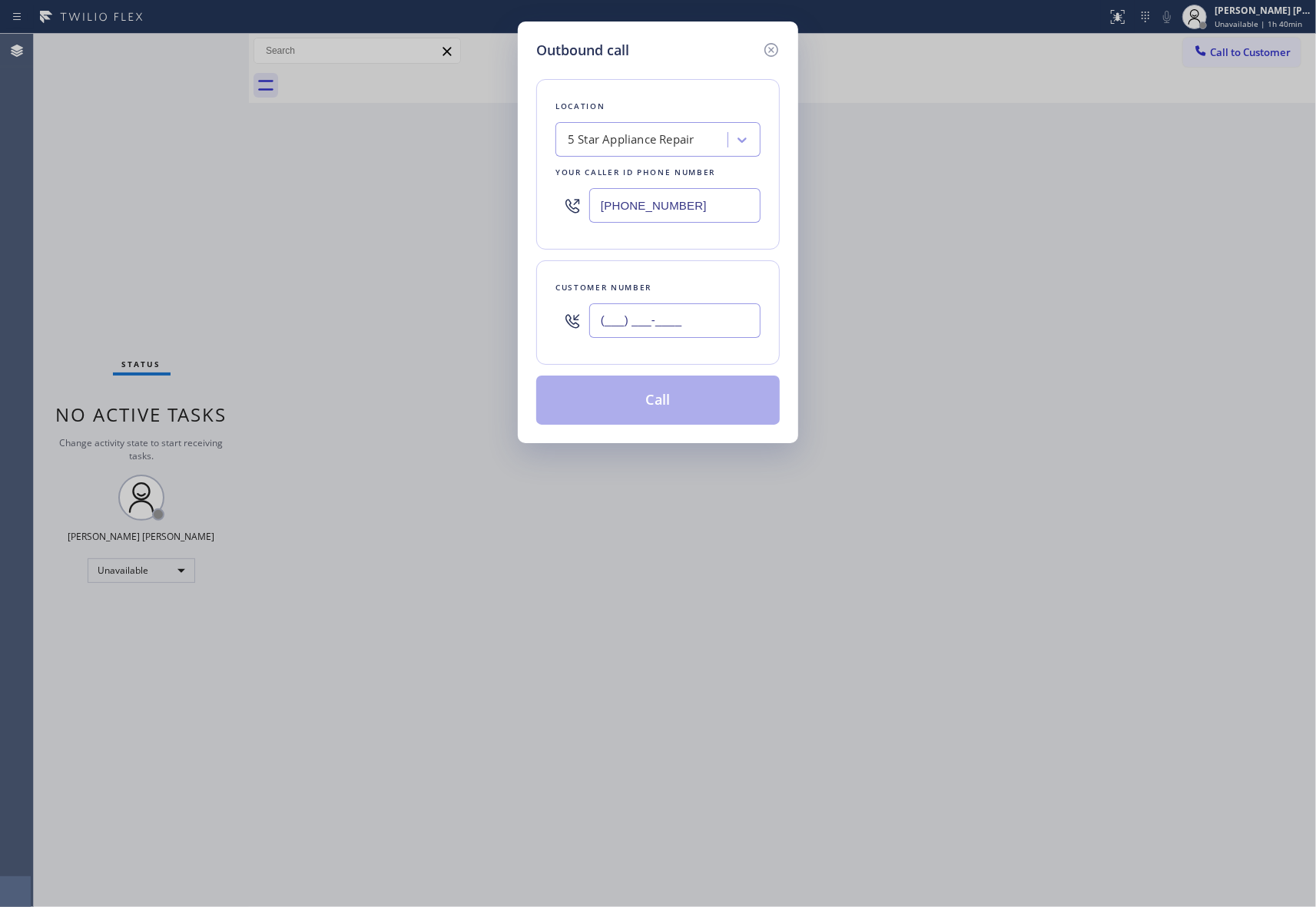
click at [723, 317] on input "(___) ___-____" at bounding box center [675, 320] width 171 height 35
paste input "808) 895-6381"
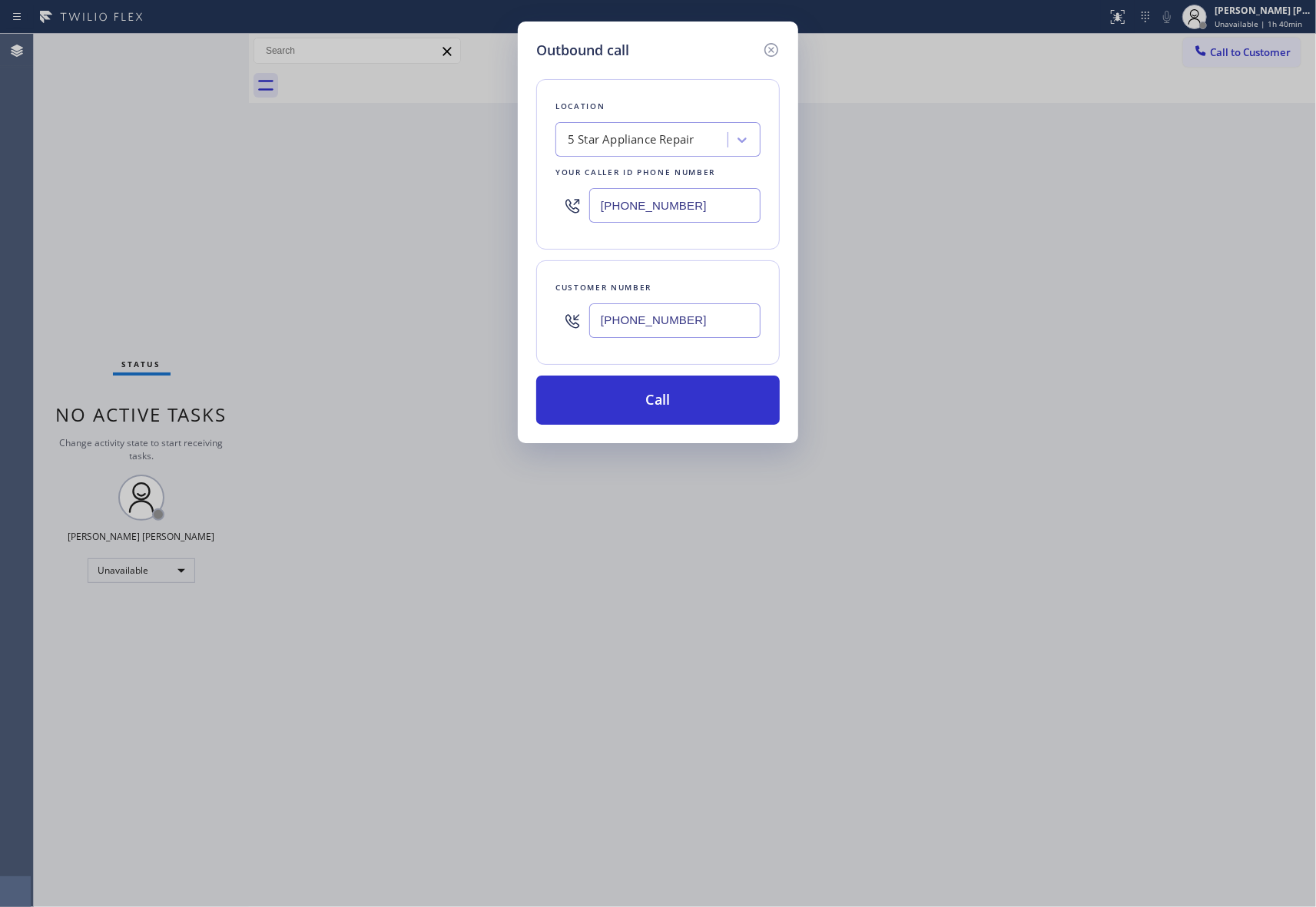
type input "[PHONE_NUMBER]"
click at [646, 135] on div "5 Star Appliance Repair" at bounding box center [630, 140] width 126 height 17
paste input "Blue Moon Electrical [PERSON_NAME][GEOGRAPHIC_DATA]"
type input "Blue Moon Electrical [PERSON_NAME][GEOGRAPHIC_DATA]"
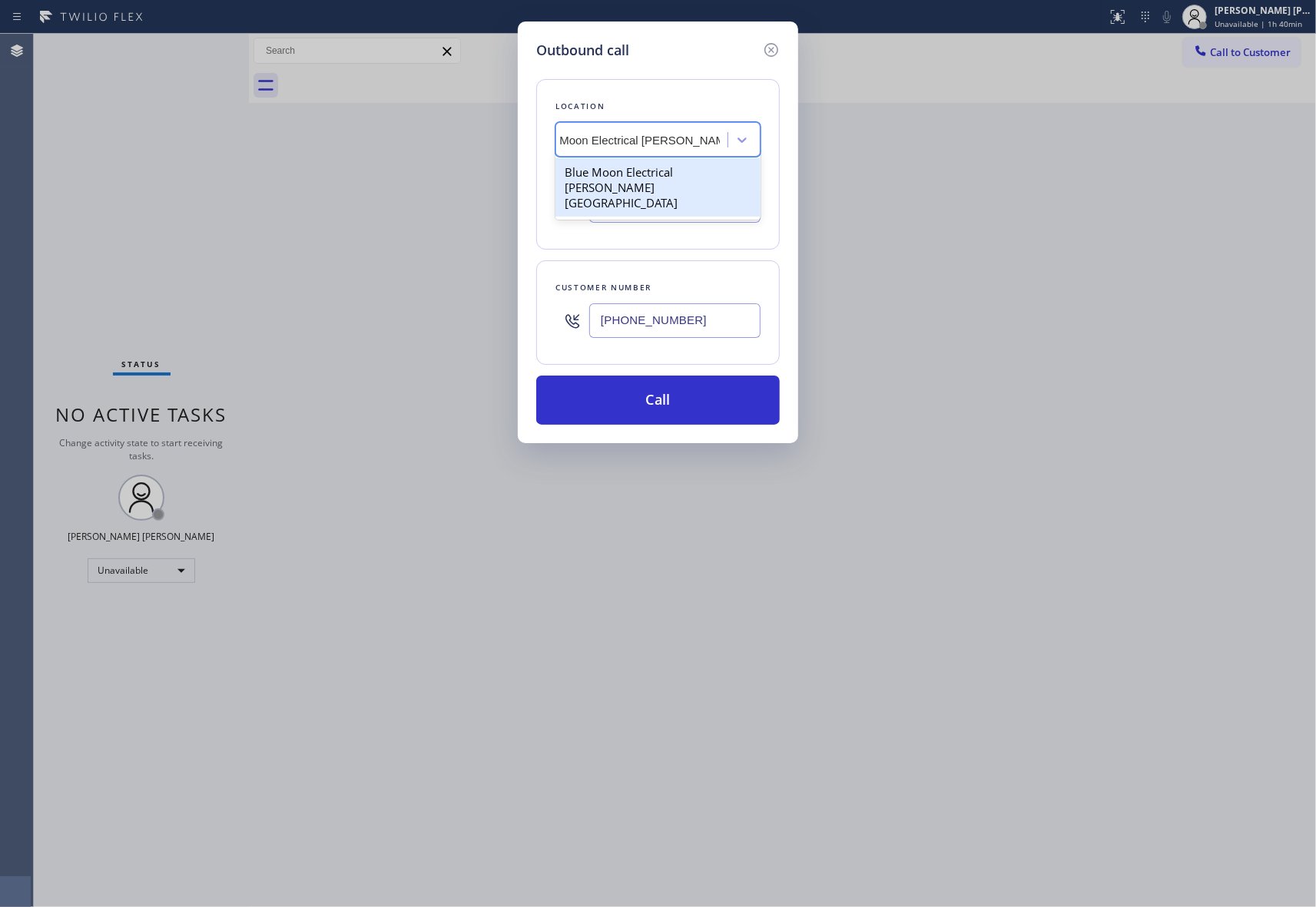
click at [622, 178] on div "Blue Moon Electrical [PERSON_NAME][GEOGRAPHIC_DATA]" at bounding box center [658, 187] width 205 height 58
type input "[PHONE_NUMBER]"
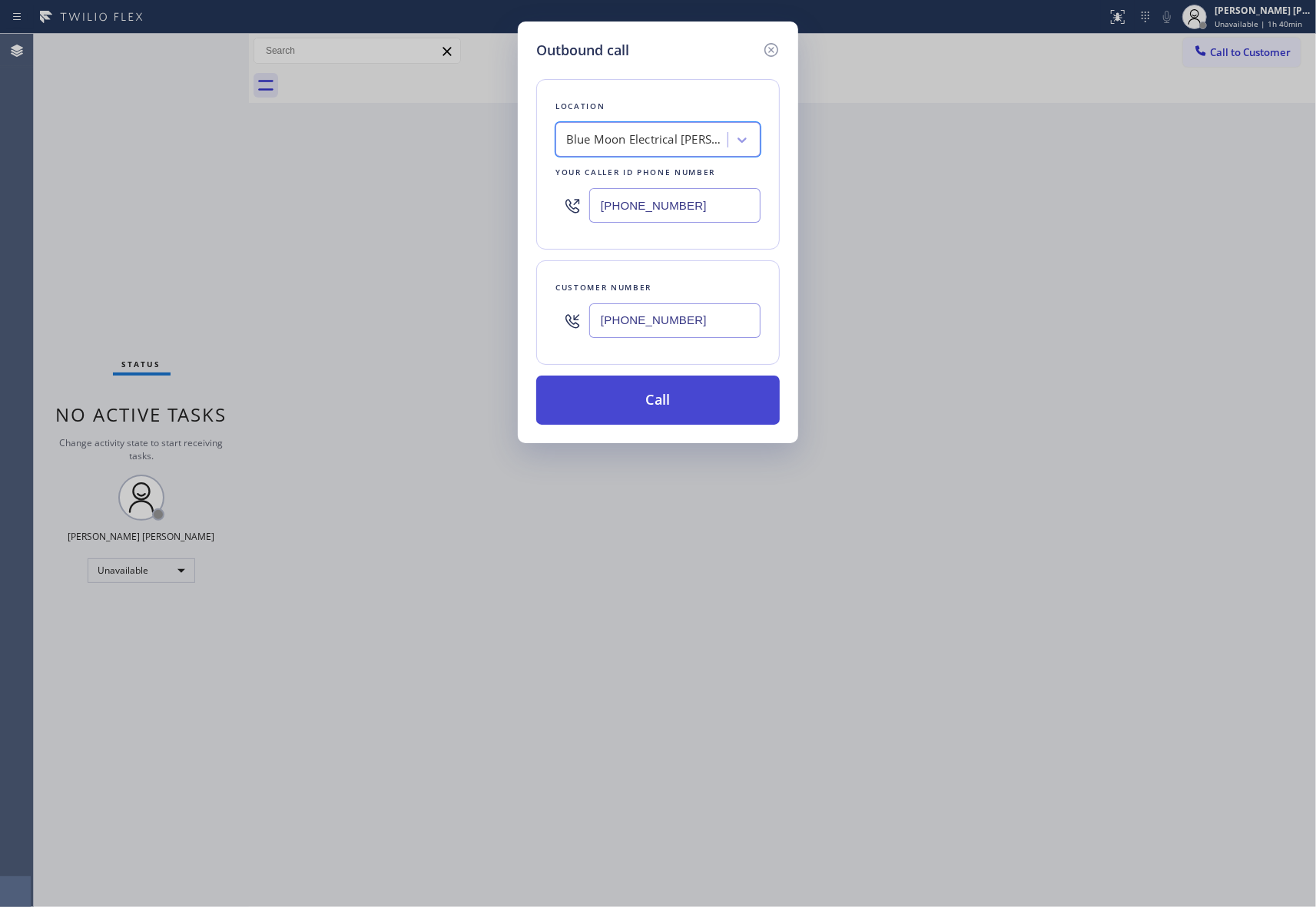
scroll to position [0, 1]
click at [667, 410] on button "Call" at bounding box center [658, 400] width 244 height 50
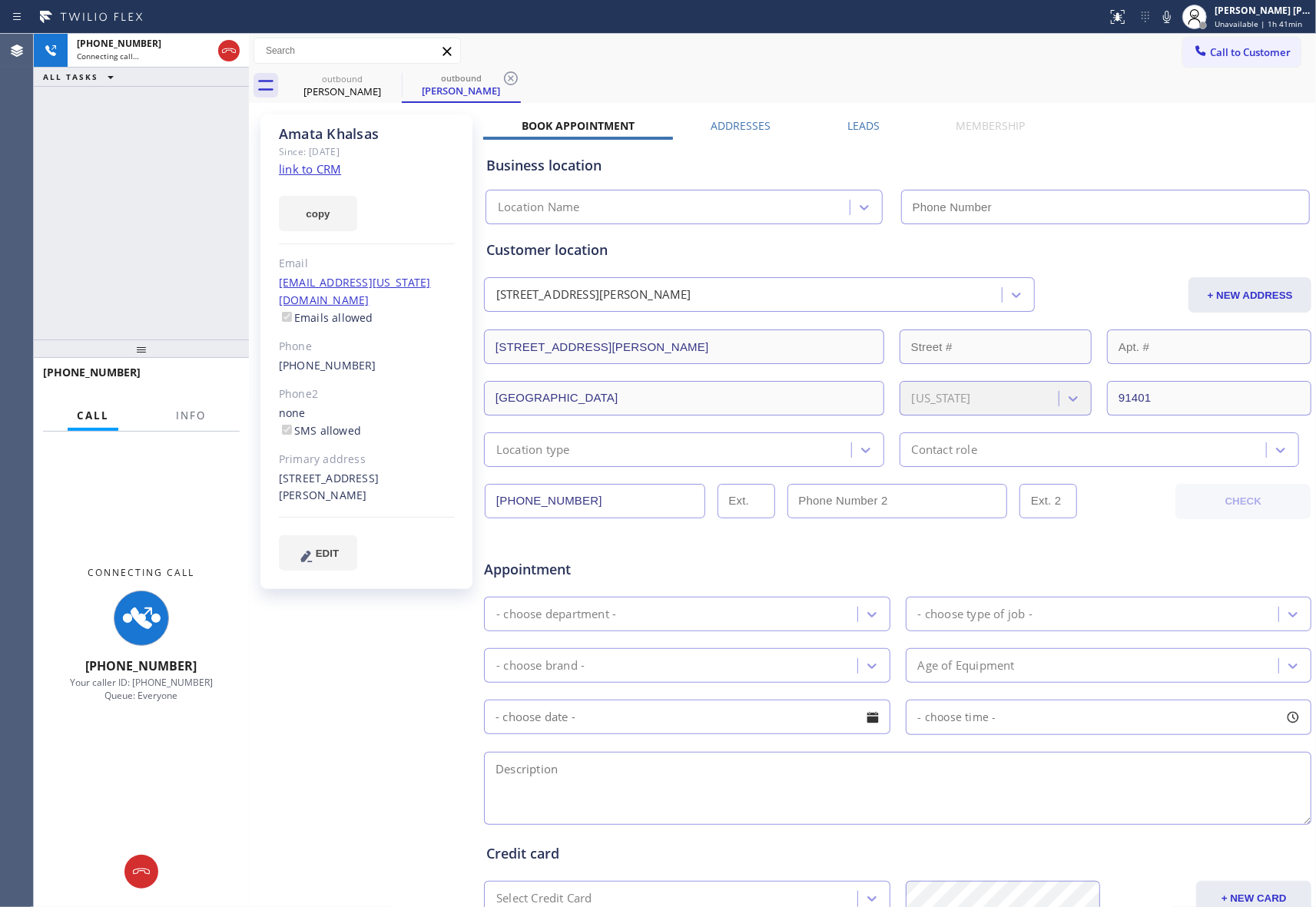
type input "[PHONE_NUMBER]"
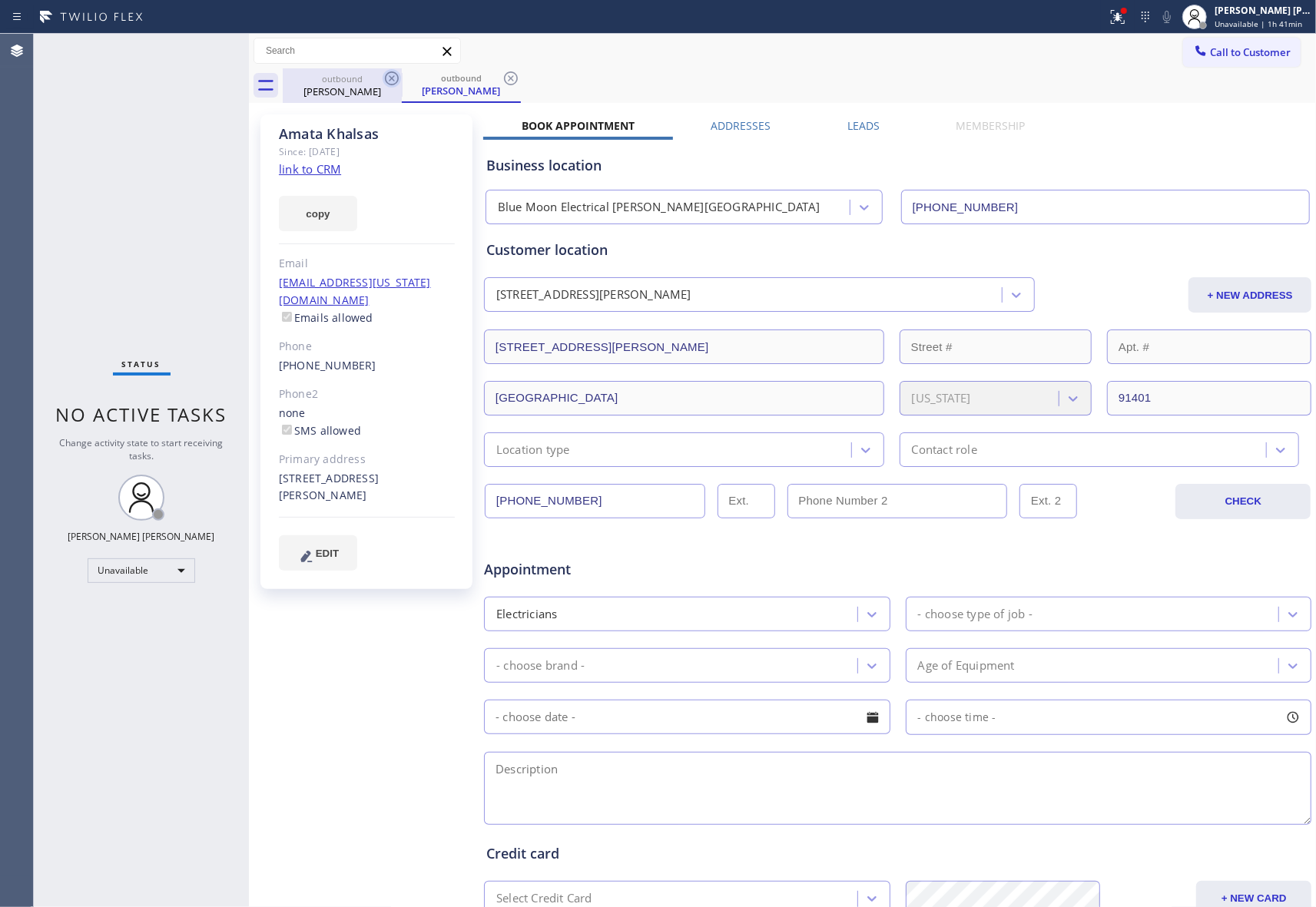
drag, startPoint x: 375, startPoint y: 78, endPoint x: 391, endPoint y: 79, distance: 16.0
click at [379, 79] on div "outbound" at bounding box center [342, 79] width 116 height 12
click at [391, 79] on icon at bounding box center [391, 79] width 14 height 14
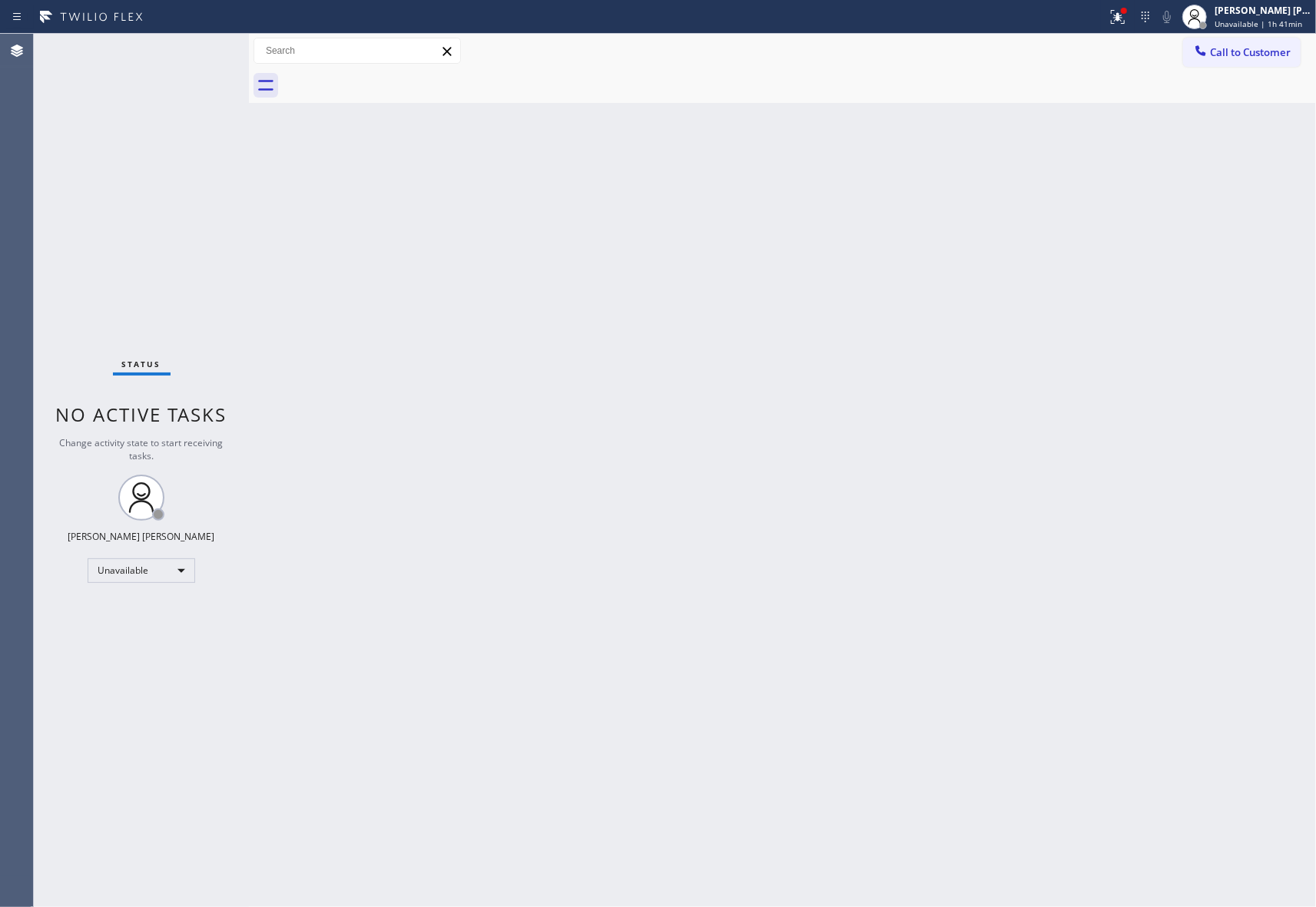
click at [391, 79] on div at bounding box center [799, 85] width 1033 height 35
drag, startPoint x: 1123, startPoint y: 19, endPoint x: 1106, endPoint y: 50, distance: 35.4
click at [1125, 20] on icon at bounding box center [1117, 17] width 18 height 18
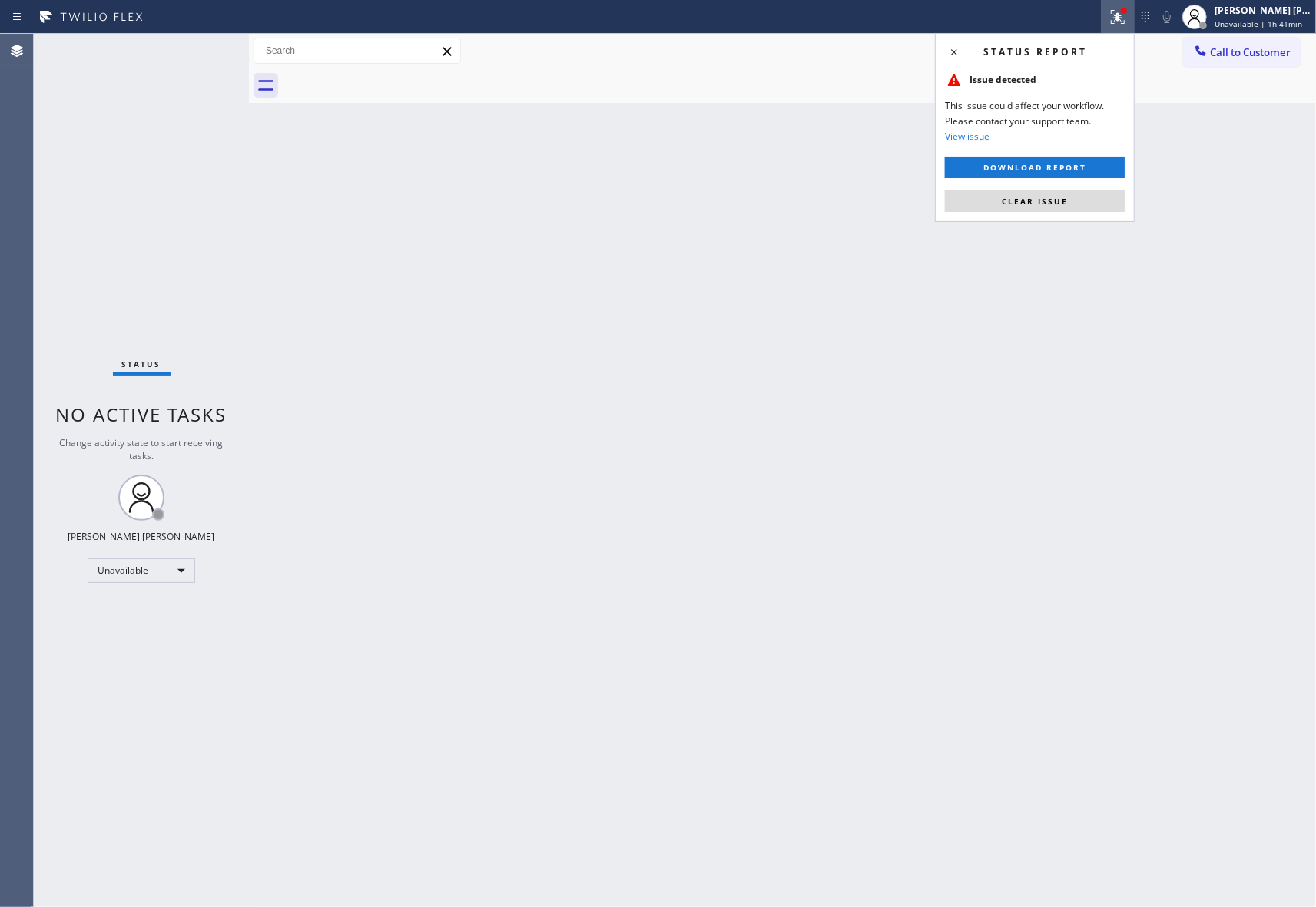
click at [1055, 196] on span "Clear issue" at bounding box center [1034, 201] width 66 height 11
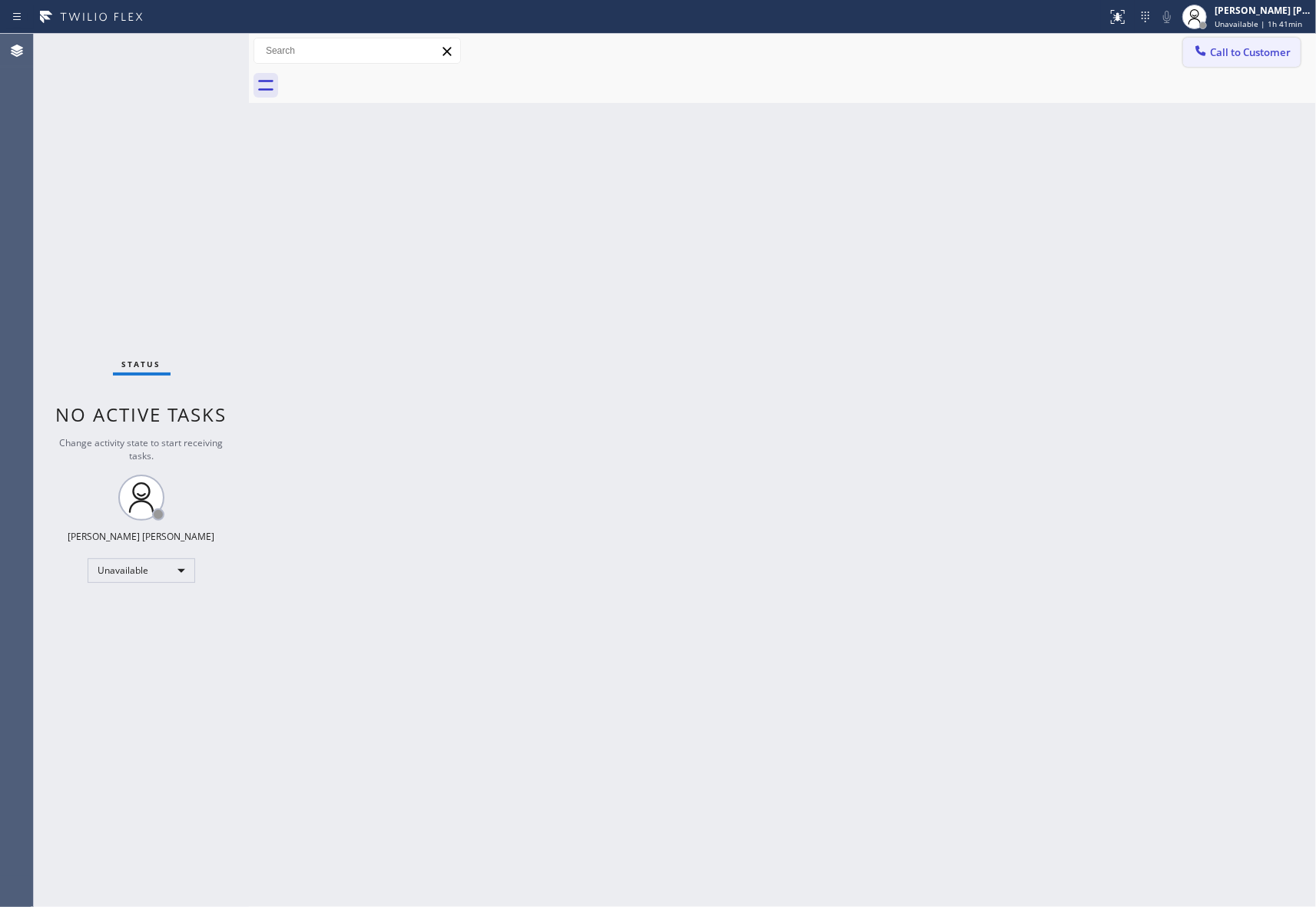
click at [1249, 65] on button "Call to Customer" at bounding box center [1241, 52] width 118 height 29
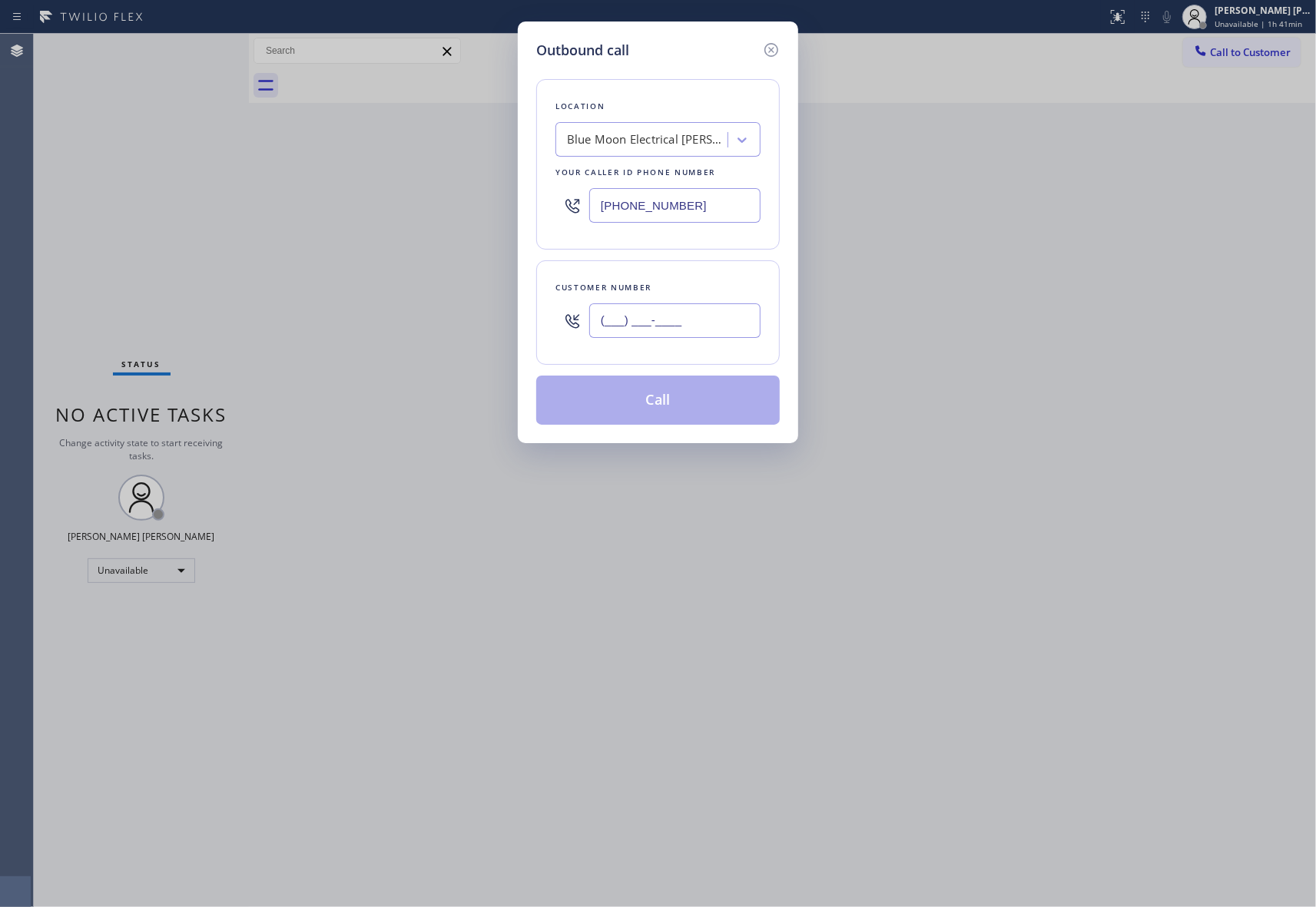
drag, startPoint x: 573, startPoint y: 323, endPoint x: 579, endPoint y: 311, distance: 13.4
click at [539, 325] on div "Customer number (___) ___-____" at bounding box center [658, 313] width 244 height 105
paste input "text"
type input "(___) ___-____"
drag, startPoint x: 713, startPoint y: 332, endPoint x: 449, endPoint y: 318, distance: 264.4
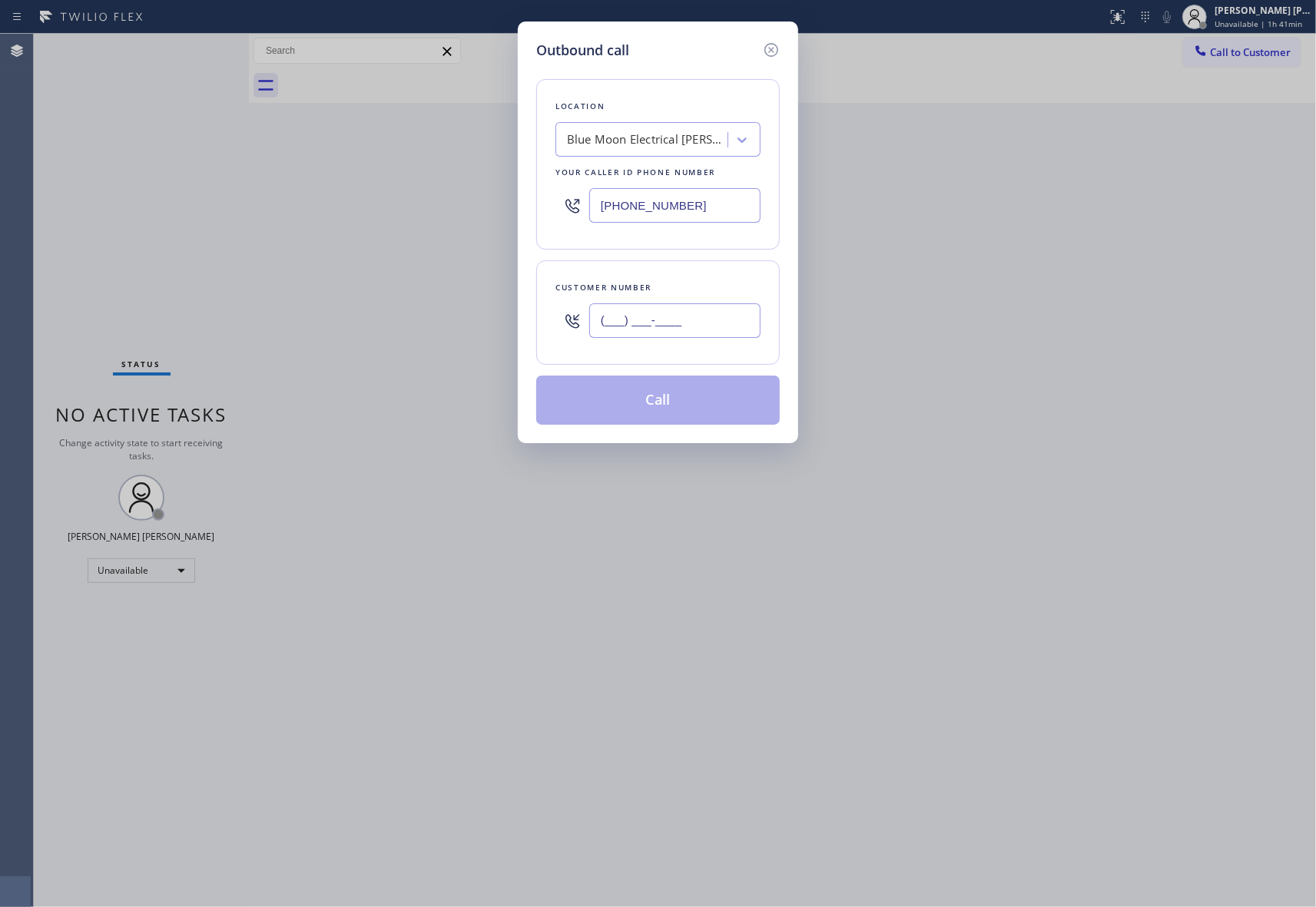
click at [449, 318] on div "Outbound call Location Blue Moon Electrical [PERSON_NAME][GEOGRAPHIC_DATA] Your…" at bounding box center [658, 454] width 1316 height 907
paste input "808) 895-6381"
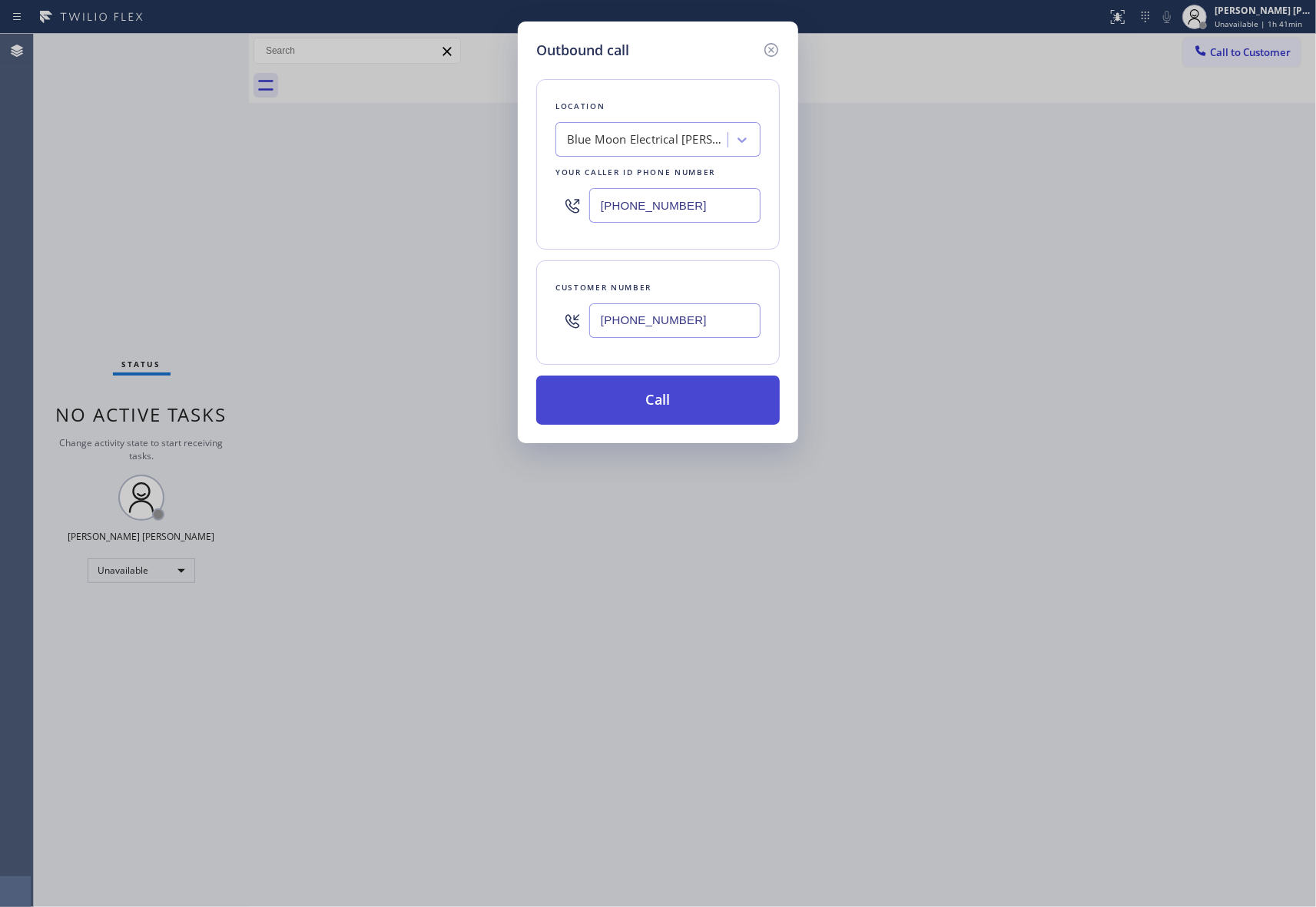
type input "[PHONE_NUMBER]"
click at [721, 403] on button "Call" at bounding box center [658, 400] width 244 height 50
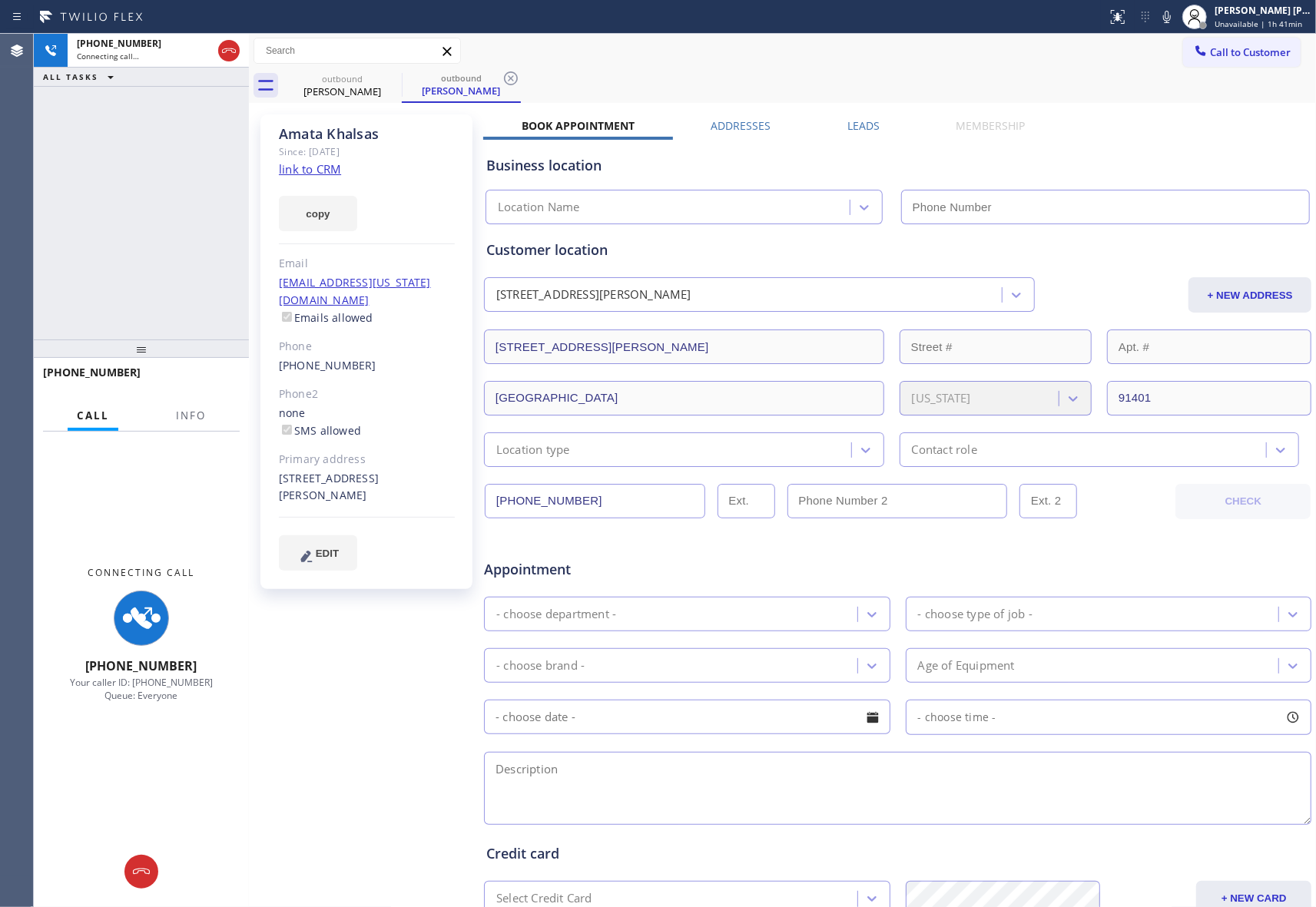
type input "[PHONE_NUMBER]"
click at [195, 413] on span "Info" at bounding box center [190, 416] width 30 height 14
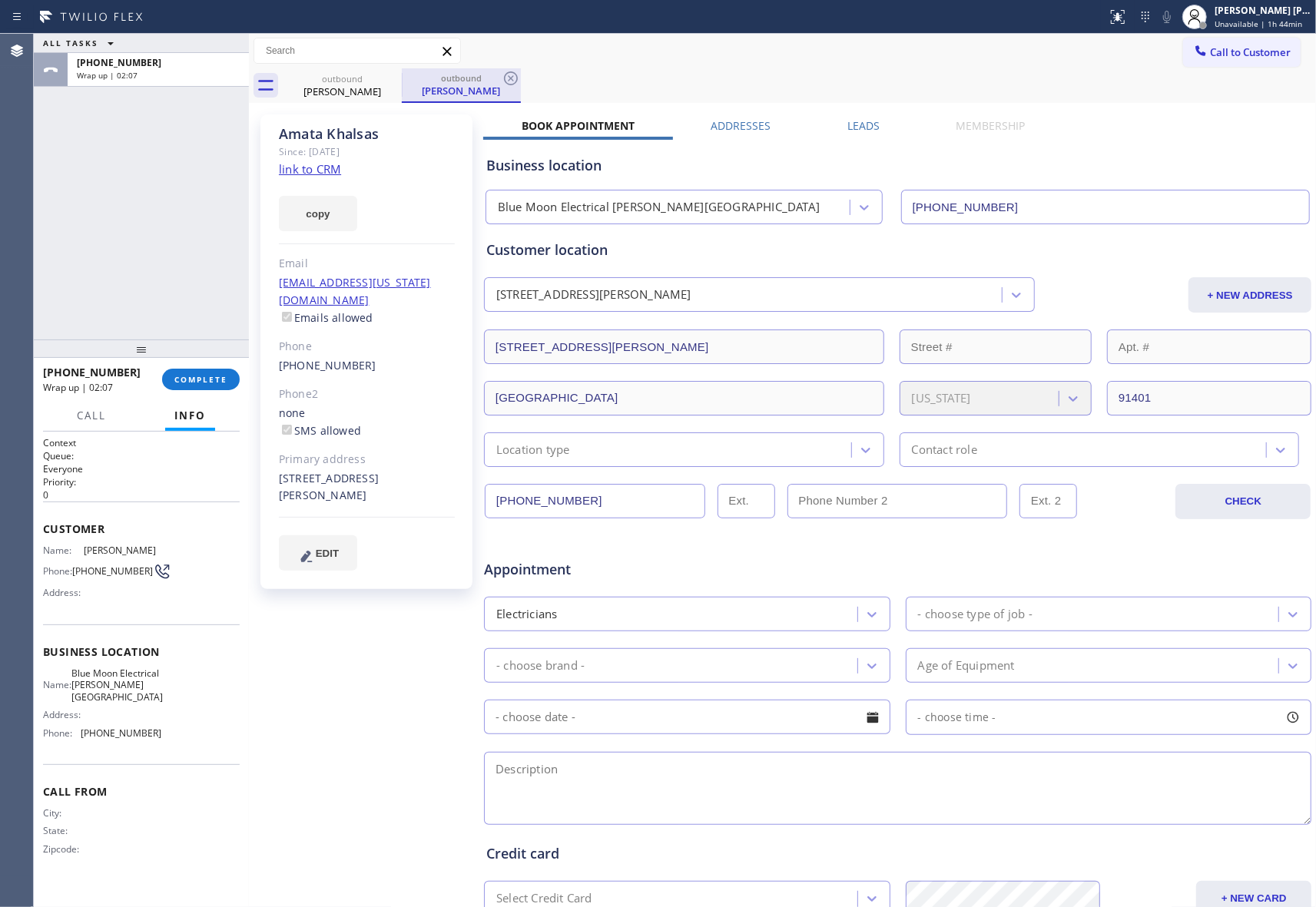
click at [409, 78] on div "outbound" at bounding box center [460, 78] width 116 height 12
click at [396, 78] on icon at bounding box center [391, 78] width 18 height 18
click at [501, 79] on icon at bounding box center [510, 78] width 18 height 18
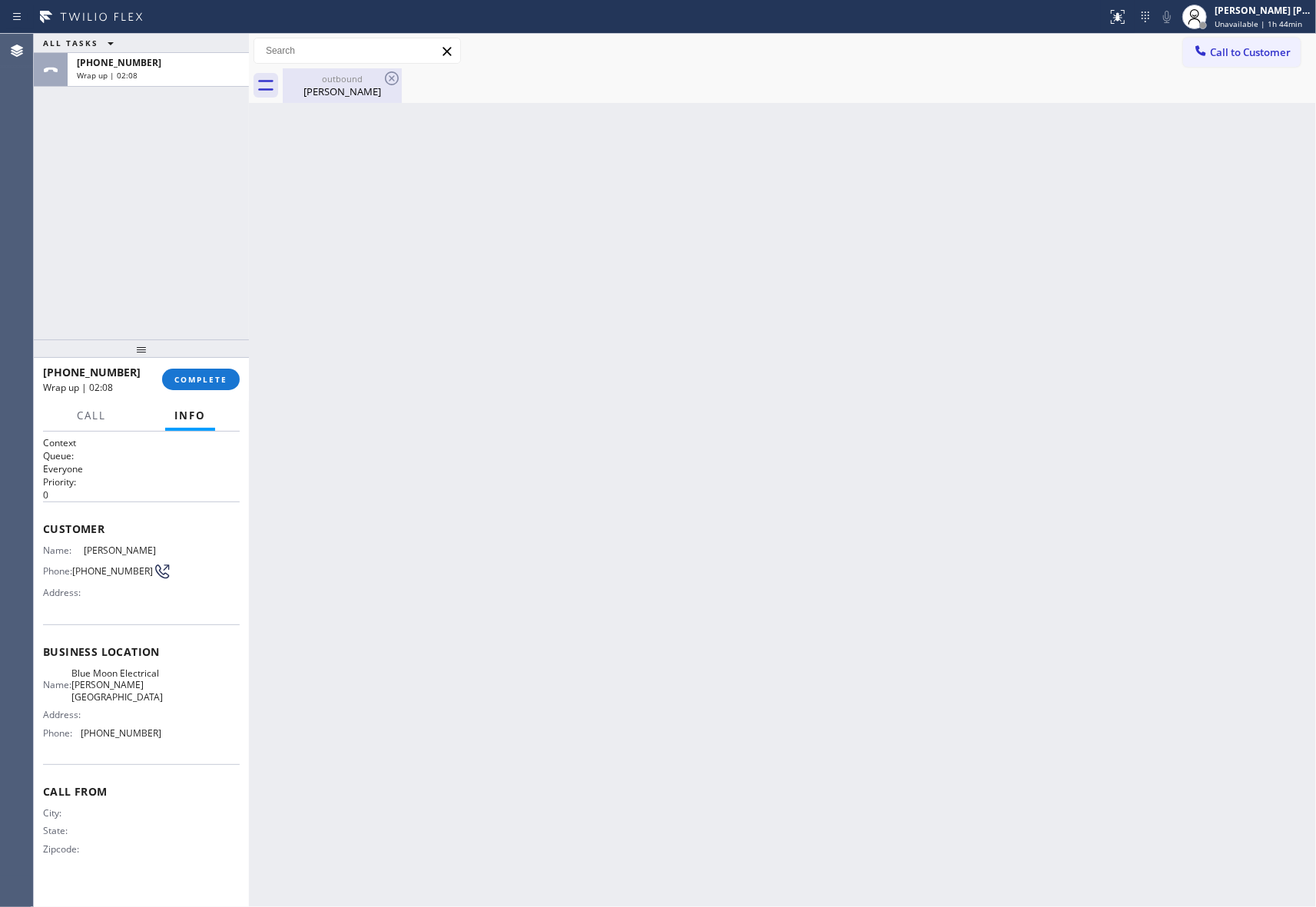
click at [396, 79] on icon at bounding box center [391, 78] width 18 height 18
click at [364, 68] on div "outbound [PERSON_NAME]" at bounding box center [342, 85] width 116 height 35
click at [394, 72] on div at bounding box center [799, 85] width 1033 height 35
click at [209, 358] on div at bounding box center [141, 349] width 215 height 18
click at [215, 382] on span "COMPLETE" at bounding box center [201, 379] width 53 height 11
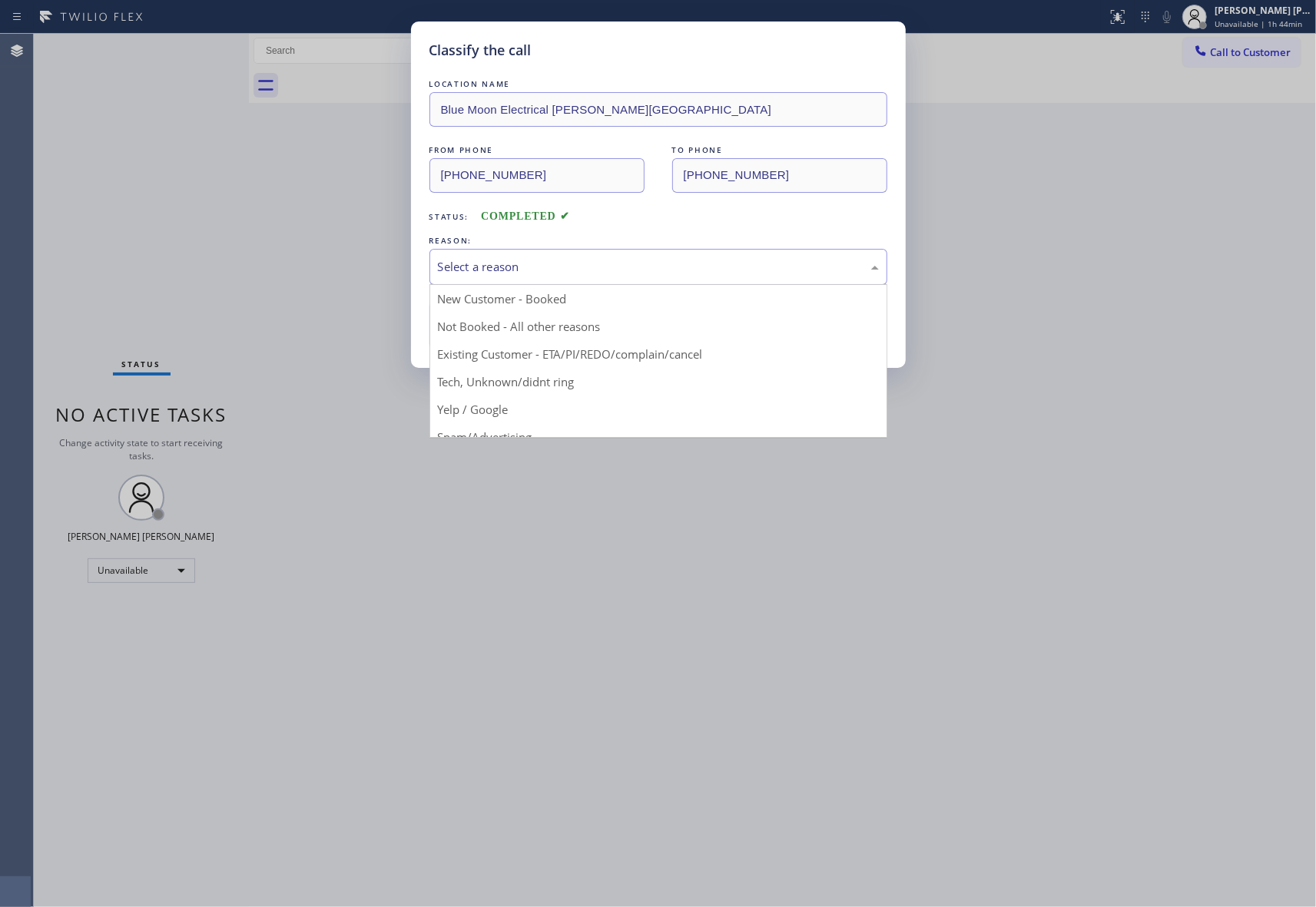
click at [662, 256] on div "Select a reason" at bounding box center [658, 266] width 457 height 36
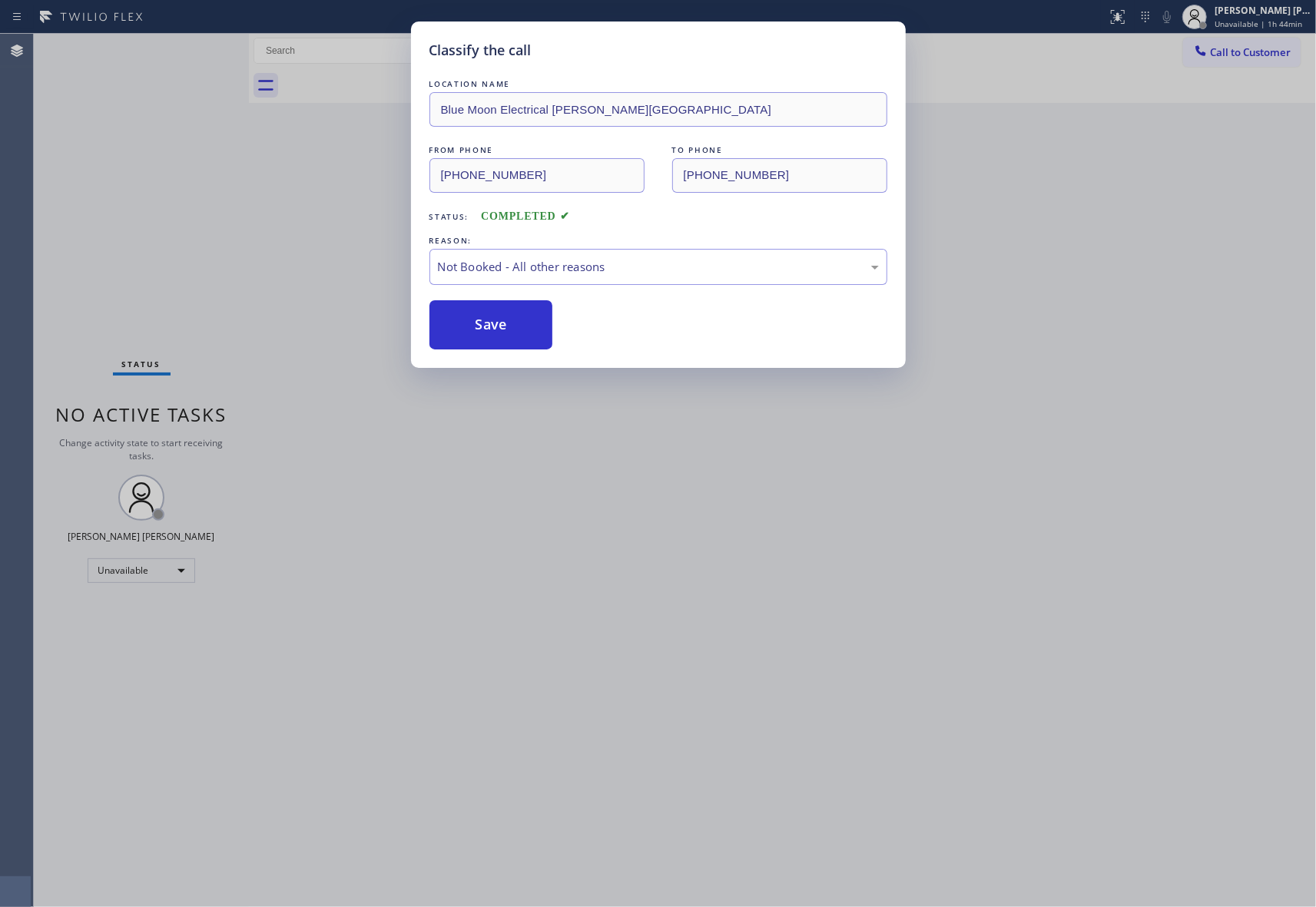
click at [489, 330] on button "Save" at bounding box center [490, 324] width 123 height 50
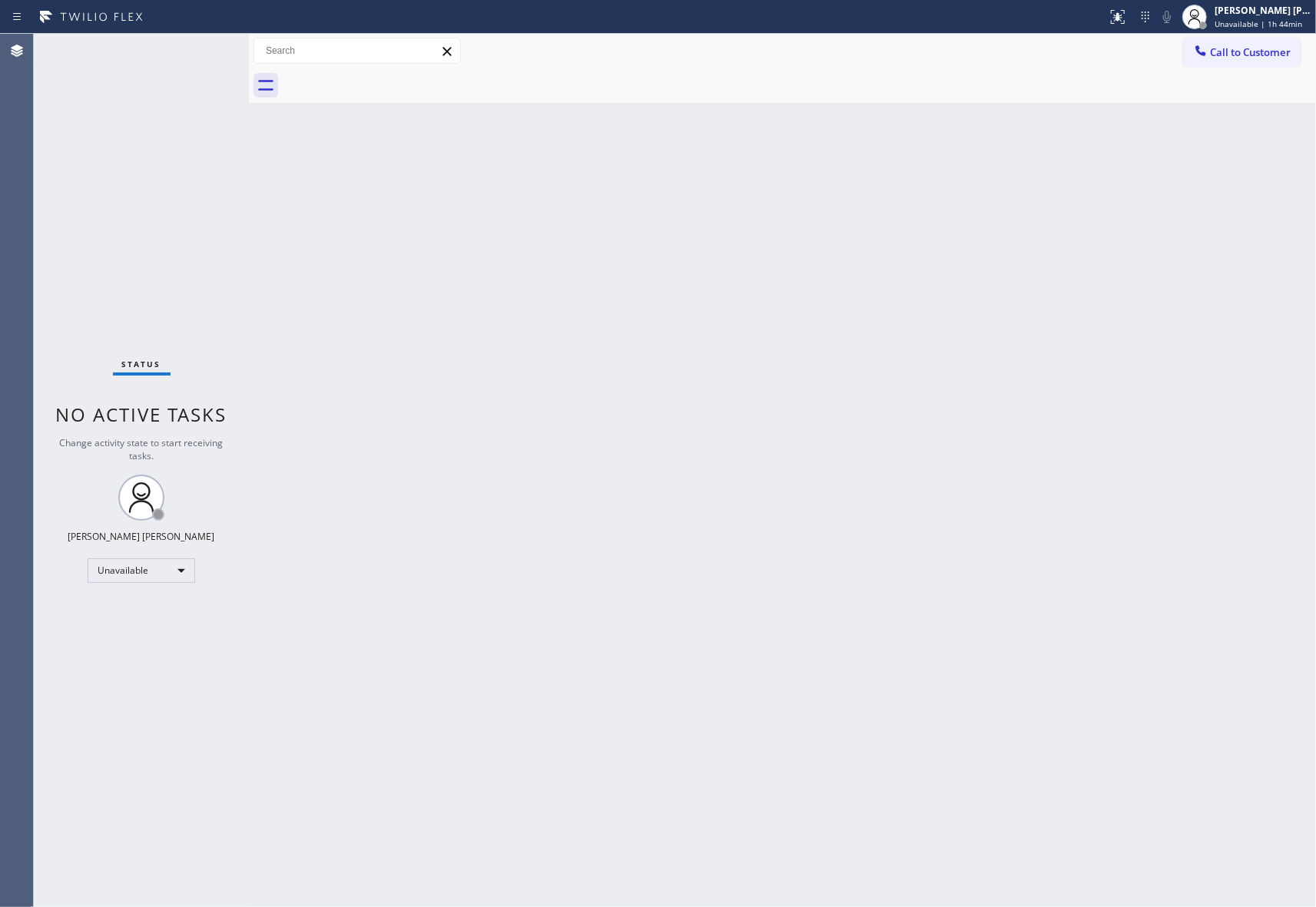
click at [1291, 53] on span "Call to Customer" at bounding box center [1250, 52] width 81 height 14
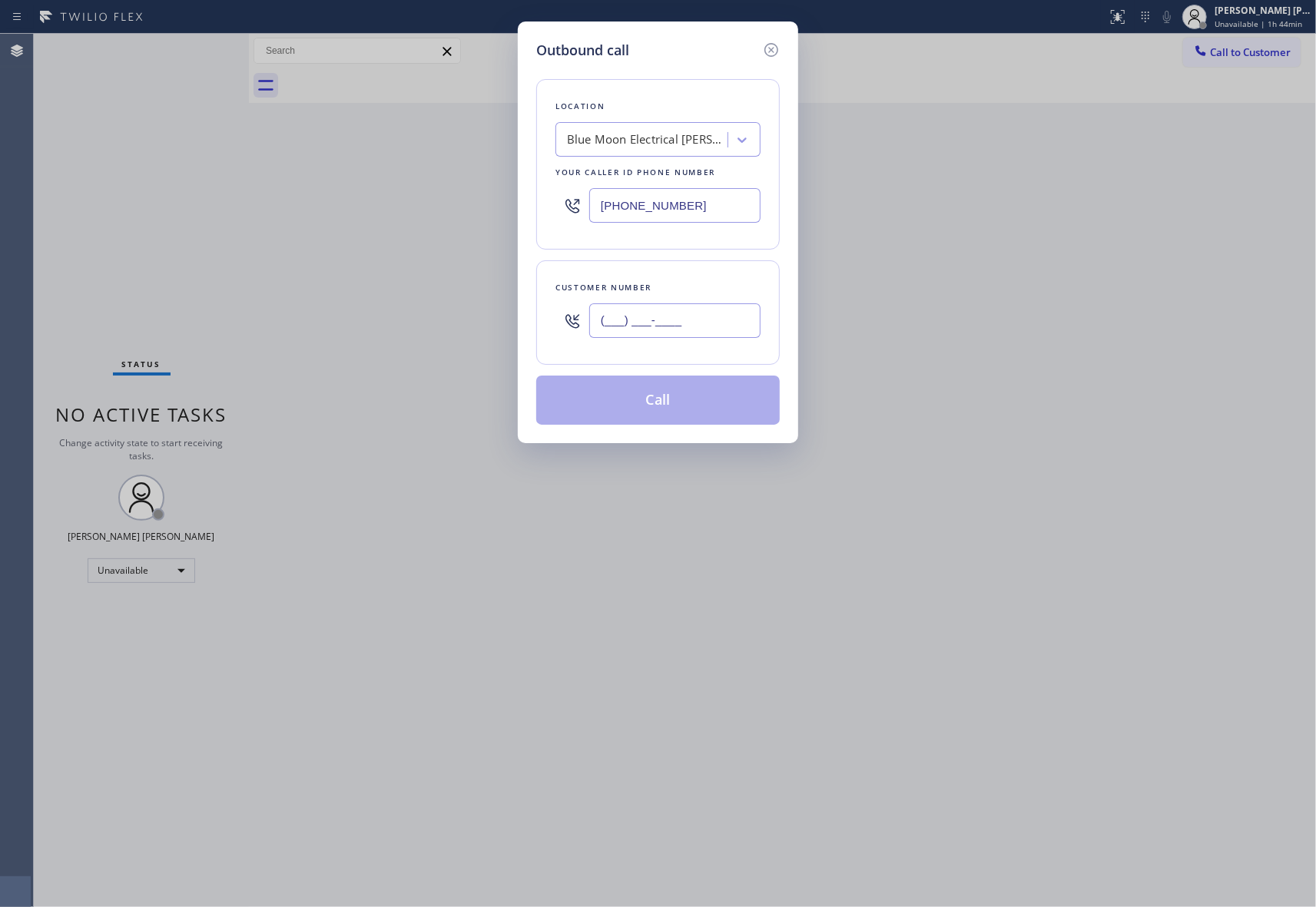
click at [714, 336] on input "(___) ___-____" at bounding box center [675, 320] width 171 height 35
paste input "323) 854-6467"
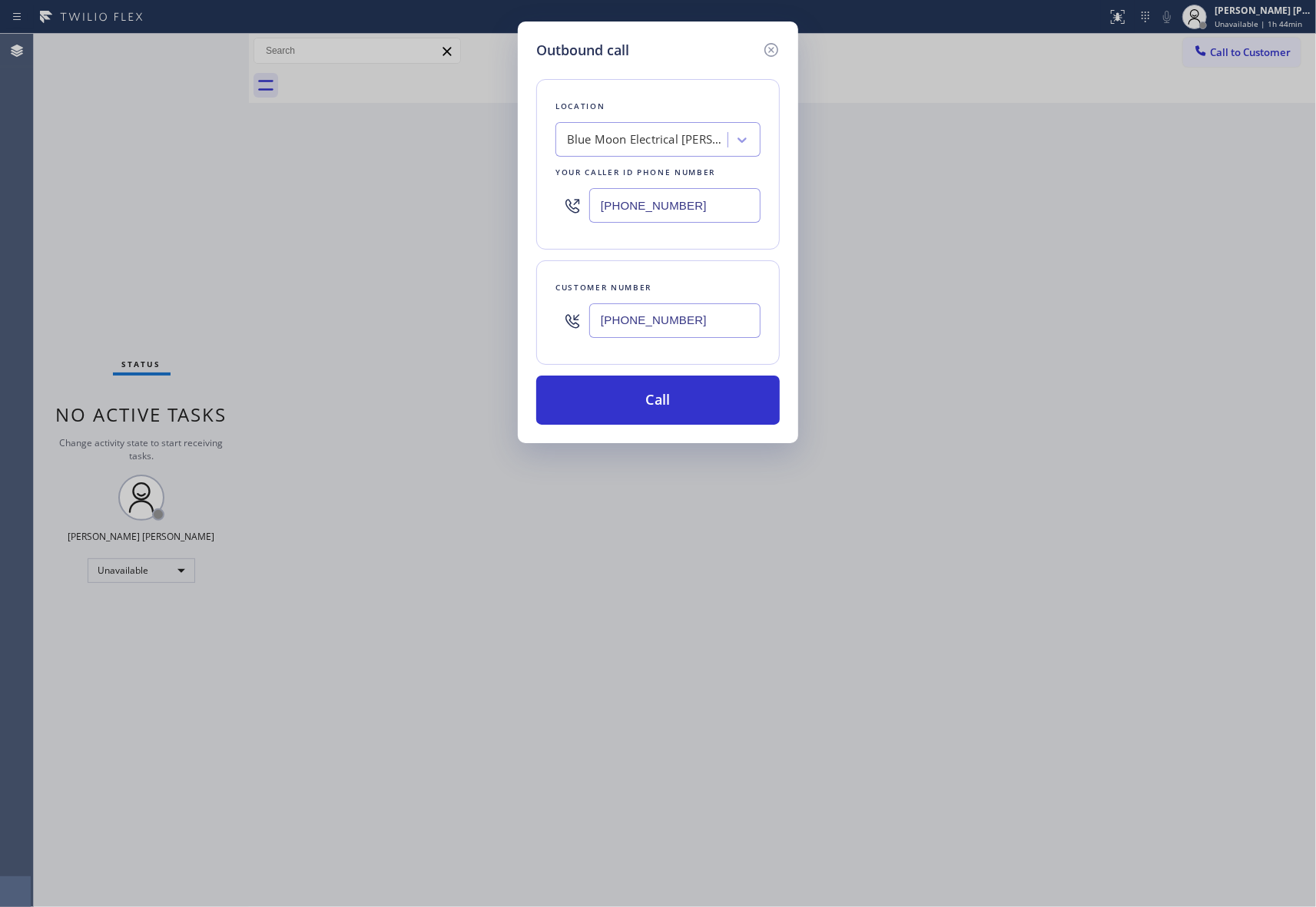
type input "[PHONE_NUMBER]"
drag, startPoint x: 514, startPoint y: 183, endPoint x: 464, endPoint y: 177, distance: 50.4
click at [464, 177] on div "Outbound call Location Blue Moon Electrical [PERSON_NAME][GEOGRAPHIC_DATA] Your…" at bounding box center [658, 454] width 1316 height 907
paste input "55) 999-4417"
type input "[PHONE_NUMBER]"
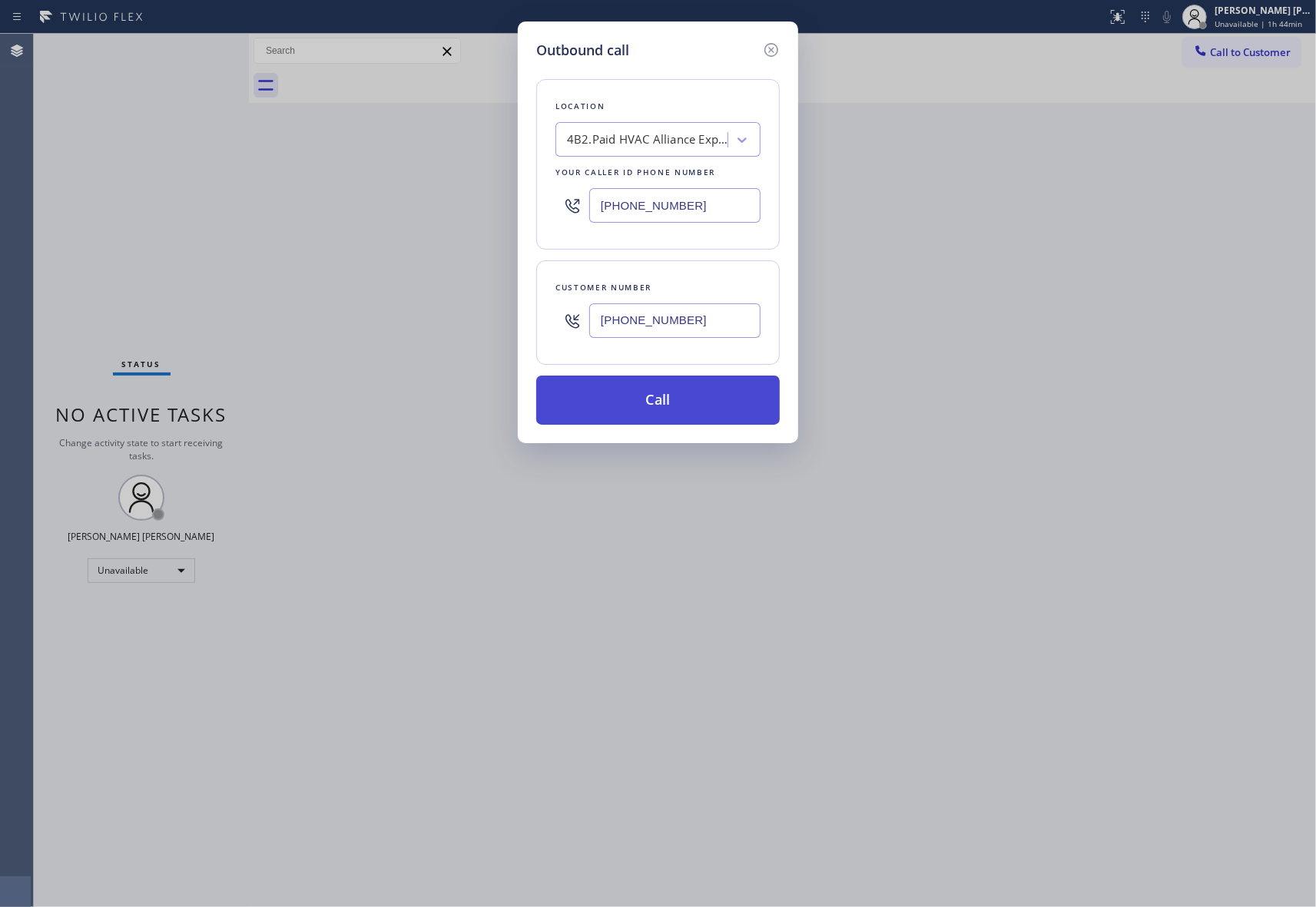
click at [696, 404] on button "Call" at bounding box center [658, 400] width 244 height 50
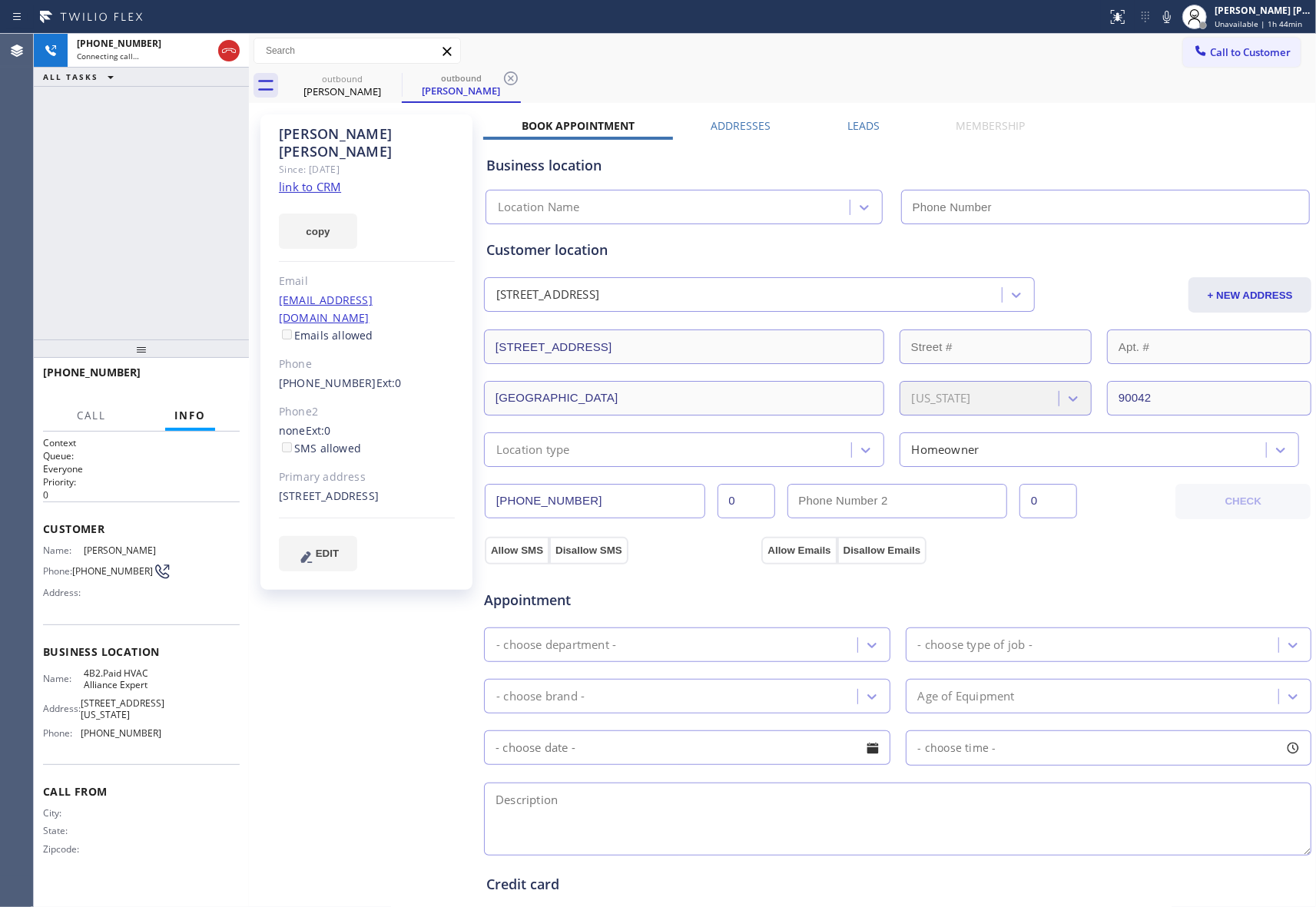
type input "[PHONE_NUMBER]"
drag, startPoint x: 271, startPoint y: 345, endPoint x: 352, endPoint y: 347, distance: 81.0
click at [352, 347] on div "[PERSON_NAME] Since: [DATE] link to CRM copy Email [EMAIL_ADDRESS][DOMAIN_NAME]…" at bounding box center [366, 353] width 212 height 476
copy link "[PHONE_NUMBER]"
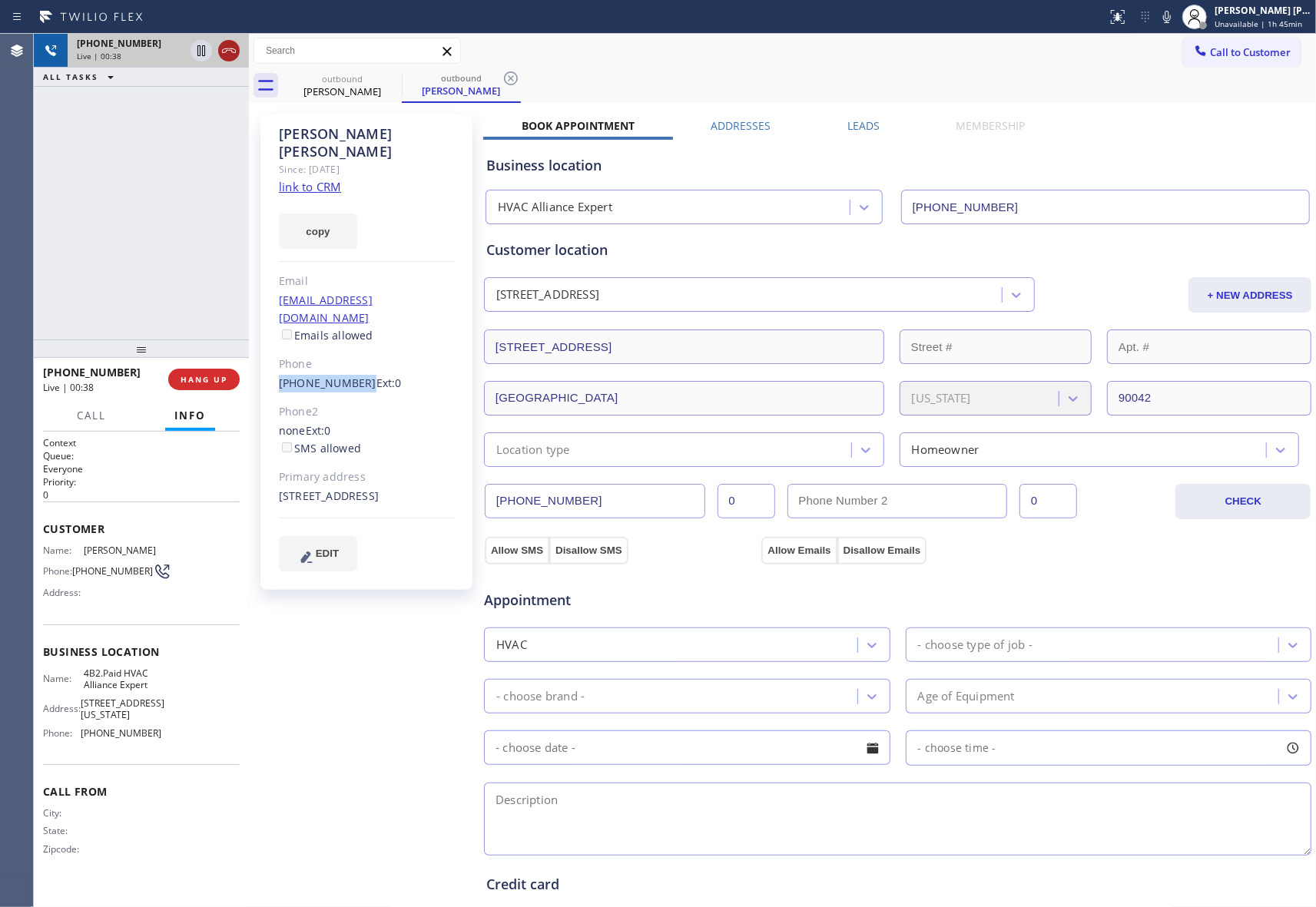
drag, startPoint x: 235, startPoint y: 44, endPoint x: 203, endPoint y: 46, distance: 32.1
click at [233, 44] on icon at bounding box center [228, 50] width 18 height 18
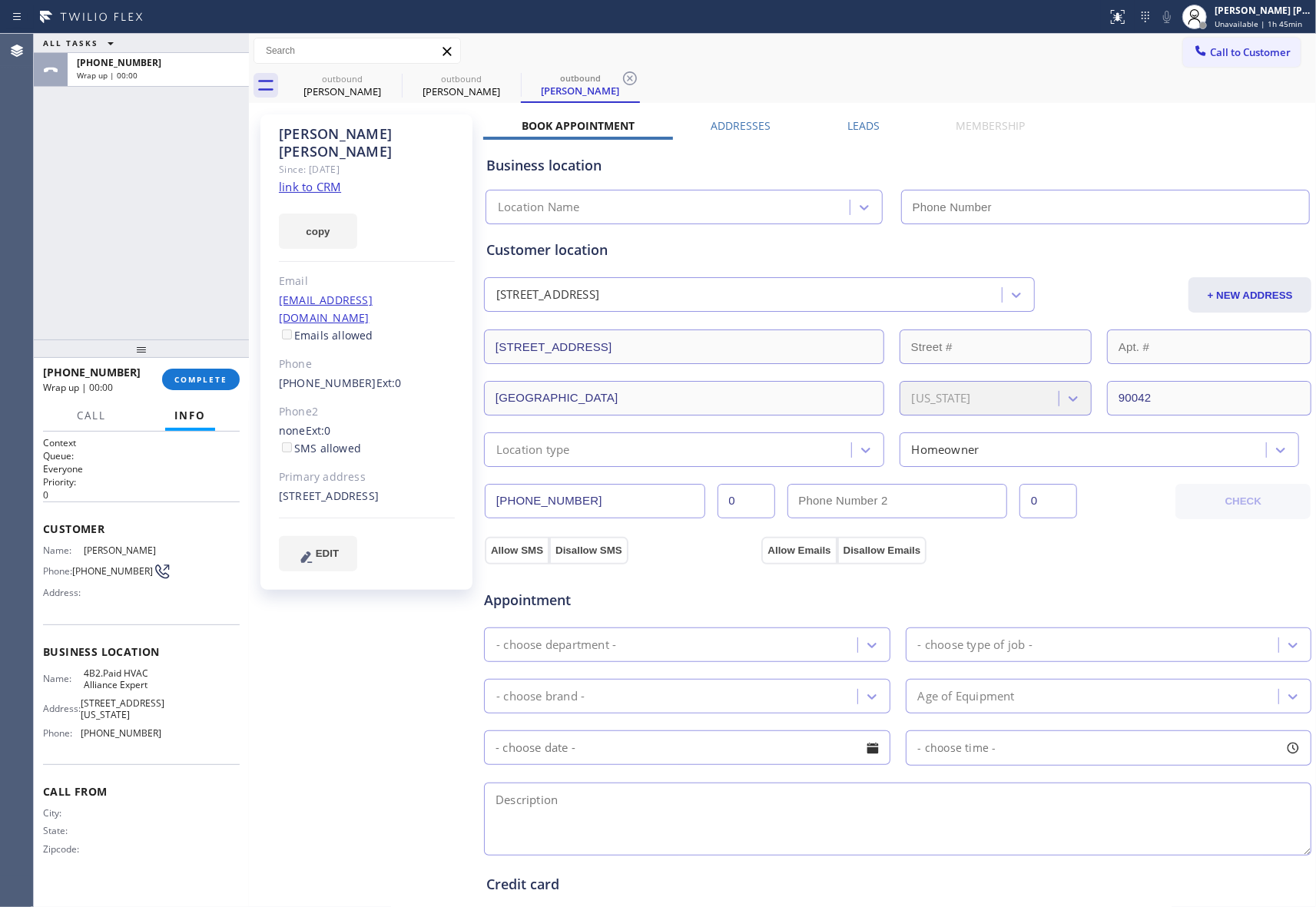
type input "[PHONE_NUMBER]"
click at [203, 377] on span "COMPLETE" at bounding box center [201, 379] width 53 height 11
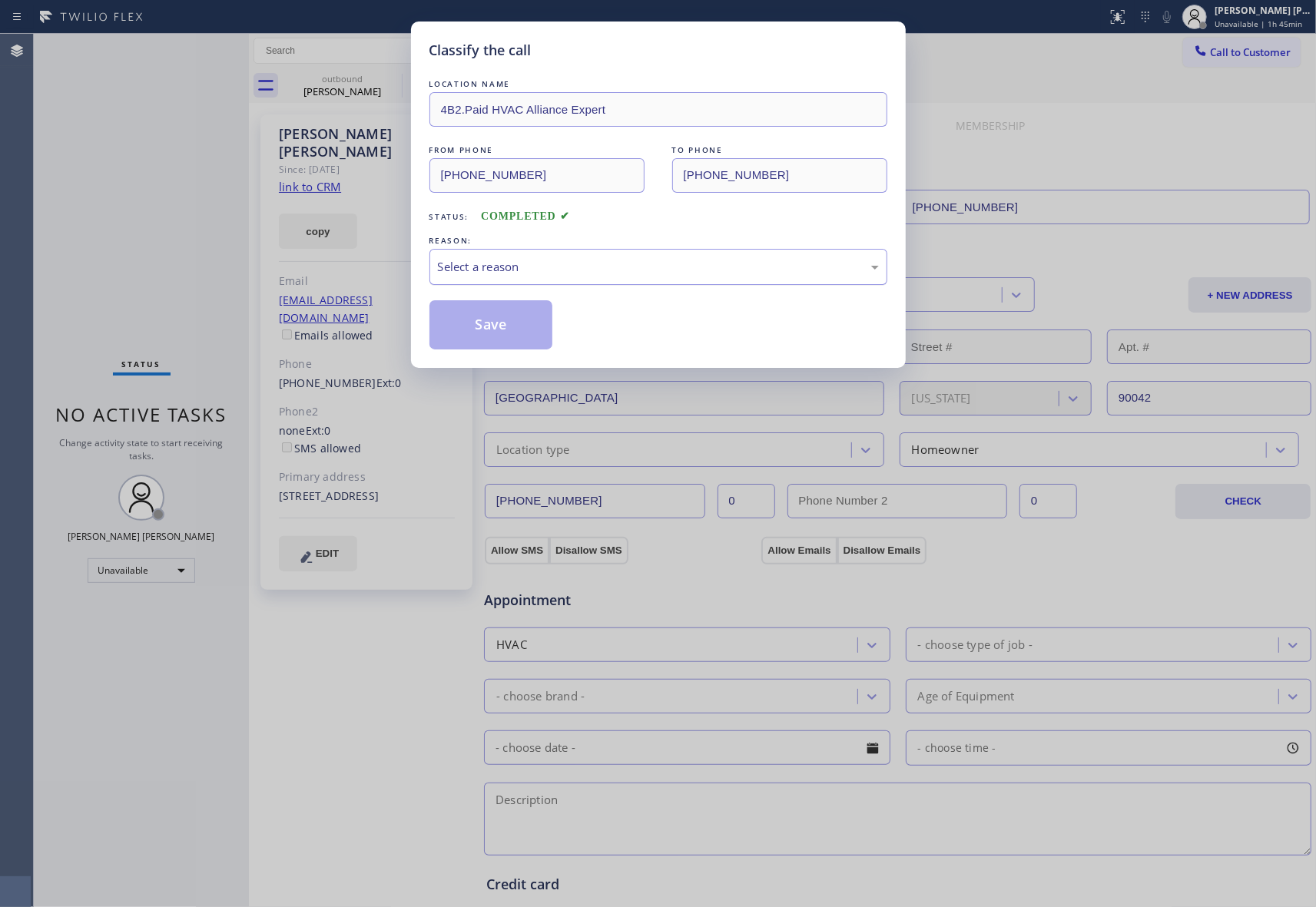
drag, startPoint x: 644, startPoint y: 262, endPoint x: 616, endPoint y: 274, distance: 30.5
click at [645, 262] on div "Select a reason" at bounding box center [658, 267] width 441 height 17
click at [518, 327] on button "Save" at bounding box center [490, 324] width 123 height 50
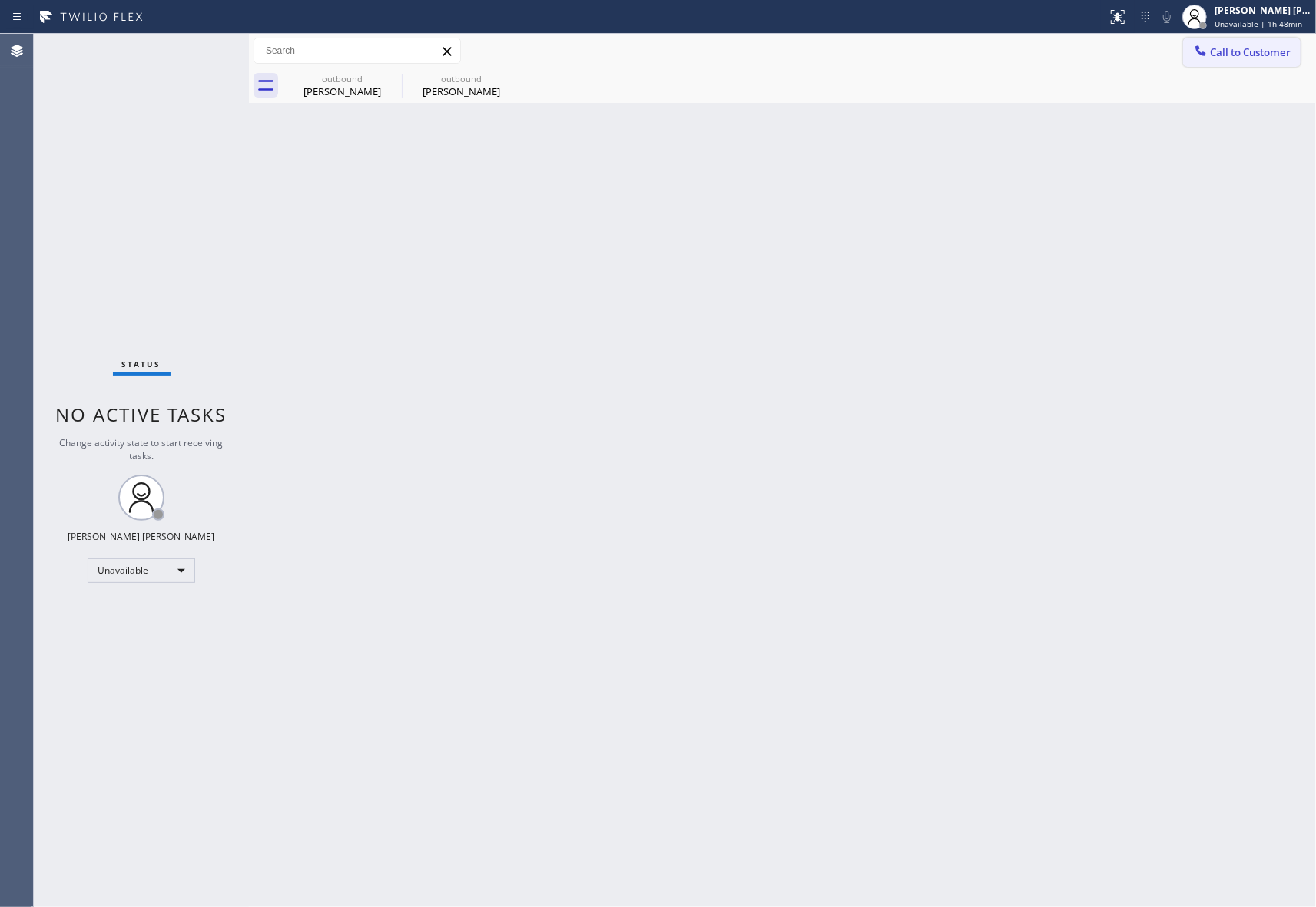
click at [1254, 48] on span "Call to Customer" at bounding box center [1250, 52] width 81 height 14
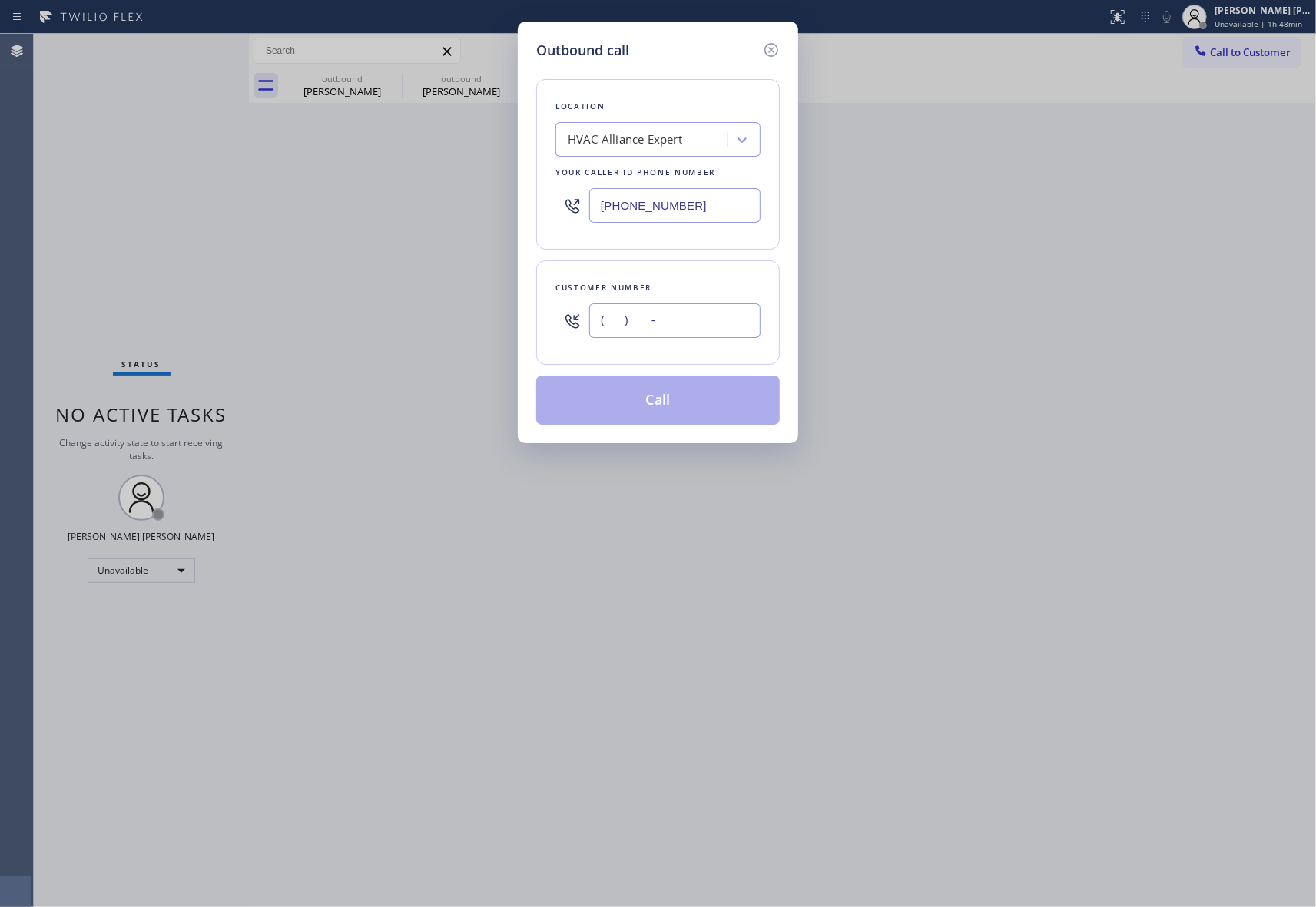
click at [711, 328] on input "(___) ___-____" at bounding box center [675, 320] width 171 height 35
paste input "949) 383-6741"
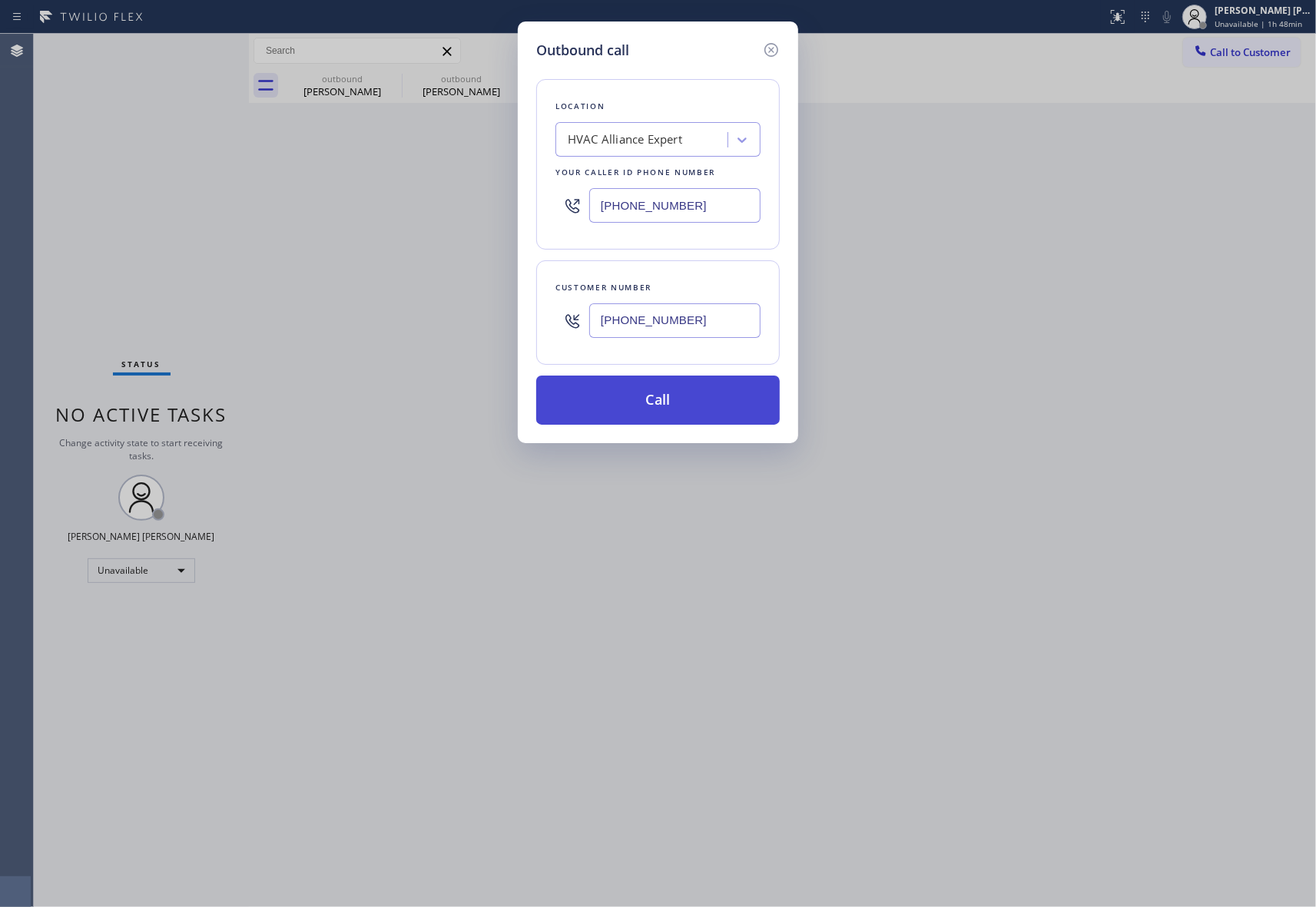
type input "[PHONE_NUMBER]"
click at [705, 398] on button "Call" at bounding box center [658, 400] width 244 height 50
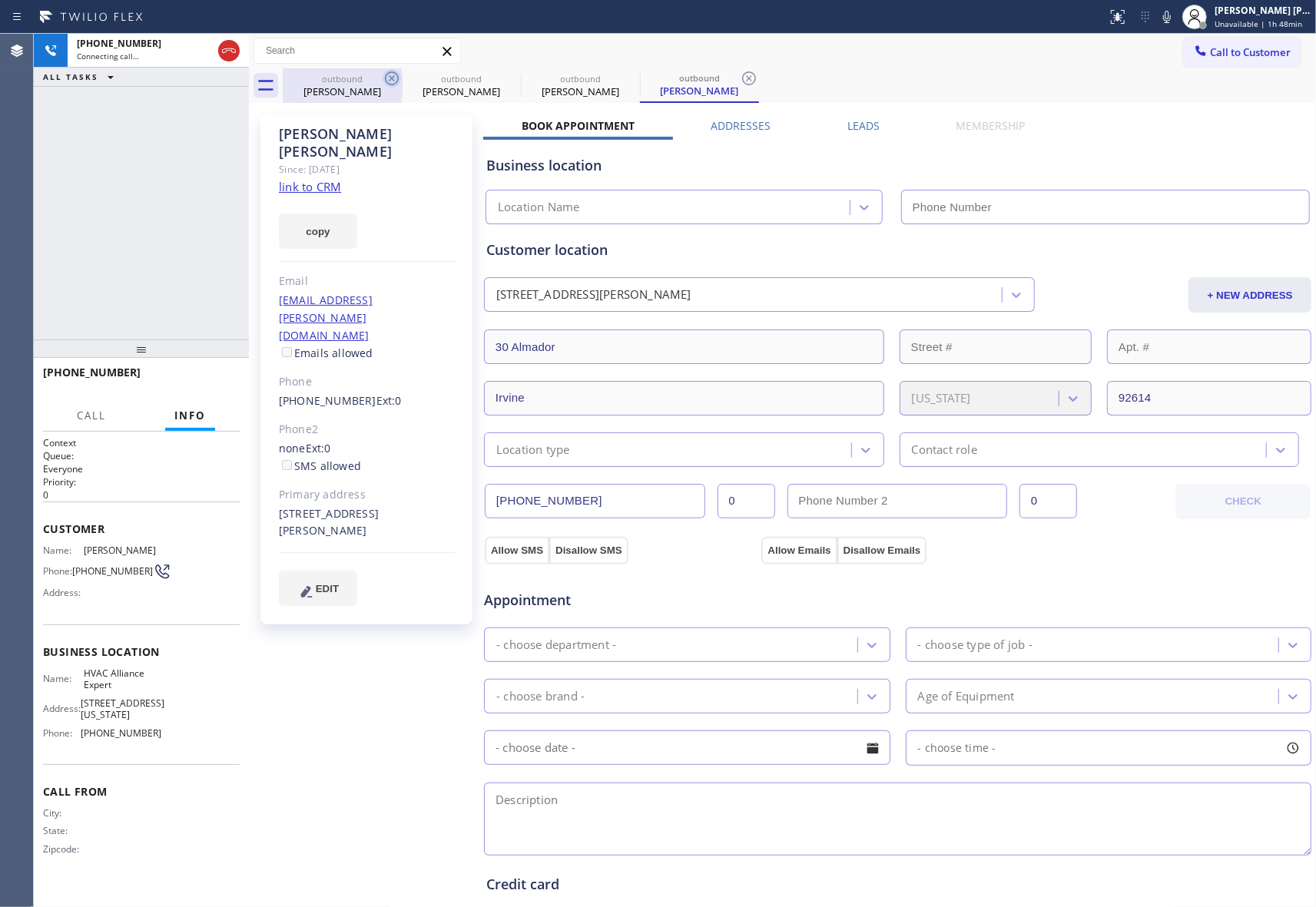
click at [391, 79] on icon at bounding box center [391, 79] width 14 height 14
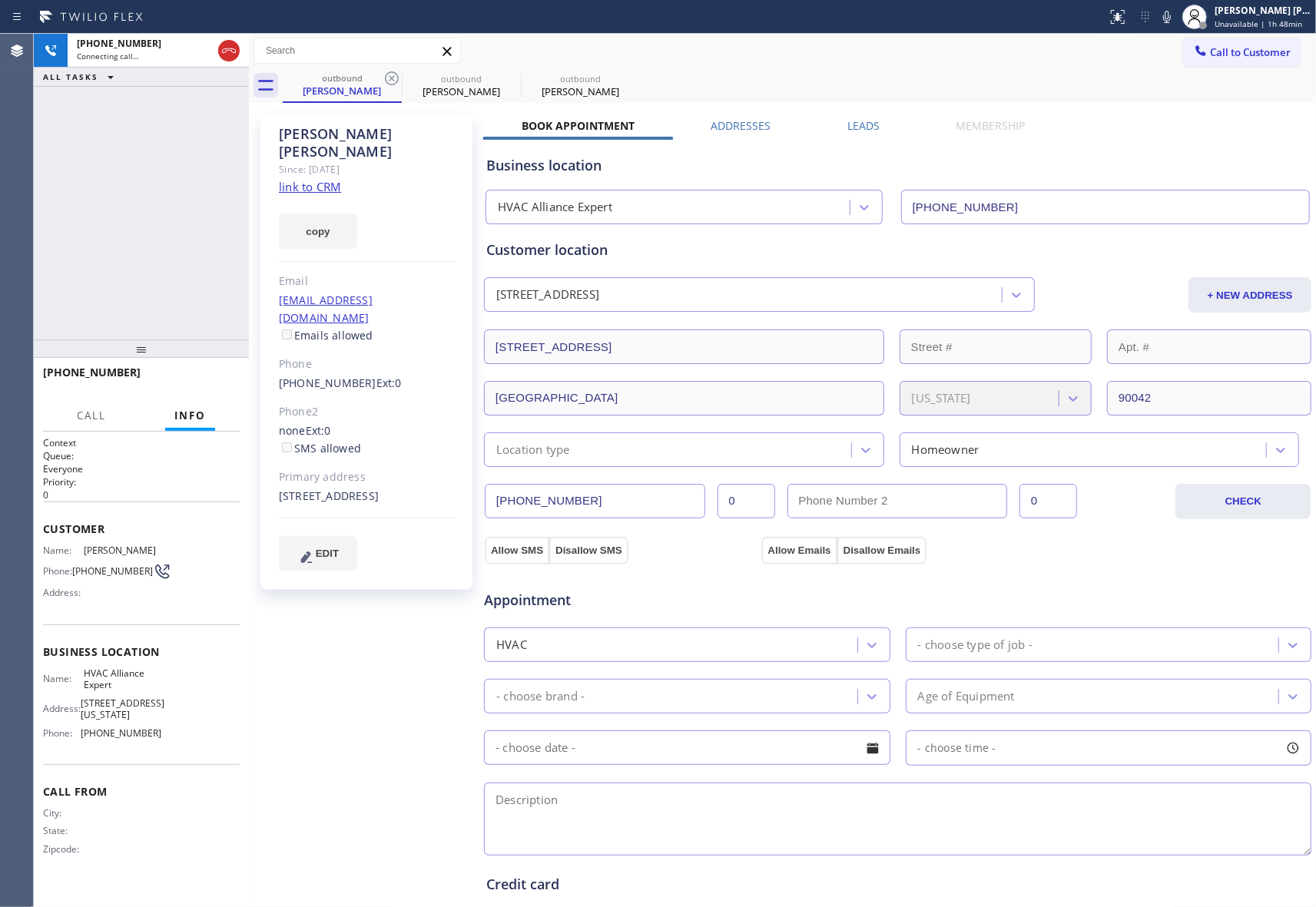
type input "[PHONE_NUMBER]"
click at [391, 79] on icon at bounding box center [391, 79] width 14 height 14
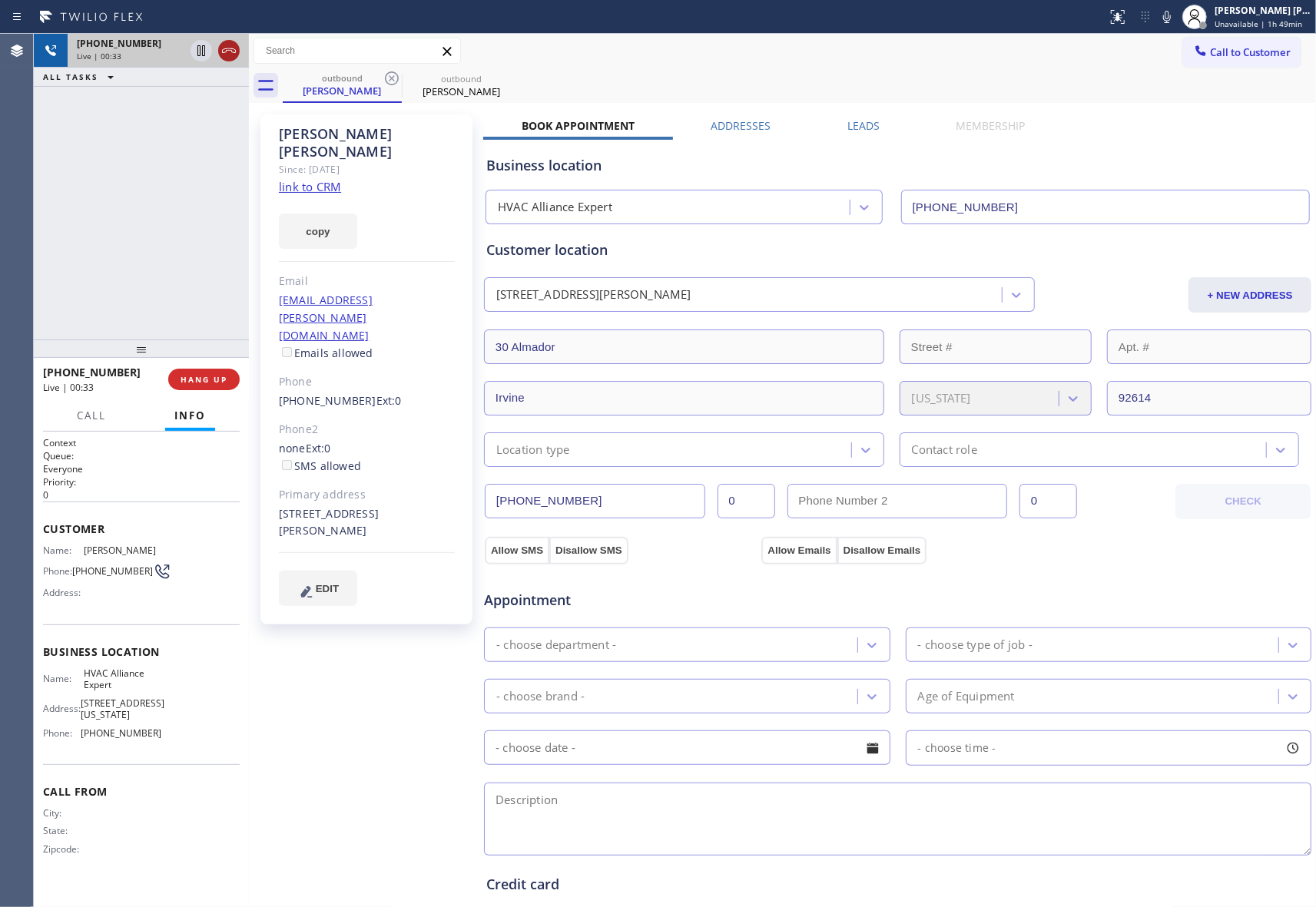
drag, startPoint x: 232, startPoint y: 50, endPoint x: 25, endPoint y: 77, distance: 208.8
click at [232, 50] on icon at bounding box center [228, 50] width 18 height 18
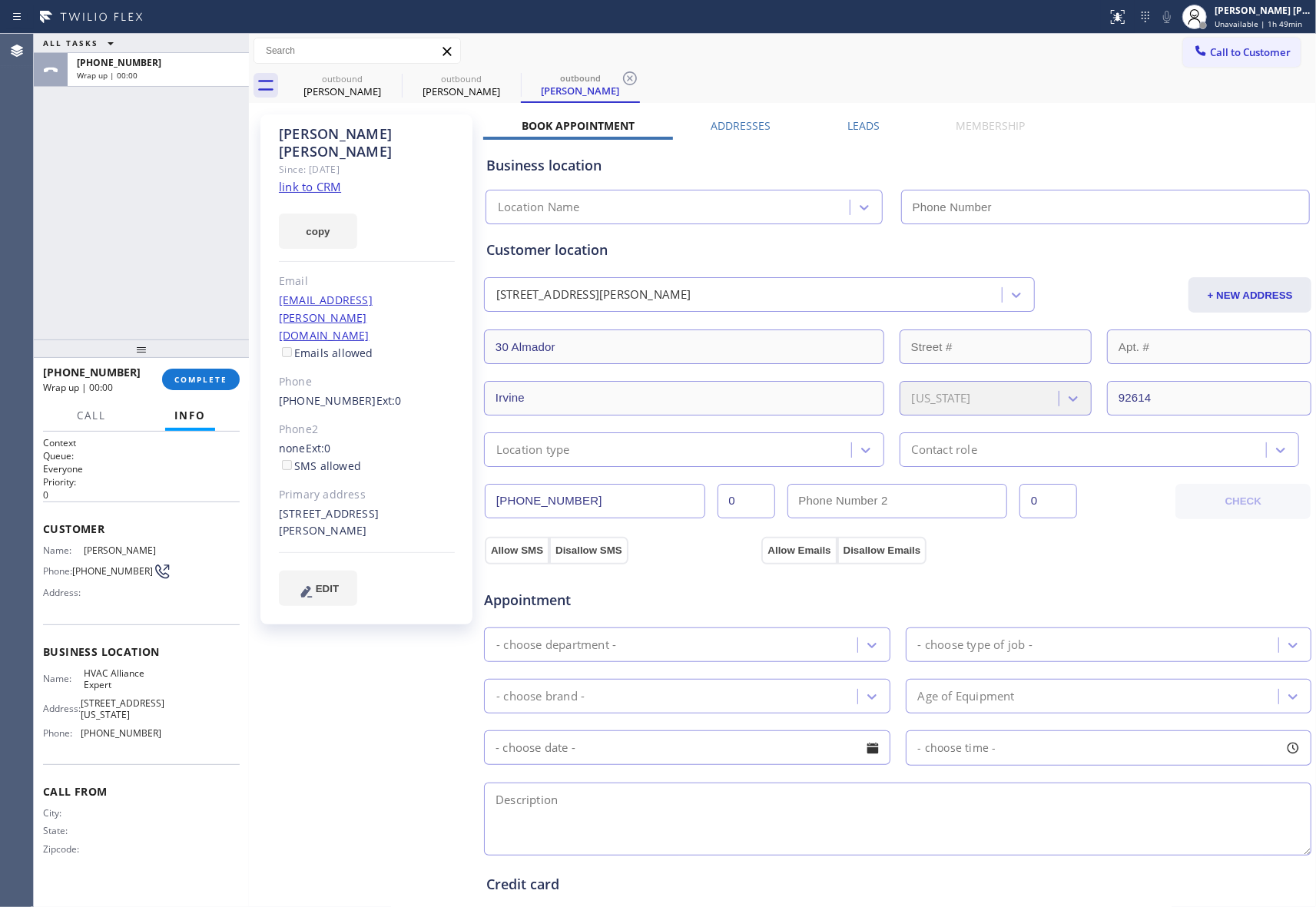
type input "[PHONE_NUMBER]"
drag, startPoint x: 402, startPoint y: 90, endPoint x: 401, endPoint y: 79, distance: 11.0
click at [402, 90] on div "outbound [PERSON_NAME]" at bounding box center [461, 85] width 119 height 35
click at [402, 79] on div at bounding box center [402, 84] width 1 height 23
click at [398, 79] on icon at bounding box center [391, 79] width 14 height 14
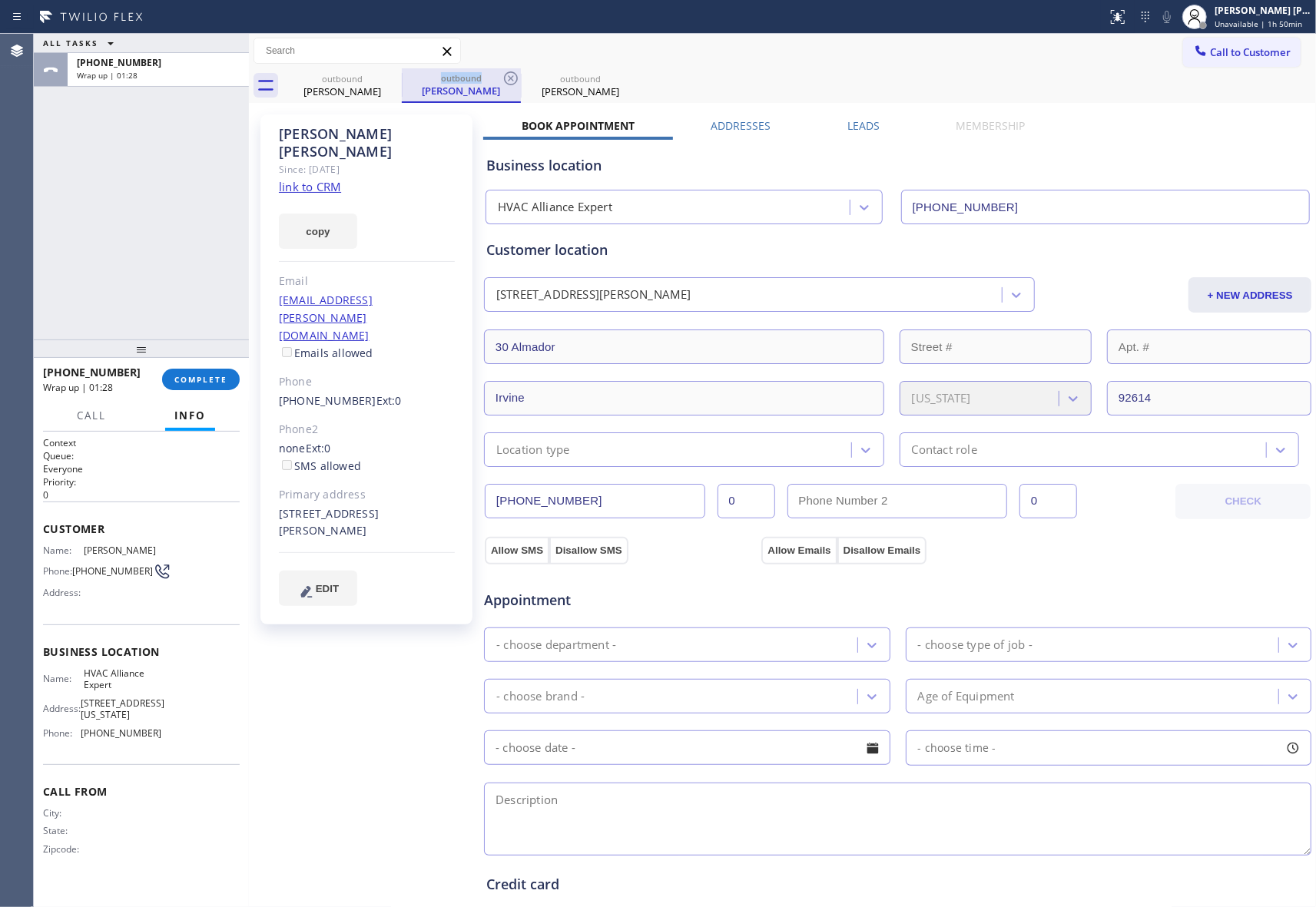
click at [0, 0] on icon at bounding box center [0, 0] width 0 height 0
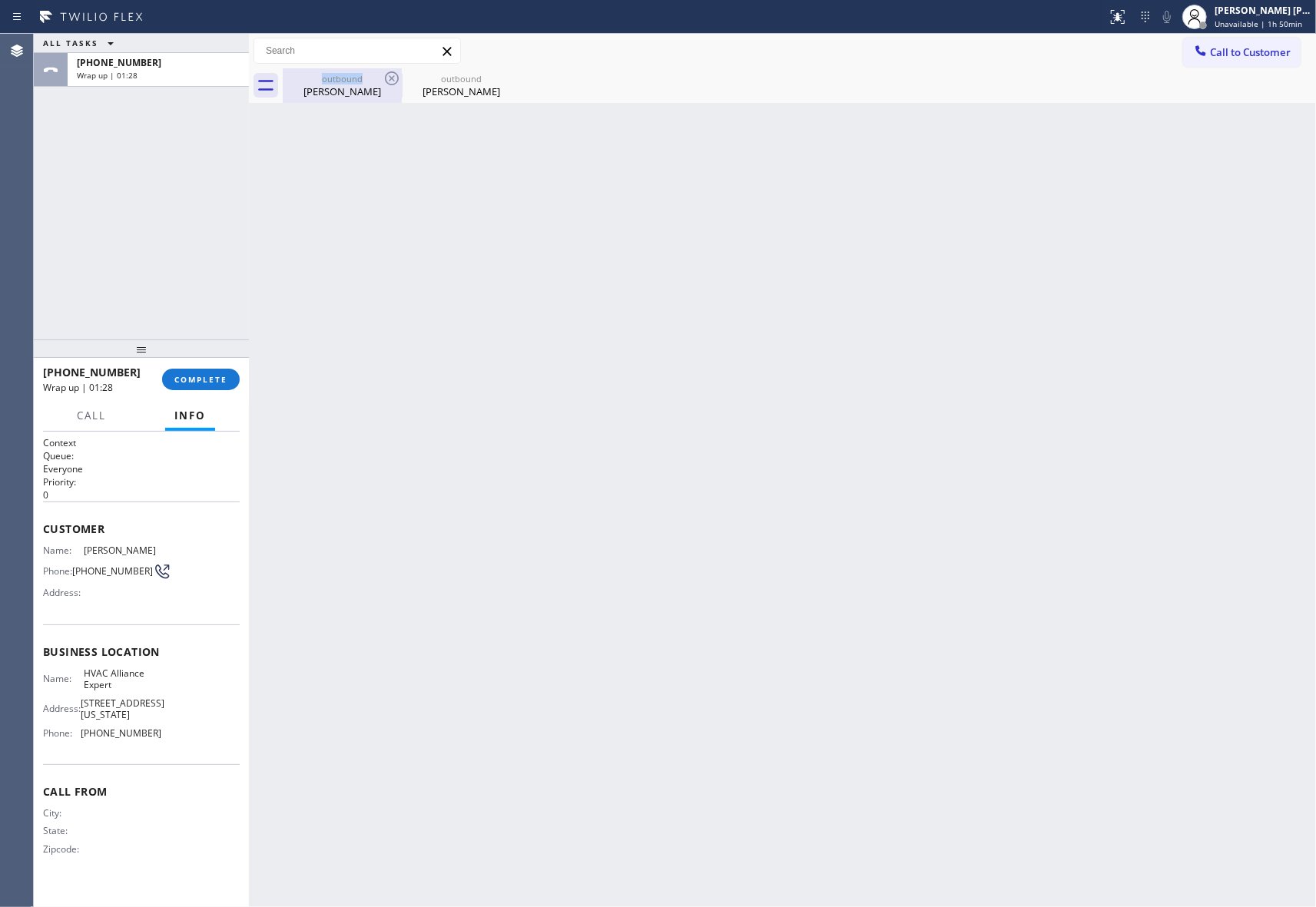
click at [396, 81] on icon at bounding box center [391, 78] width 18 height 18
click at [0, 0] on icon at bounding box center [0, 0] width 0 height 0
click at [396, 81] on div "outbound [PERSON_NAME] outbound [PERSON_NAME]" at bounding box center [799, 85] width 1033 height 35
click at [396, 81] on div at bounding box center [799, 85] width 1033 height 35
click at [208, 369] on button "COMPLETE" at bounding box center [201, 380] width 78 height 21
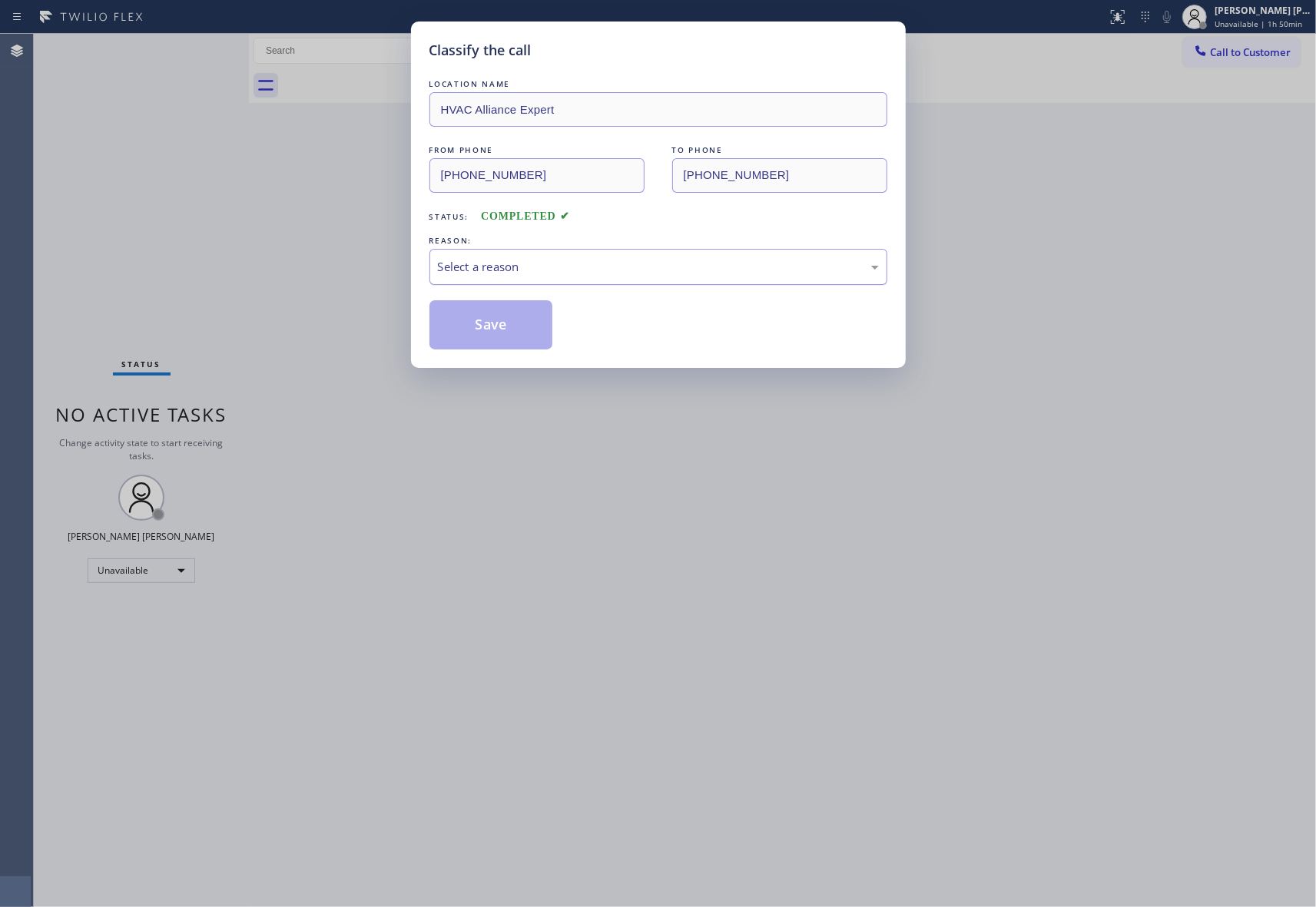
click at [579, 264] on div "Select a reason" at bounding box center [658, 267] width 441 height 17
click at [465, 325] on button "Save" at bounding box center [490, 324] width 123 height 50
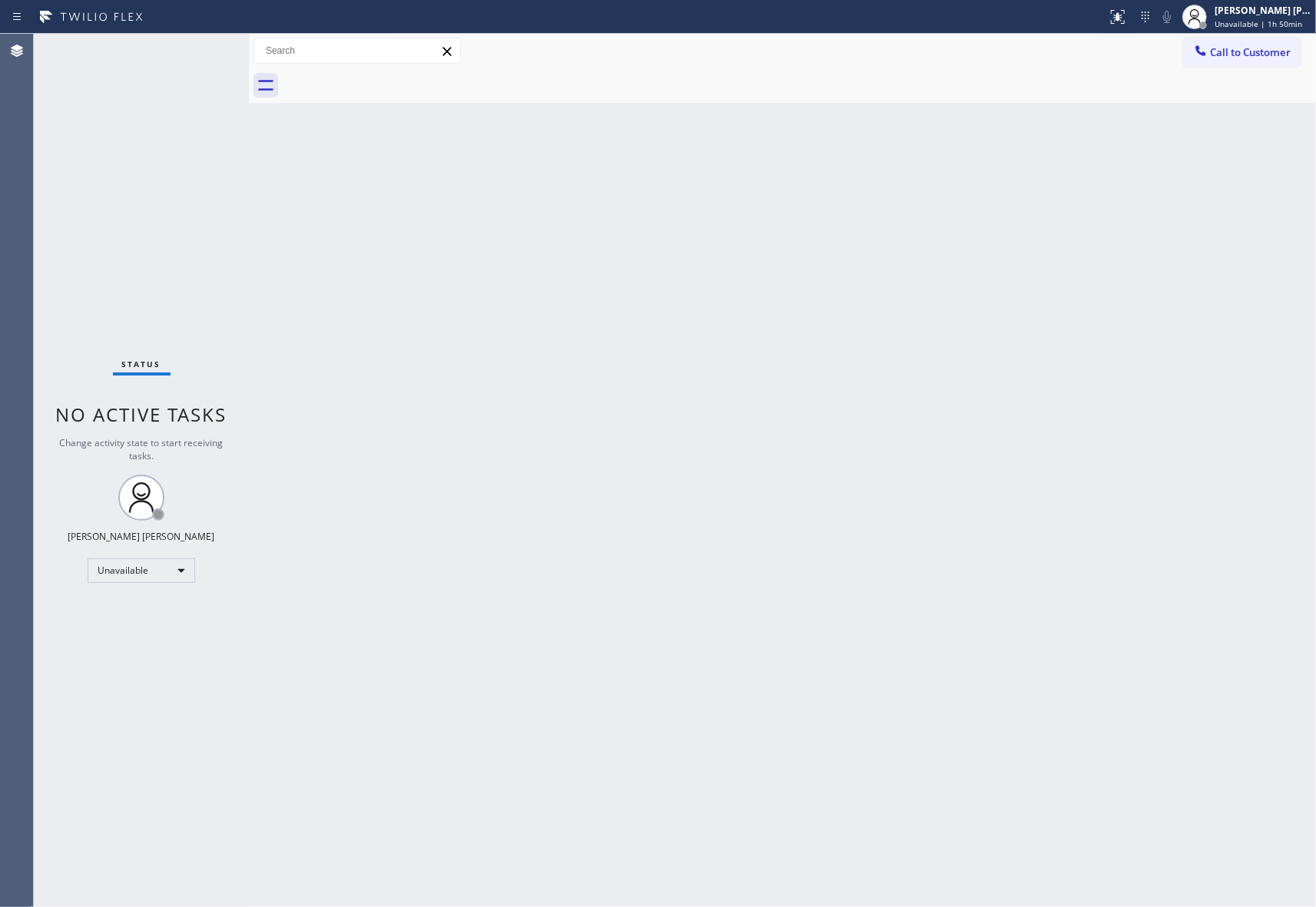
drag, startPoint x: 1270, startPoint y: 53, endPoint x: 1260, endPoint y: 57, distance: 10.8
click at [1272, 53] on span "Call to Customer" at bounding box center [1250, 52] width 81 height 14
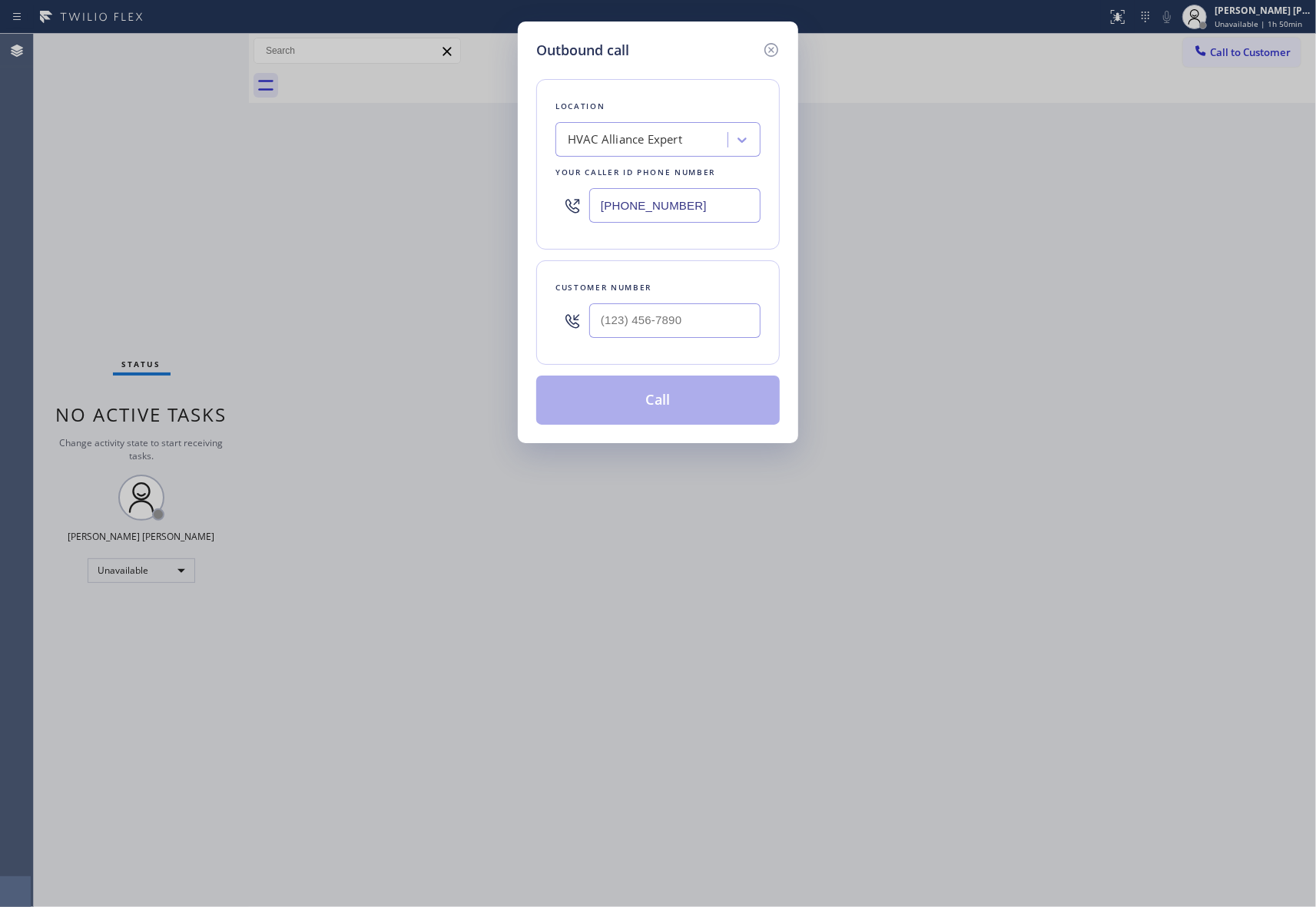
click at [720, 302] on div at bounding box center [675, 319] width 171 height 50
click at [718, 325] on input "(___) ___-____" at bounding box center [675, 320] width 171 height 35
paste input "818) 793-3775"
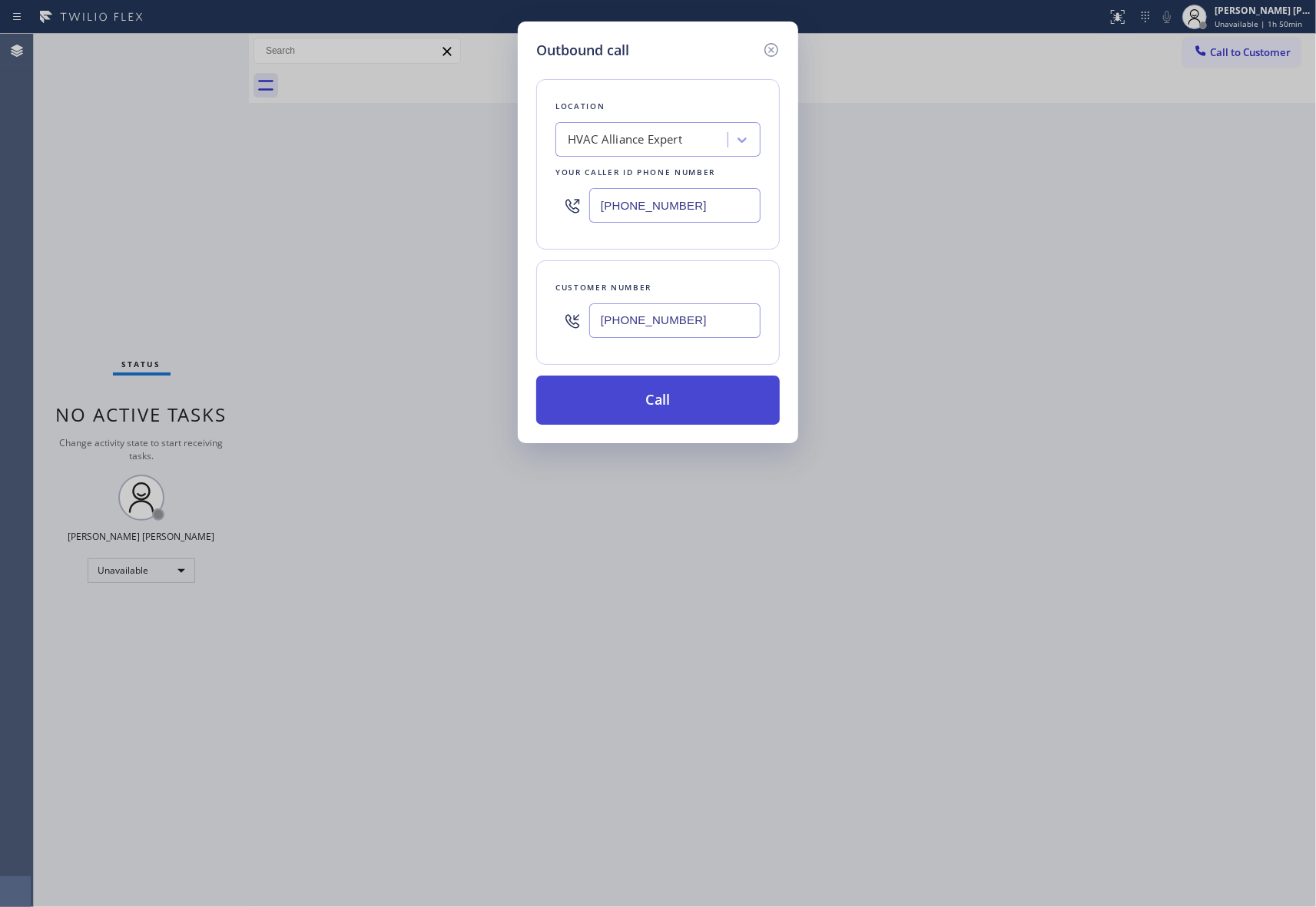
type input "[PHONE_NUMBER]"
click at [689, 402] on button "Call" at bounding box center [658, 400] width 244 height 50
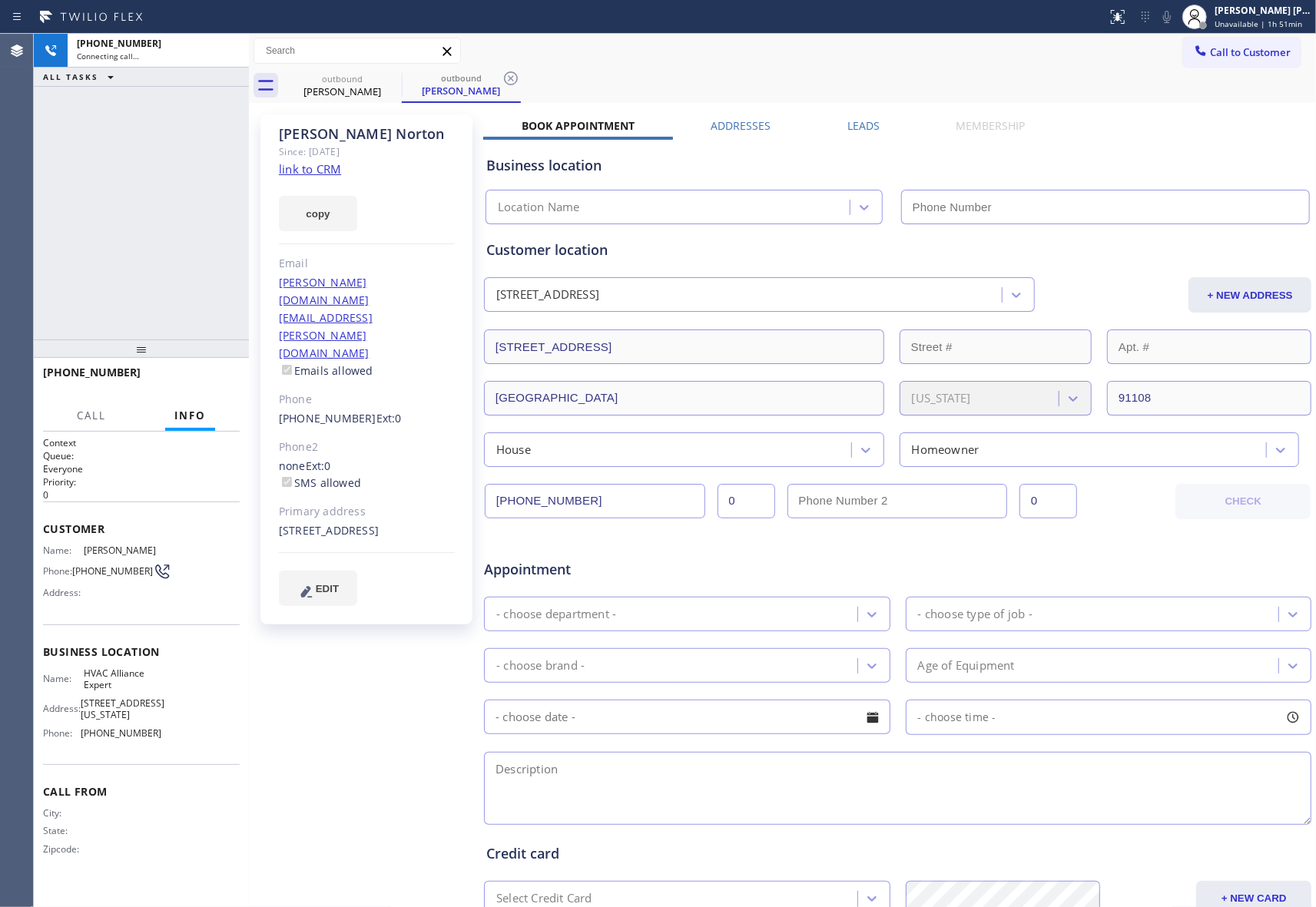
type input "[PHONE_NUMBER]"
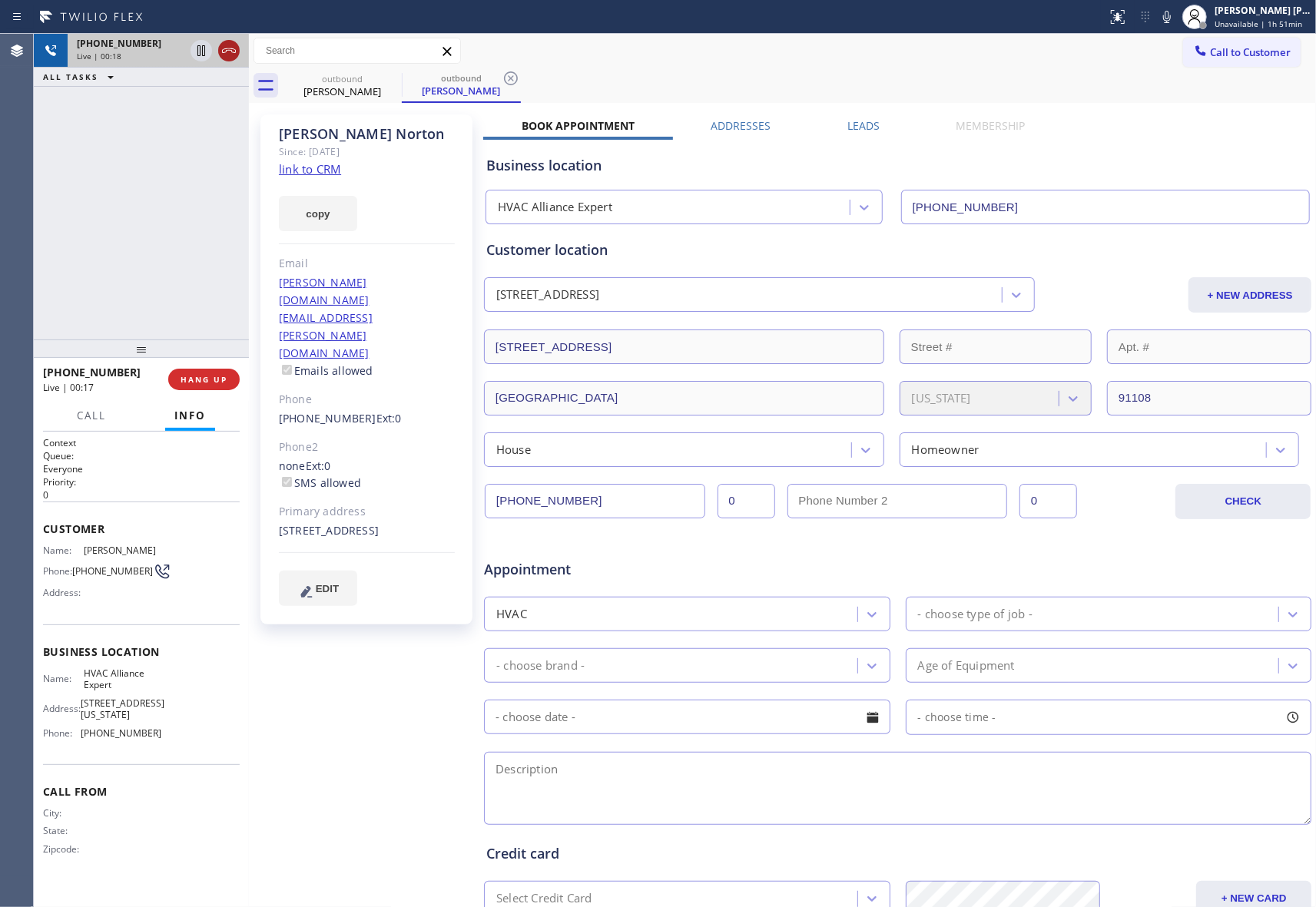
click at [229, 49] on icon at bounding box center [229, 50] width 14 height 5
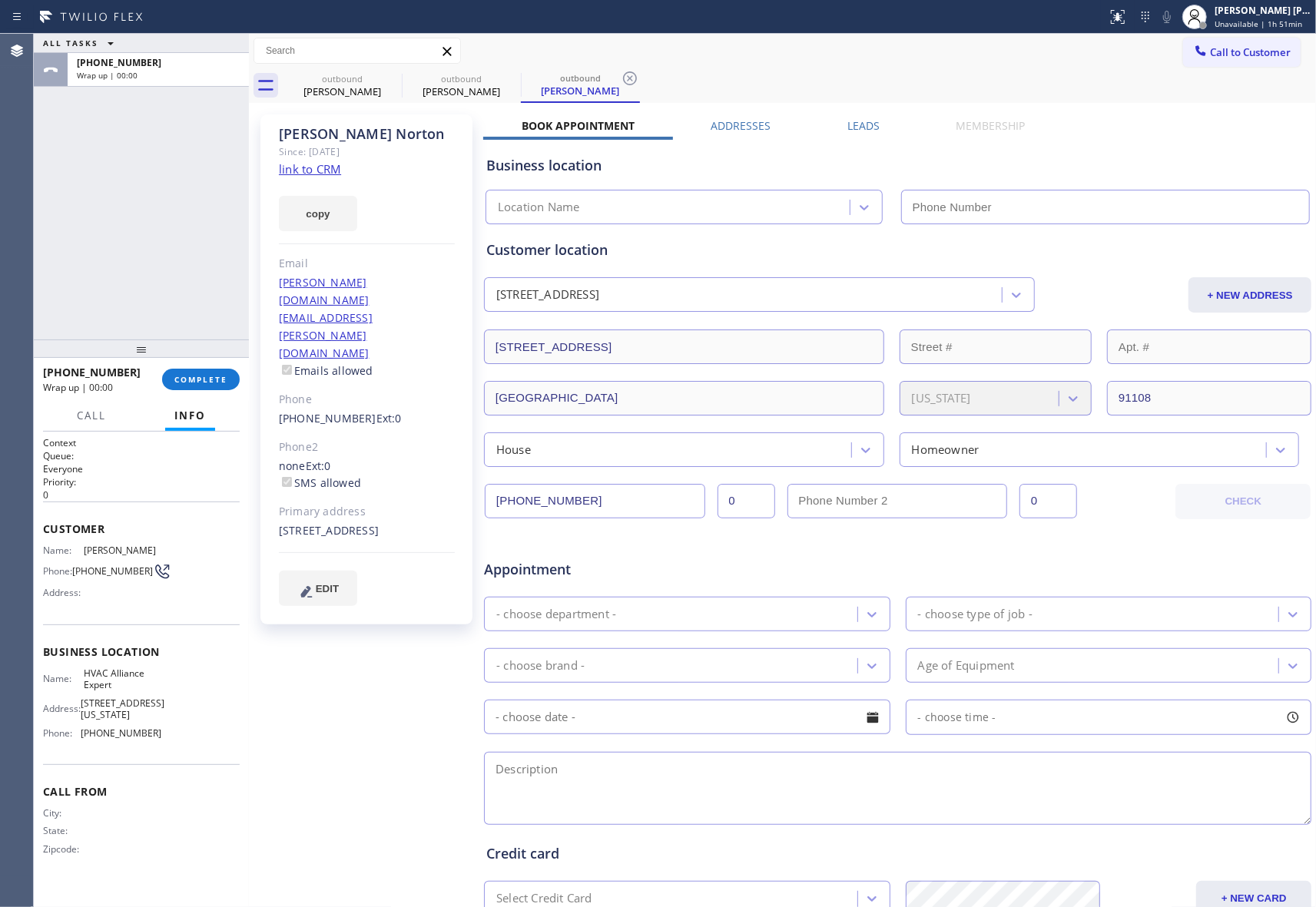
type input "[PHONE_NUMBER]"
click at [352, 352] on div "[PERSON_NAME] Since: [DATE] link to CRM copy Email [PERSON_NAME][DOMAIN_NAME][E…" at bounding box center [366, 369] width 212 height 510
click at [200, 381] on span "COMPLETE" at bounding box center [201, 379] width 53 height 11
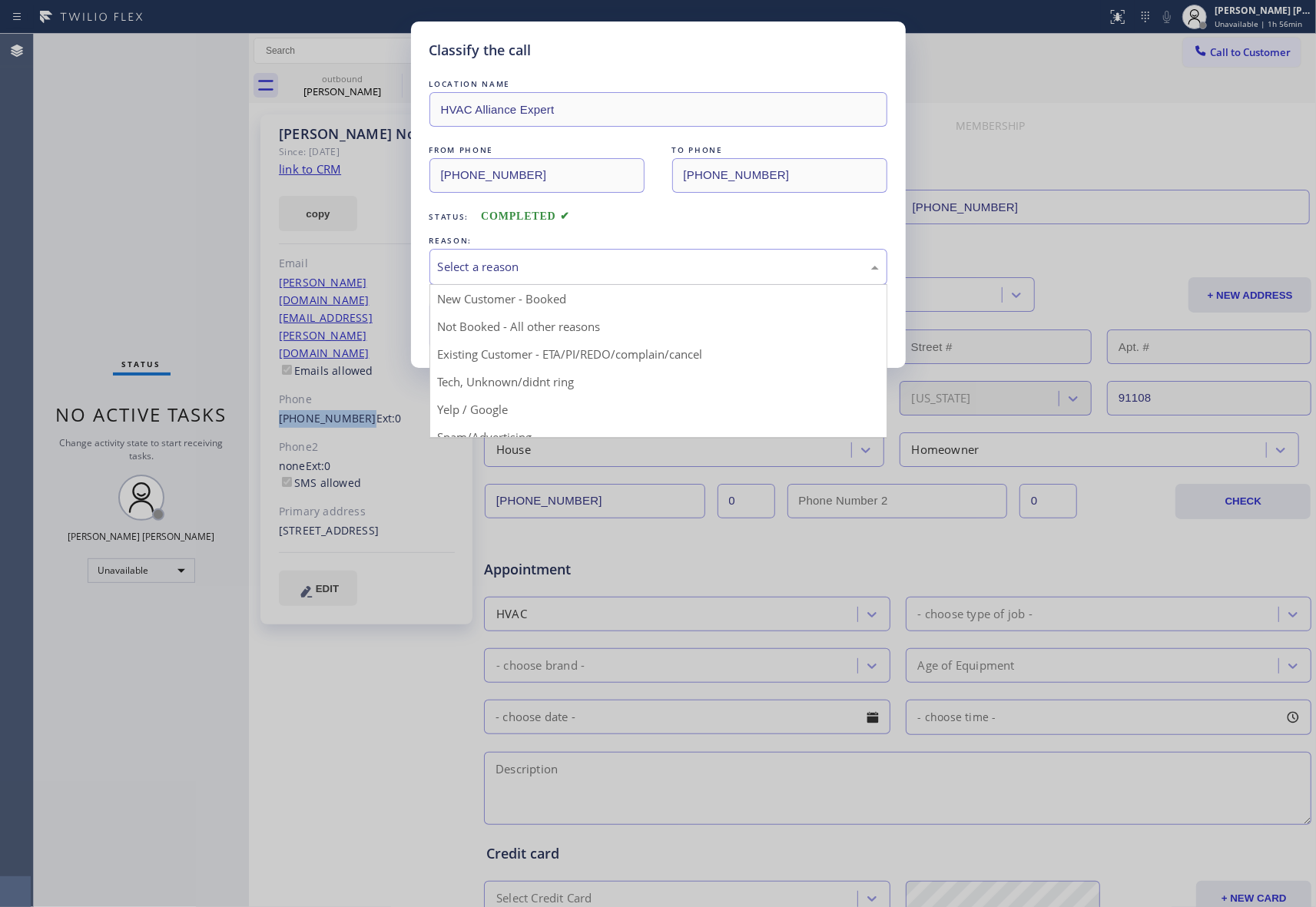
click at [596, 274] on div "Select a reason" at bounding box center [658, 267] width 441 height 17
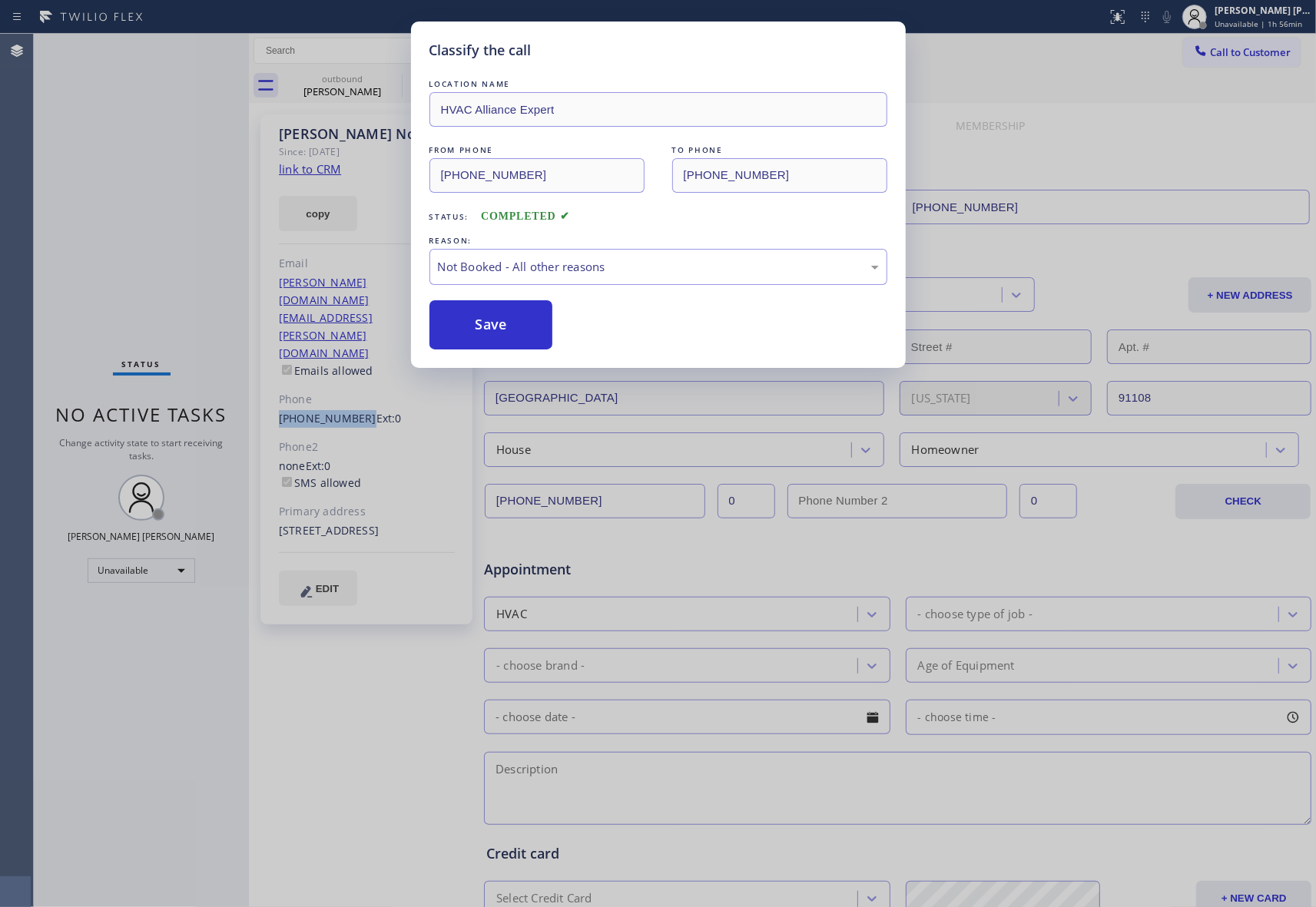
click at [493, 315] on button "Save" at bounding box center [490, 324] width 123 height 50
click at [364, 87] on div "Classify the call LOCATION NAME HVAC Alliance Expert FROM PHONE [PHONE_NUMBER] …" at bounding box center [658, 454] width 1316 height 907
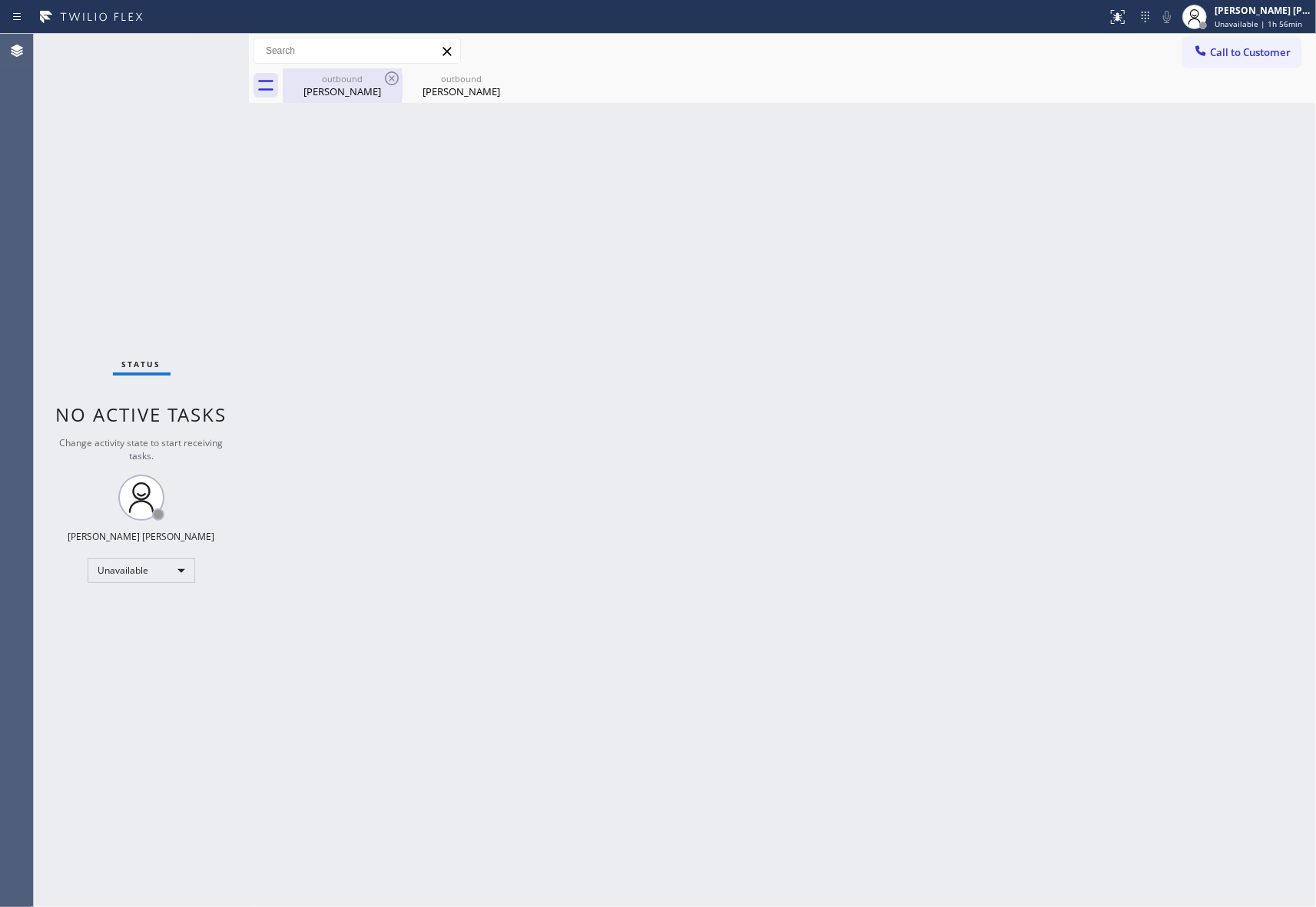
click at [400, 84] on icon at bounding box center [391, 78] width 18 height 18
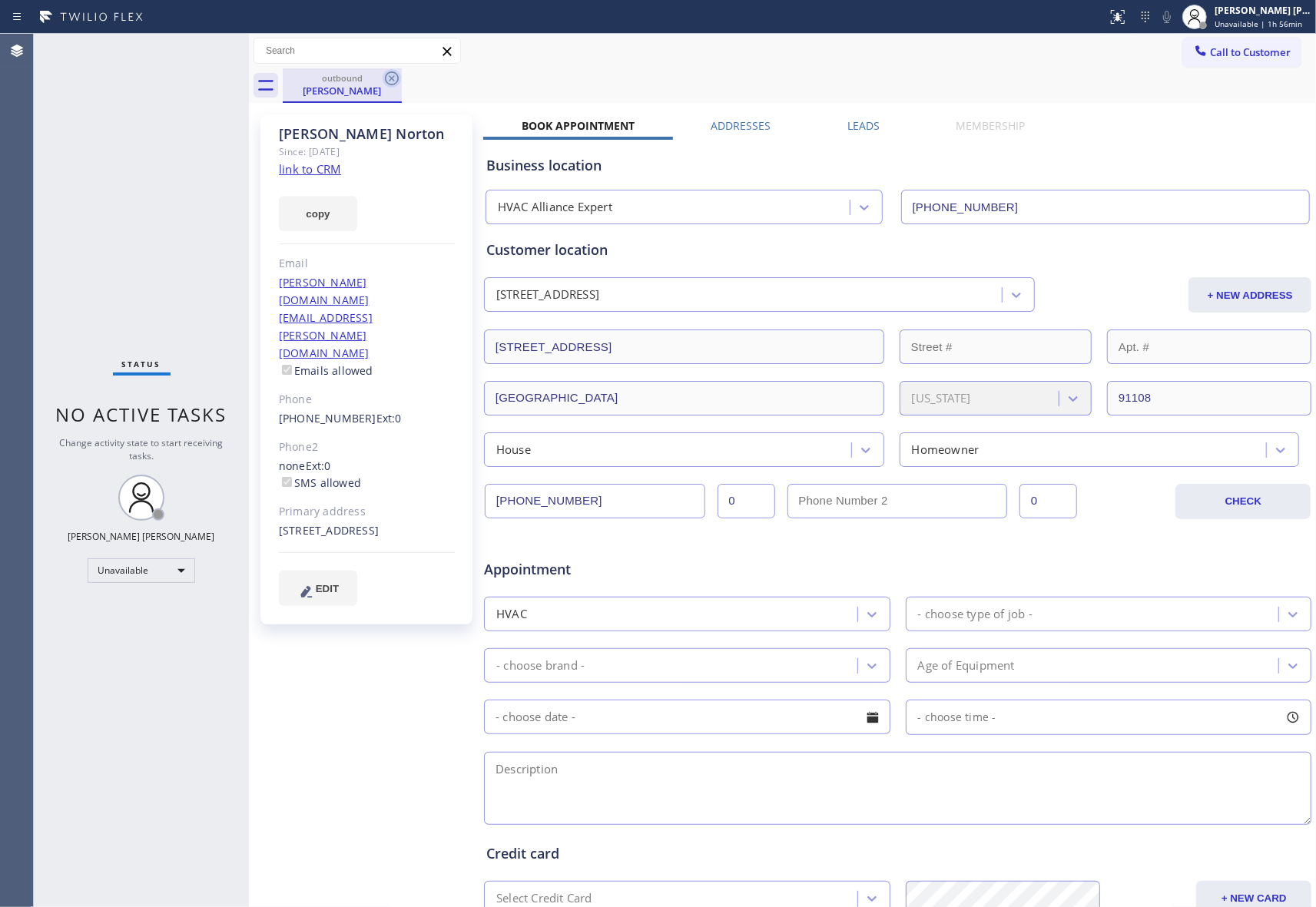
click at [391, 76] on icon at bounding box center [391, 78] width 18 height 18
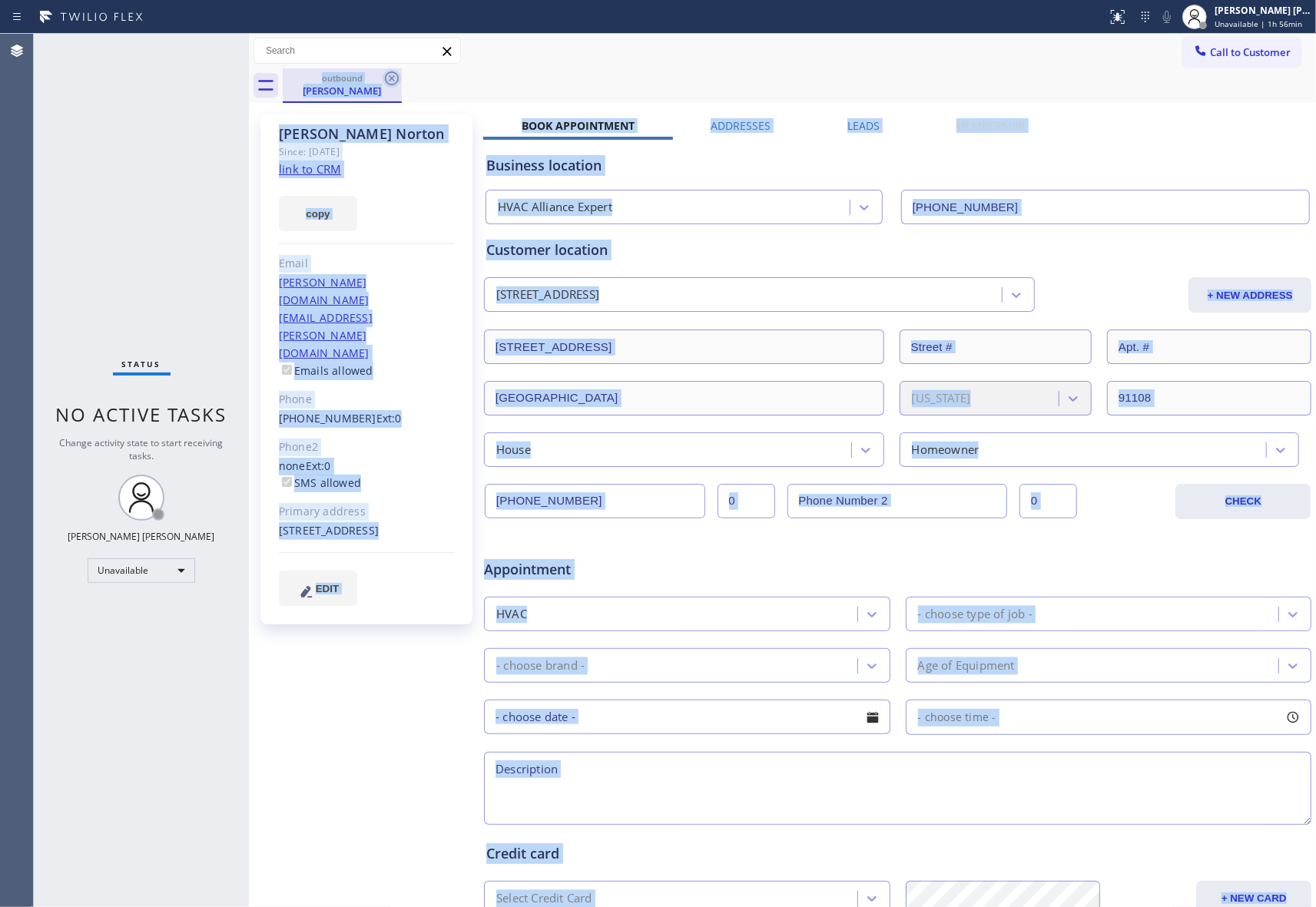
click at [391, 76] on div "outbound [PERSON_NAME]" at bounding box center [799, 85] width 1033 height 35
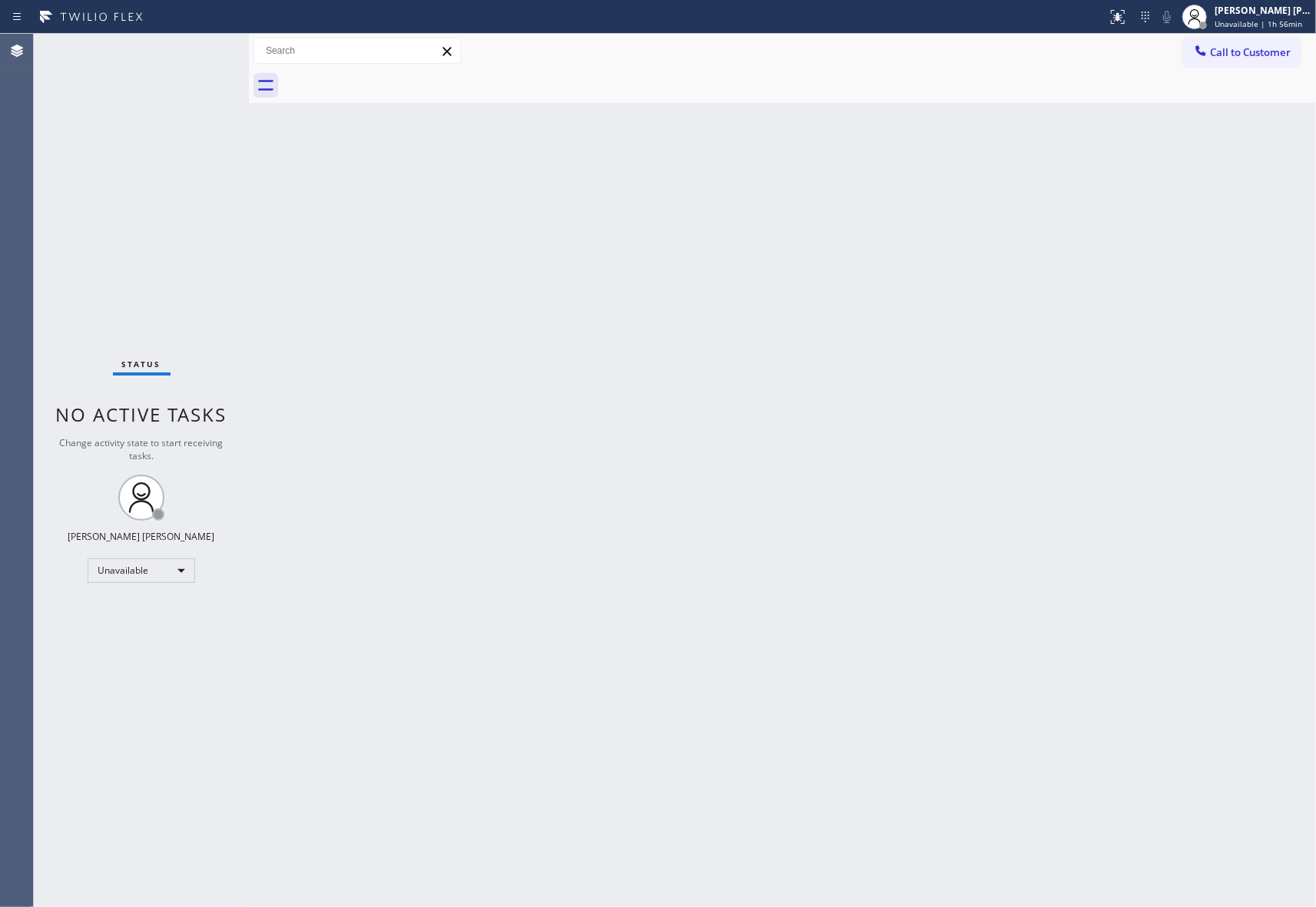
click at [391, 76] on div at bounding box center [799, 85] width 1033 height 35
click at [1233, 39] on button "Call to Customer" at bounding box center [1241, 52] width 118 height 29
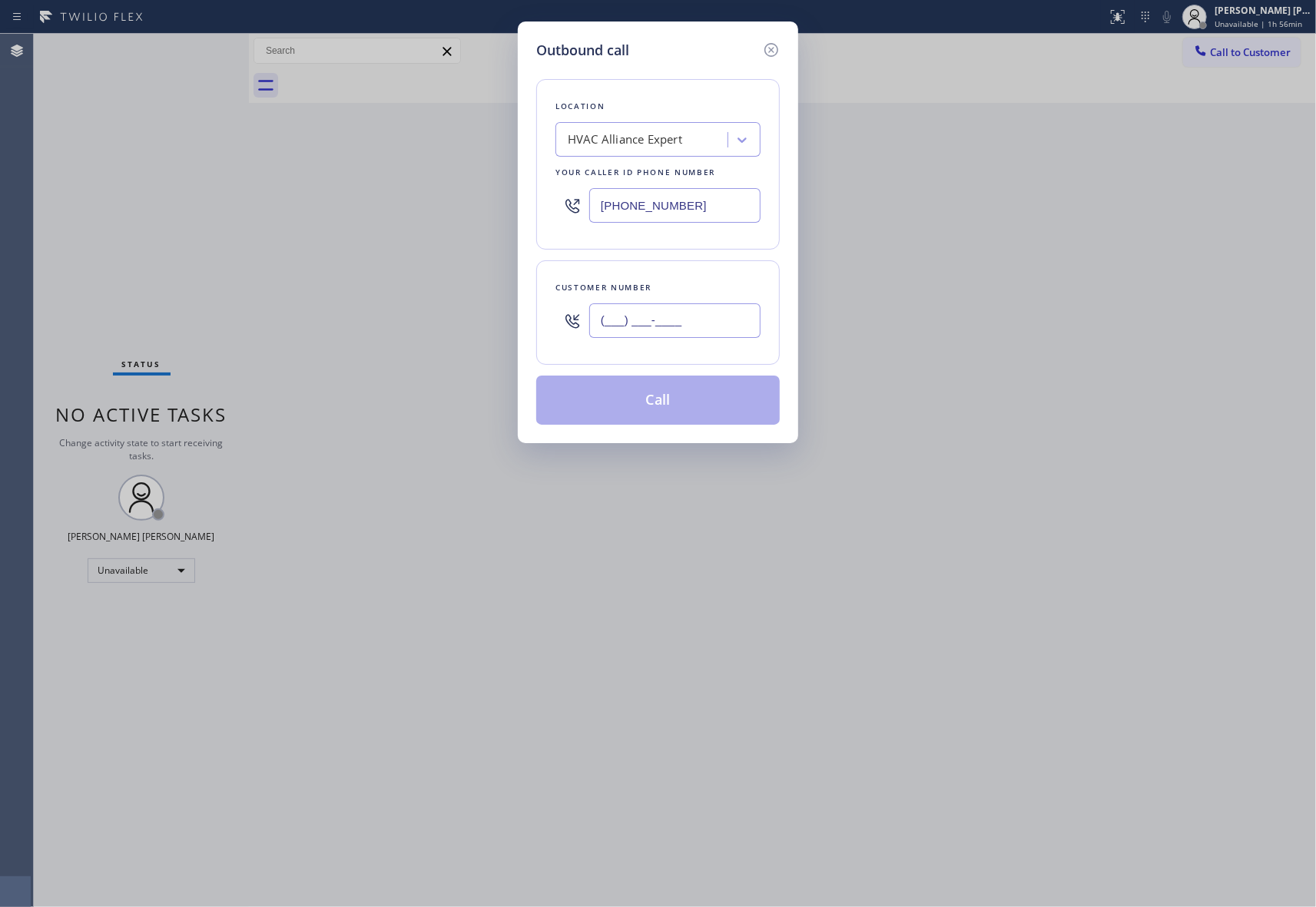
click at [735, 336] on input "(___) ___-____" at bounding box center [675, 320] width 171 height 35
paste input "562) 268-4408"
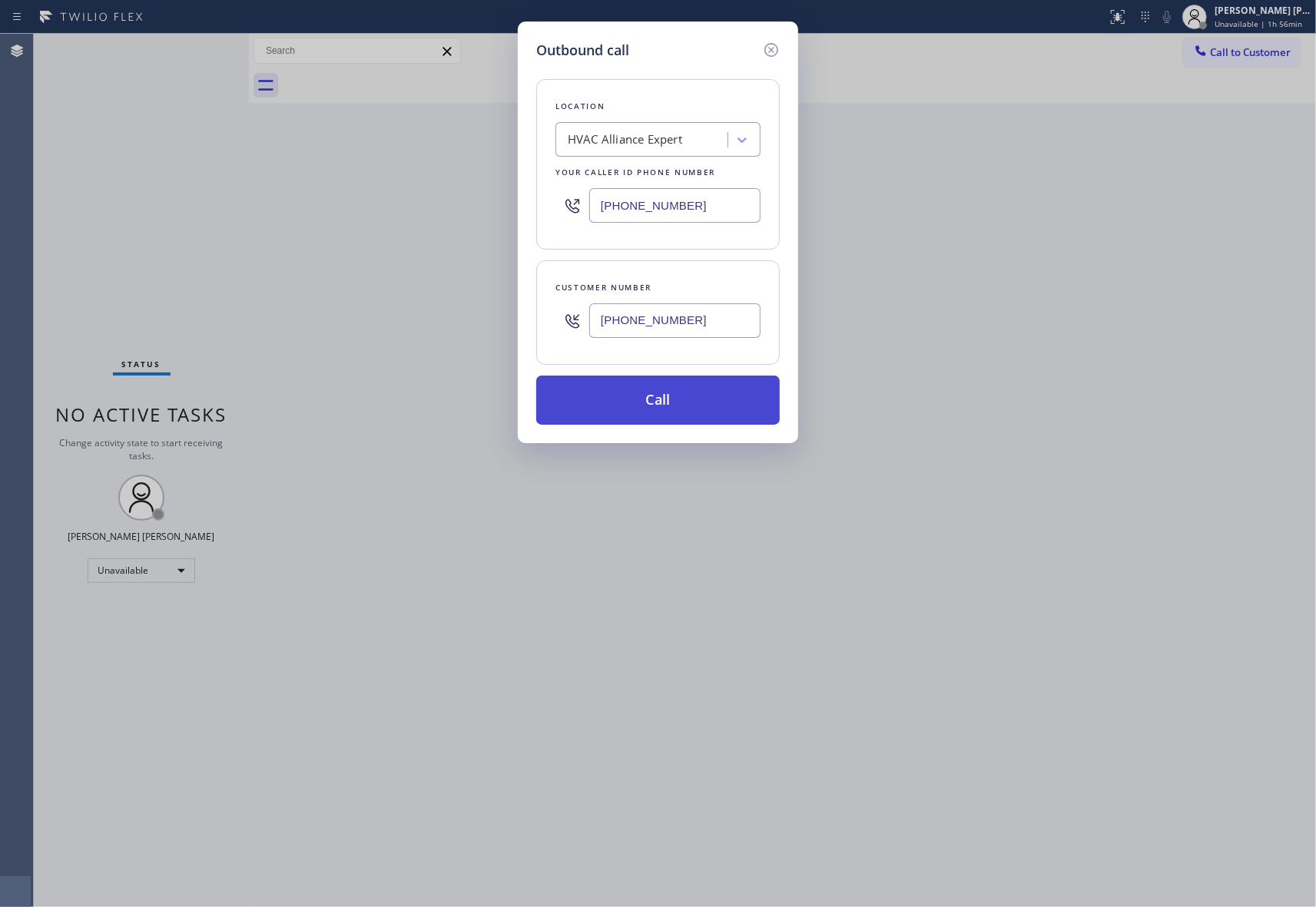
type input "[PHONE_NUMBER]"
click at [710, 403] on button "Call" at bounding box center [658, 400] width 244 height 50
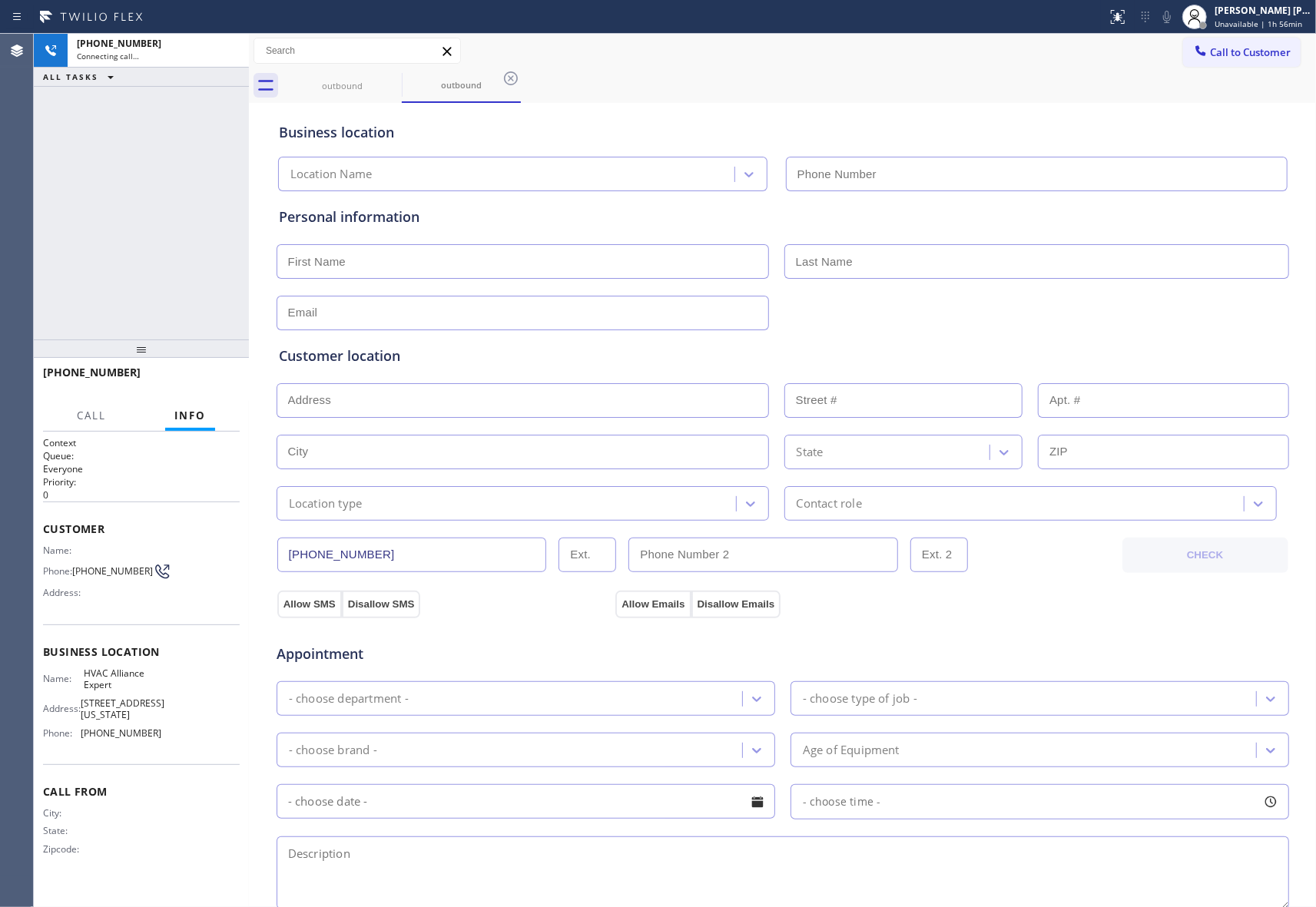
type input "[PHONE_NUMBER]"
click at [198, 369] on button "HANG UP" at bounding box center [204, 380] width 72 height 21
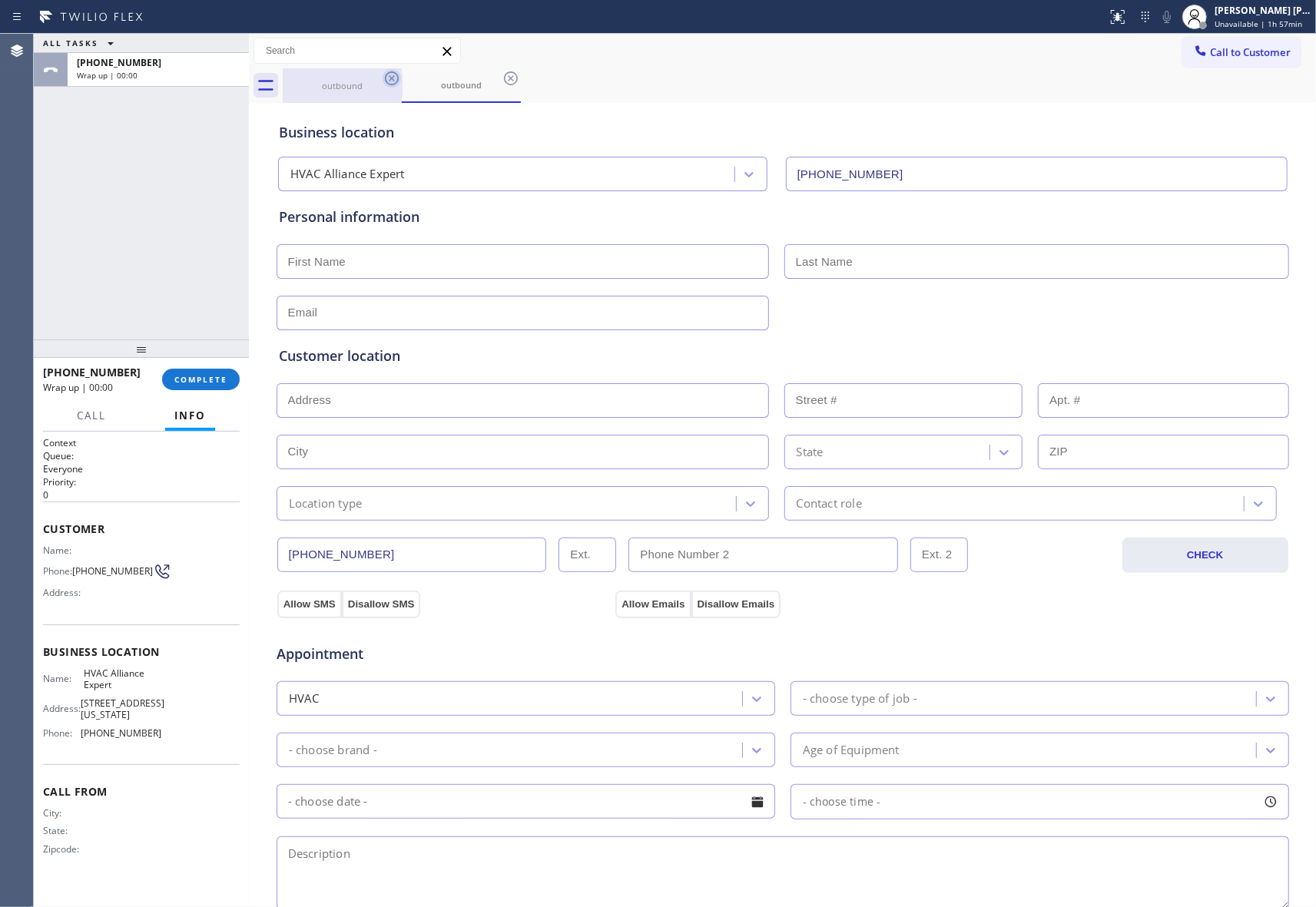
click at [396, 82] on icon at bounding box center [391, 79] width 14 height 14
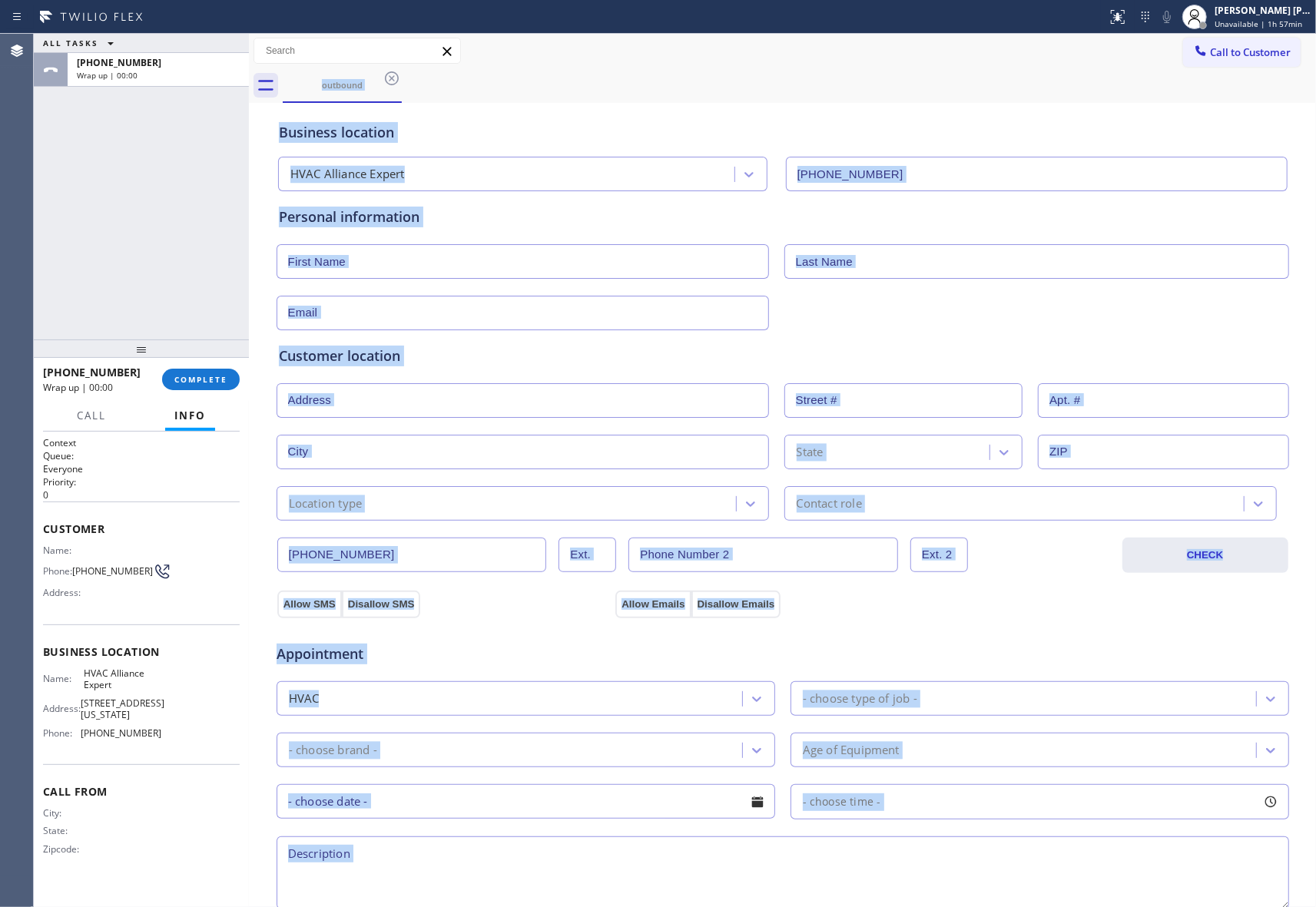
click at [396, 82] on div "outbound" at bounding box center [799, 85] width 1033 height 35
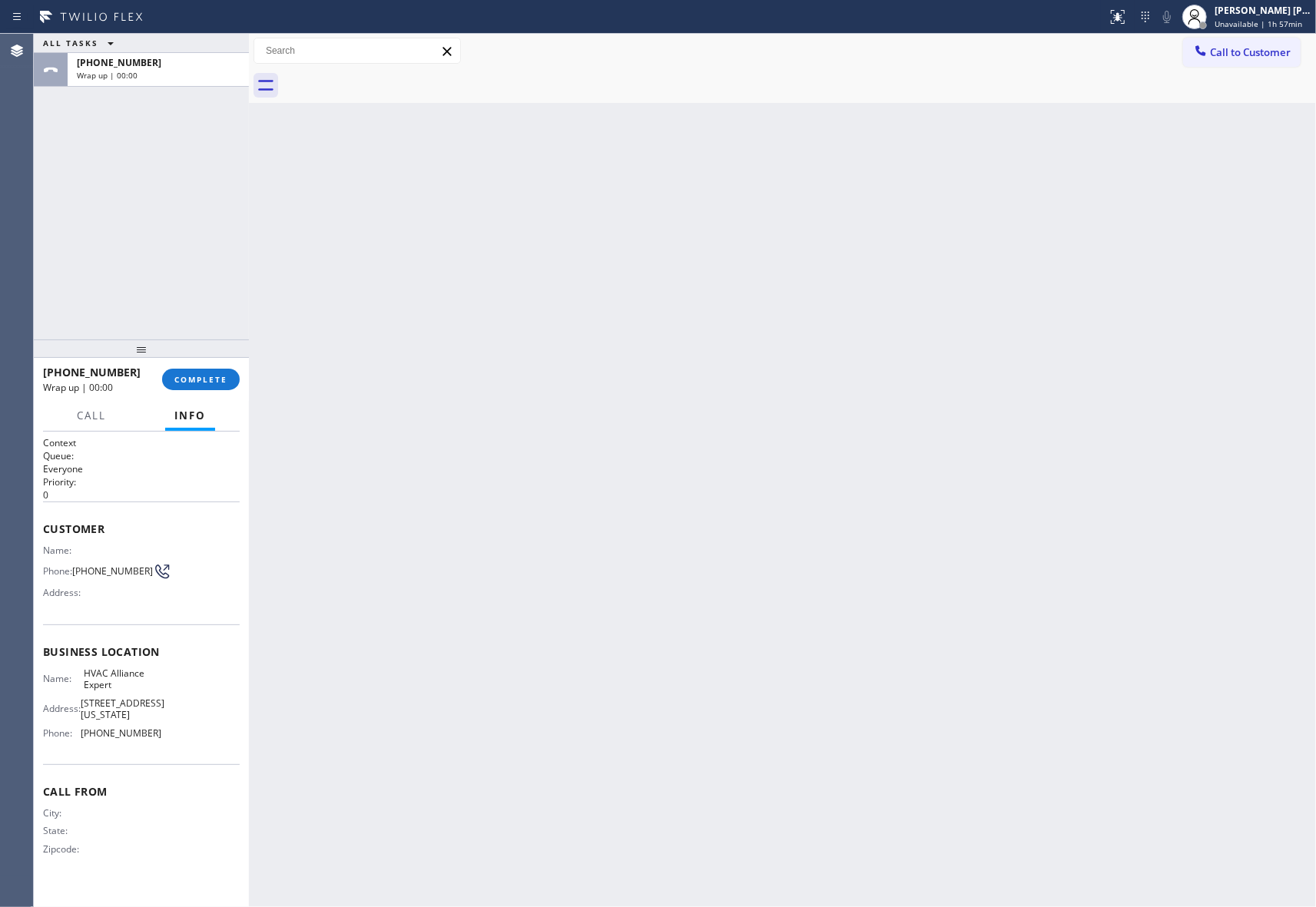
click at [396, 82] on div at bounding box center [799, 85] width 1033 height 35
click at [227, 383] on button "COMPLETE" at bounding box center [201, 380] width 78 height 21
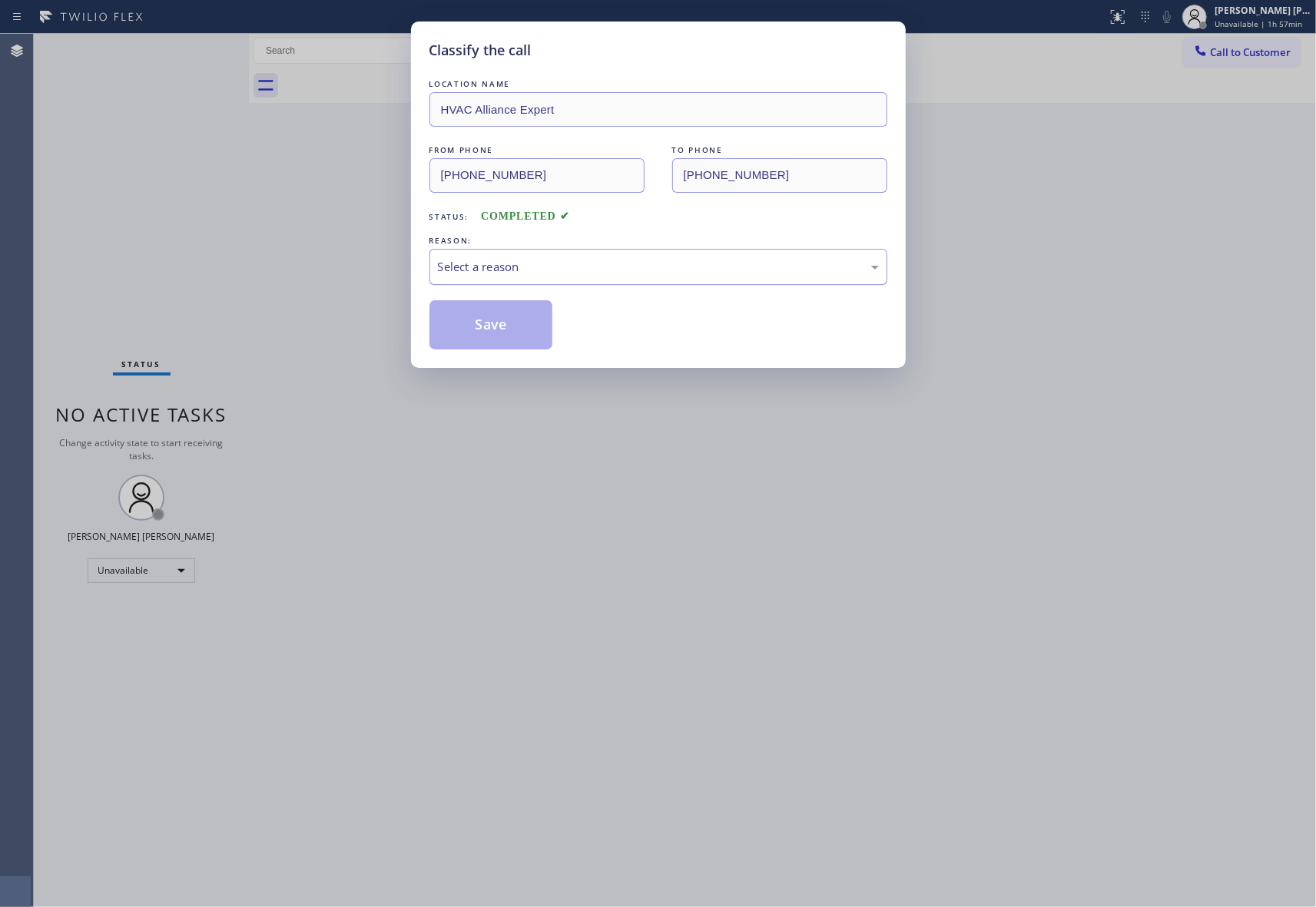
click at [542, 261] on div "Select a reason" at bounding box center [658, 267] width 441 height 17
drag, startPoint x: 489, startPoint y: 327, endPoint x: 689, endPoint y: 252, distance: 213.6
click at [489, 326] on button "Save" at bounding box center [490, 324] width 123 height 50
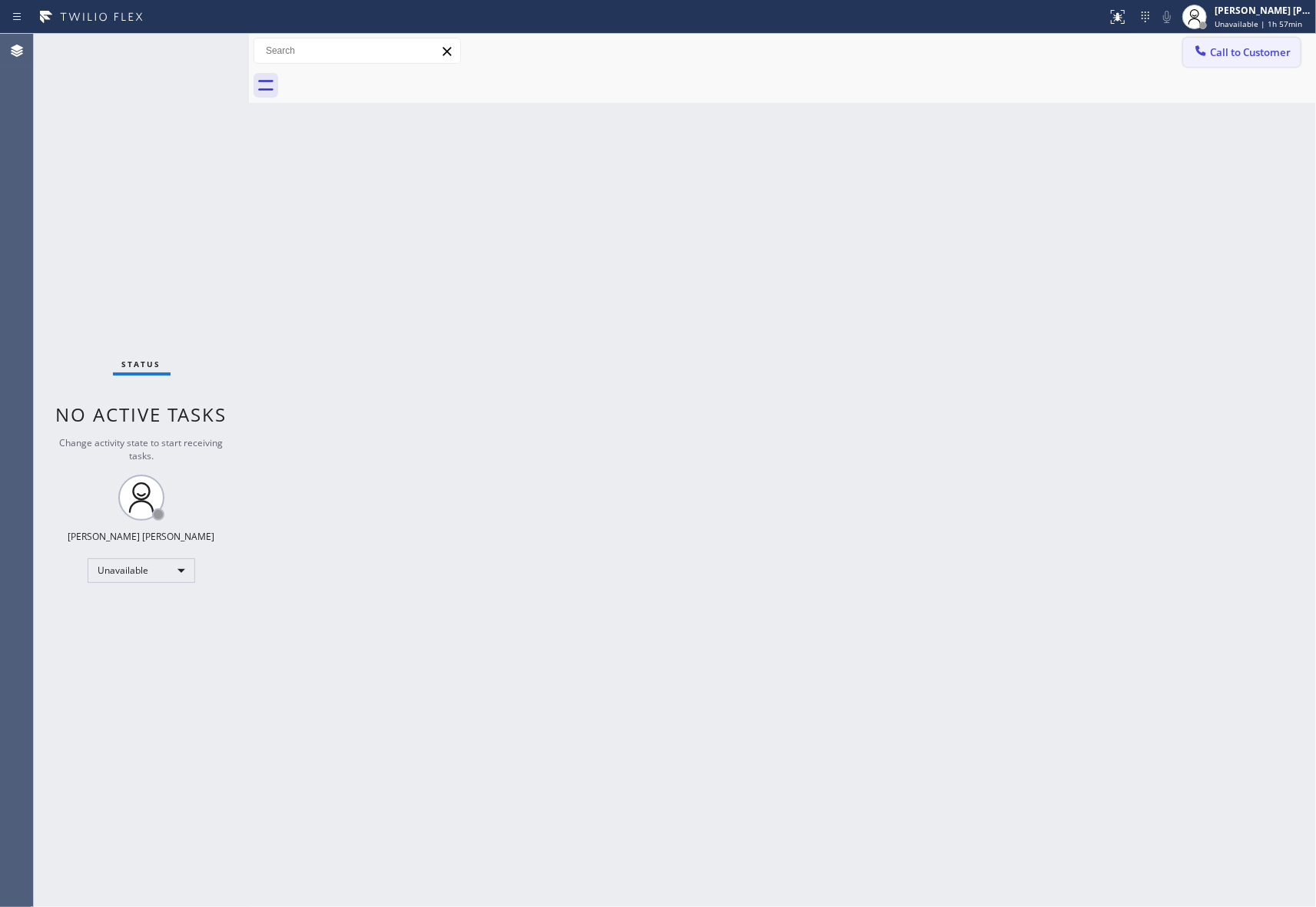
click at [1265, 44] on button "Call to Customer" at bounding box center [1241, 52] width 118 height 29
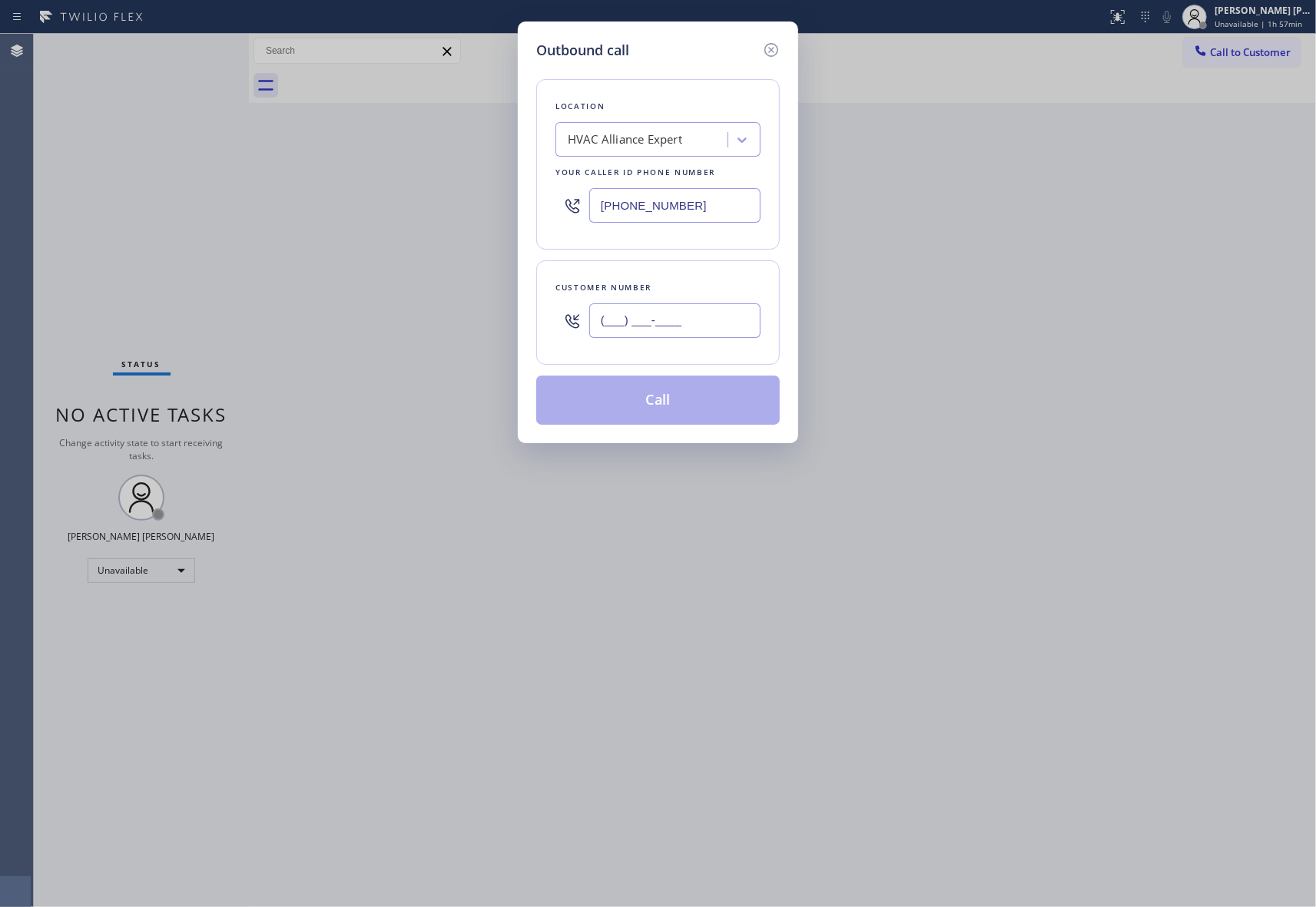
click at [734, 312] on input "(___) ___-____" at bounding box center [675, 320] width 171 height 35
paste input "310) 550-7246"
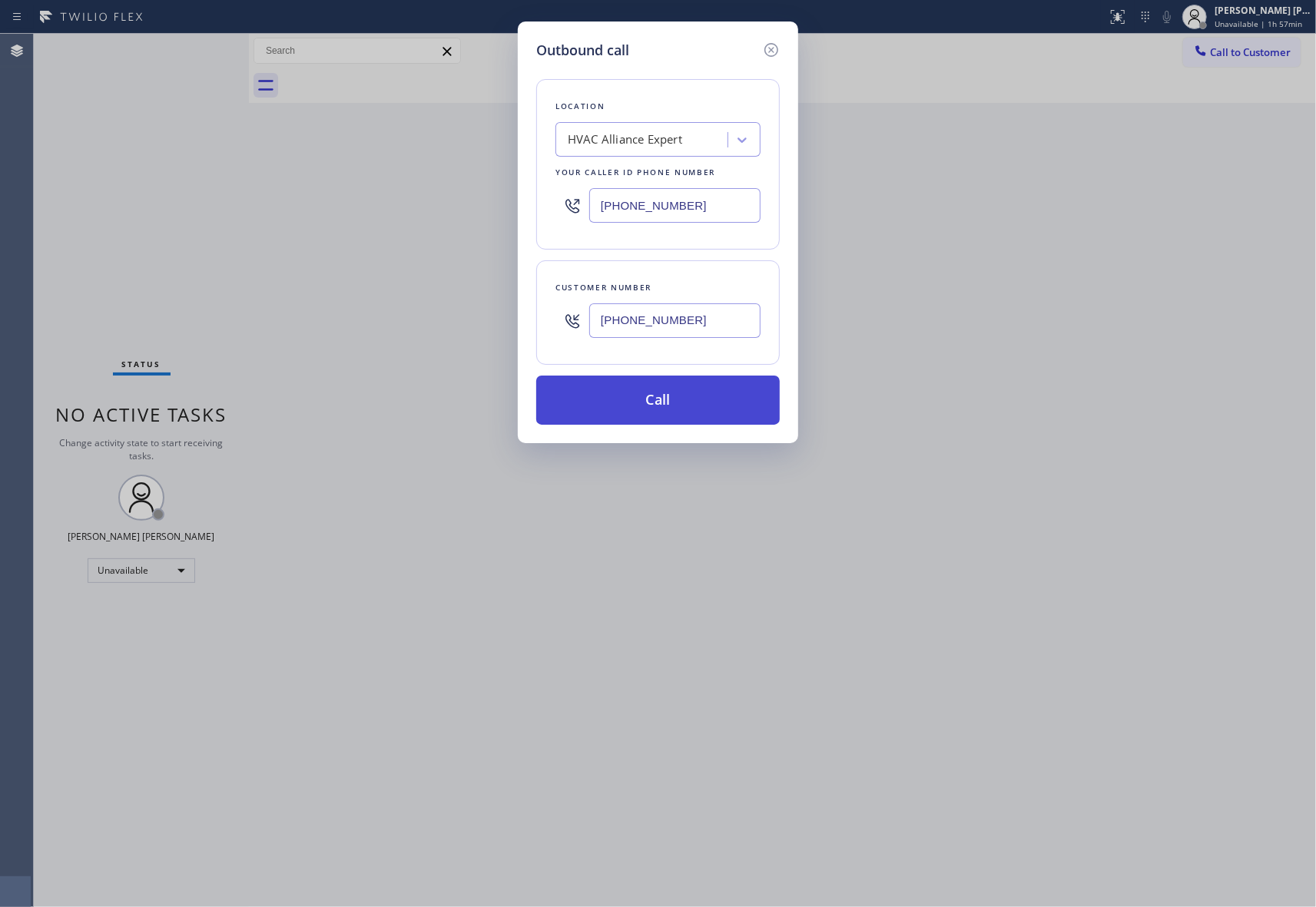
type input "[PHONE_NUMBER]"
click at [701, 400] on button "Call" at bounding box center [658, 400] width 244 height 50
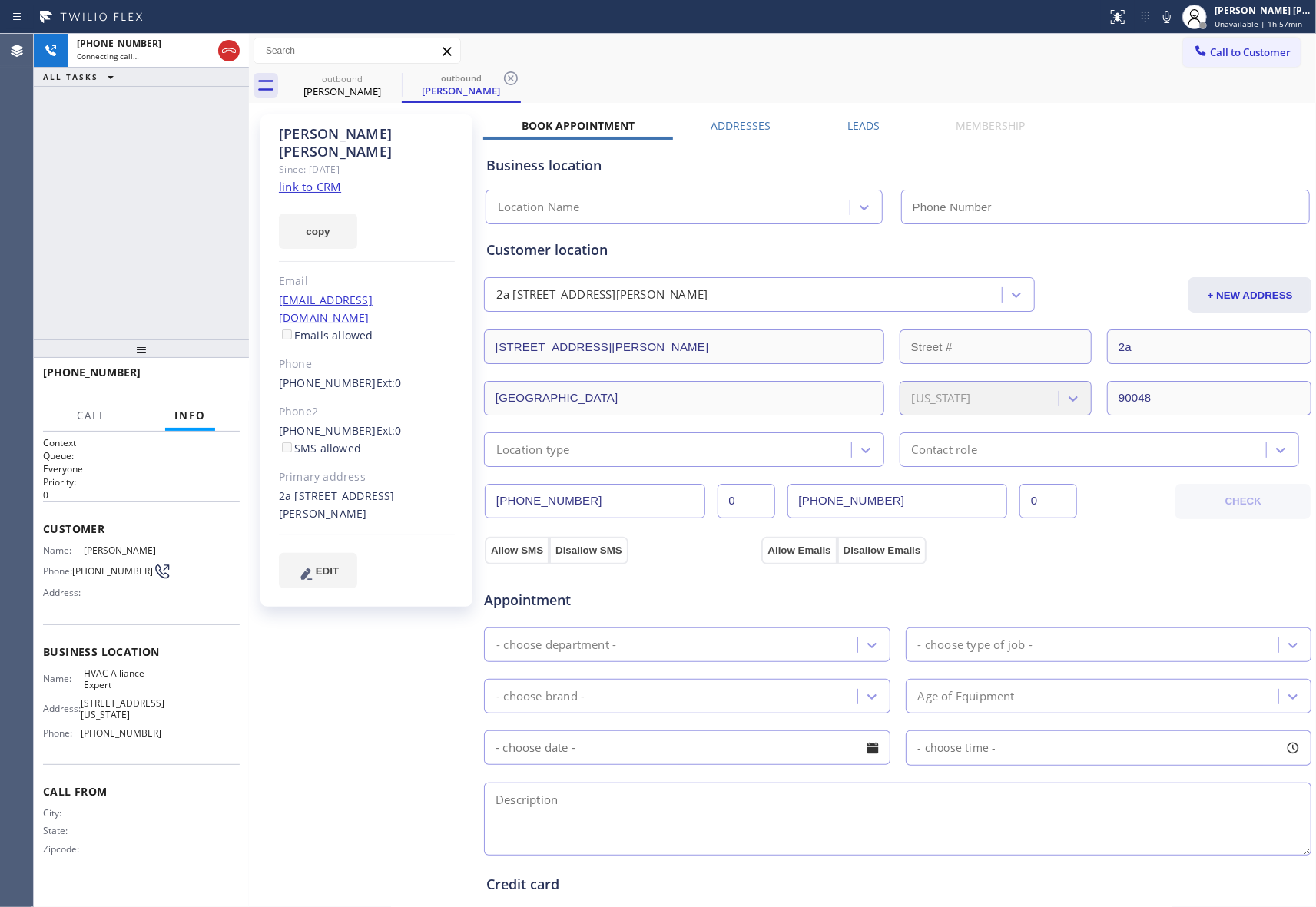
type input "[PHONE_NUMBER]"
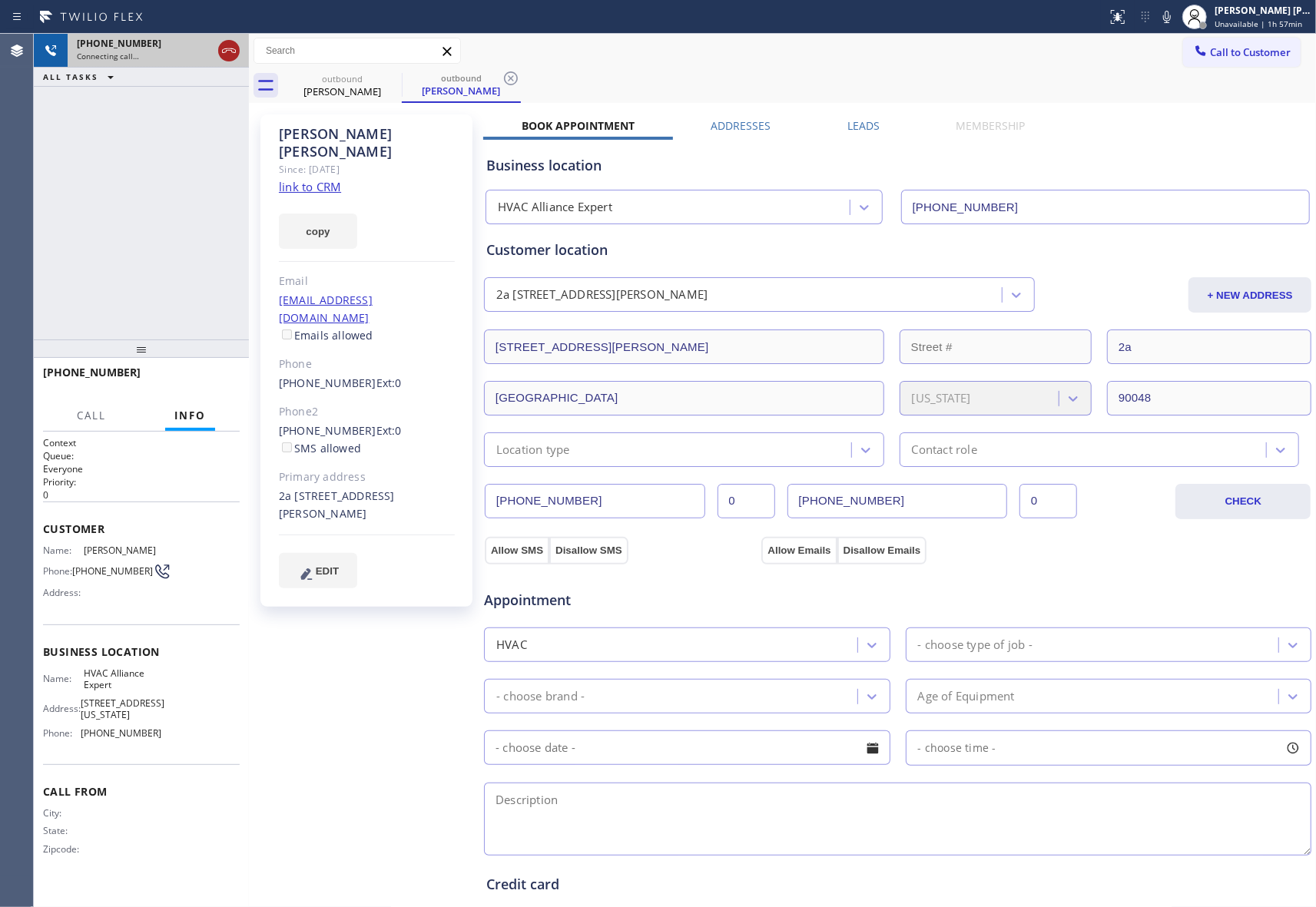
click at [222, 48] on icon at bounding box center [228, 50] width 18 height 18
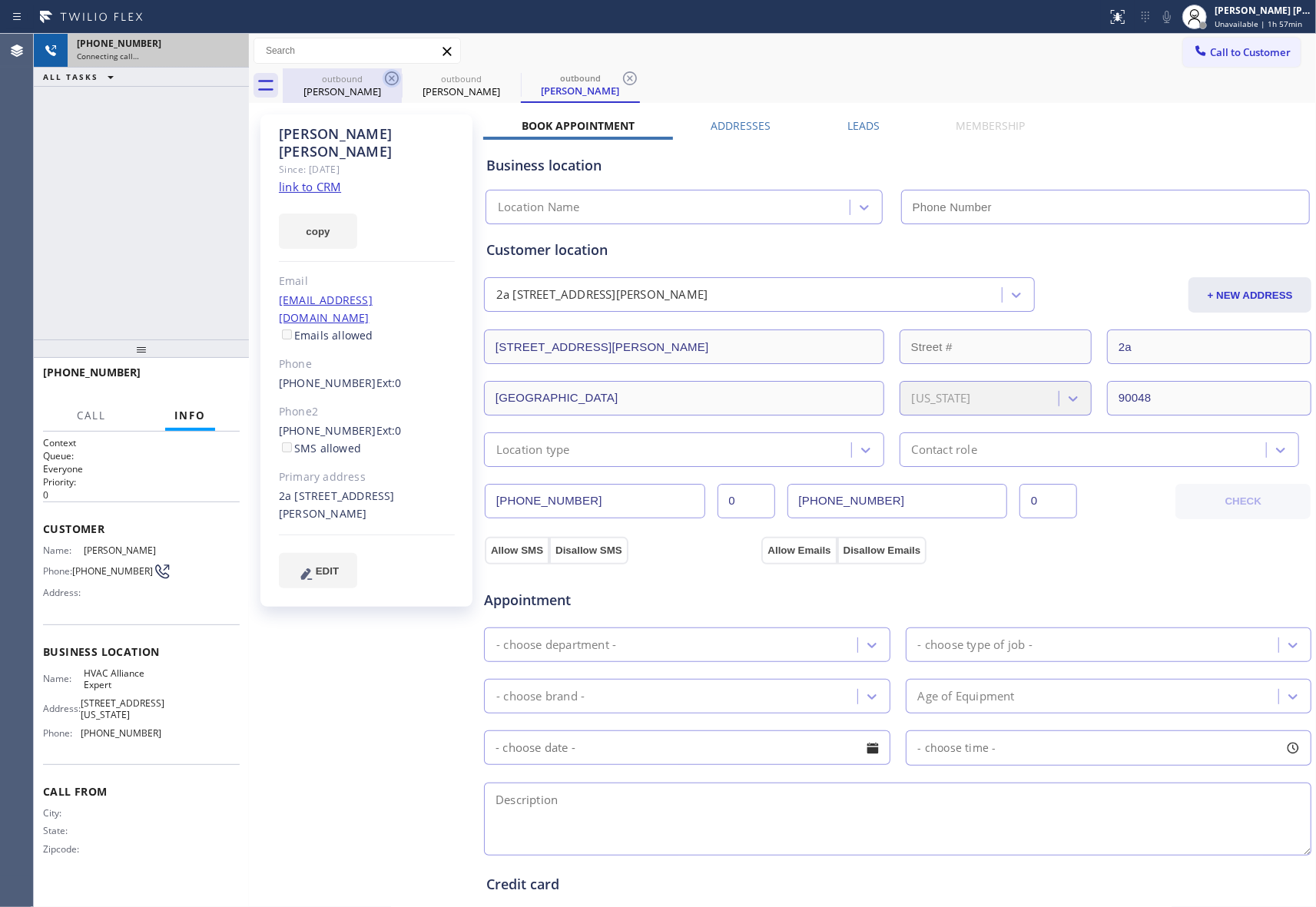
click at [391, 83] on icon at bounding box center [391, 78] width 18 height 18
click at [0, 0] on icon at bounding box center [0, 0] width 0 height 0
click at [621, 83] on icon at bounding box center [629, 78] width 18 height 18
click at [391, 83] on div "outbound [PERSON_NAME] outbound [PERSON_NAME] outbound [PERSON_NAME]" at bounding box center [799, 85] width 1033 height 35
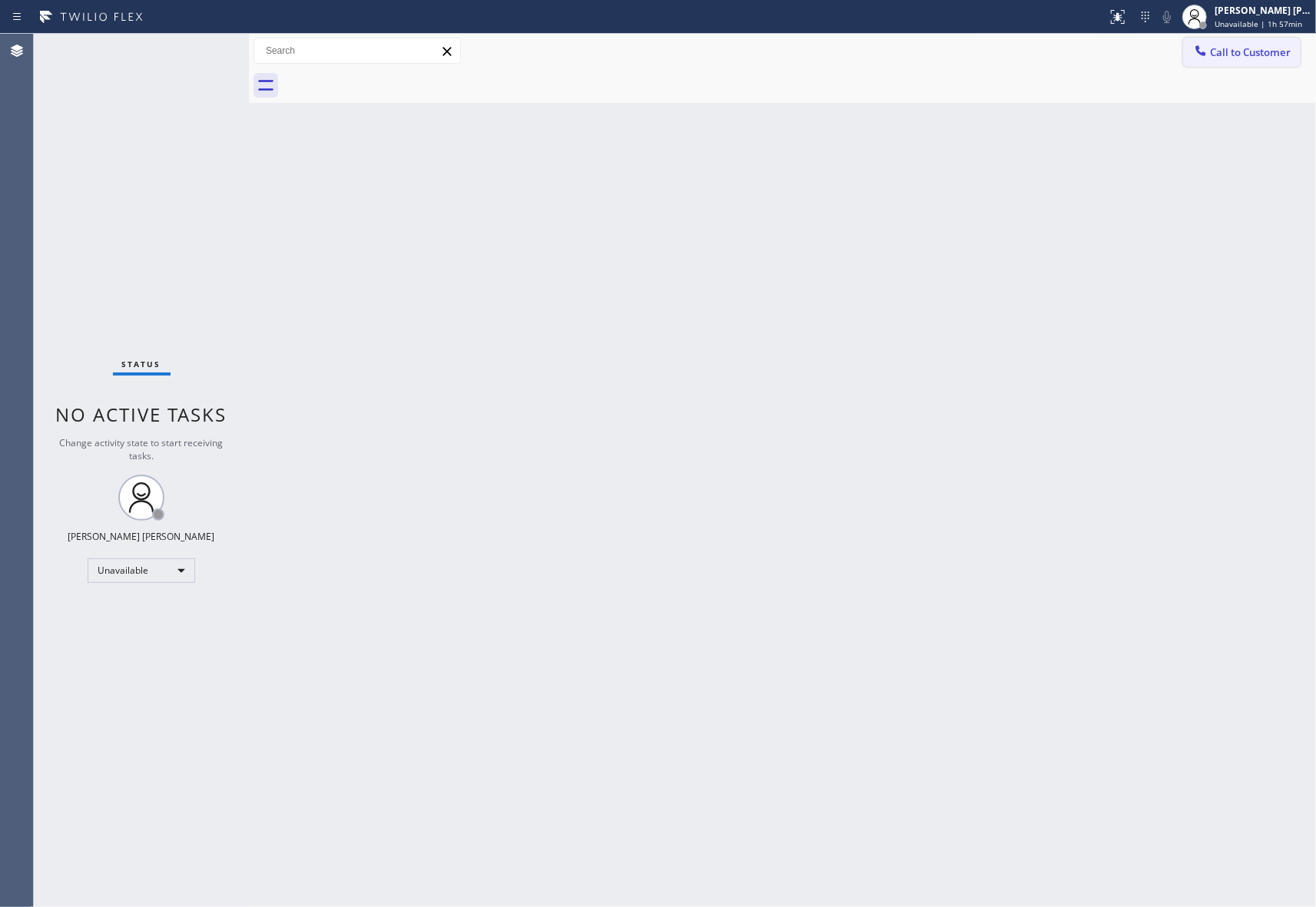
click at [1249, 50] on span "Call to Customer" at bounding box center [1250, 52] width 81 height 14
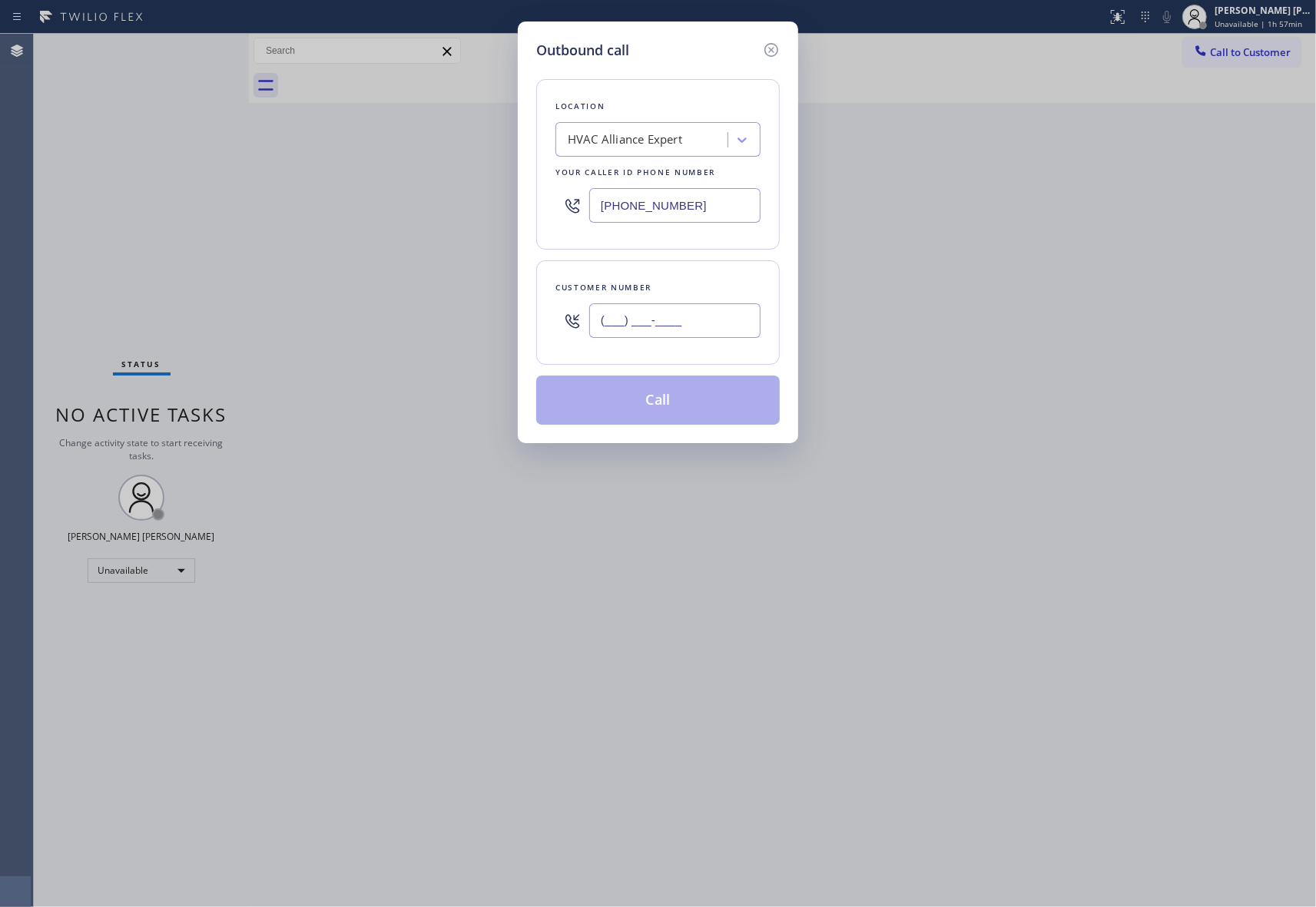
click at [686, 318] on input "(___) ___-____" at bounding box center [675, 320] width 171 height 35
paste input "650) 964-1323"
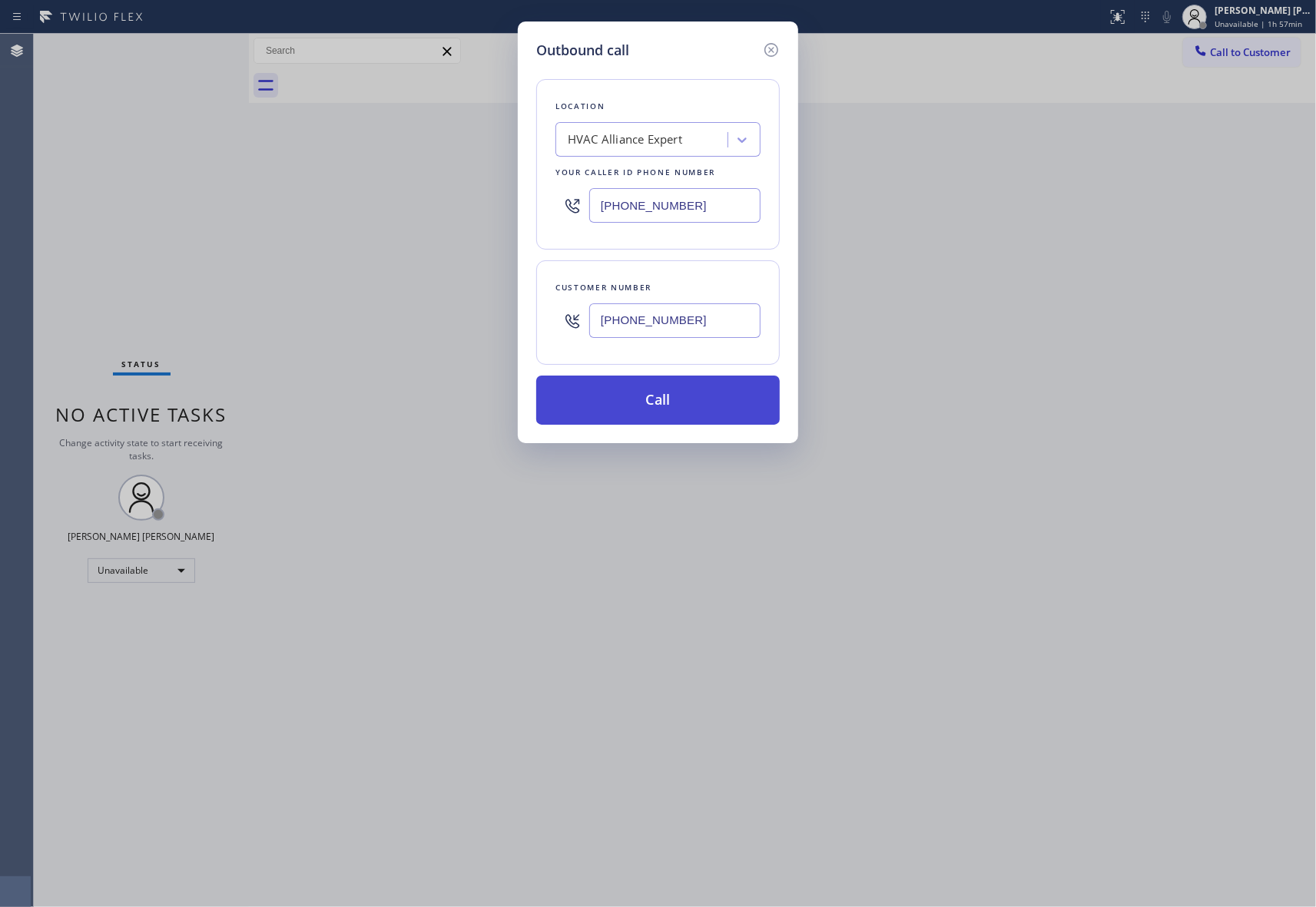
type input "[PHONE_NUMBER]"
click at [689, 399] on button "Call" at bounding box center [658, 400] width 244 height 50
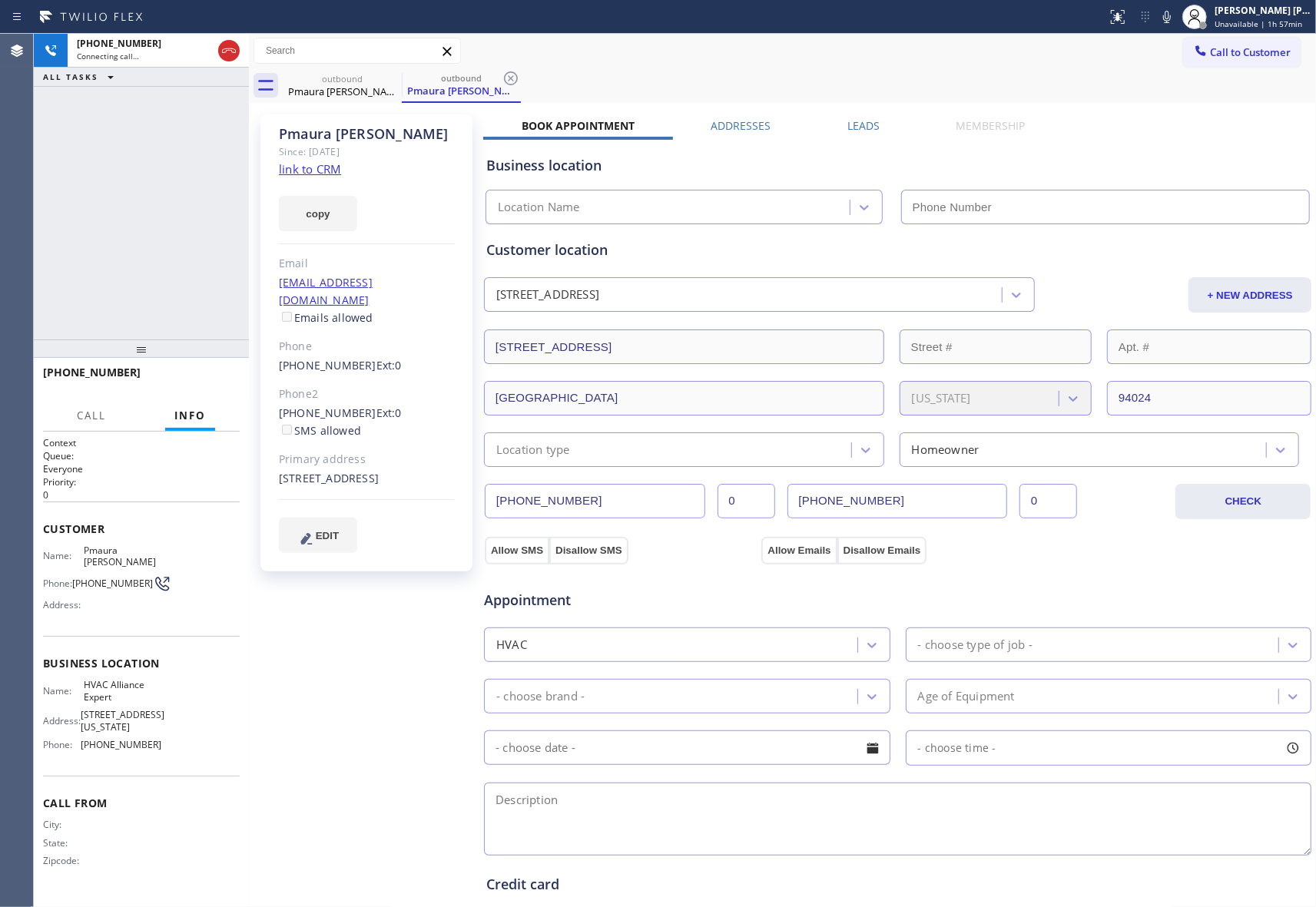
type input "[PHONE_NUMBER]"
click at [237, 53] on icon at bounding box center [228, 50] width 18 height 18
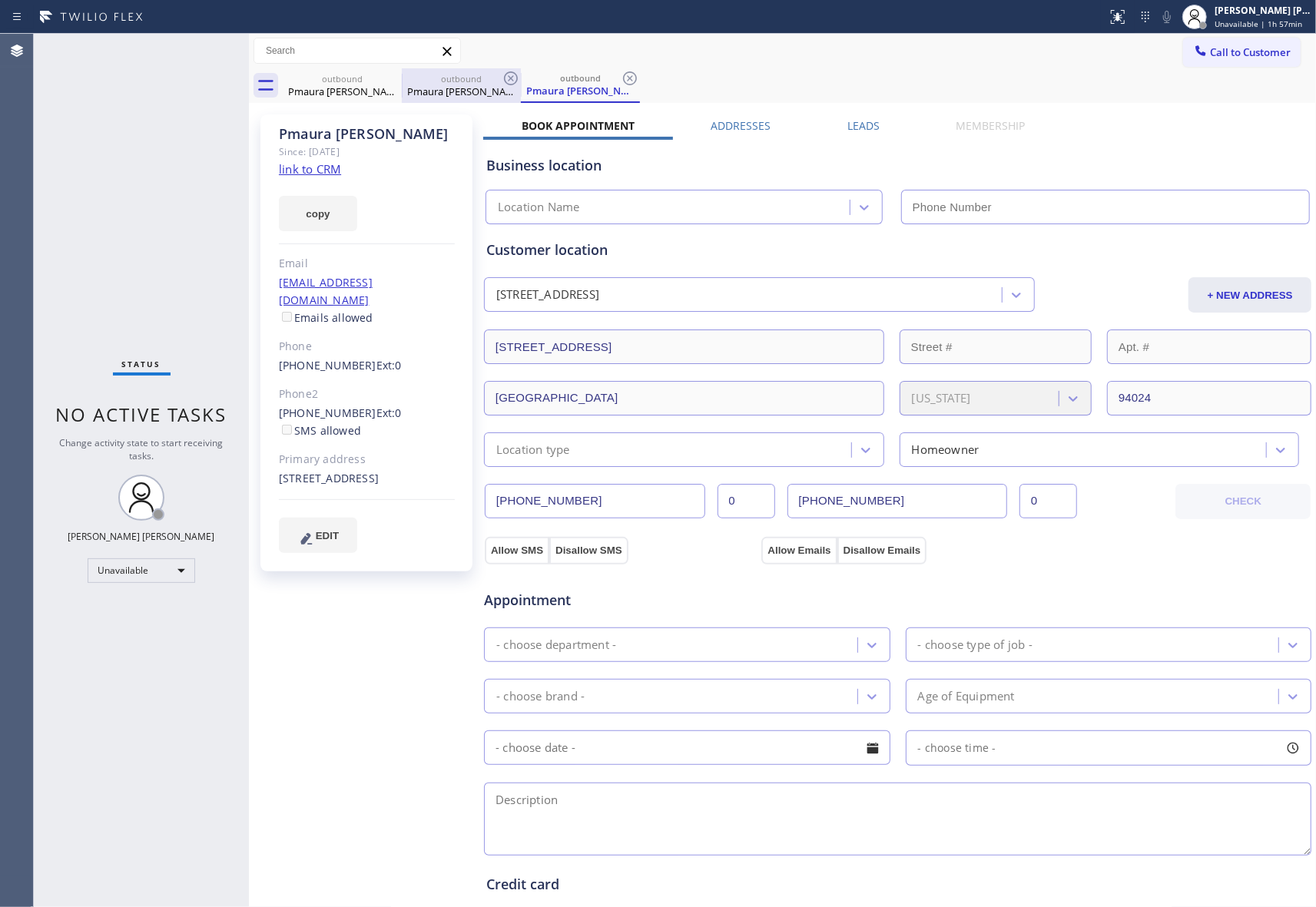
click at [404, 81] on div "outbound" at bounding box center [460, 79] width 116 height 12
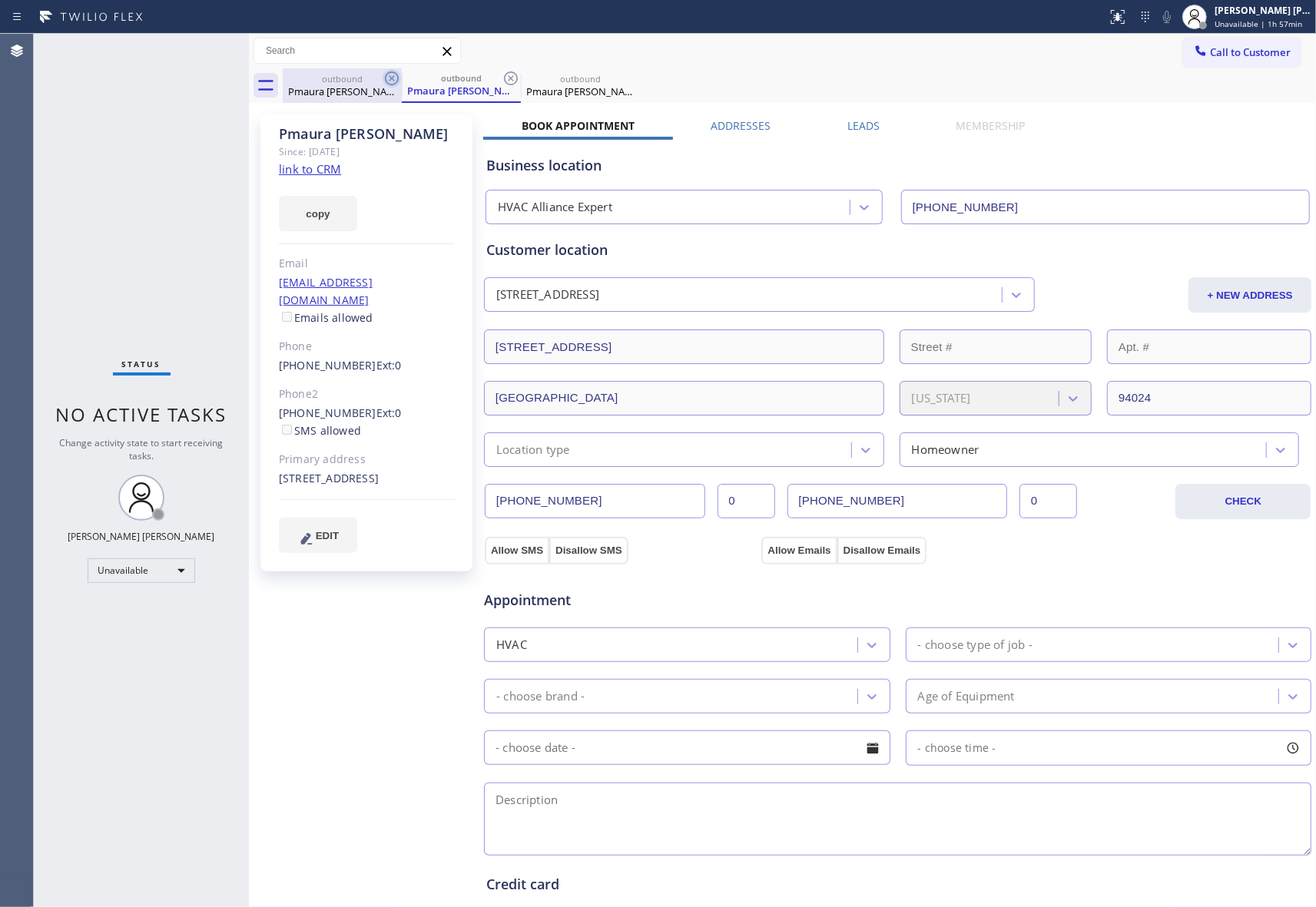
click at [386, 80] on icon at bounding box center [391, 79] width 14 height 14
click at [402, 80] on div "outbound Pmaura [PERSON_NAME]" at bounding box center [461, 85] width 119 height 35
click at [386, 80] on icon at bounding box center [391, 79] width 14 height 14
click at [0, 0] on icon at bounding box center [0, 0] width 0 height 0
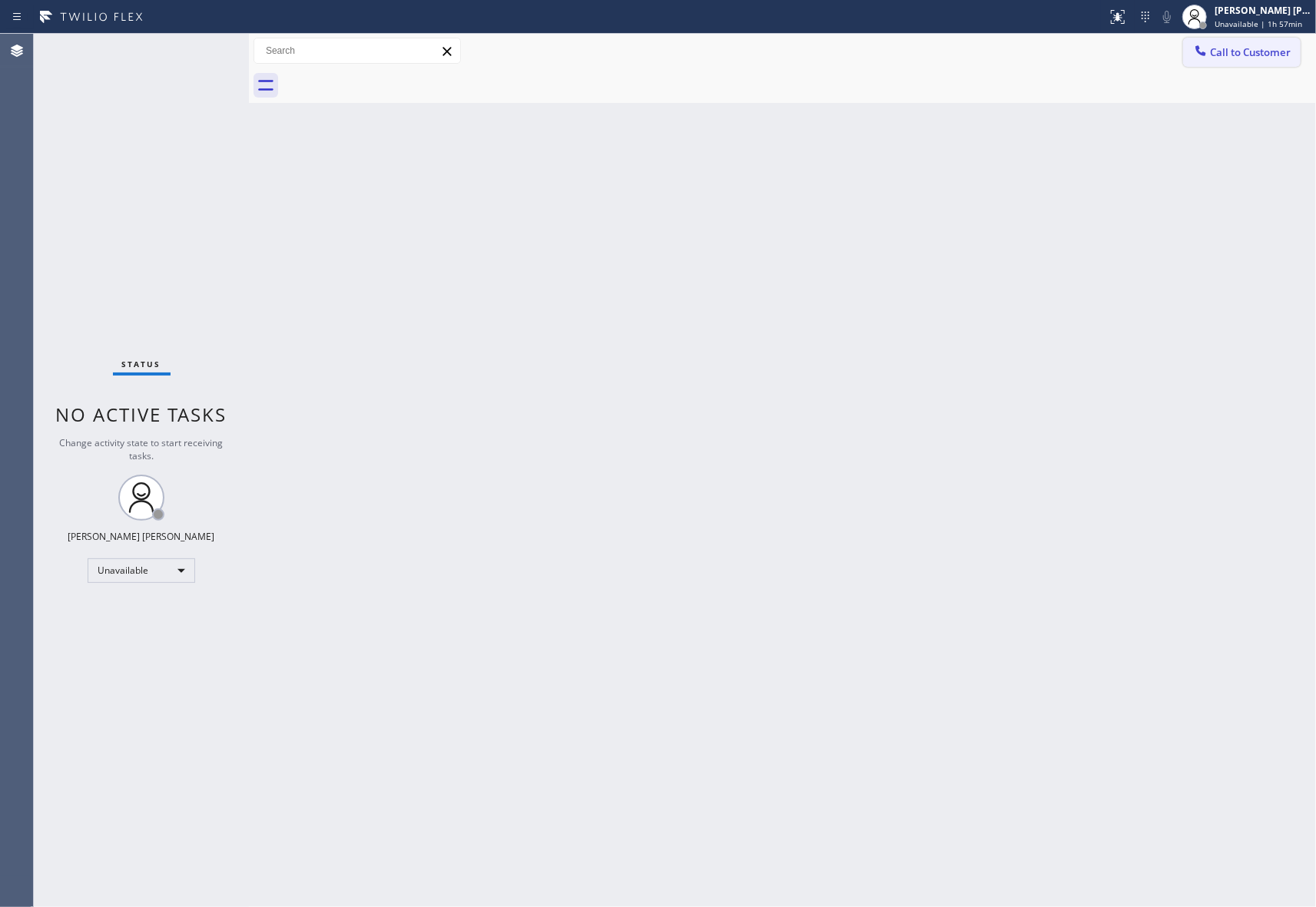
click at [1270, 39] on button "Call to Customer" at bounding box center [1241, 52] width 118 height 29
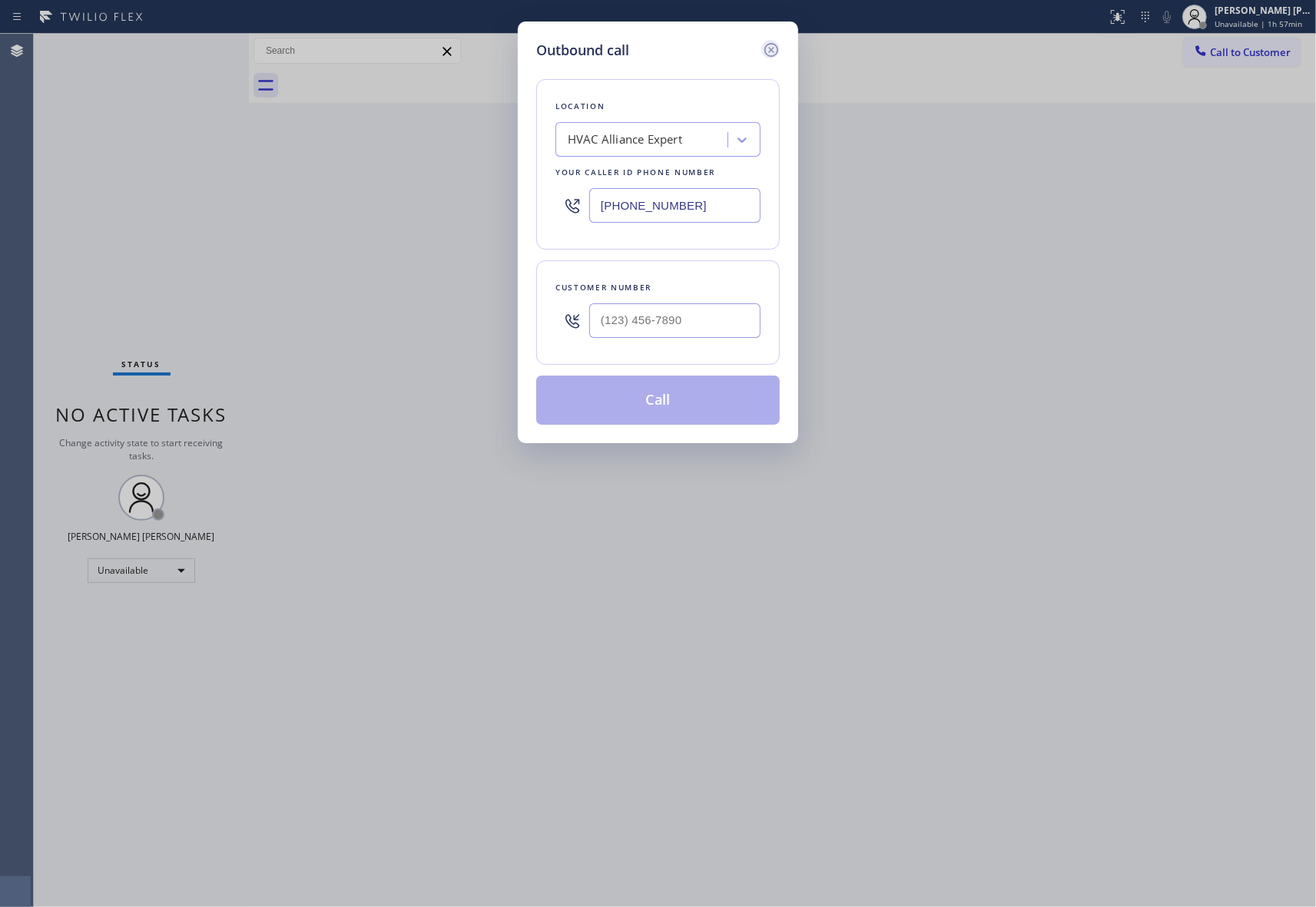
click at [772, 50] on icon at bounding box center [771, 50] width 14 height 14
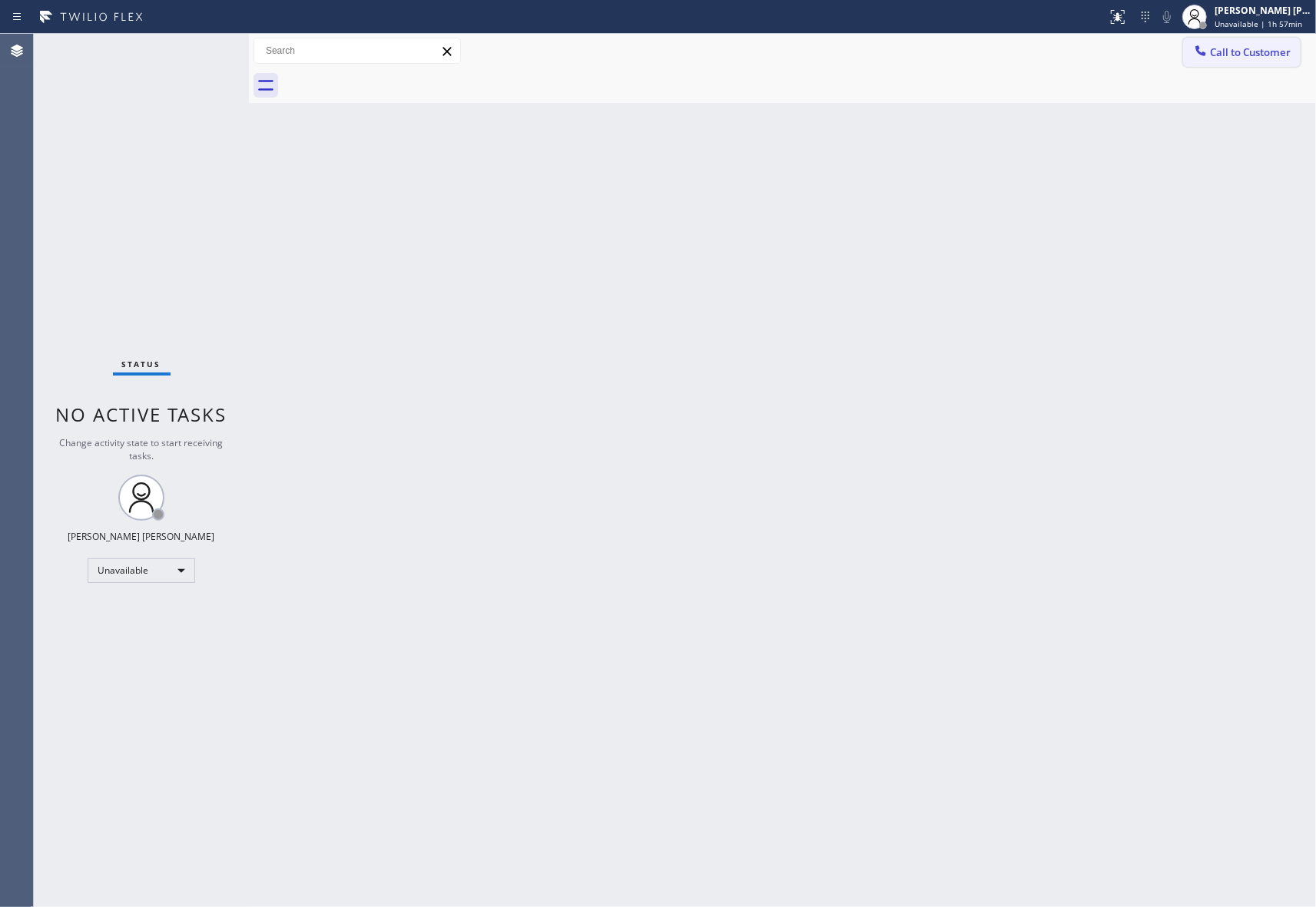
click at [1255, 59] on button "Call to Customer" at bounding box center [1241, 52] width 118 height 29
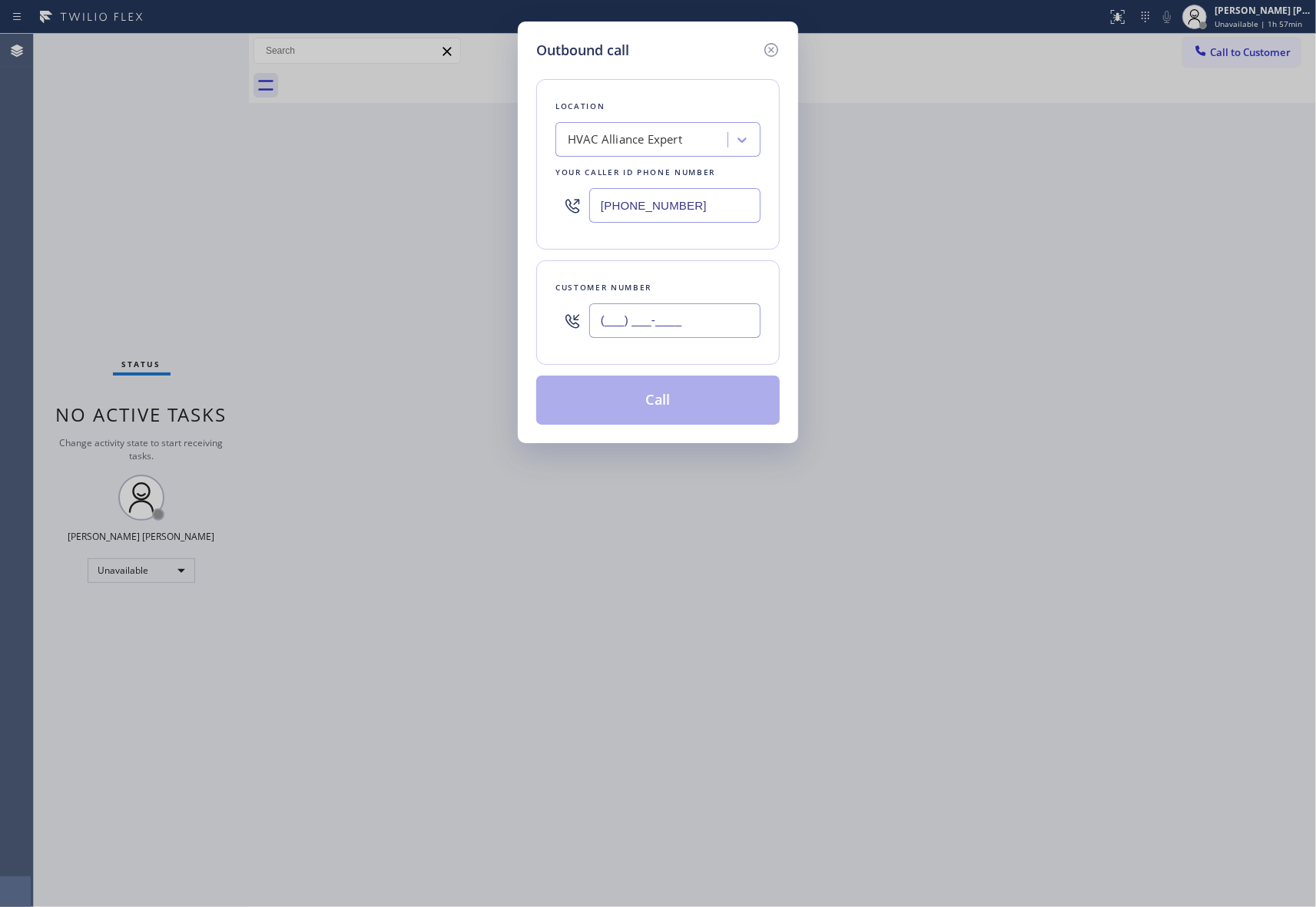
click at [723, 322] on input "(___) ___-____" at bounding box center [675, 320] width 171 height 35
paste input "208) 695-7568"
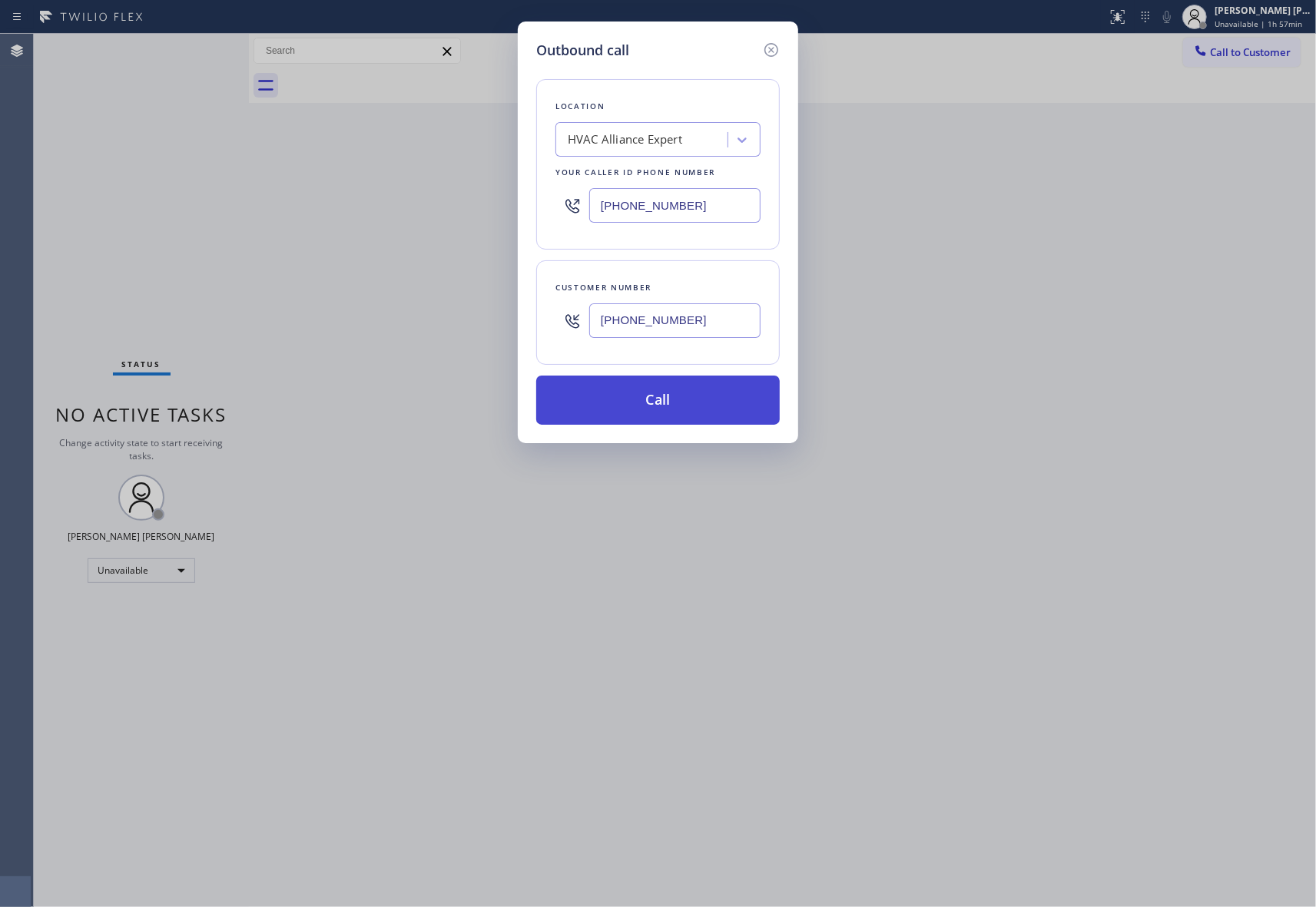
type input "[PHONE_NUMBER]"
click at [692, 406] on button "Call" at bounding box center [658, 400] width 244 height 50
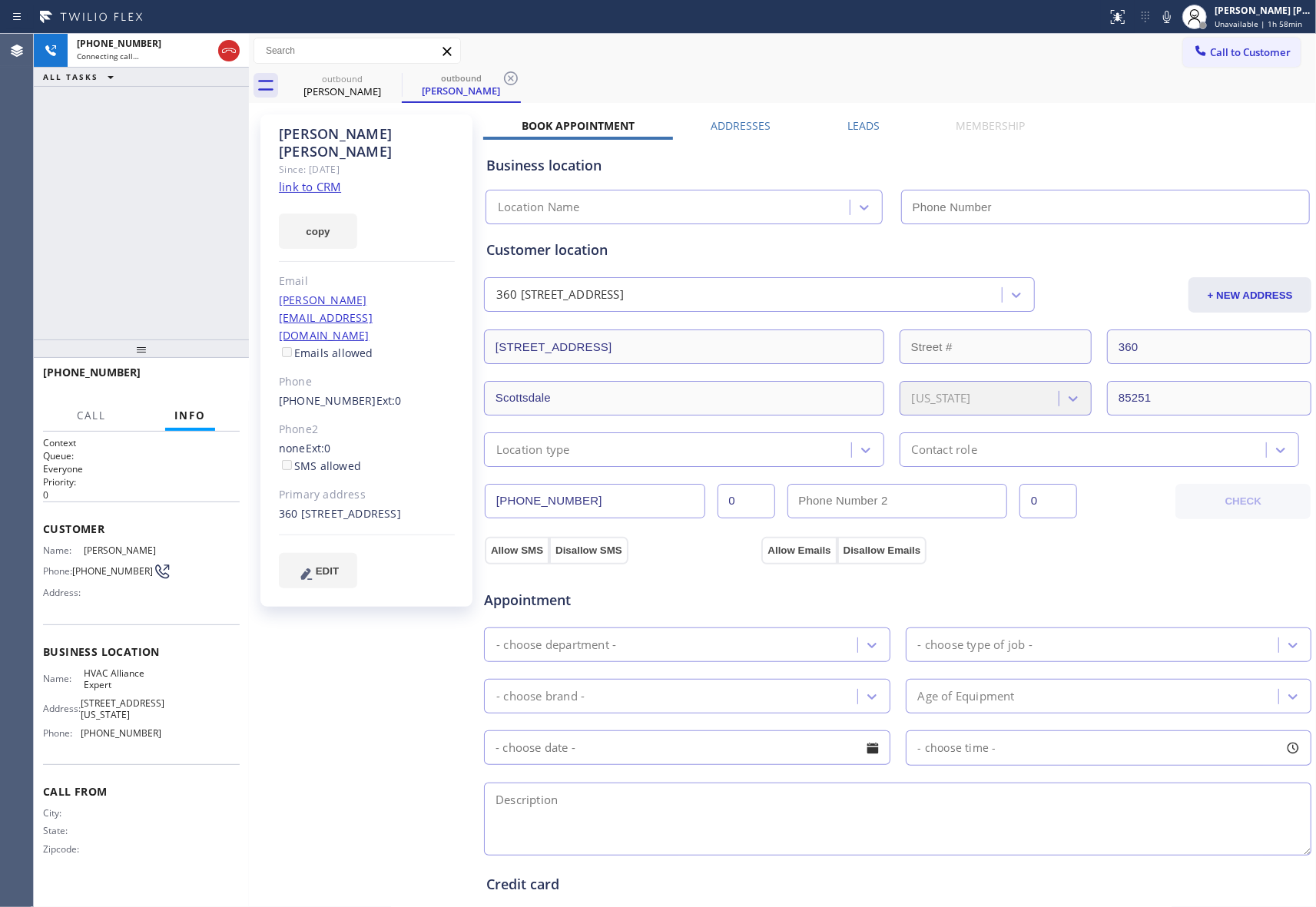
type input "[PHONE_NUMBER]"
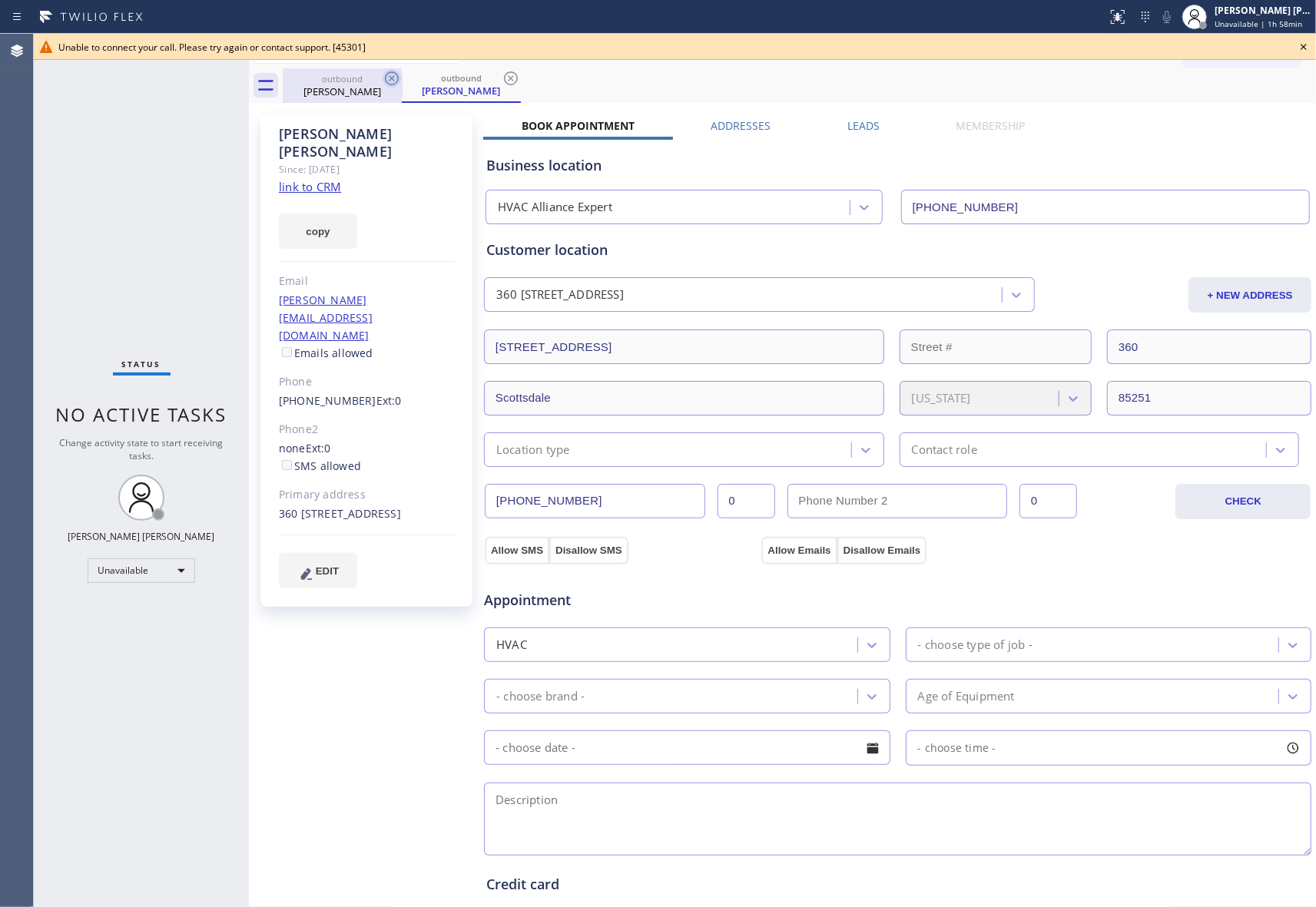
click at [394, 72] on icon at bounding box center [391, 79] width 14 height 14
click at [383, 90] on div "[PERSON_NAME]" at bounding box center [342, 91] width 116 height 14
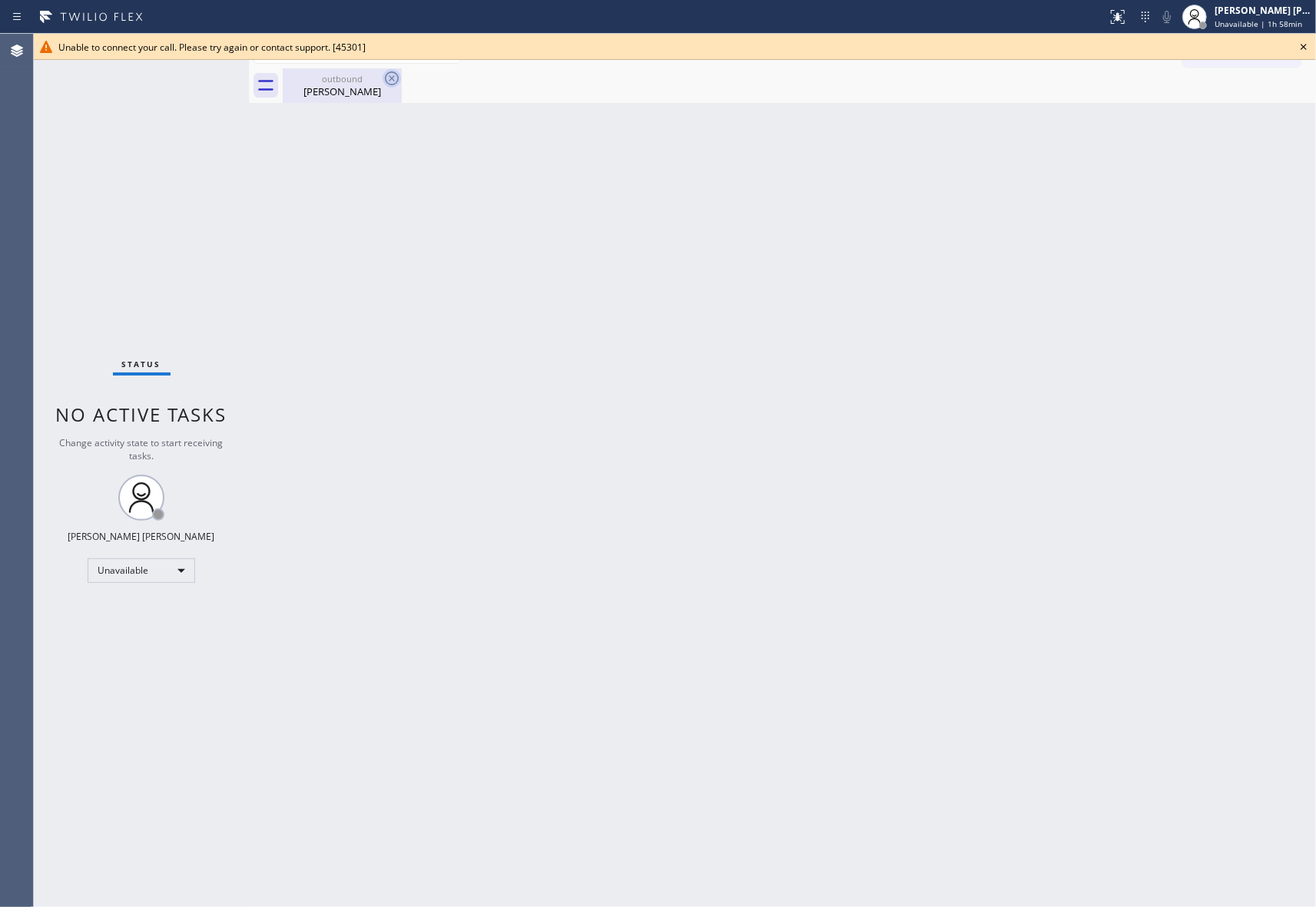
click at [383, 83] on icon at bounding box center [391, 78] width 18 height 18
click at [383, 83] on div at bounding box center [799, 85] width 1033 height 35
click at [381, 81] on div at bounding box center [799, 85] width 1033 height 35
click at [1303, 47] on icon at bounding box center [1303, 47] width 6 height 6
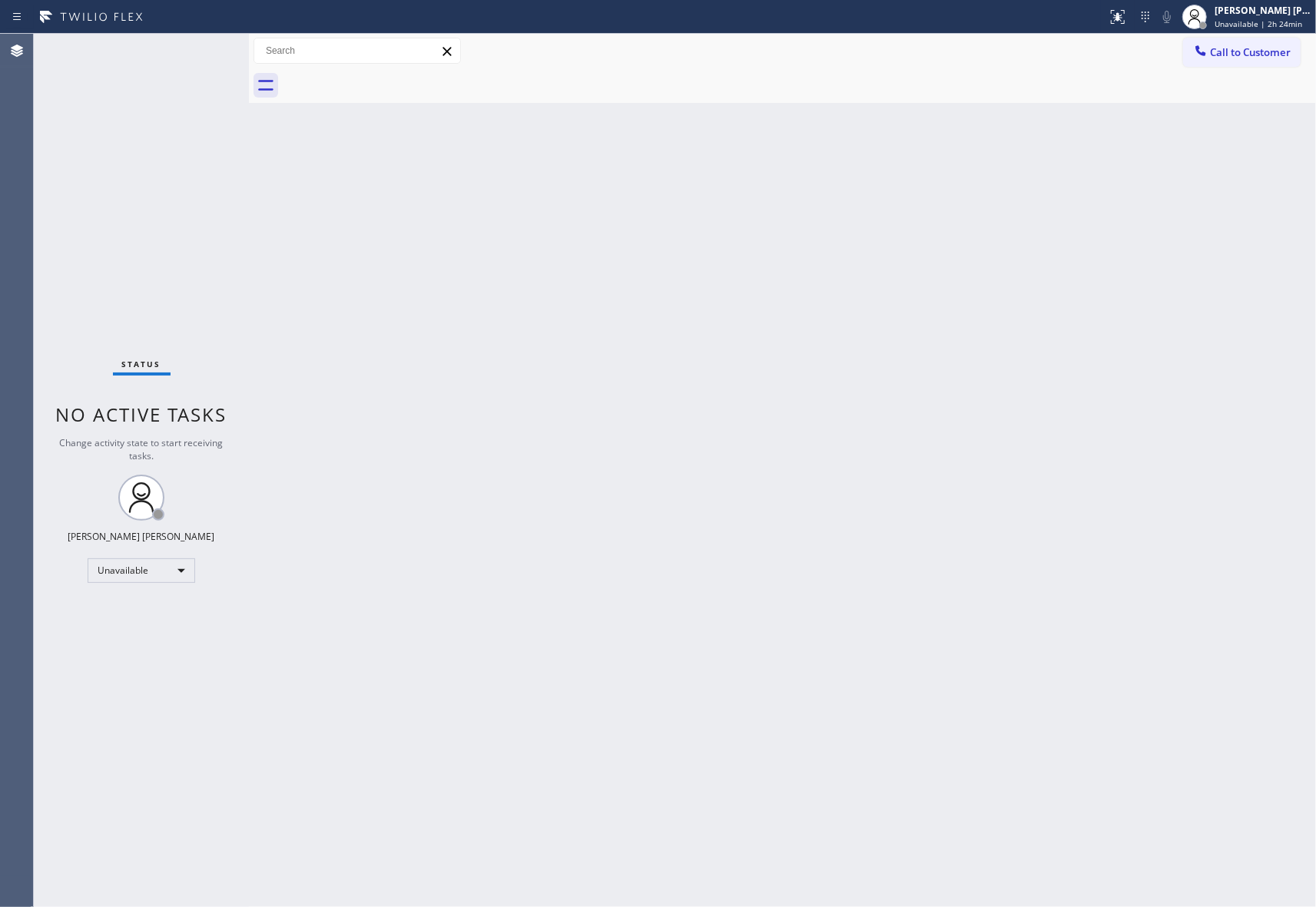
drag, startPoint x: 1275, startPoint y: 46, endPoint x: 1265, endPoint y: 47, distance: 10.0
click at [1273, 46] on span "Call to Customer" at bounding box center [1250, 52] width 81 height 14
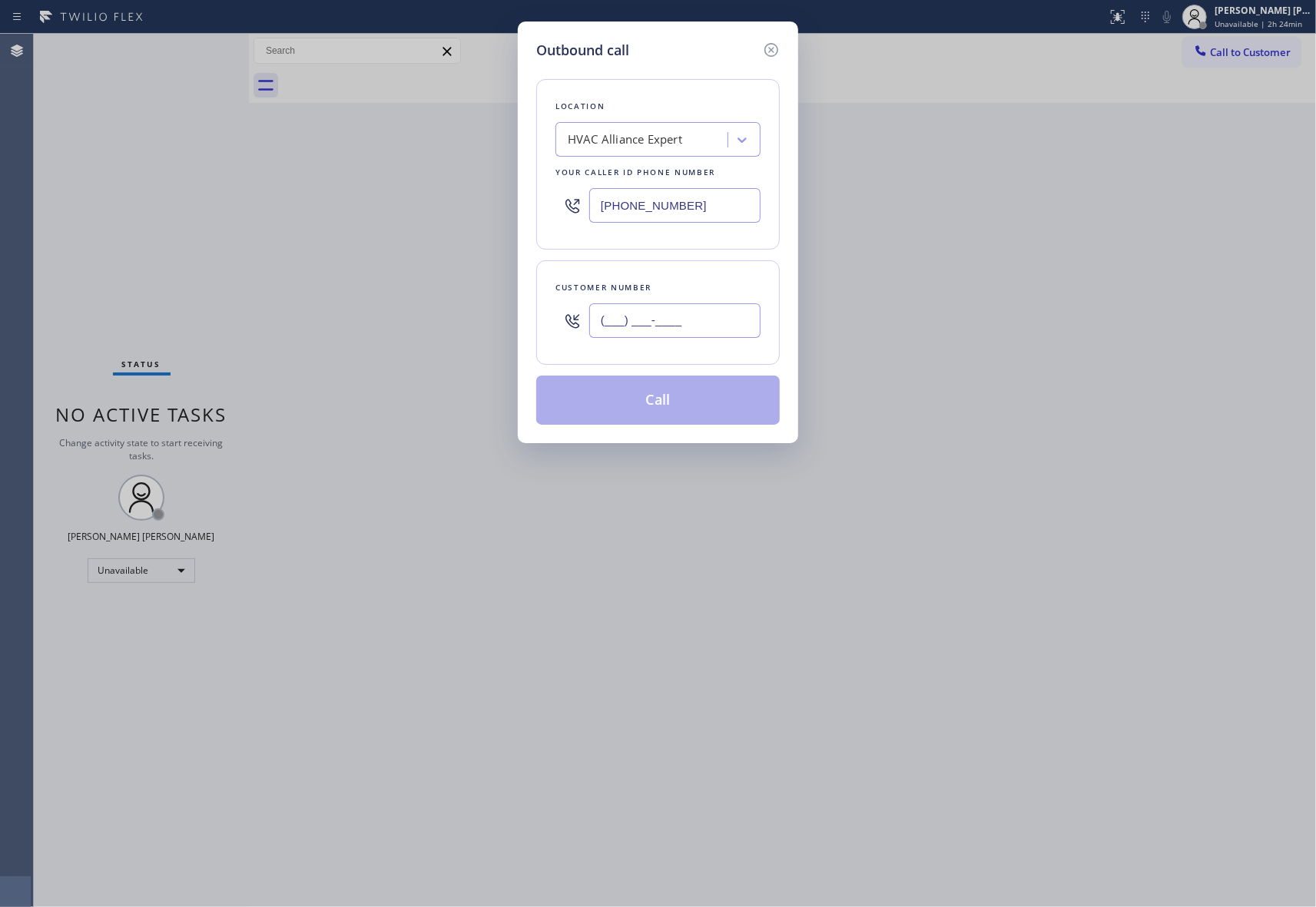
click at [683, 338] on input "(___) ___-____" at bounding box center [675, 320] width 171 height 35
paste input "347) 472-7843"
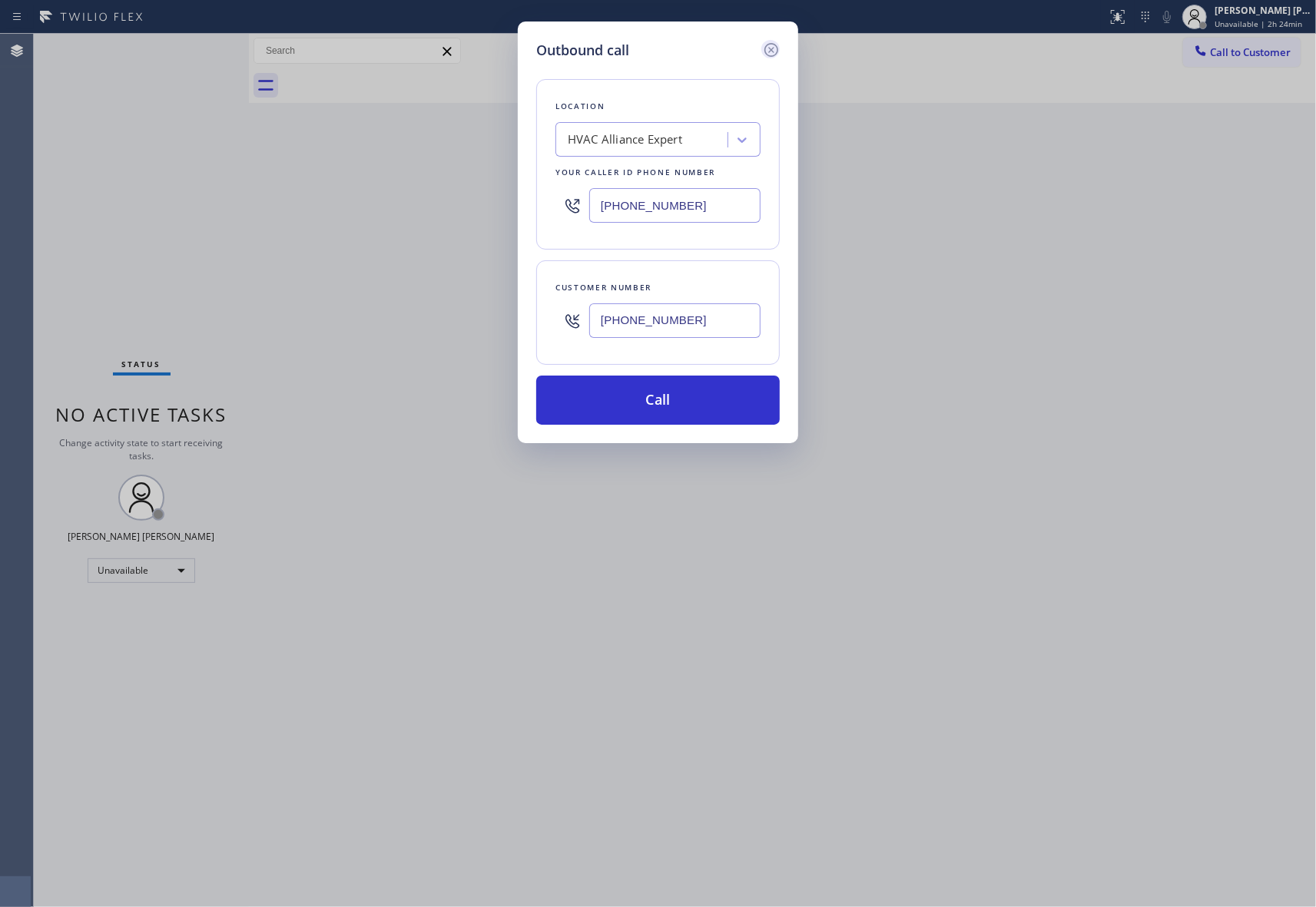
type input "[PHONE_NUMBER]"
drag, startPoint x: 773, startPoint y: 45, endPoint x: 680, endPoint y: 124, distance: 122.0
click at [773, 46] on icon at bounding box center [771, 50] width 18 height 18
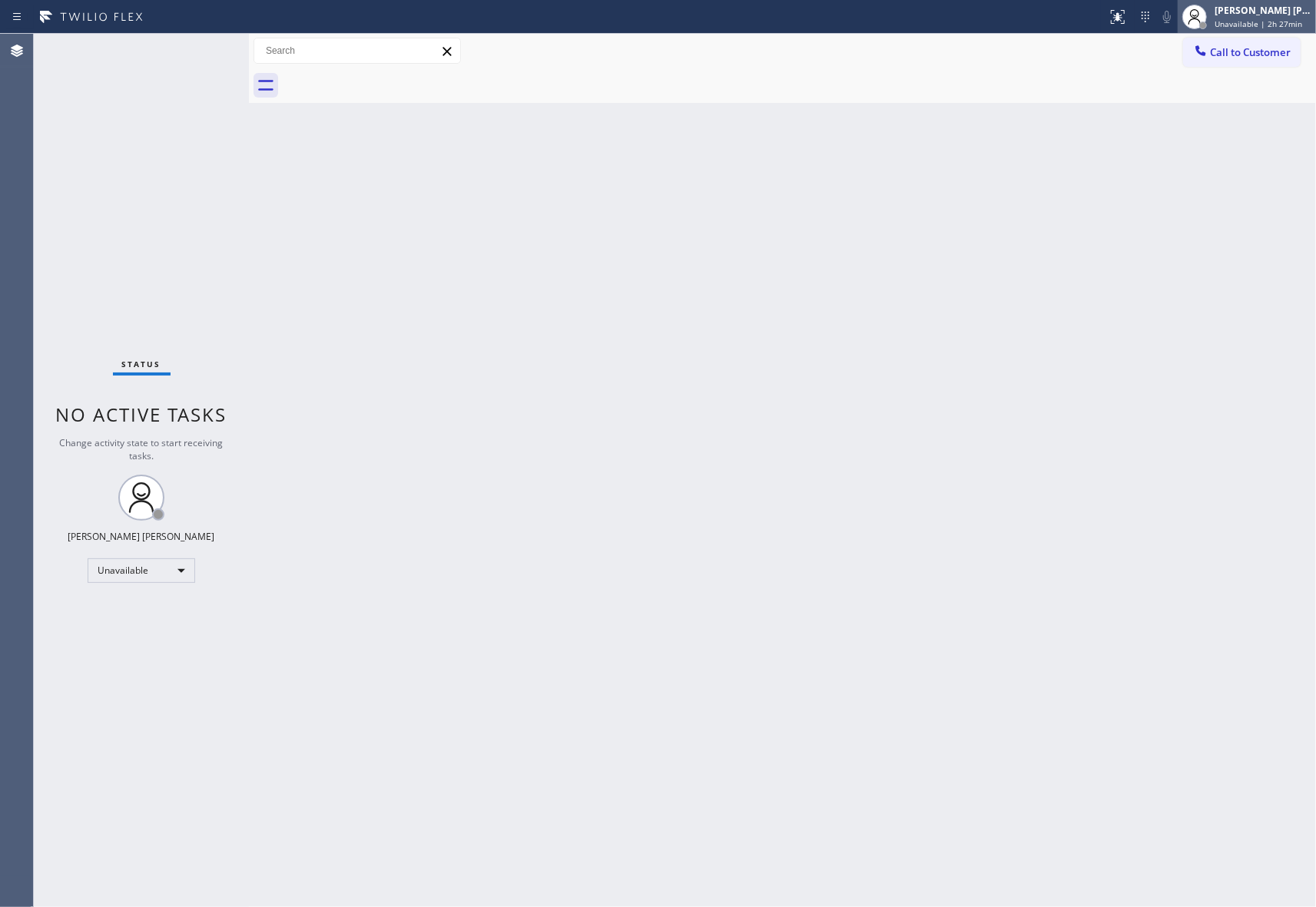
click at [1258, 18] on span "Unavailable | 2h 27min" at bounding box center [1258, 23] width 87 height 11
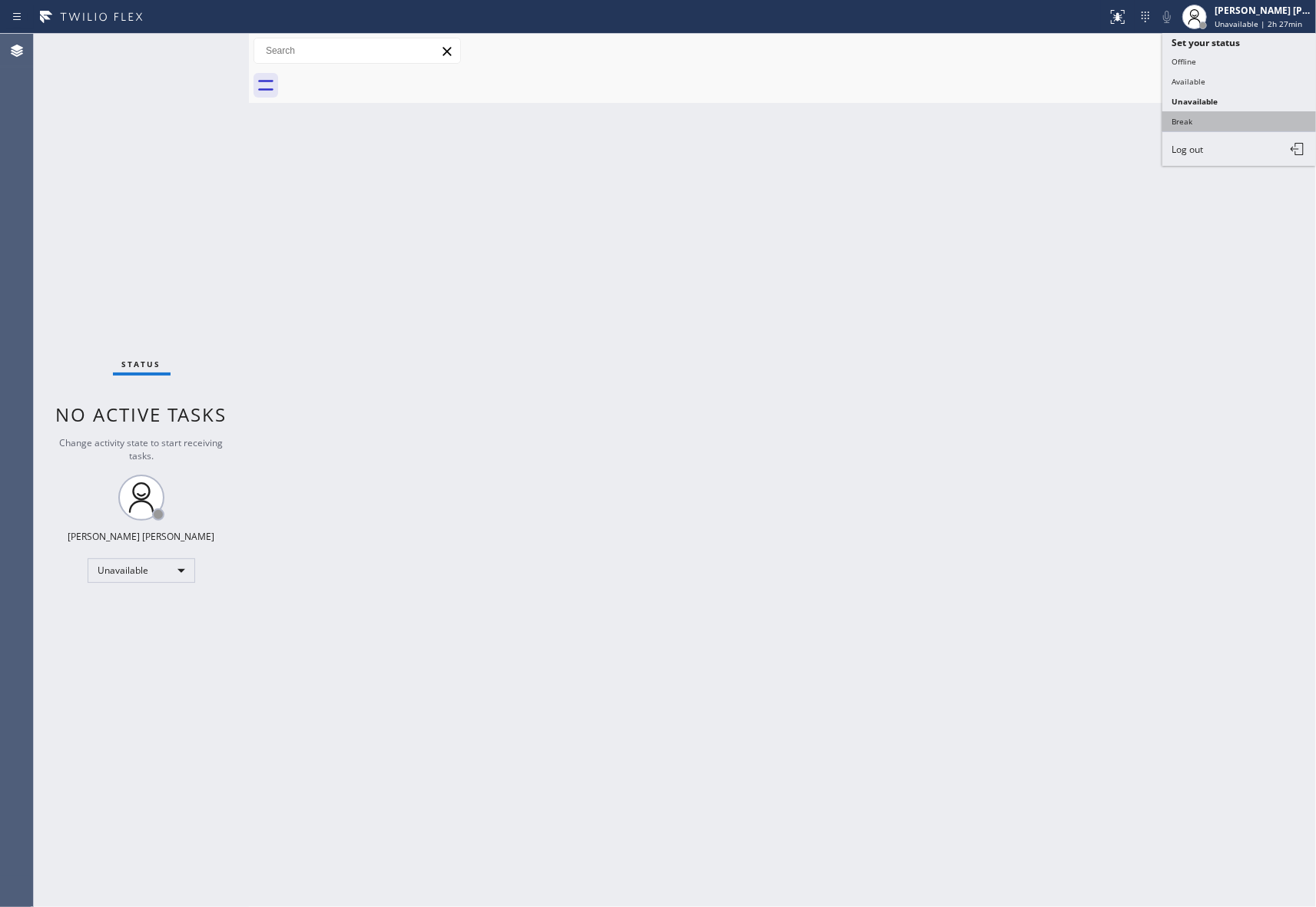
click at [1233, 119] on button "Break" at bounding box center [1239, 121] width 153 height 20
